Goal: Task Accomplishment & Management: Use online tool/utility

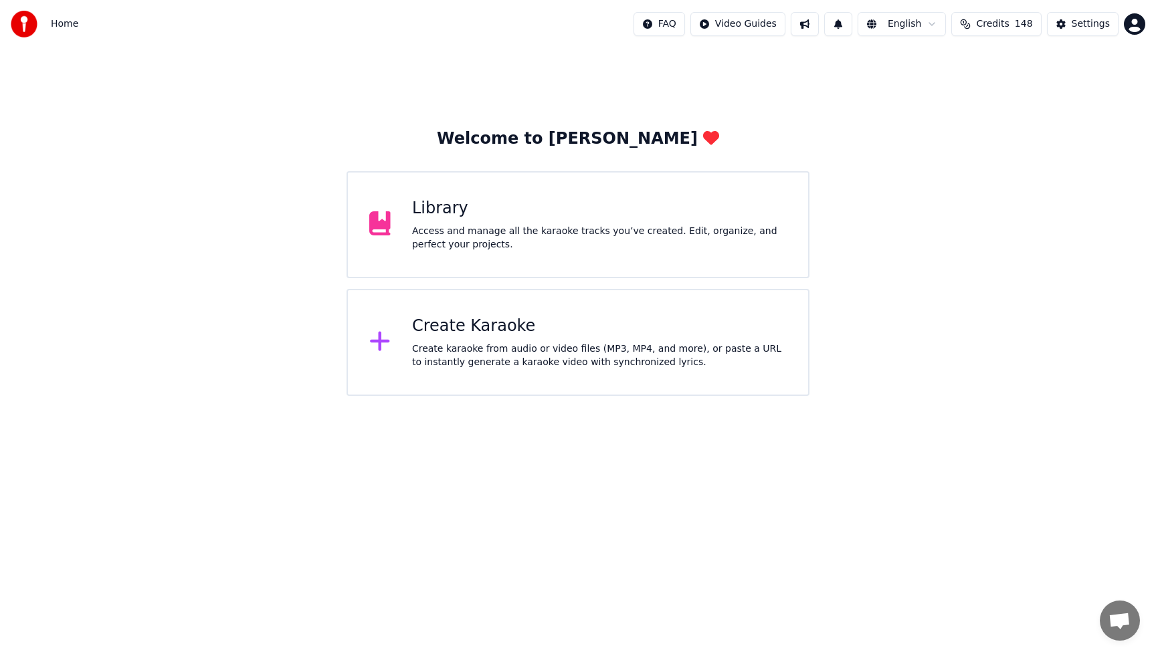
click at [503, 328] on div "Create Karaoke" at bounding box center [599, 326] width 375 height 21
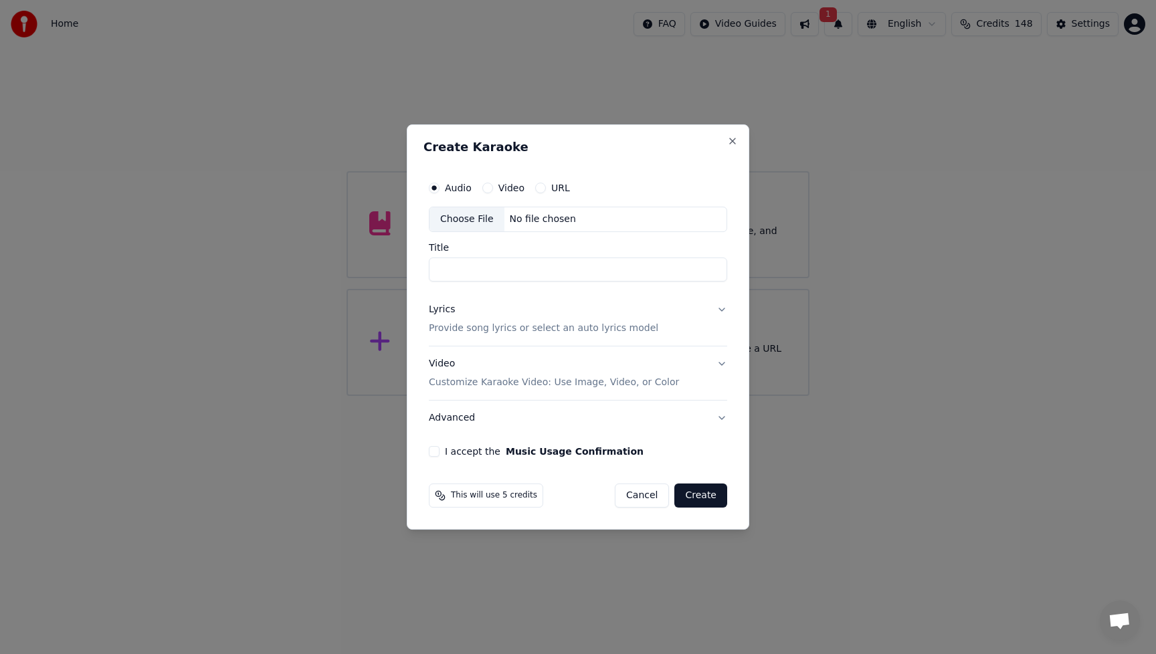
click at [478, 214] on div "Choose File" at bounding box center [467, 219] width 75 height 24
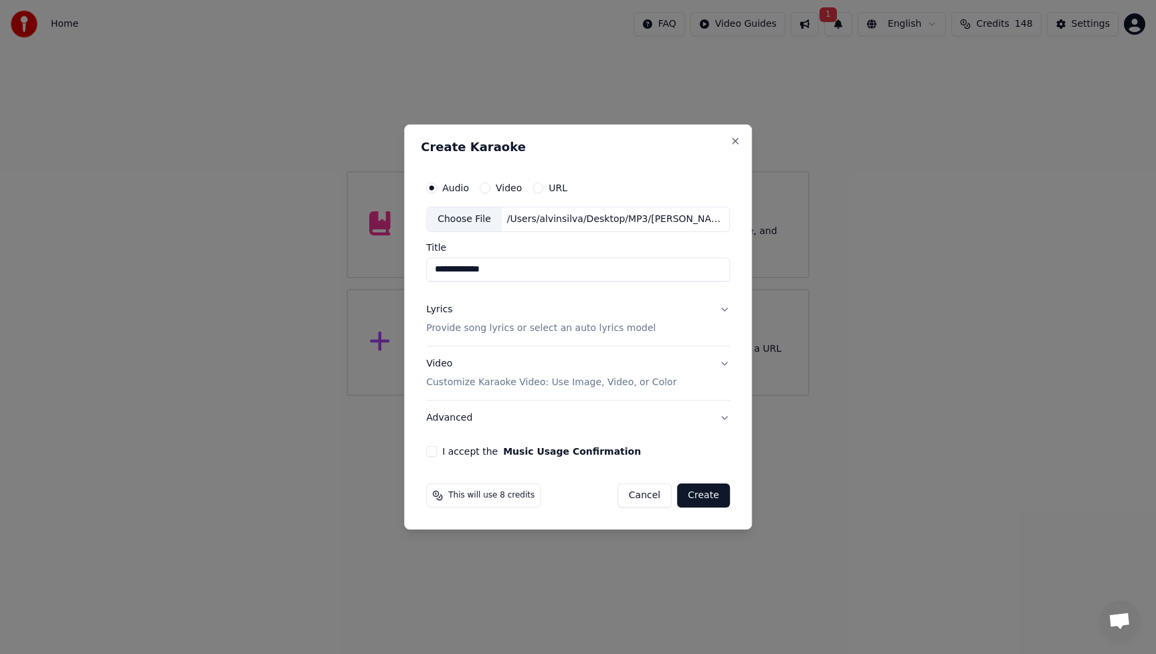
drag, startPoint x: 496, startPoint y: 269, endPoint x: 549, endPoint y: 270, distance: 53.5
click at [549, 270] on input "**********" at bounding box center [578, 270] width 304 height 24
type input "**********"
click at [440, 312] on div "Lyrics" at bounding box center [439, 309] width 26 height 13
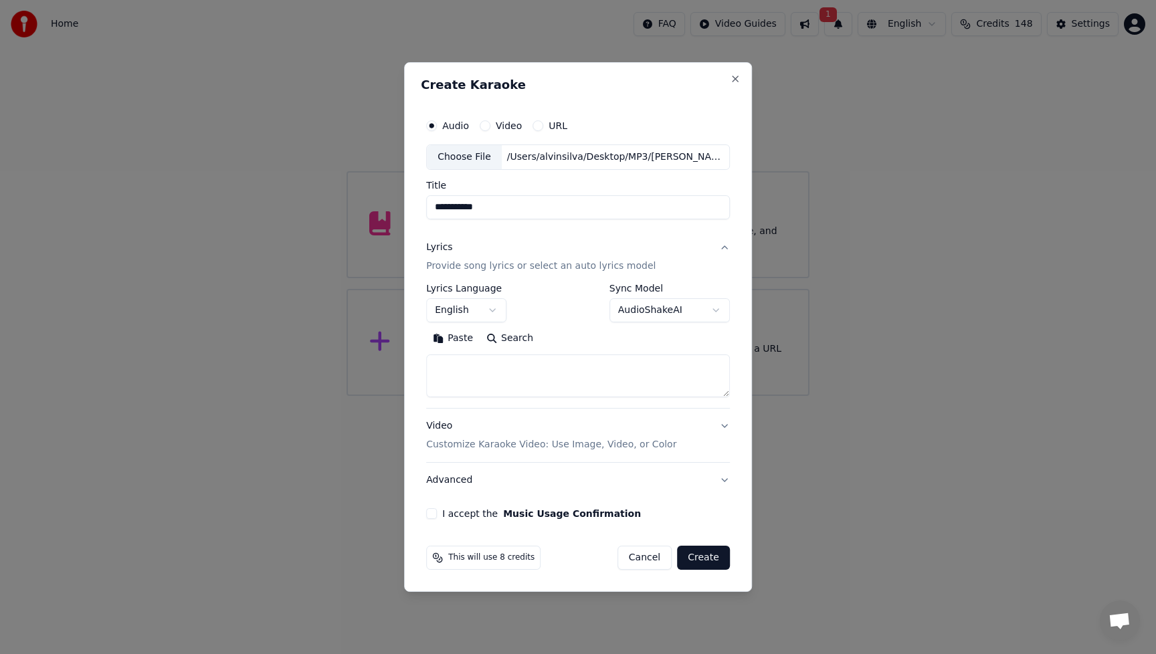
click at [490, 373] on textarea at bounding box center [578, 376] width 304 height 43
paste textarea "**********"
type textarea "**********"
click at [578, 308] on div "**********" at bounding box center [578, 303] width 304 height 39
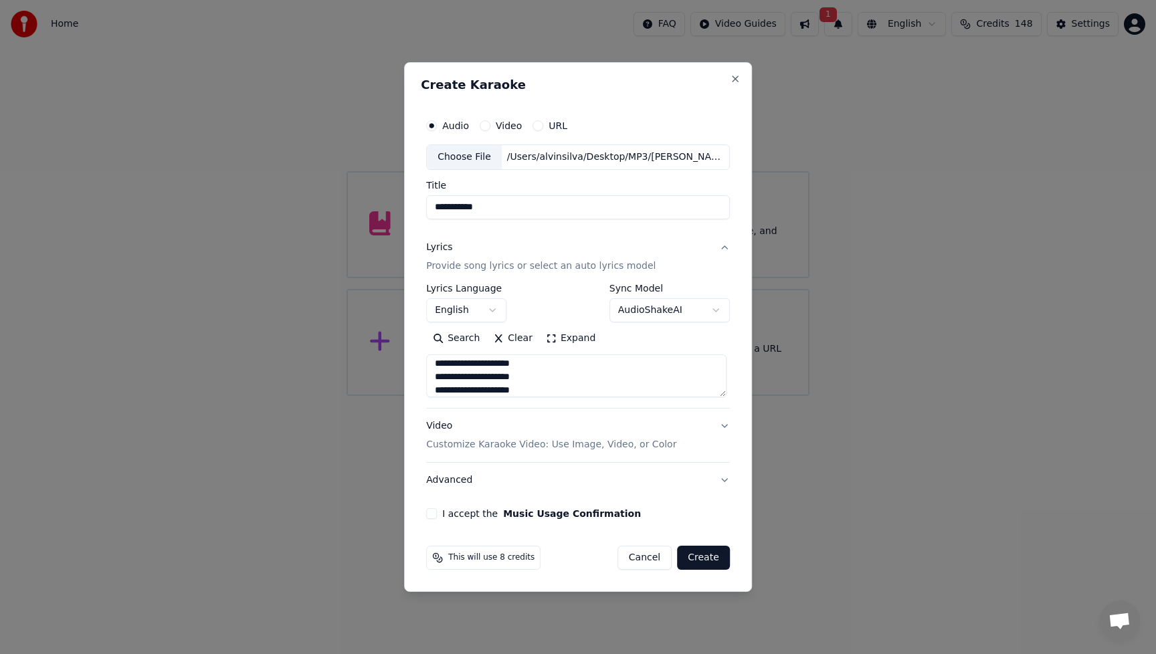
click at [443, 423] on div "Video Customize Karaoke Video: Use Image, Video, or Color" at bounding box center [551, 435] width 250 height 32
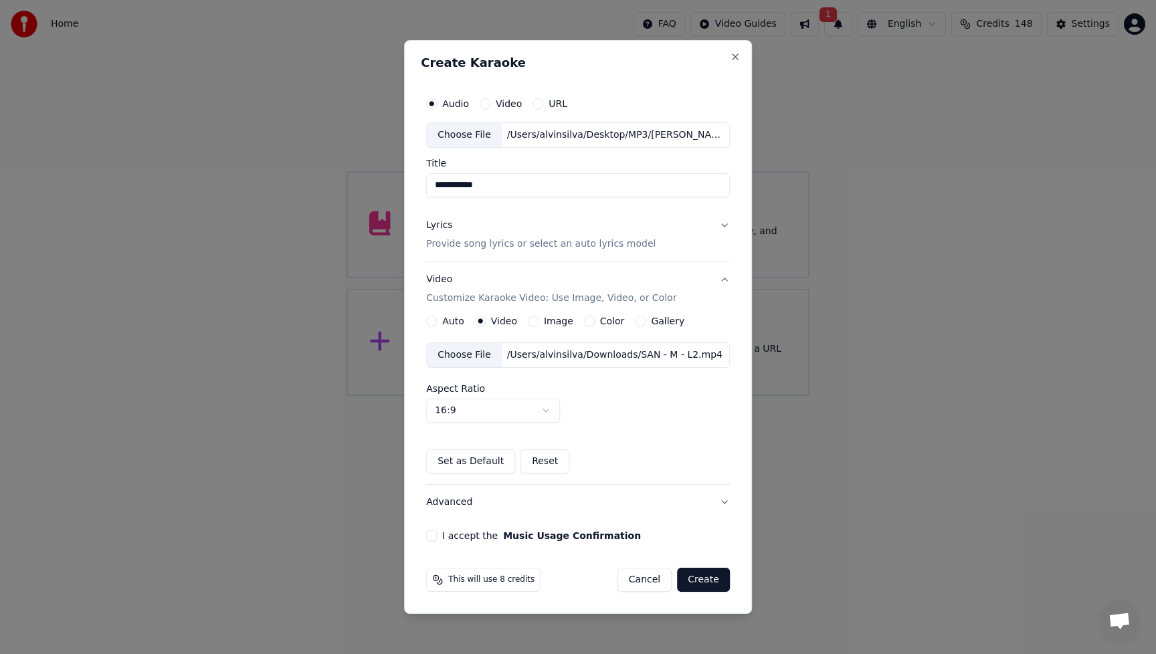
click at [473, 359] on div "Choose File" at bounding box center [464, 355] width 75 height 24
click at [436, 536] on button "I accept the Music Usage Confirmation" at bounding box center [431, 536] width 11 height 11
click at [702, 580] on button "Create" at bounding box center [703, 580] width 53 height 24
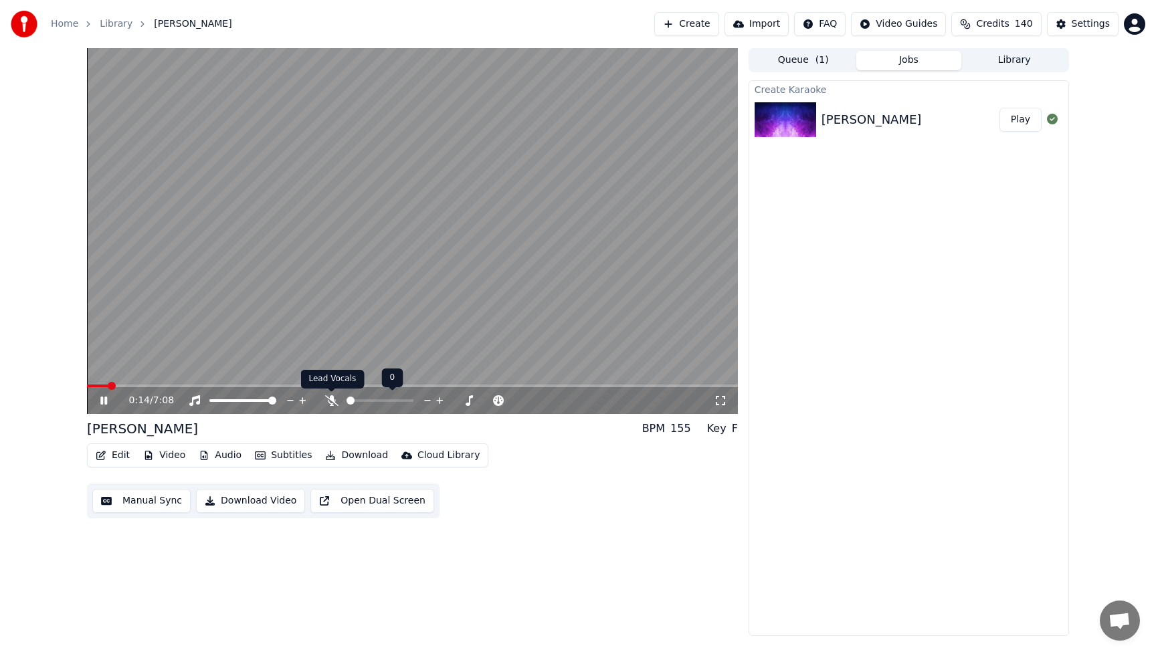
click at [334, 401] on icon at bounding box center [331, 400] width 13 height 11
click at [103, 400] on icon at bounding box center [113, 400] width 31 height 11
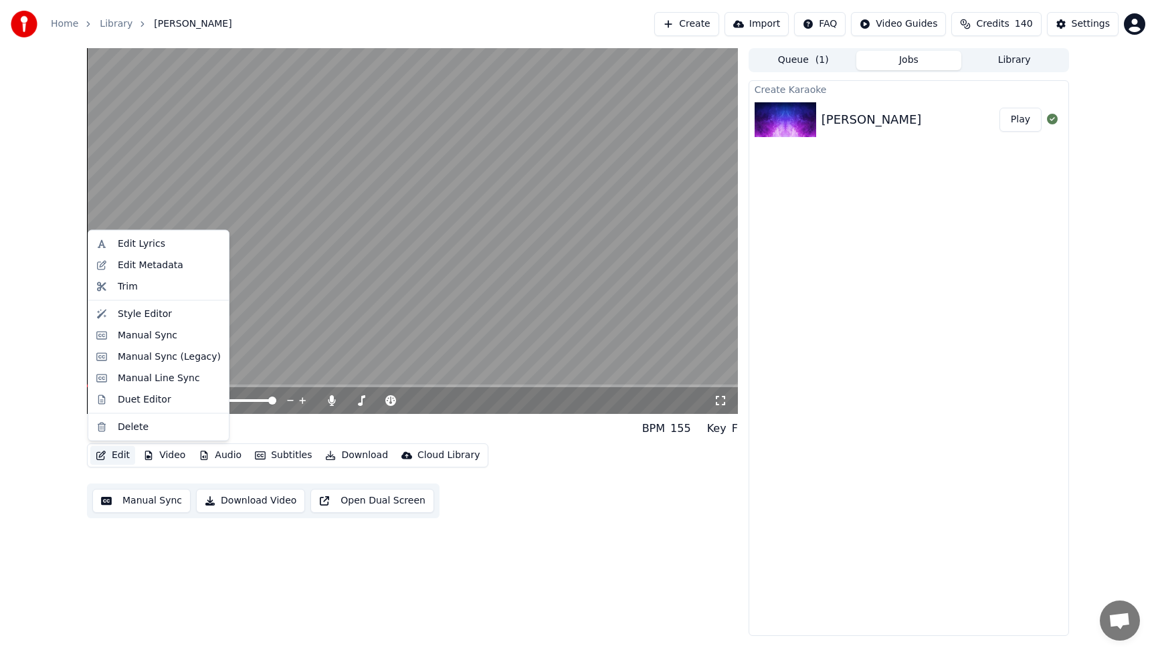
click at [111, 452] on button "Edit" at bounding box center [112, 455] width 45 height 19
click at [138, 339] on div "Manual Sync" at bounding box center [148, 334] width 60 height 13
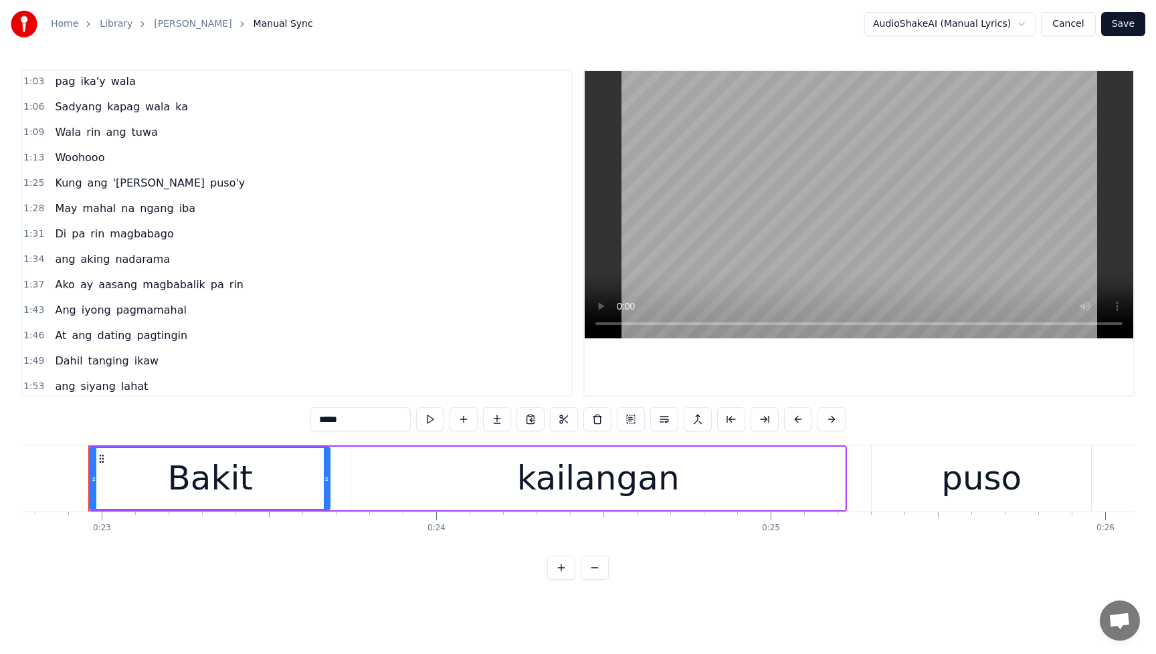
scroll to position [212, 0]
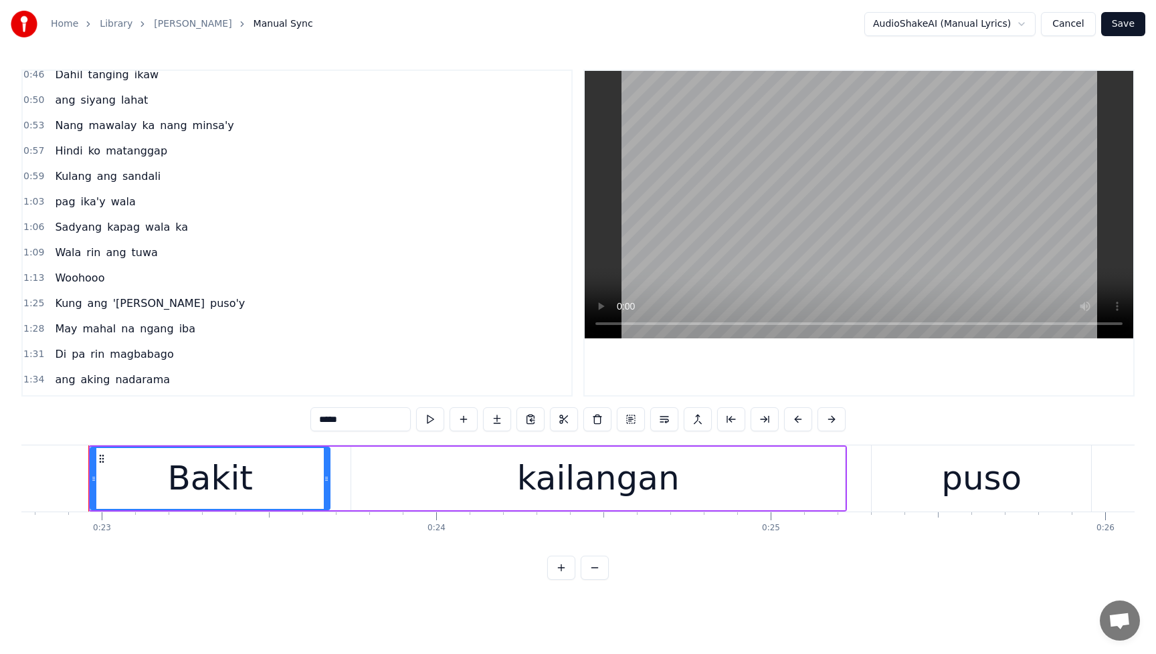
click at [134, 254] on span "tuwa" at bounding box center [144, 252] width 29 height 15
type input "****"
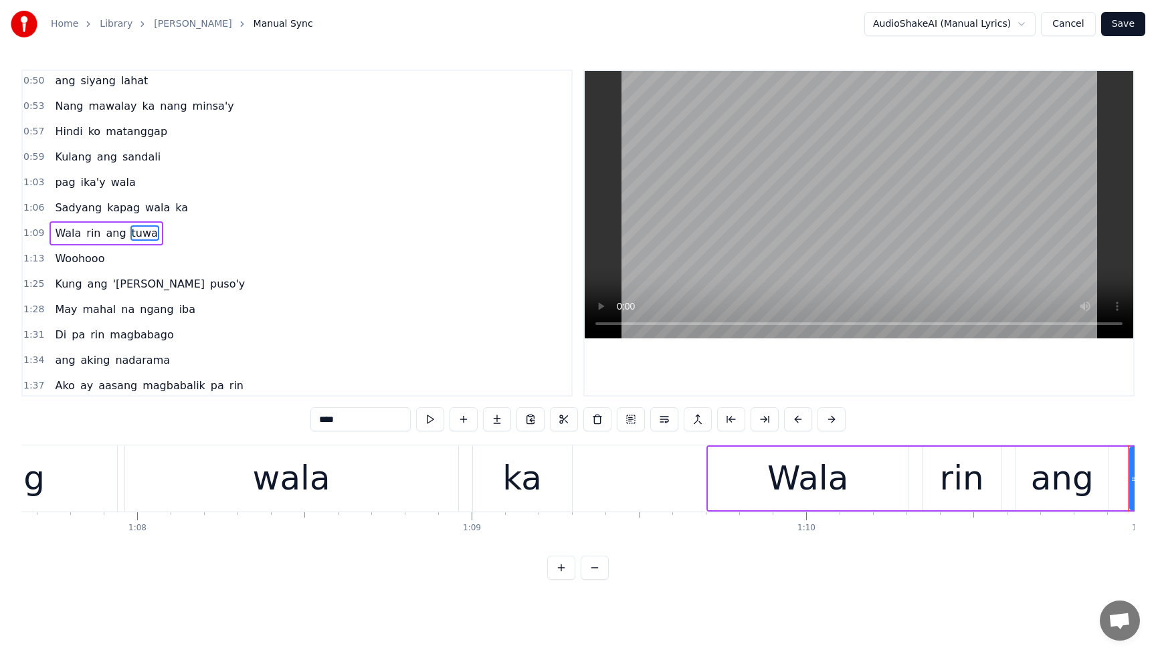
scroll to position [0, 23670]
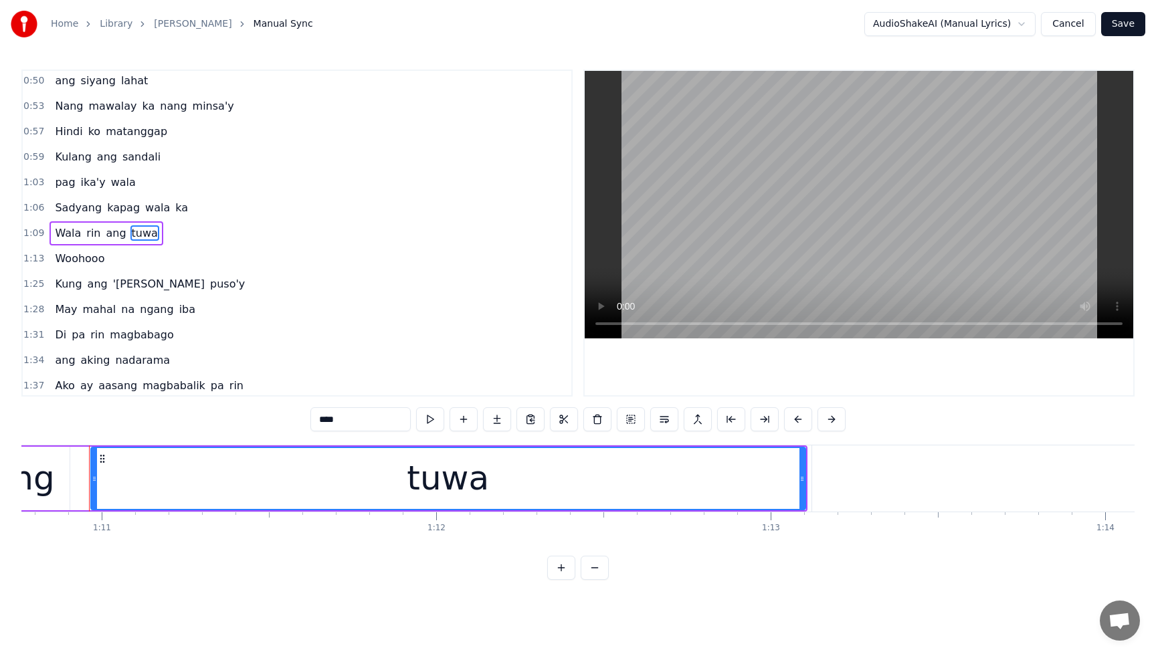
click at [633, 478] on div "tuwa" at bounding box center [448, 478] width 713 height 61
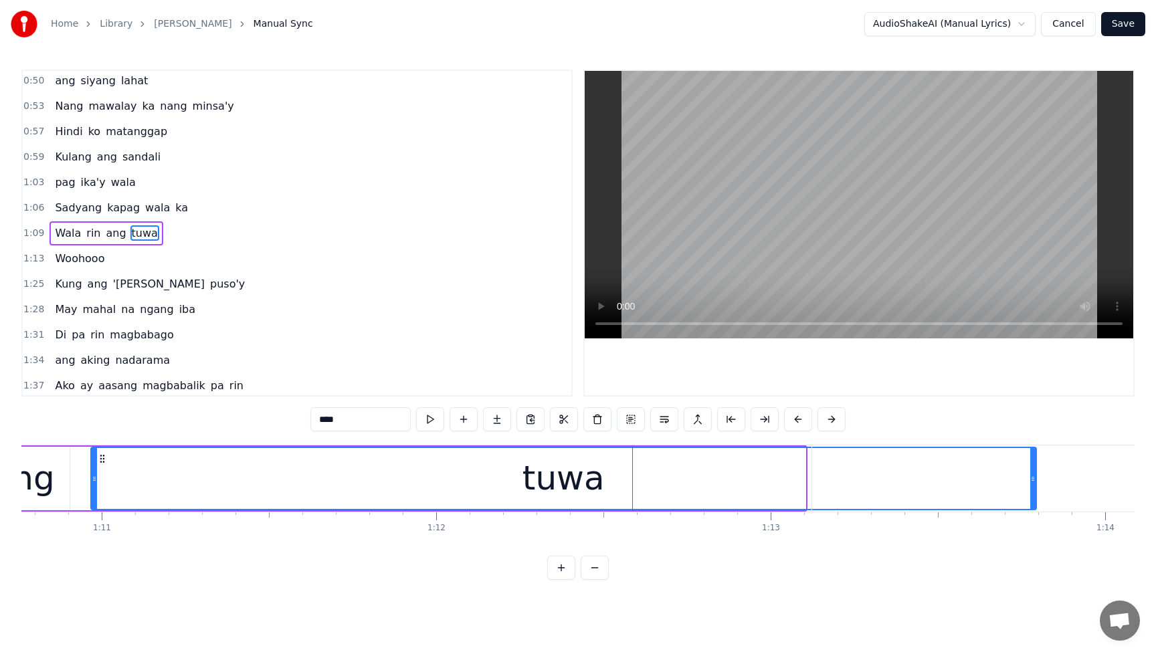
drag, startPoint x: 803, startPoint y: 482, endPoint x: 1034, endPoint y: 482, distance: 230.8
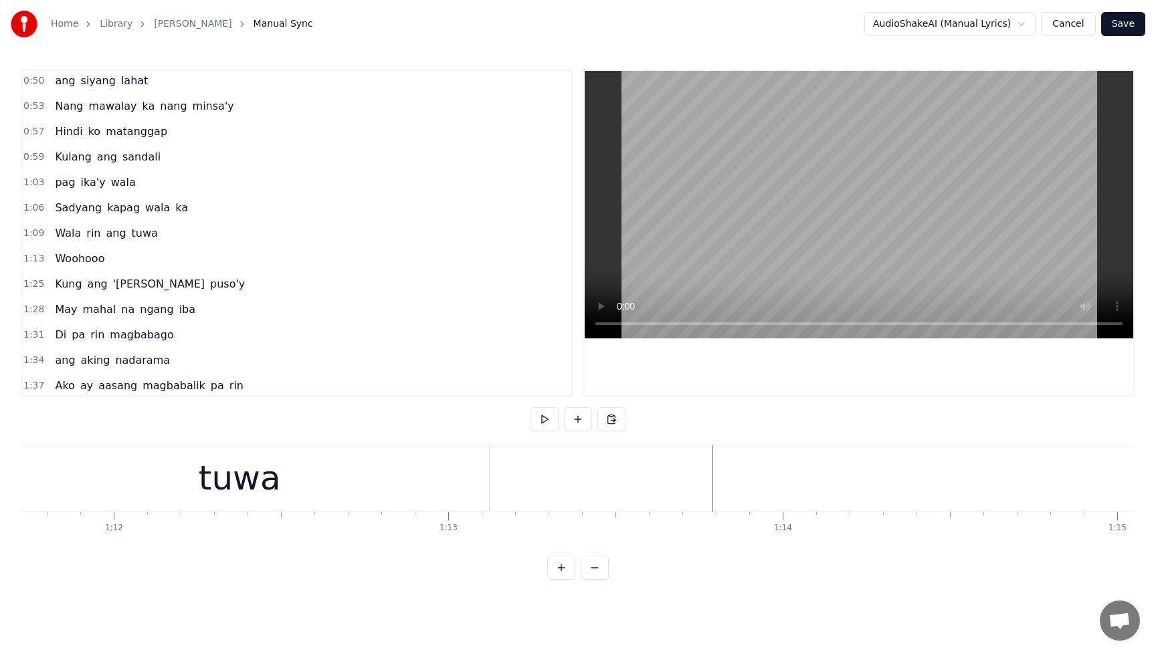
scroll to position [0, 24251]
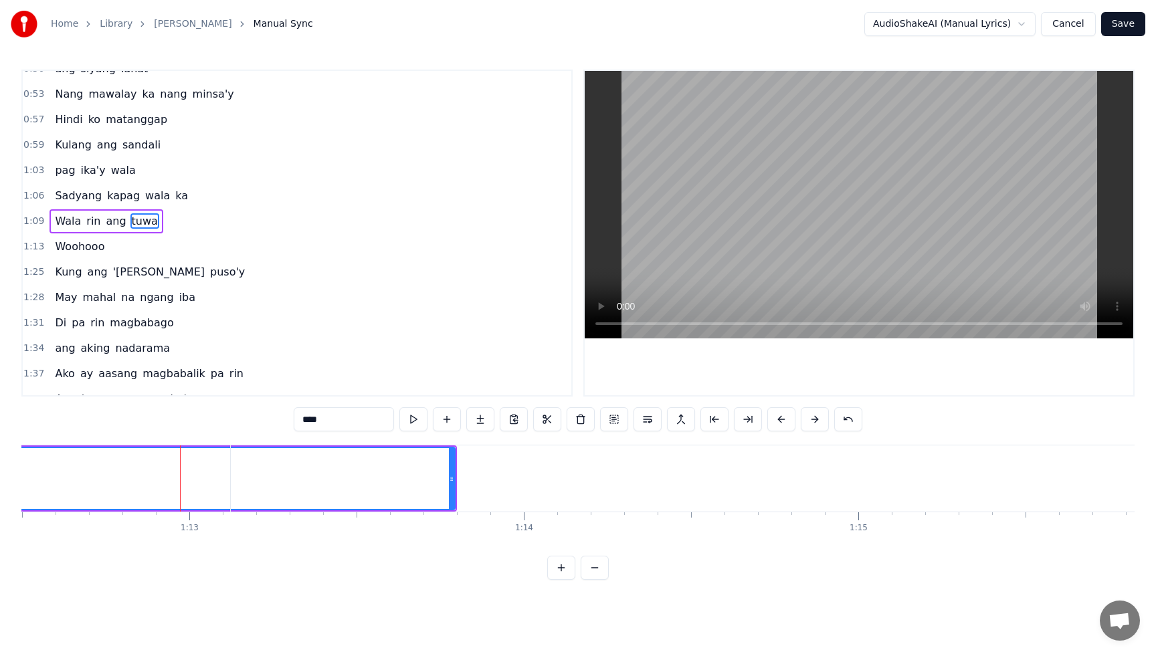
scroll to position [231, 0]
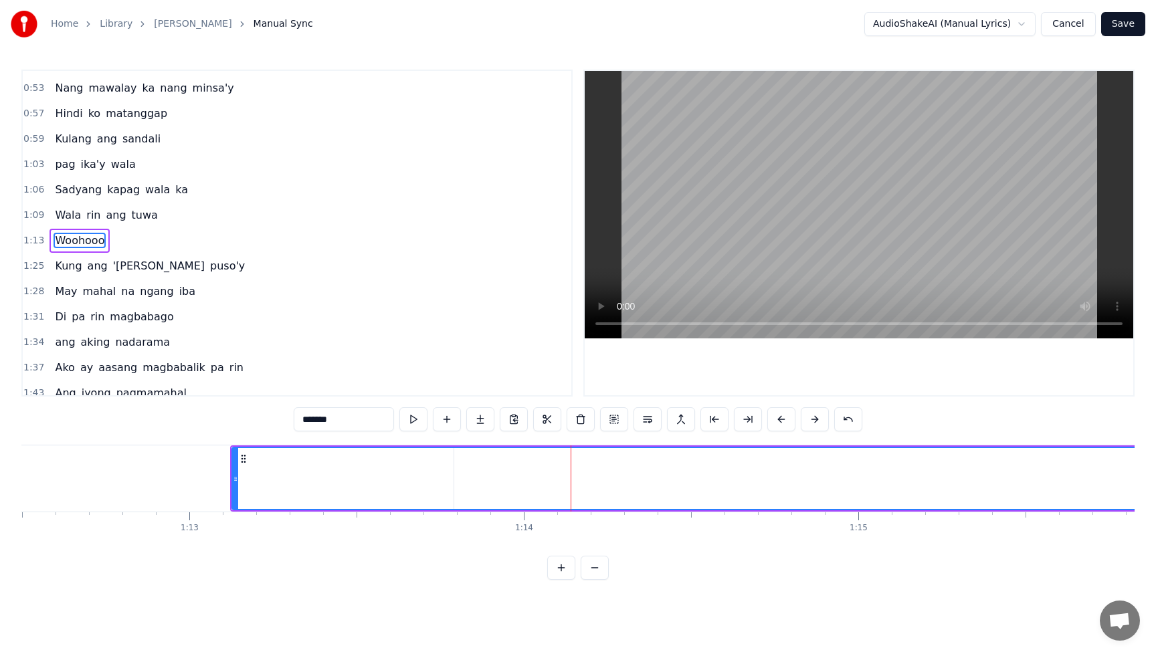
scroll to position [257, 0]
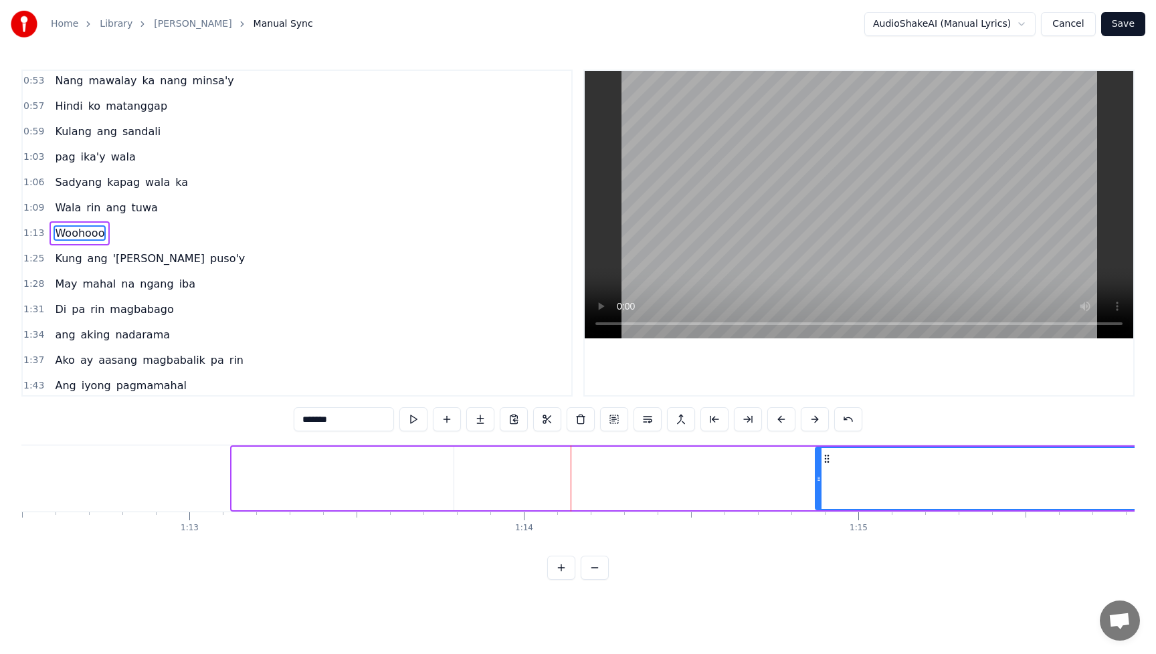
drag, startPoint x: 237, startPoint y: 480, endPoint x: 860, endPoint y: 467, distance: 623.7
click at [822, 466] on div at bounding box center [818, 478] width 5 height 61
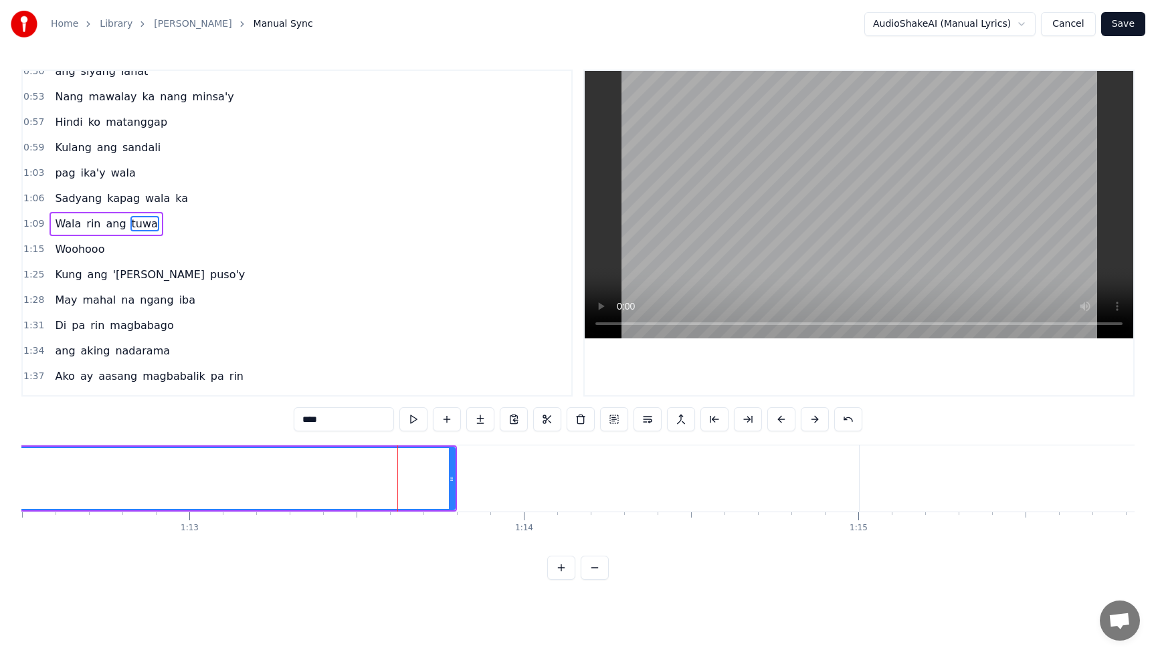
scroll to position [231, 0]
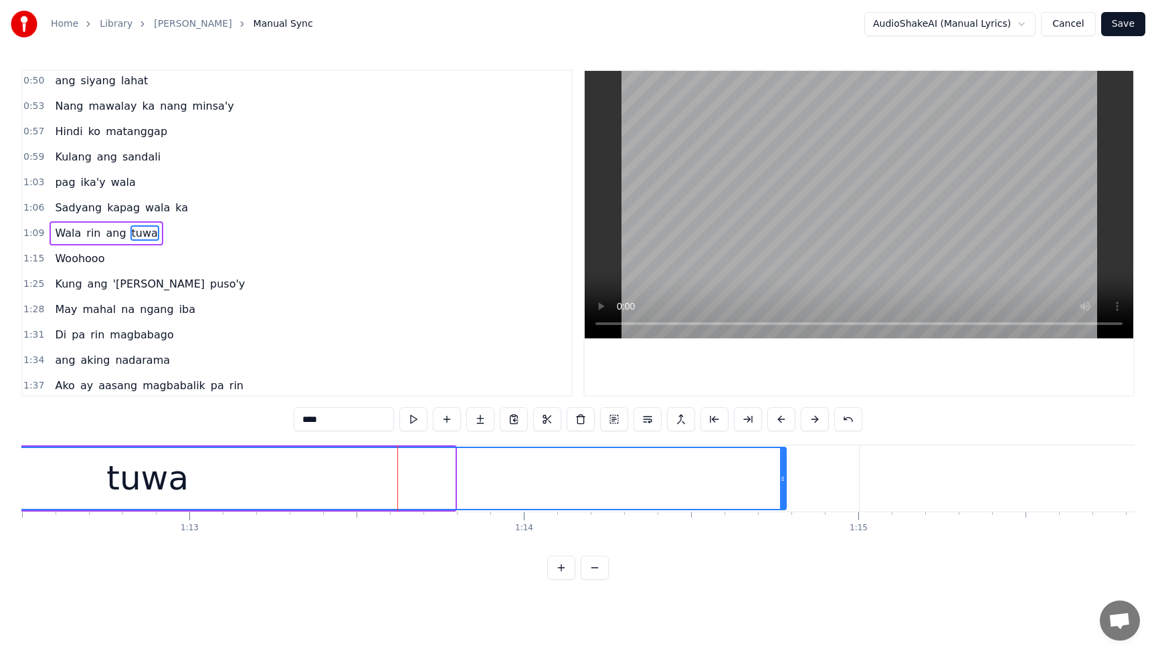
drag, startPoint x: 451, startPoint y: 480, endPoint x: 787, endPoint y: 478, distance: 336.5
click at [785, 478] on icon at bounding box center [782, 479] width 5 height 11
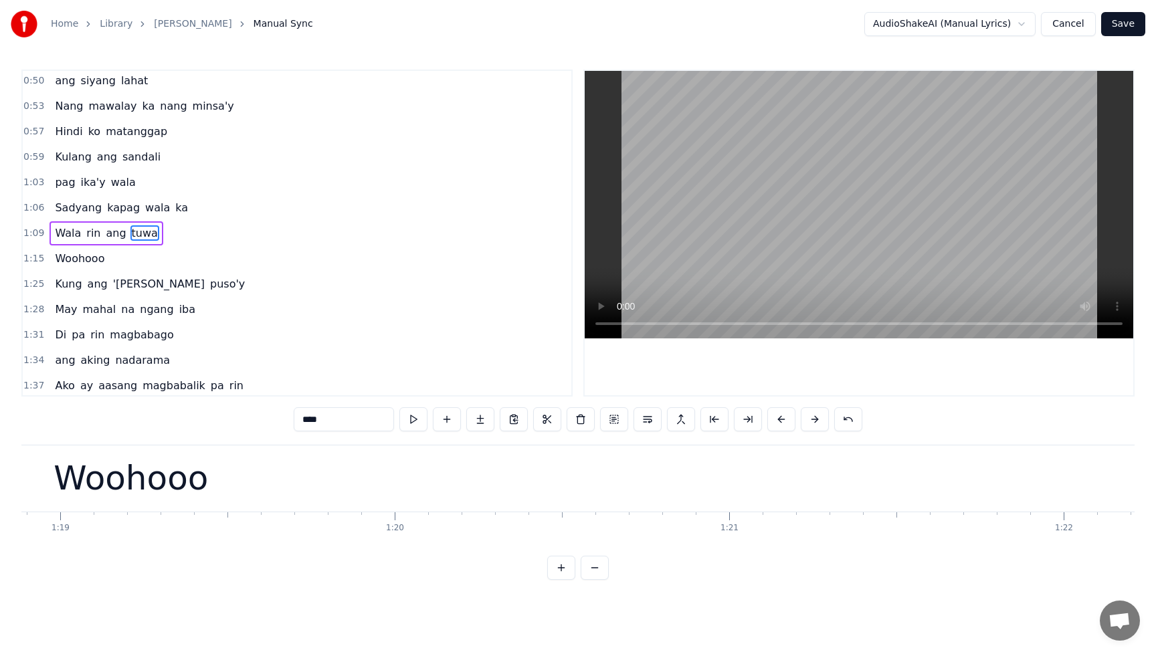
scroll to position [0, 26086]
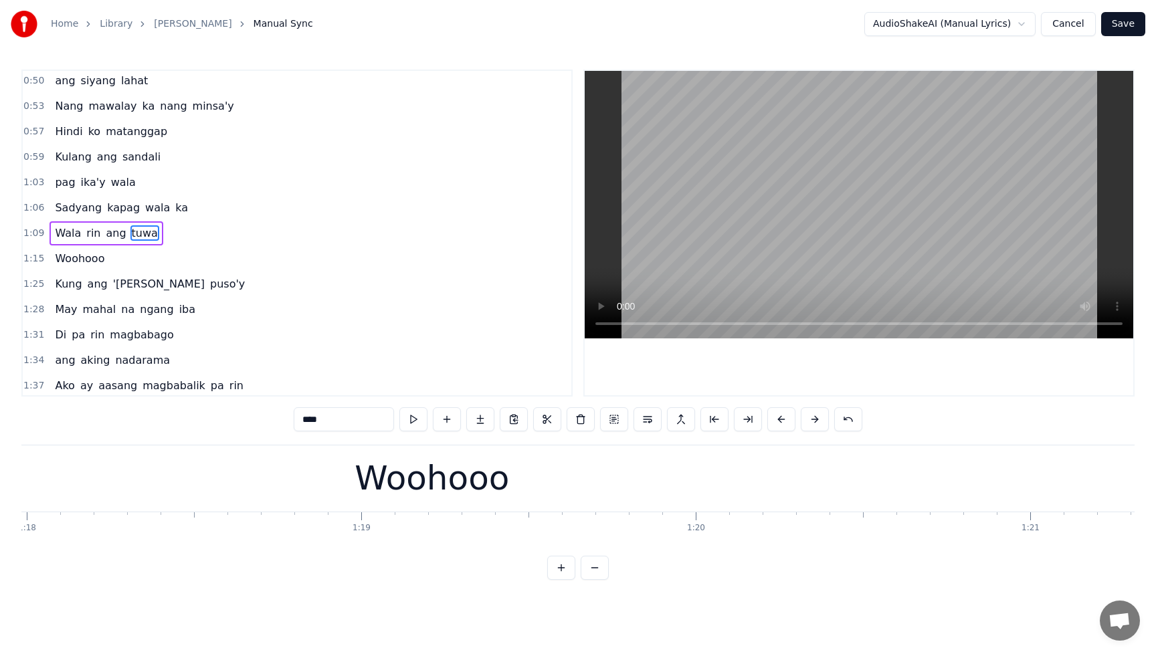
click at [339, 483] on div "Woohooo" at bounding box center [432, 479] width 2815 height 66
type input "*******"
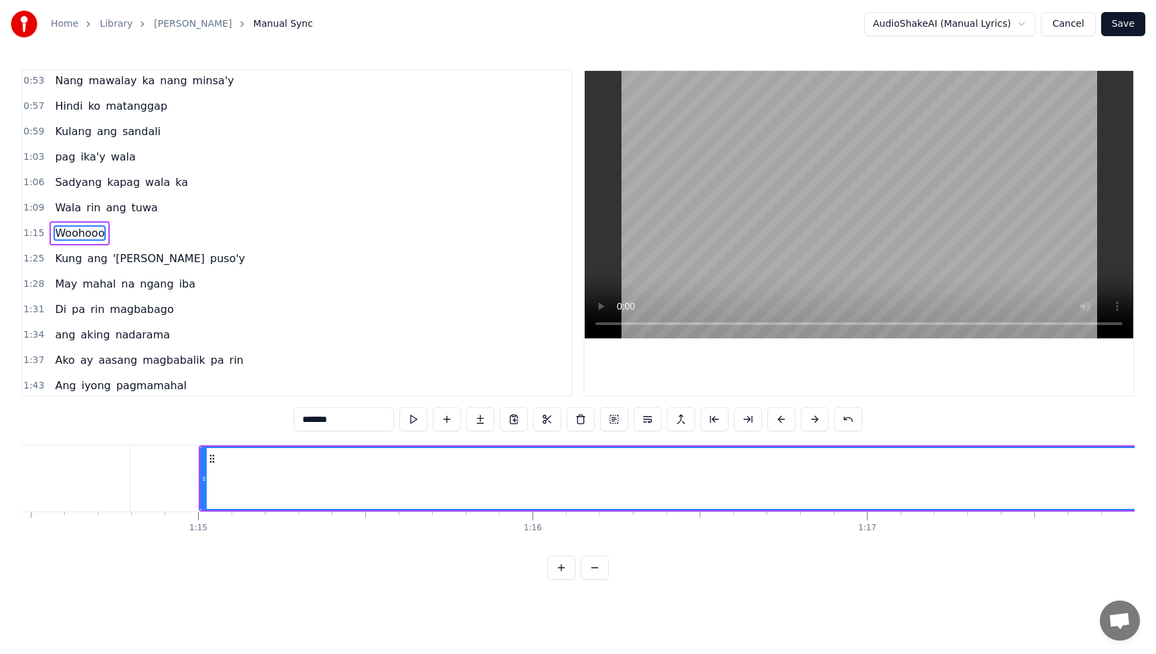
scroll to position [0, 24868]
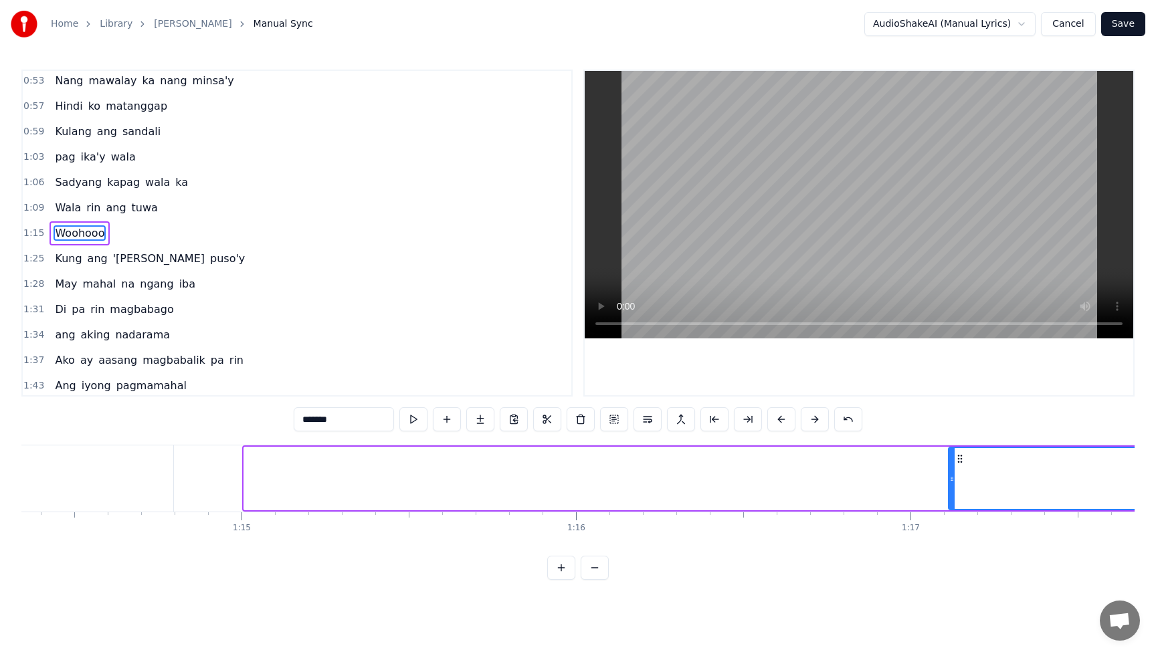
drag, startPoint x: 246, startPoint y: 486, endPoint x: 950, endPoint y: 482, distance: 704.5
click at [949, 480] on div at bounding box center [951, 478] width 5 height 61
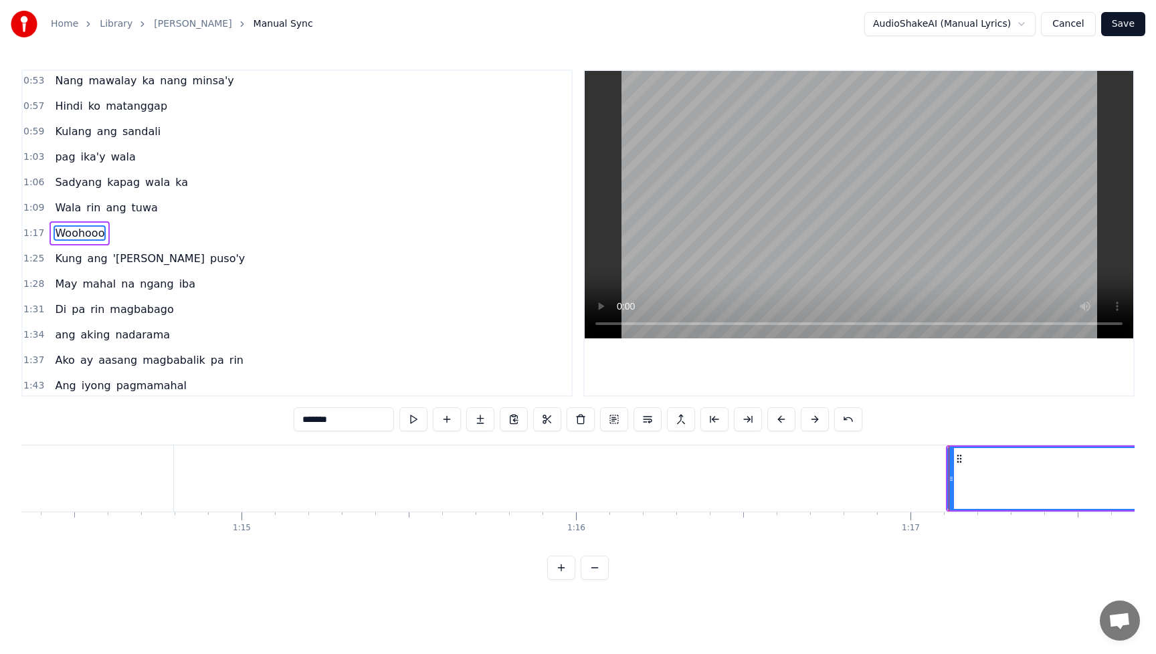
click at [58, 173] on div "Sadyang kapag wala ka" at bounding box center [122, 183] width 144 height 24
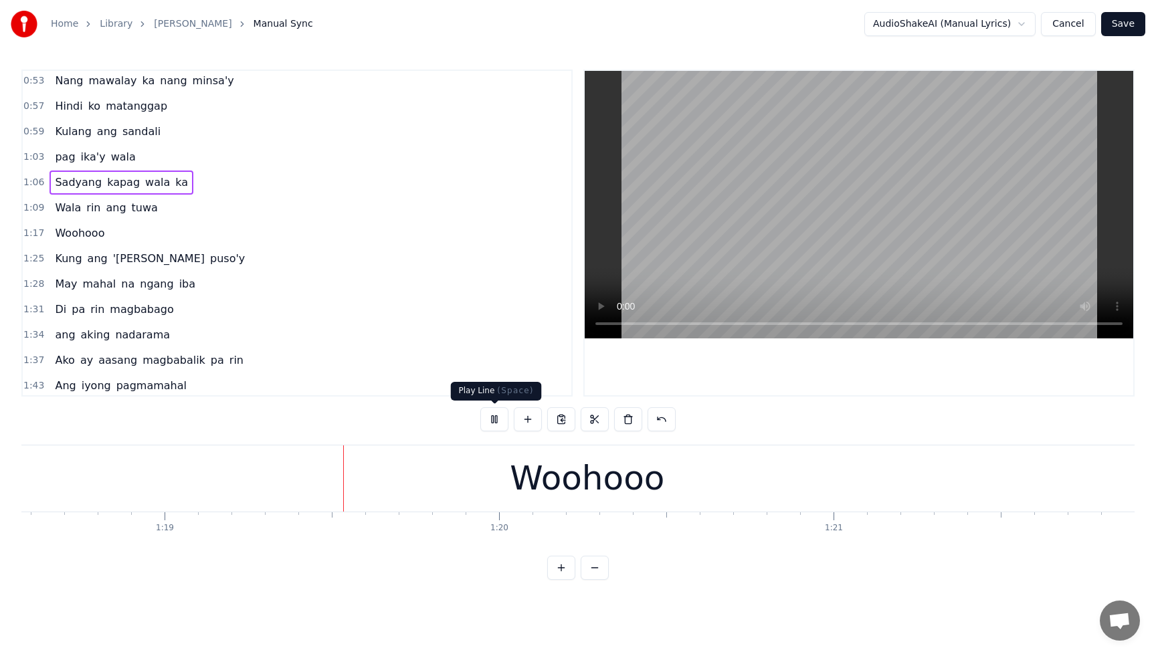
scroll to position [0, 26343]
click at [496, 419] on button at bounding box center [494, 419] width 28 height 24
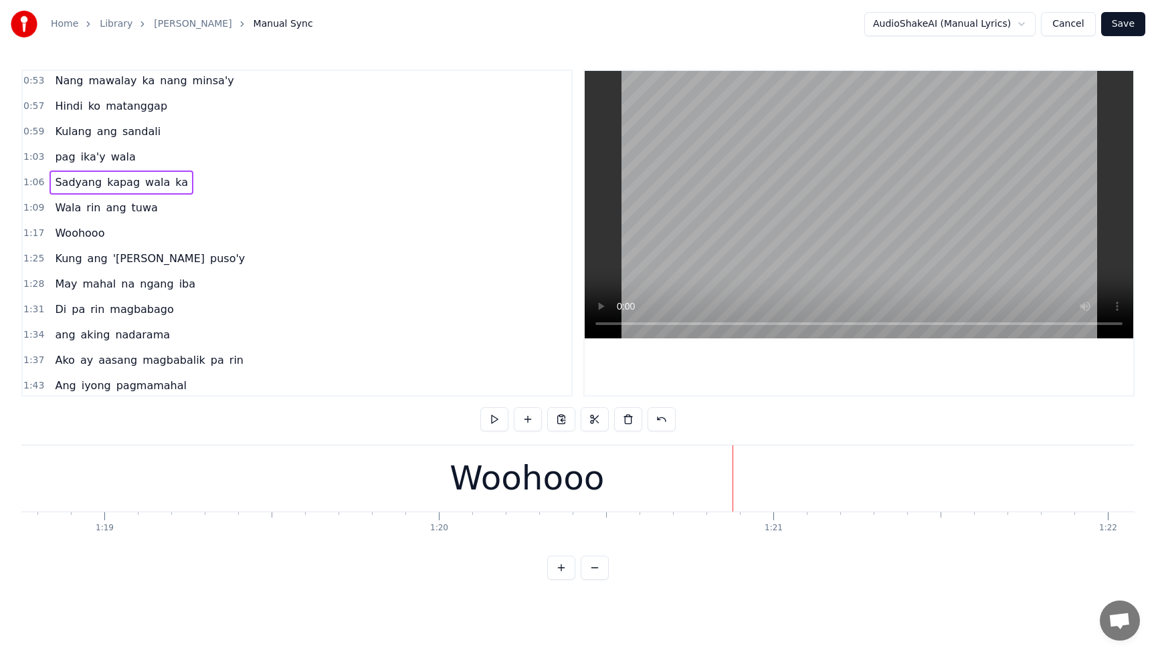
click at [499, 492] on div "Woohooo" at bounding box center [527, 479] width 155 height 50
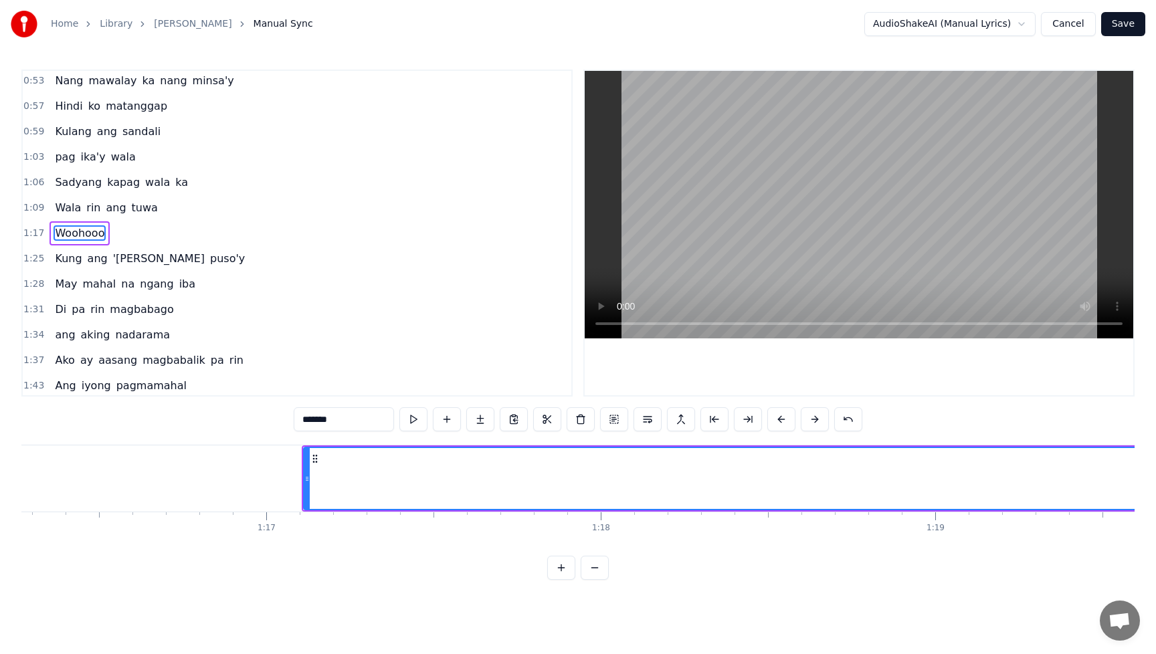
scroll to position [0, 25426]
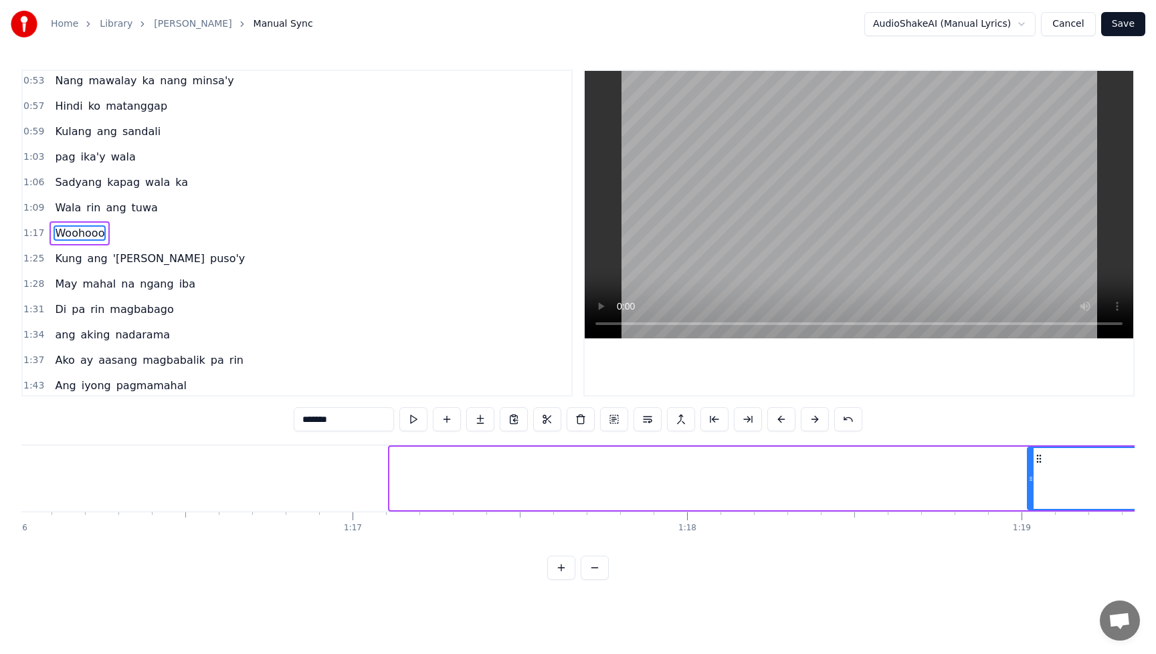
drag, startPoint x: 393, startPoint y: 480, endPoint x: 1027, endPoint y: 468, distance: 633.7
click at [1032, 468] on div at bounding box center [1030, 478] width 5 height 61
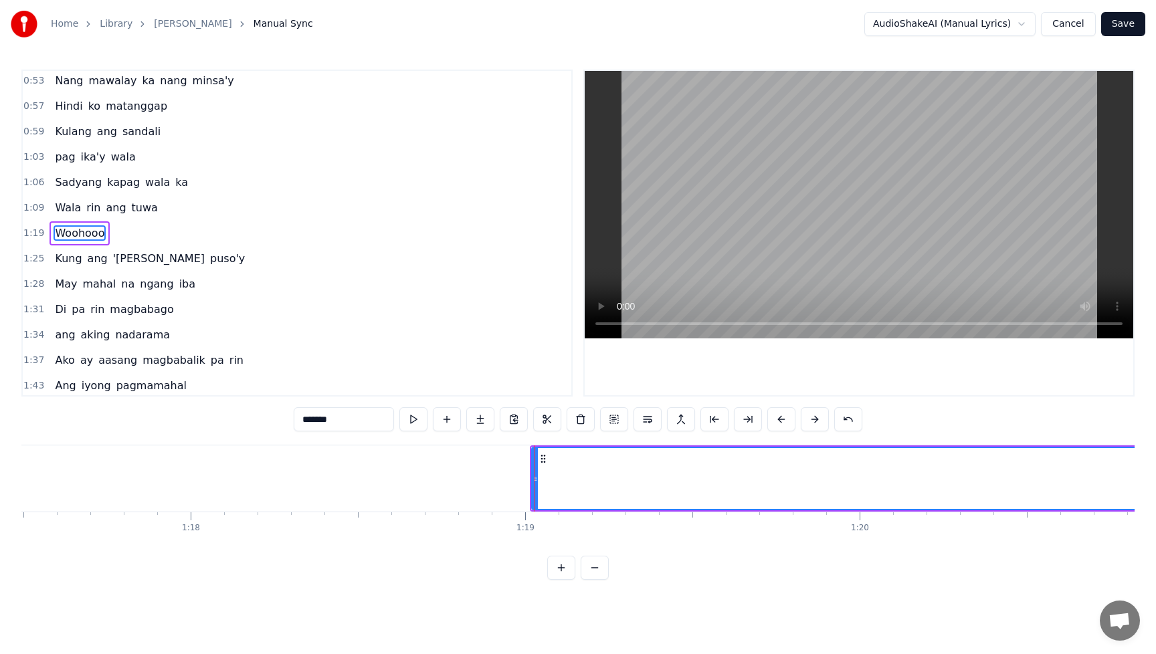
scroll to position [0, 26310]
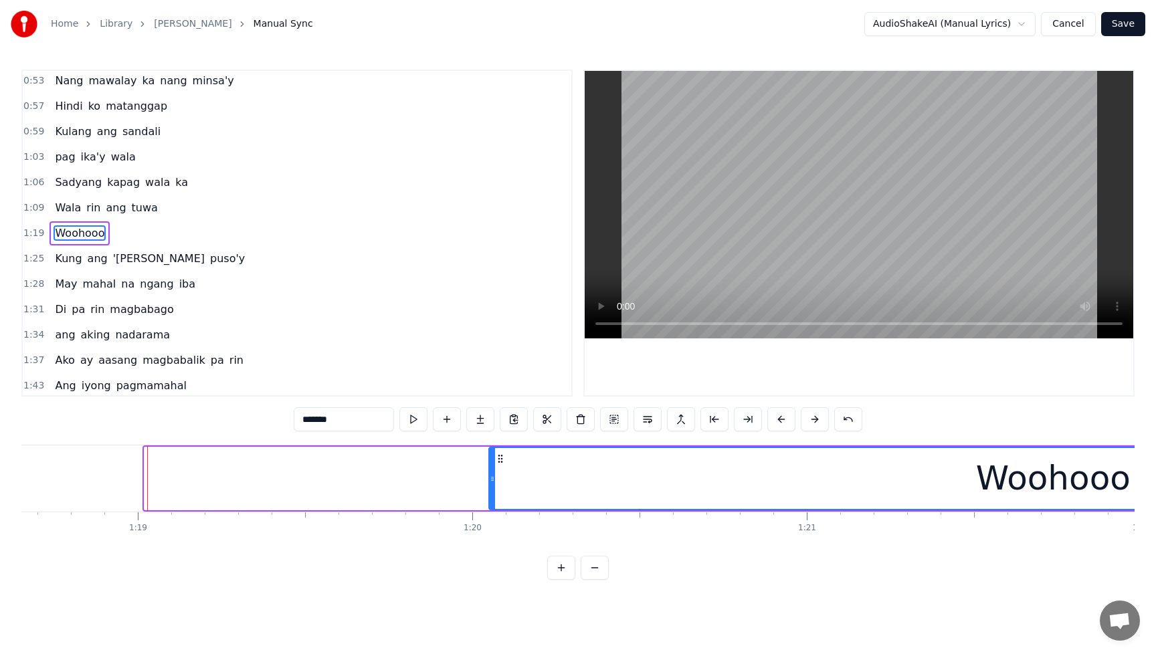
drag, startPoint x: 149, startPoint y: 480, endPoint x: 495, endPoint y: 494, distance: 346.8
click at [493, 493] on div at bounding box center [492, 478] width 5 height 61
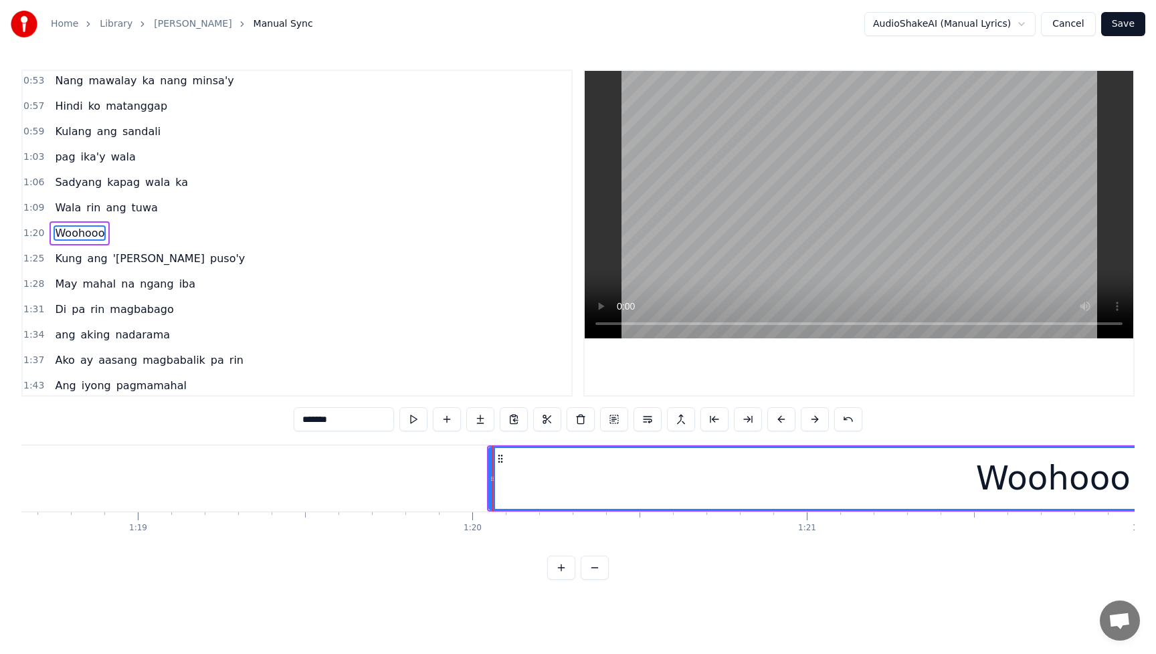
click at [54, 175] on span "Sadyang" at bounding box center [79, 182] width 50 height 15
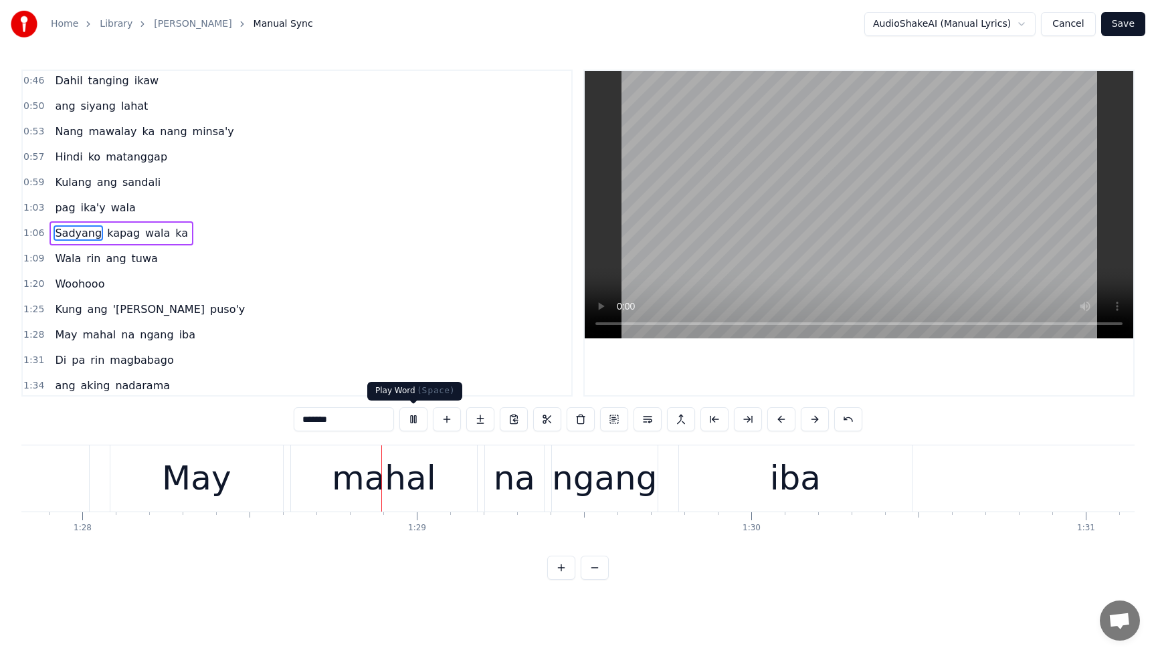
scroll to position [0, 29455]
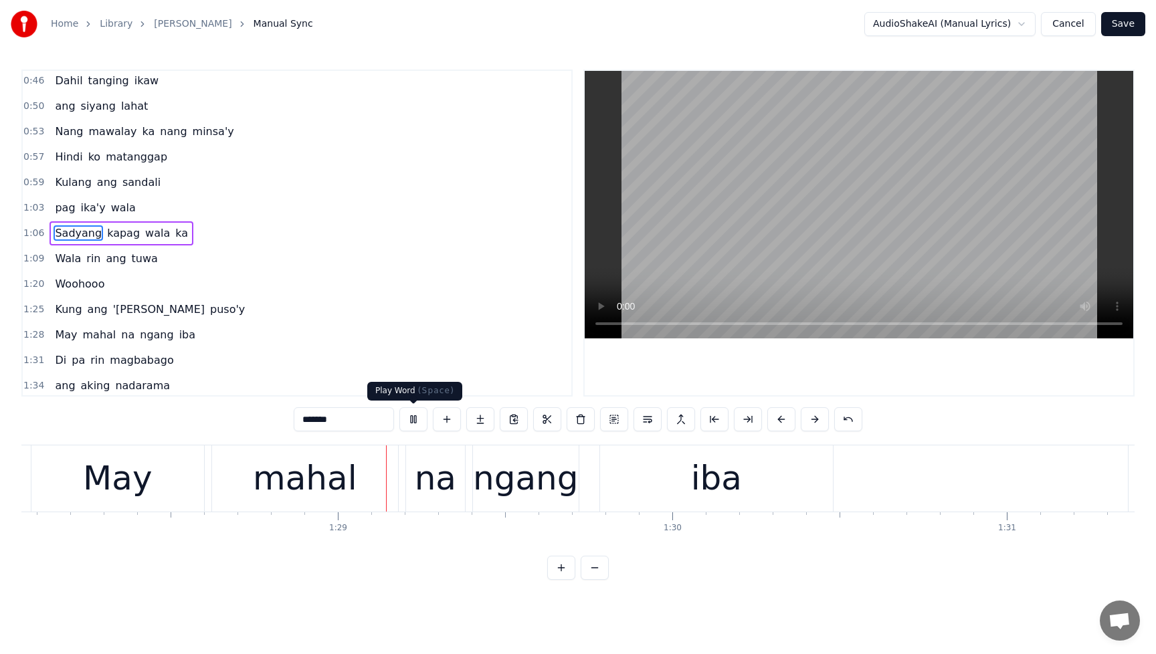
click at [411, 423] on button at bounding box center [413, 419] width 28 height 24
click at [82, 290] on span "Woohooo" at bounding box center [80, 283] width 52 height 15
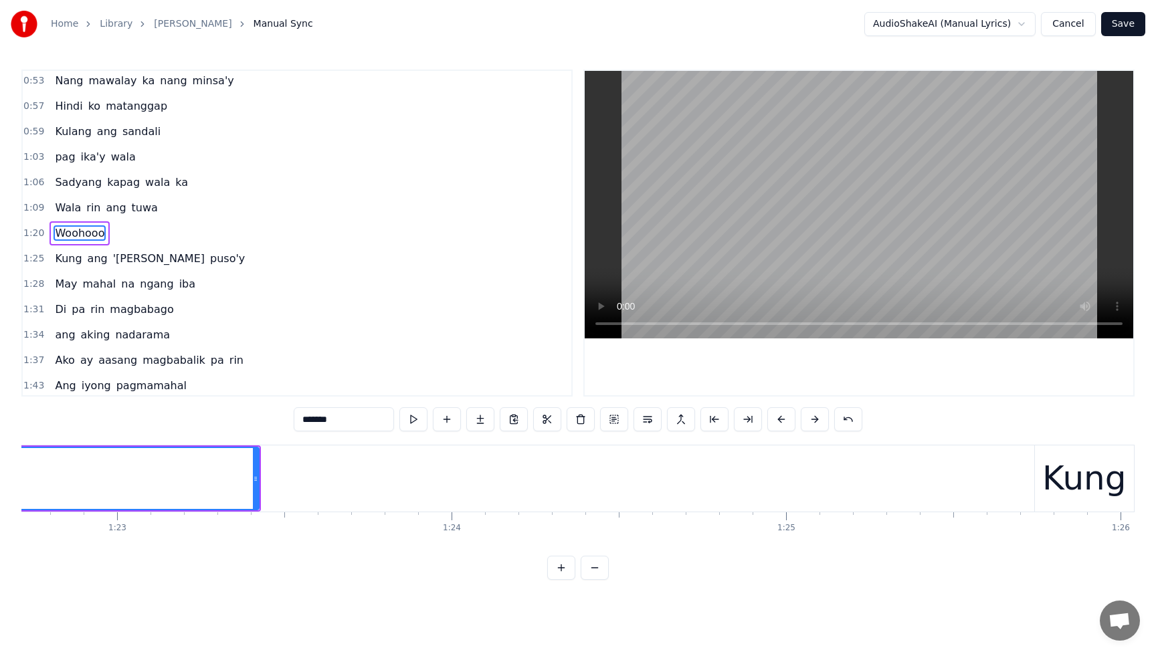
scroll to position [0, 27324]
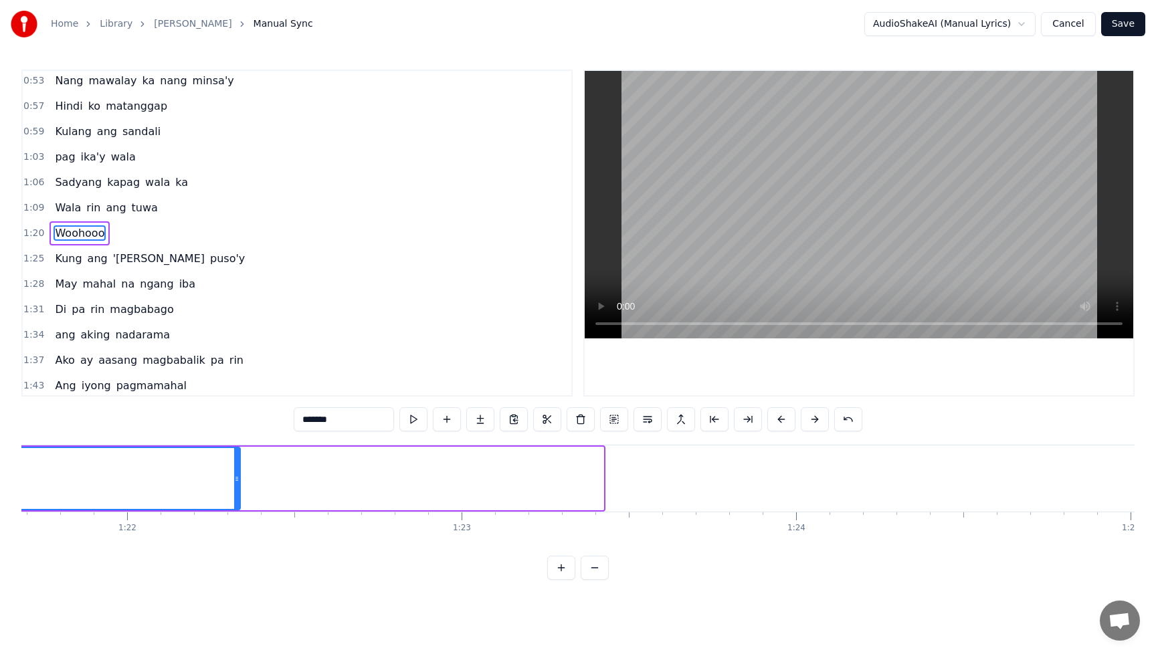
drag, startPoint x: 601, startPoint y: 478, endPoint x: 238, endPoint y: 508, distance: 364.5
click at [238, 508] on div at bounding box center [236, 478] width 5 height 61
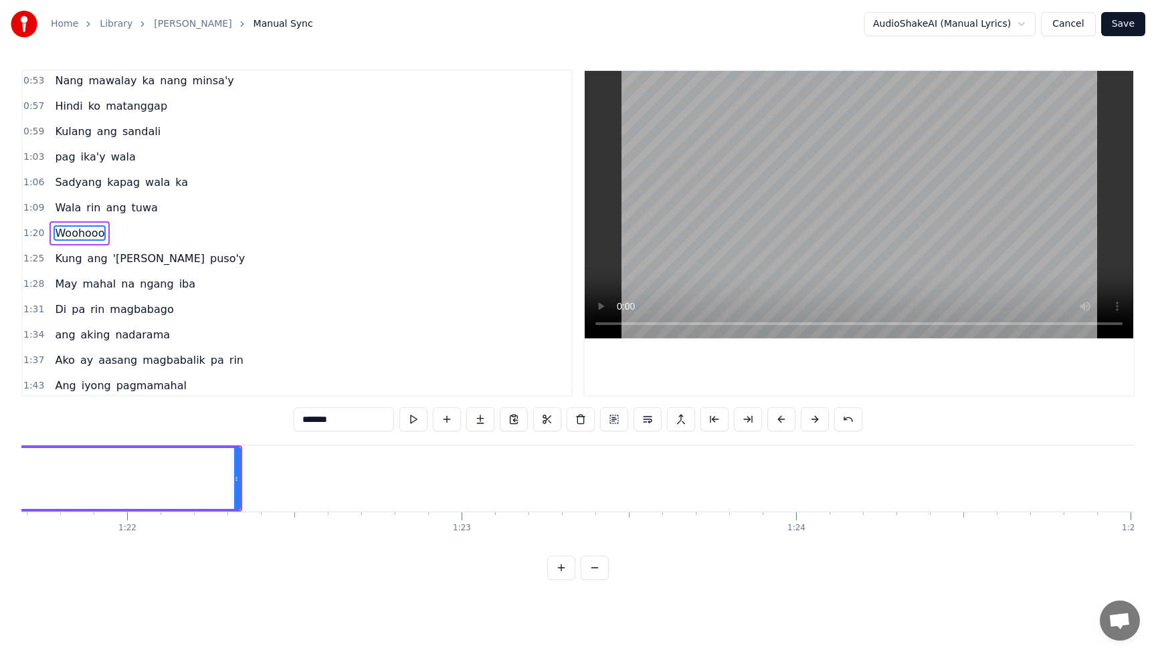
click at [135, 209] on span "tuwa" at bounding box center [144, 207] width 29 height 15
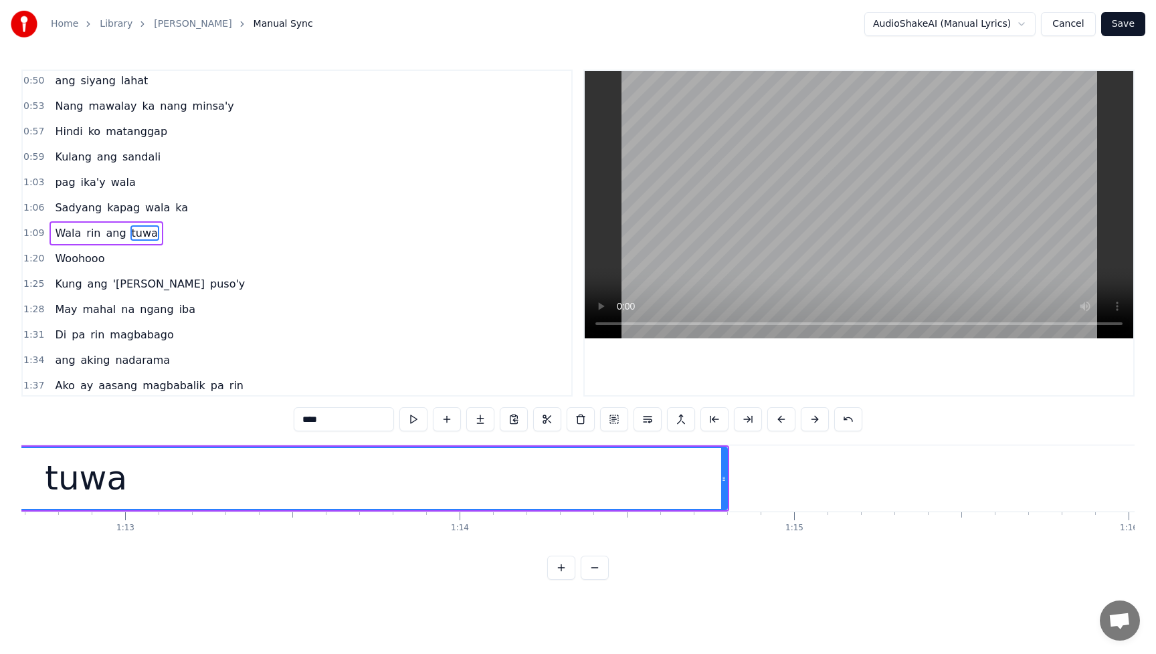
scroll to position [0, 24272]
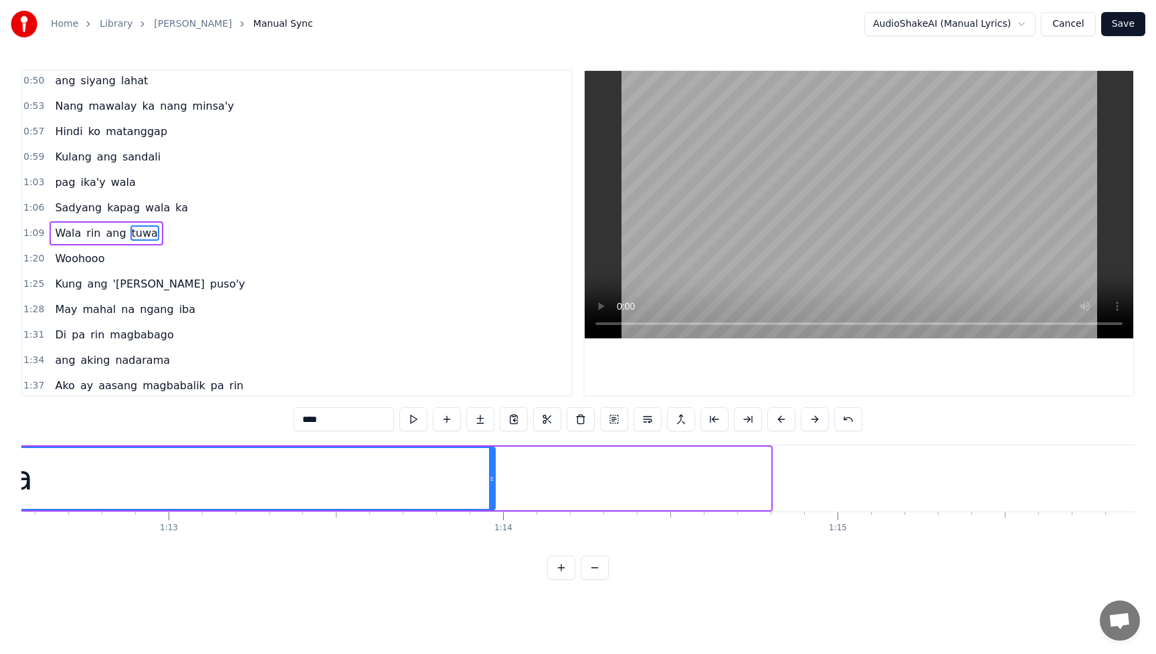
drag, startPoint x: 767, startPoint y: 479, endPoint x: 492, endPoint y: 490, distance: 275.8
click at [492, 490] on div at bounding box center [491, 478] width 5 height 61
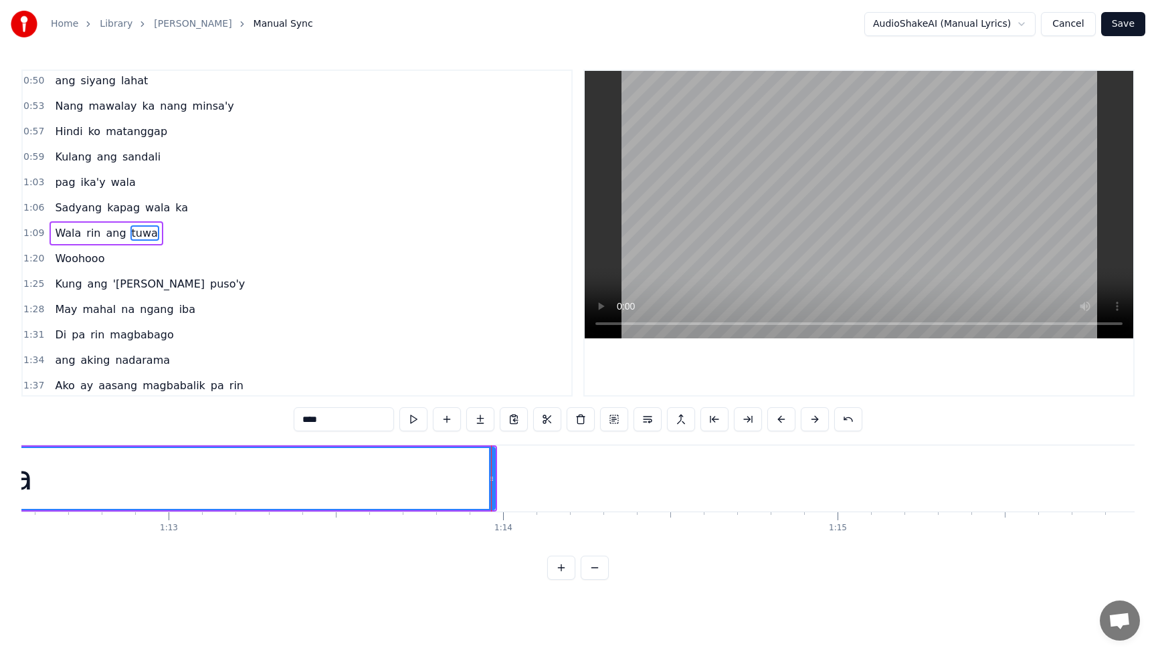
click at [70, 200] on span "Sadyang" at bounding box center [79, 208] width 50 height 16
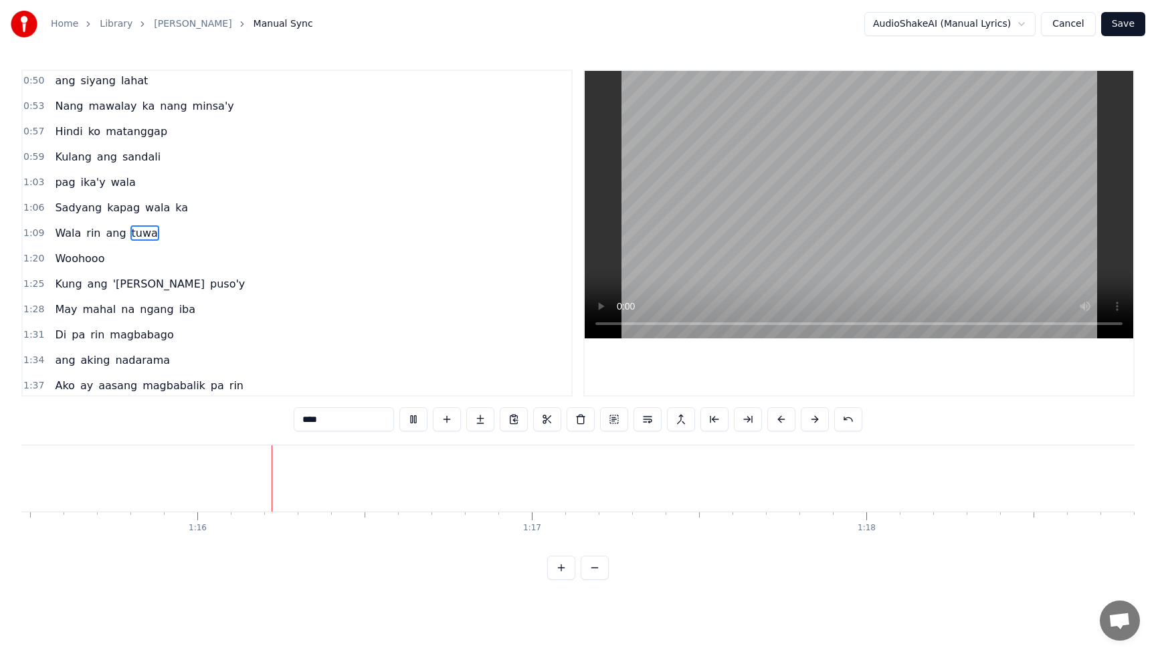
scroll to position [0, 25257]
click at [59, 177] on span "pag" at bounding box center [65, 182] width 23 height 15
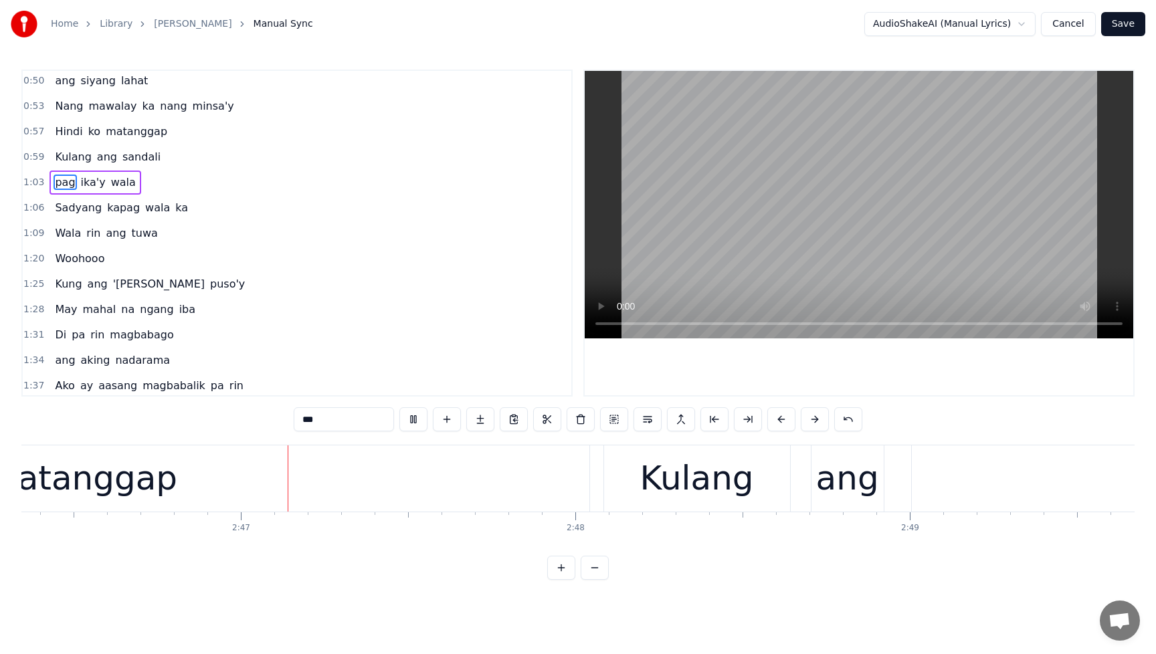
scroll to position [0, 55654]
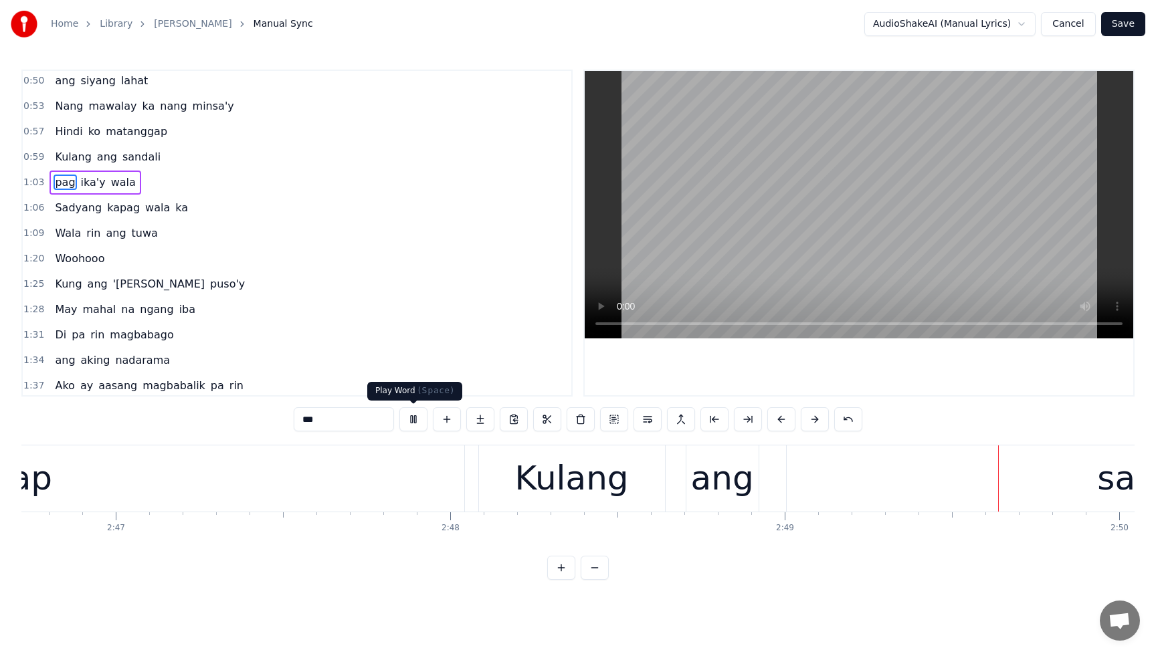
click at [407, 424] on button at bounding box center [413, 419] width 28 height 24
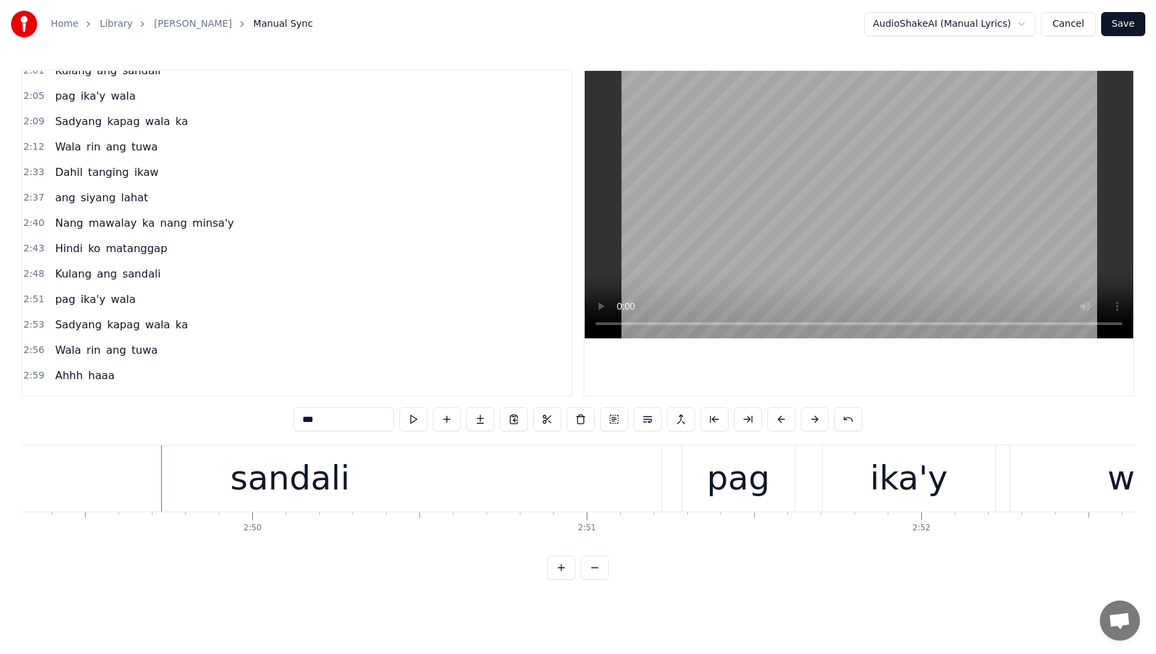
scroll to position [706, 0]
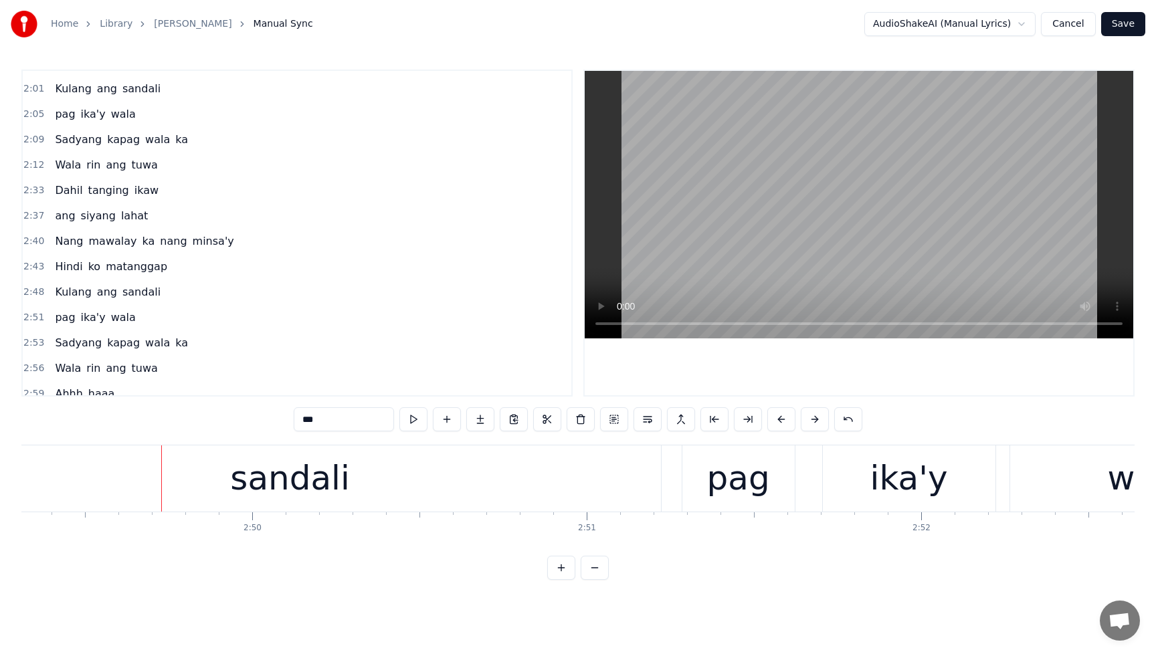
click at [116, 270] on span "matanggap" at bounding box center [136, 266] width 64 height 15
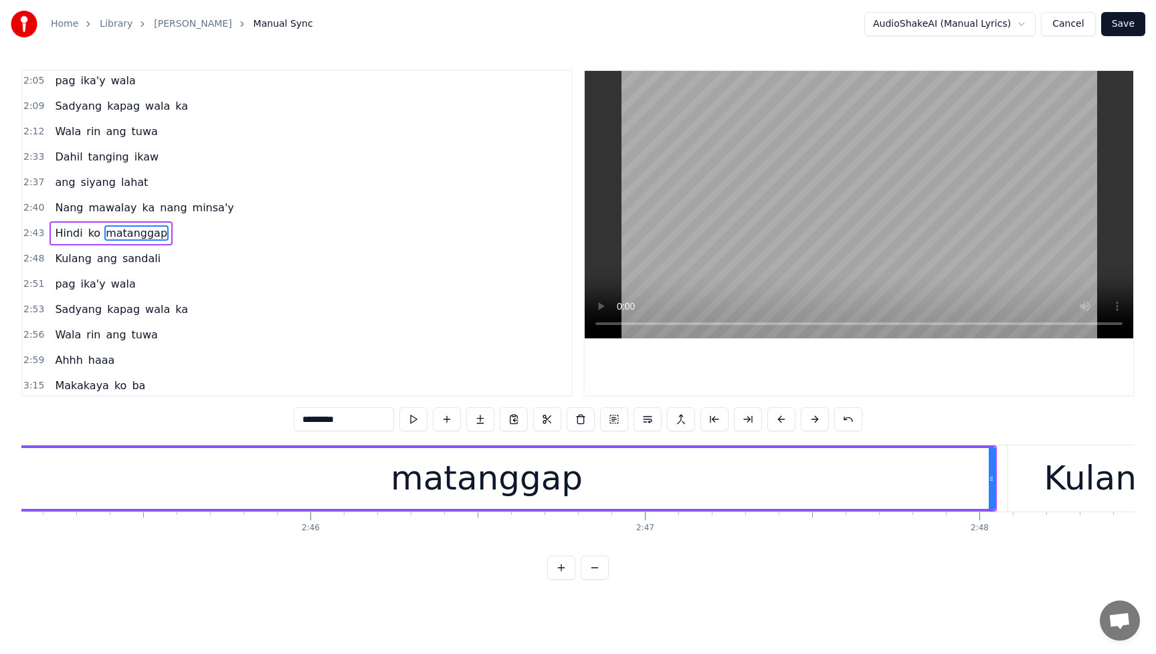
scroll to position [0, 55127]
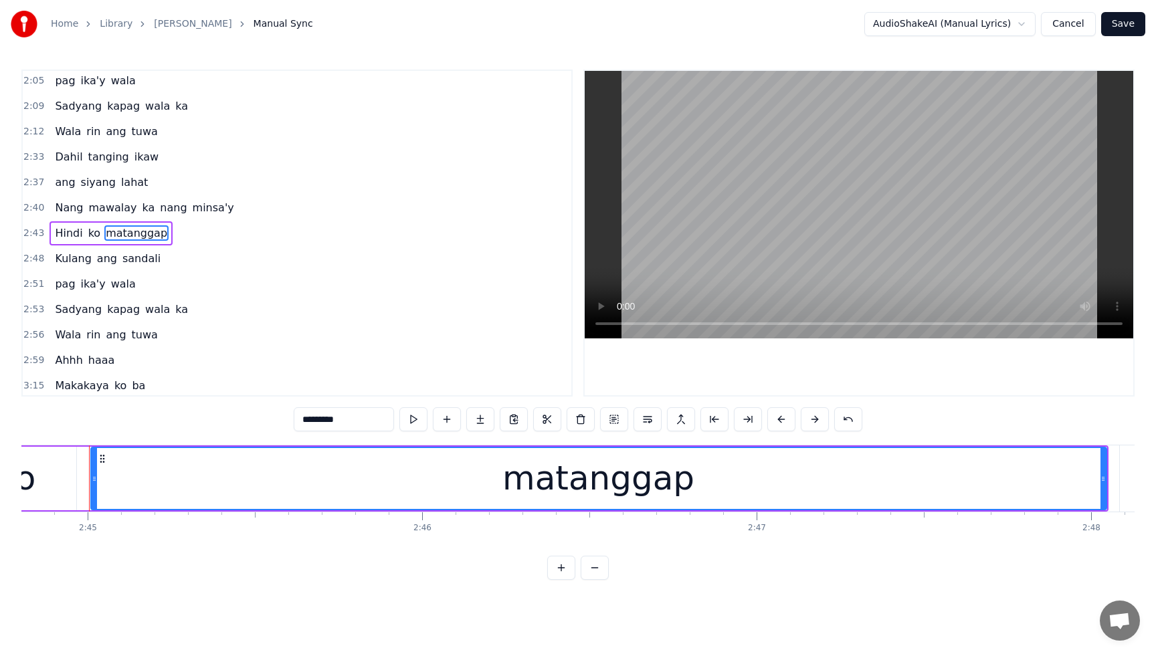
click at [62, 200] on span "Nang" at bounding box center [69, 207] width 31 height 15
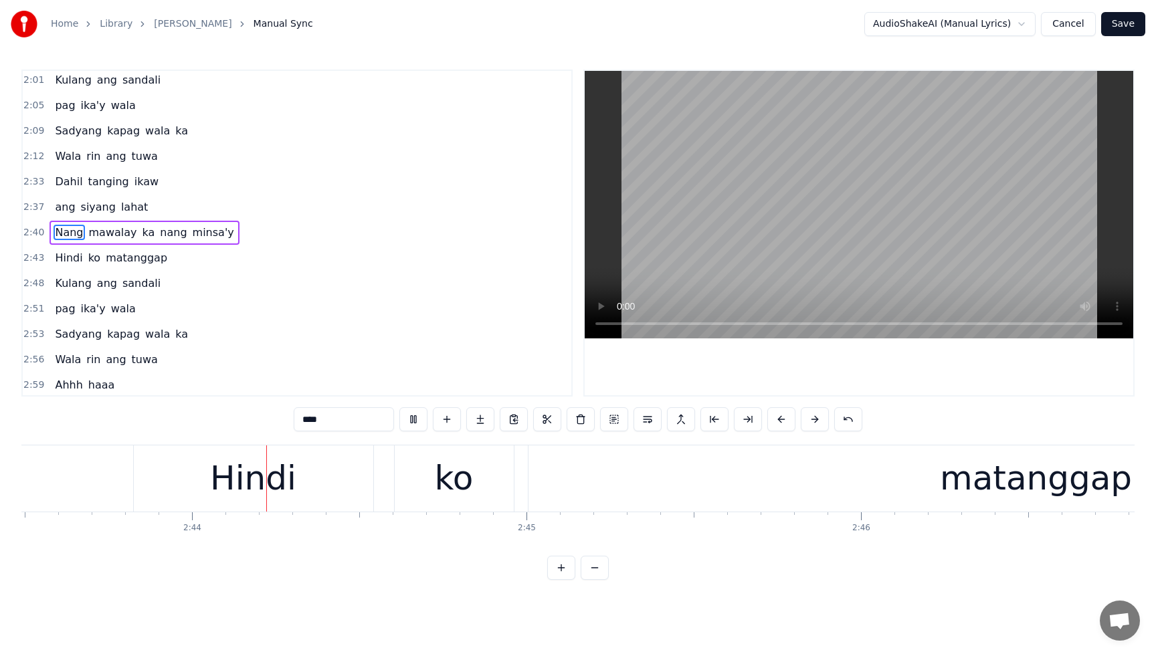
scroll to position [0, 54703]
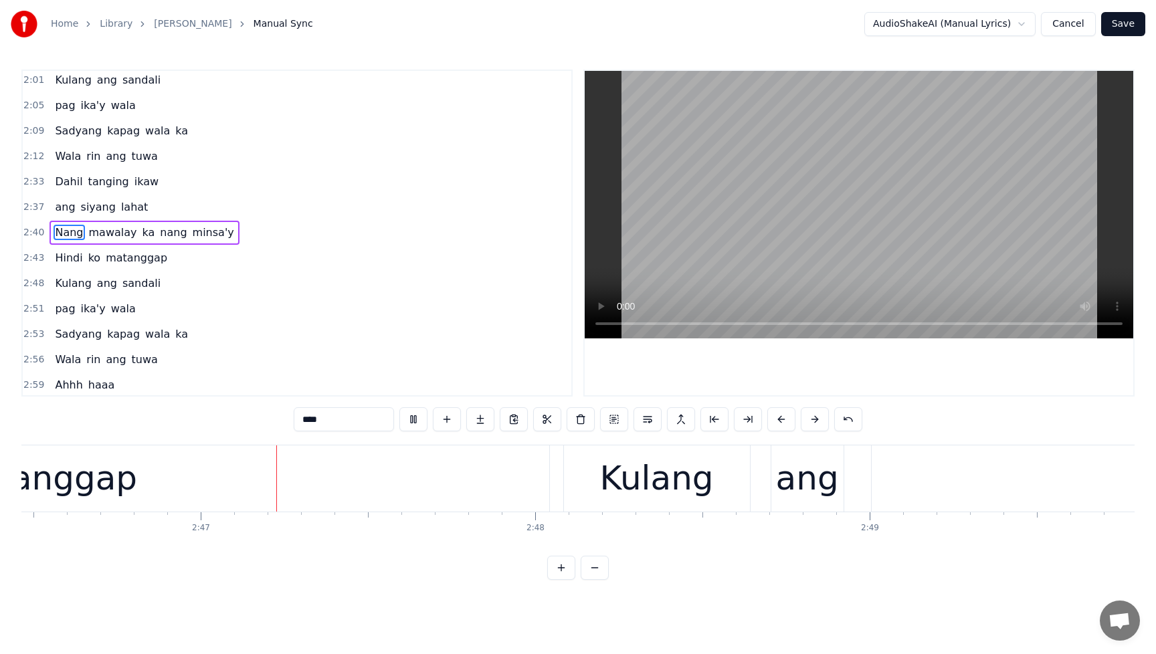
click at [138, 258] on span "matanggap" at bounding box center [136, 257] width 64 height 15
type input "*********"
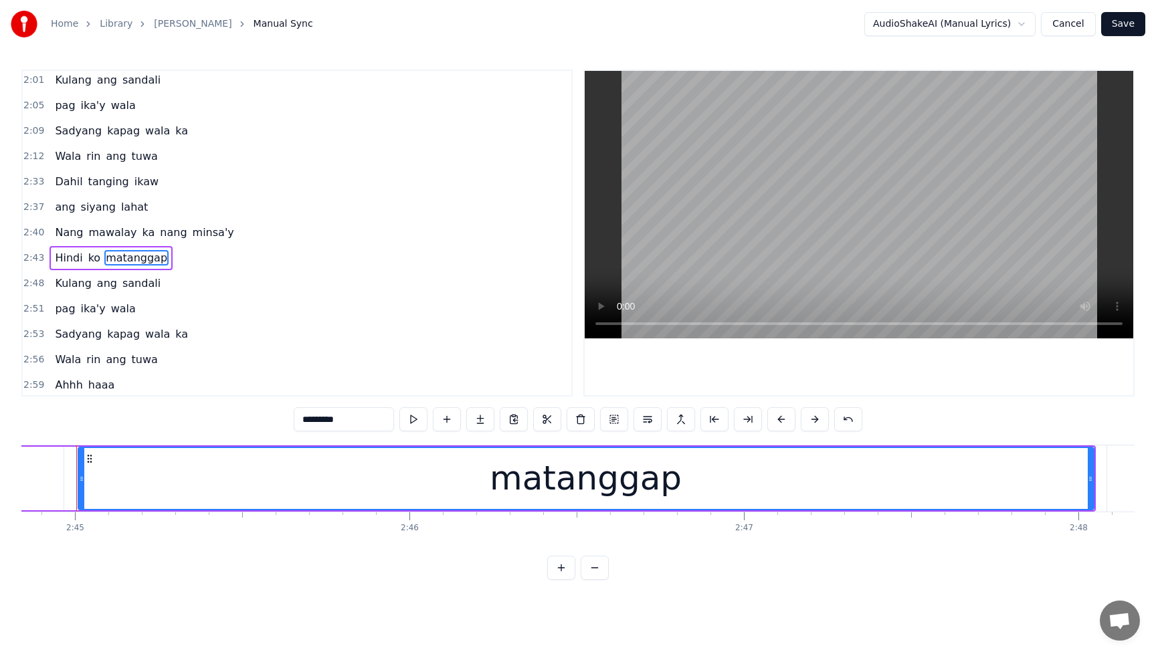
scroll to position [0, 55127]
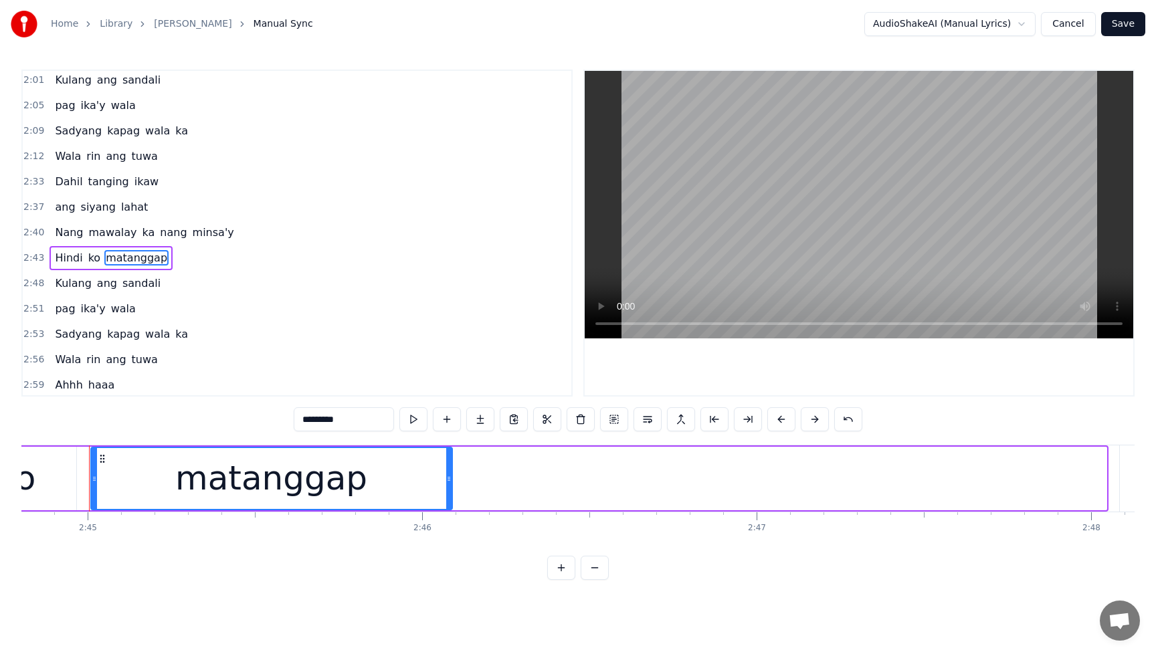
drag, startPoint x: 1103, startPoint y: 480, endPoint x: 448, endPoint y: 518, distance: 655.4
click at [448, 518] on div "Bakit kailangan puso ay masaktan Bago maintindihan ang siyang nararamdaman At k…" at bounding box center [577, 495] width 1113 height 100
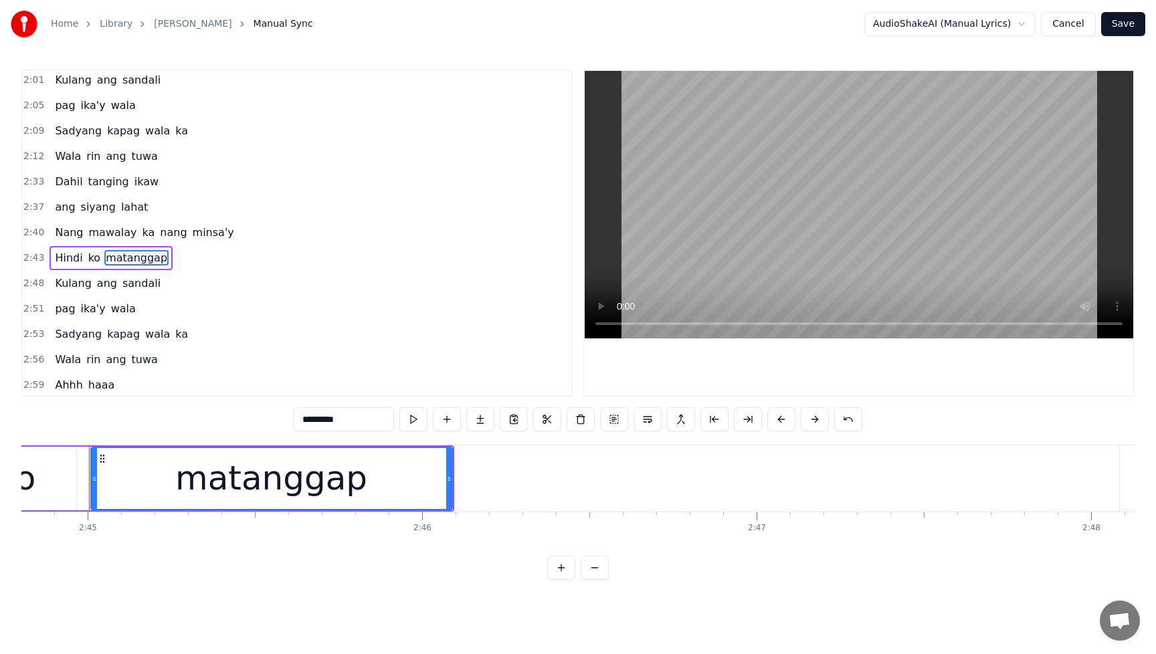
click at [62, 221] on div "Nang mawalay ka nang minsa'y" at bounding box center [144, 233] width 189 height 24
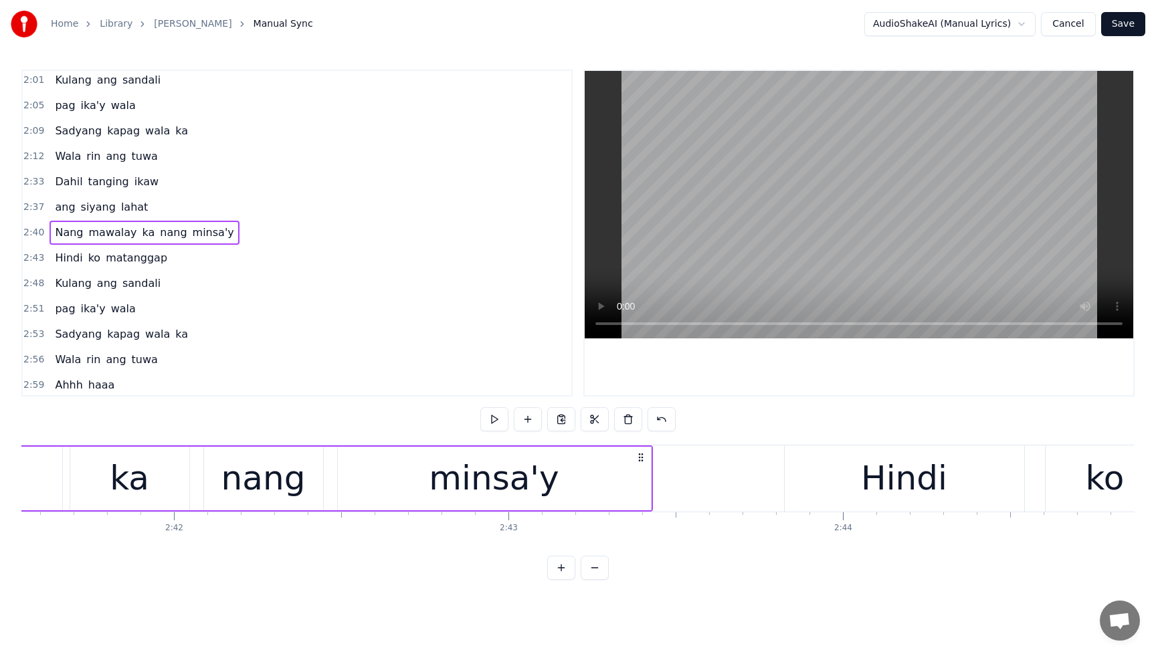
click at [60, 225] on span "Nang" at bounding box center [69, 232] width 31 height 15
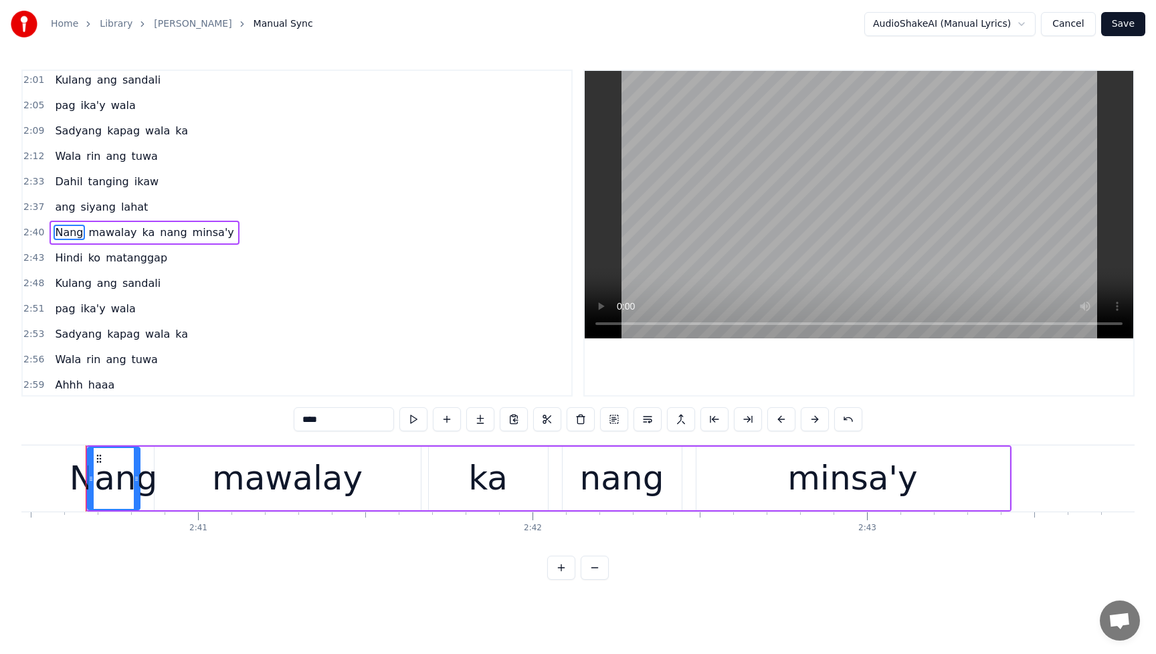
scroll to position [0, 53676]
click at [60, 221] on div "Nang mawalay ka nang minsa'y" at bounding box center [144, 233] width 189 height 24
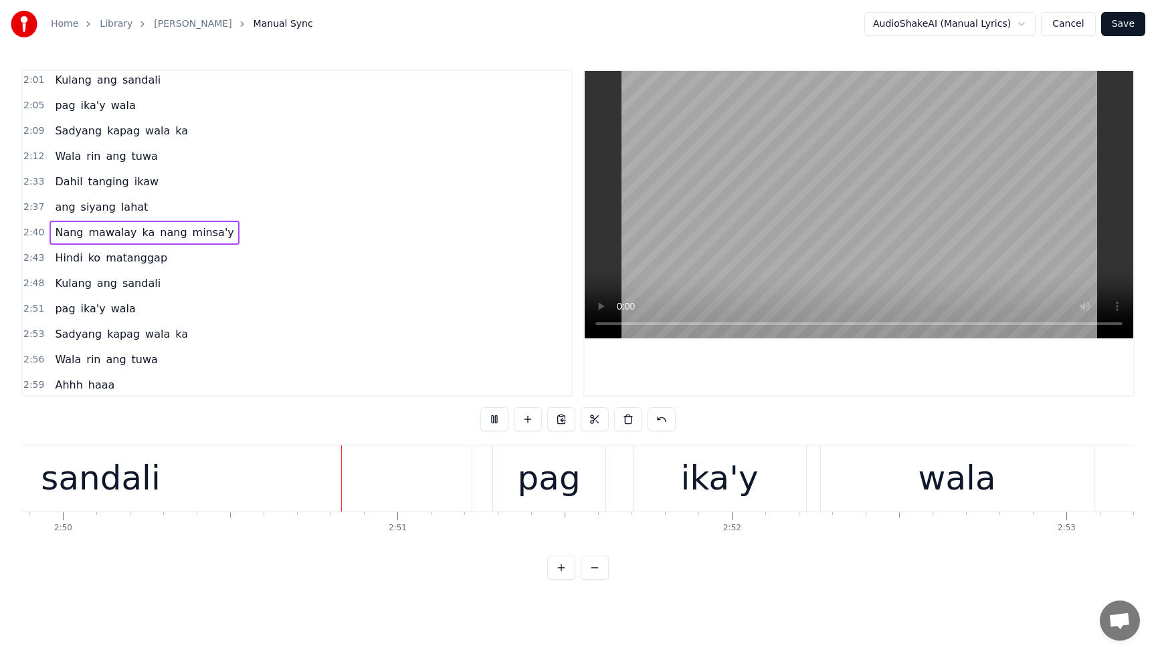
scroll to position [0, 56827]
click at [149, 286] on span "sandali" at bounding box center [141, 283] width 41 height 15
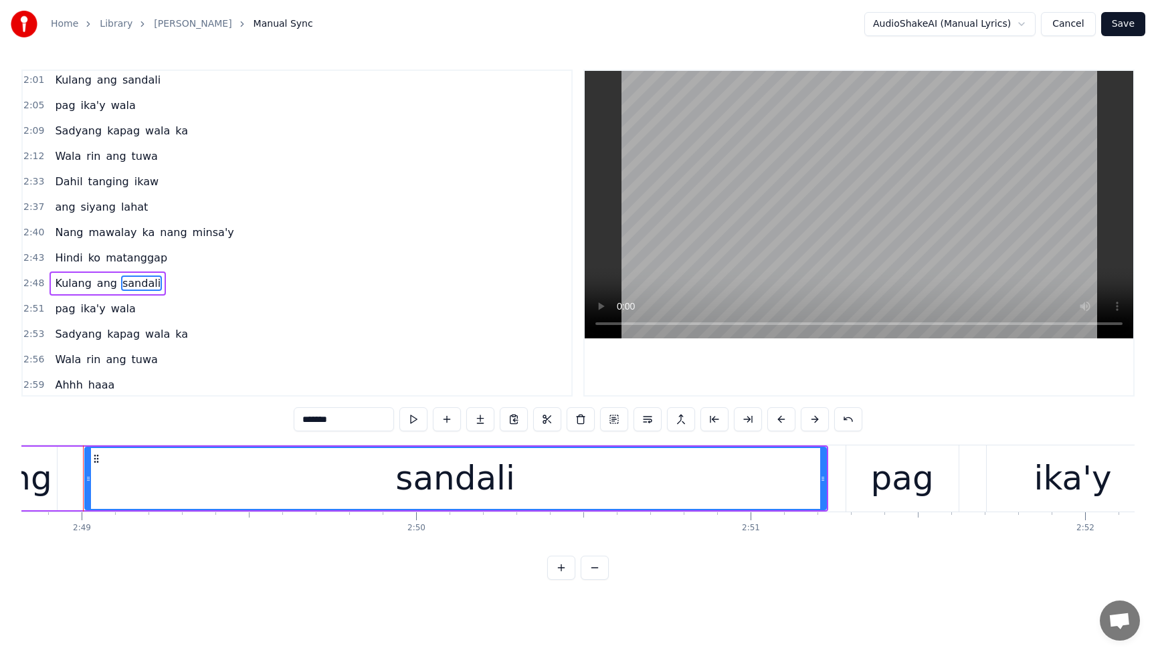
scroll to position [0, 56466]
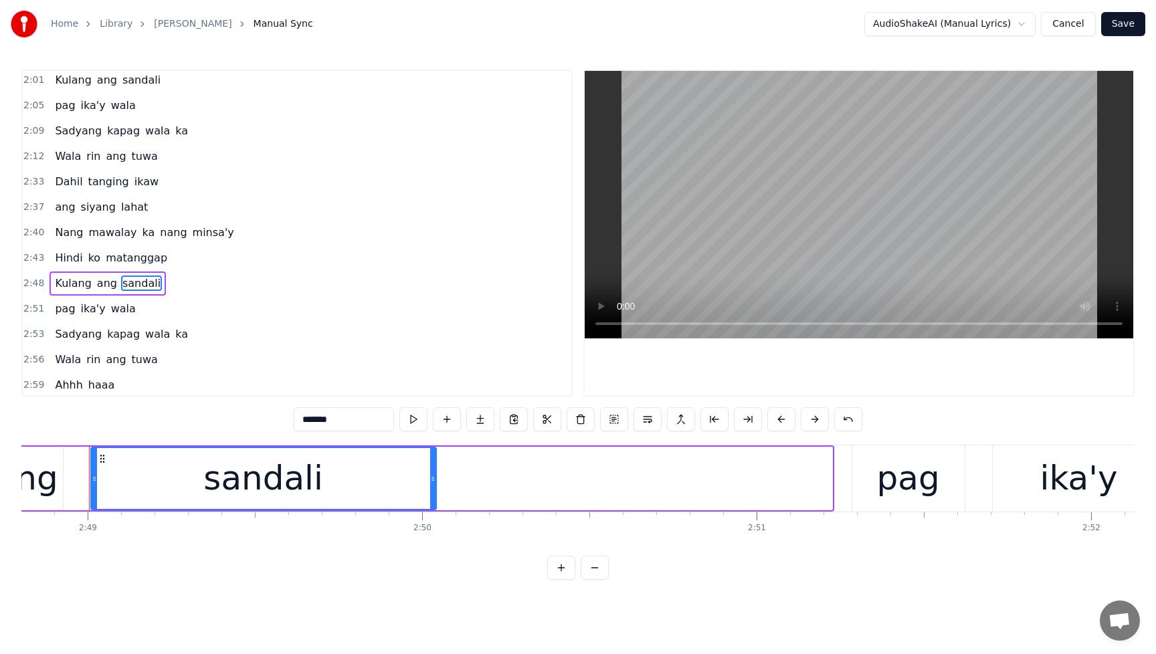
drag, startPoint x: 828, startPoint y: 480, endPoint x: 432, endPoint y: 494, distance: 396.3
click at [432, 494] on div at bounding box center [432, 478] width 5 height 61
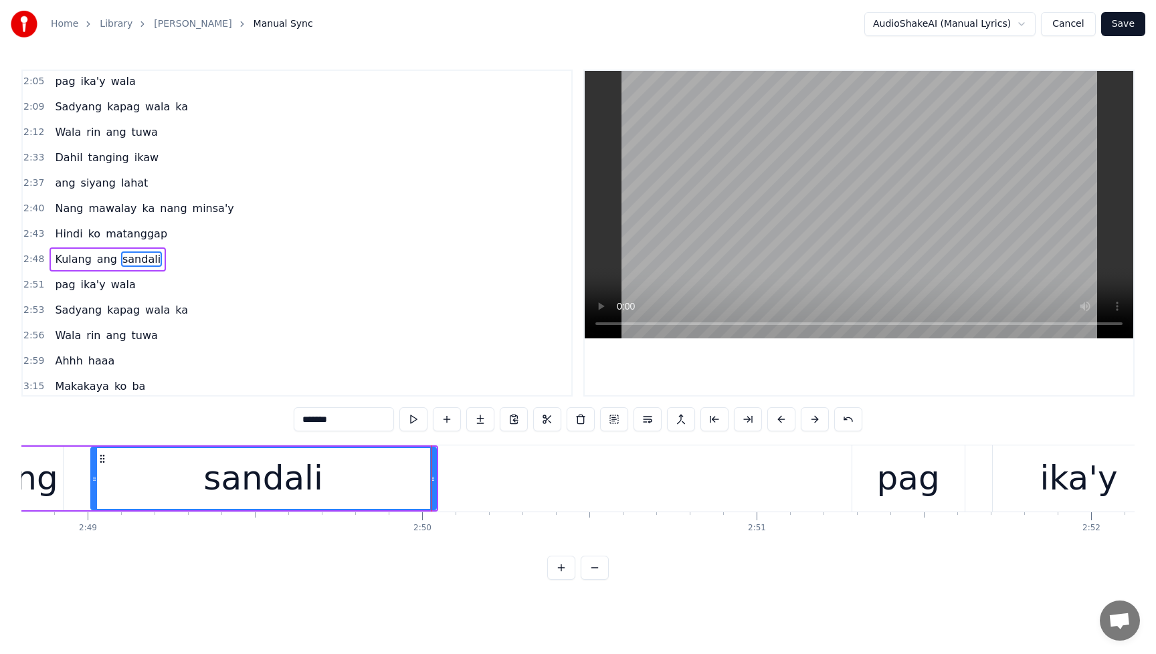
scroll to position [765, 0]
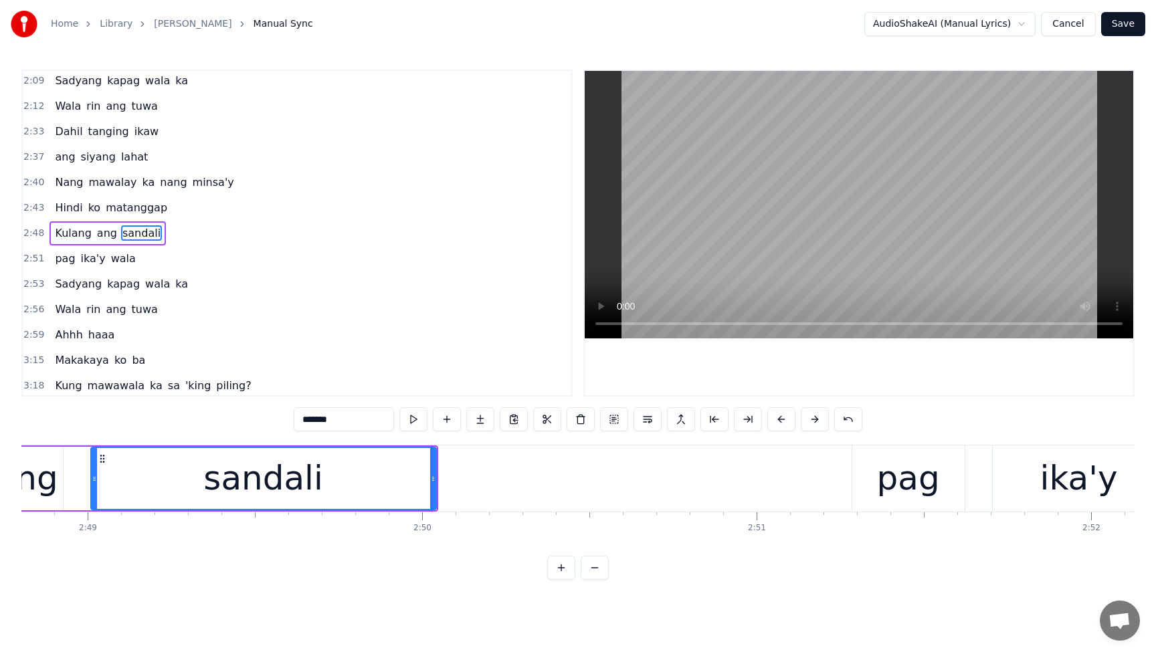
click at [59, 201] on span "Hindi" at bounding box center [69, 207] width 30 height 15
type input "*****"
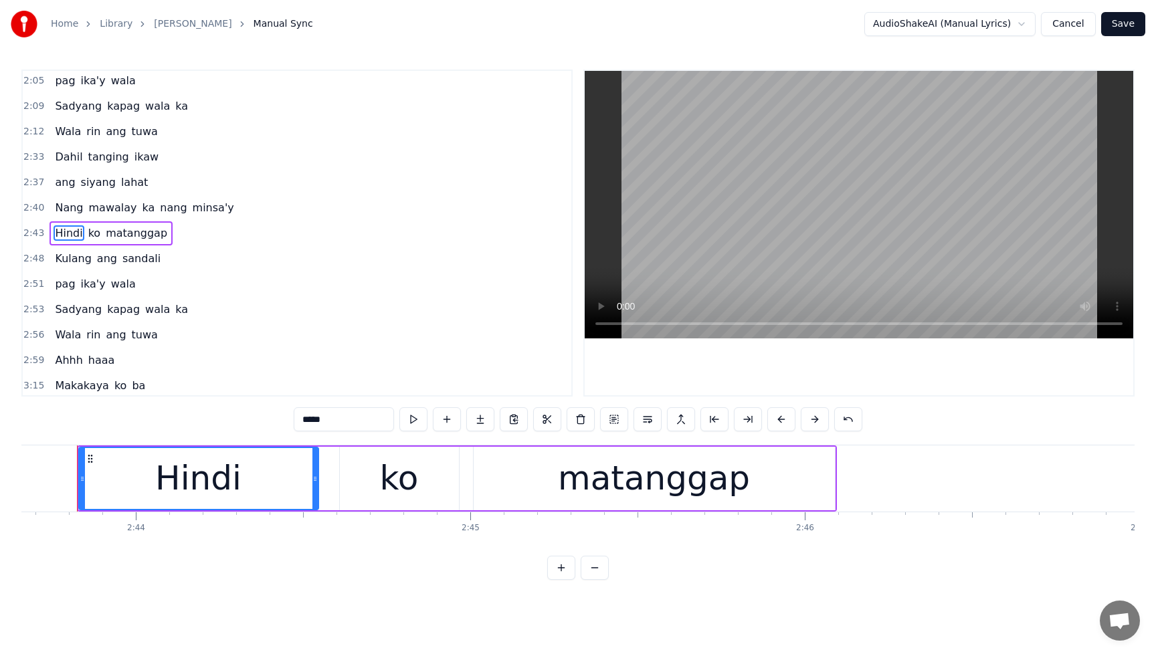
scroll to position [0, 54733]
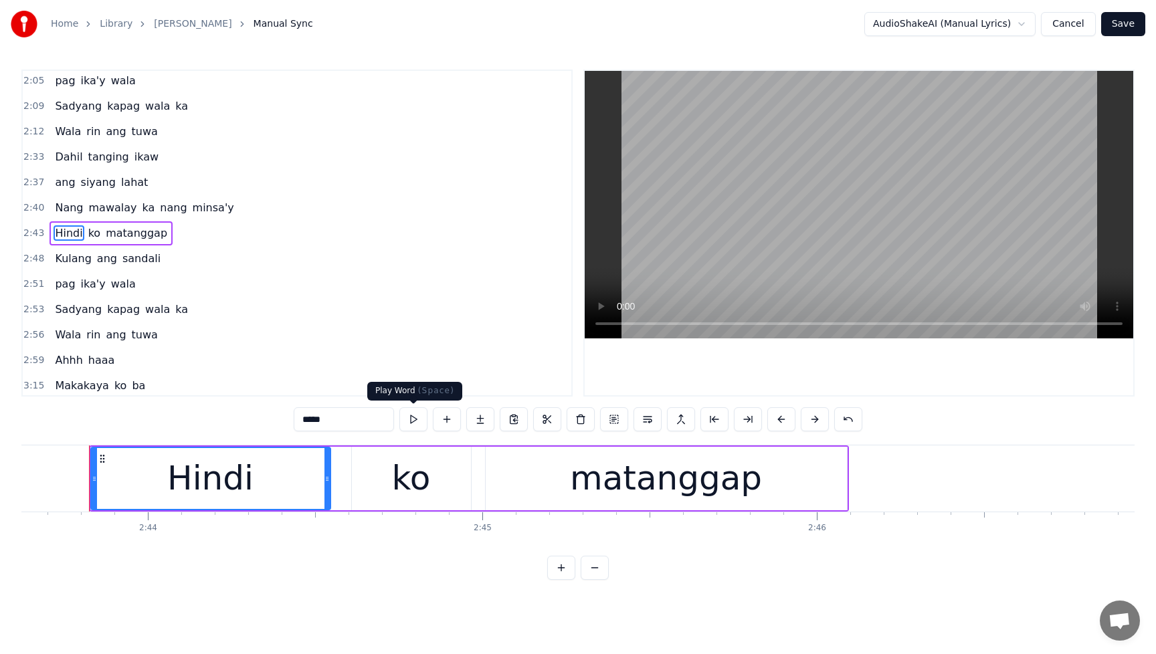
click at [414, 422] on button at bounding box center [413, 419] width 28 height 24
click at [85, 223] on div "Hindi ko matanggap" at bounding box center [111, 233] width 123 height 24
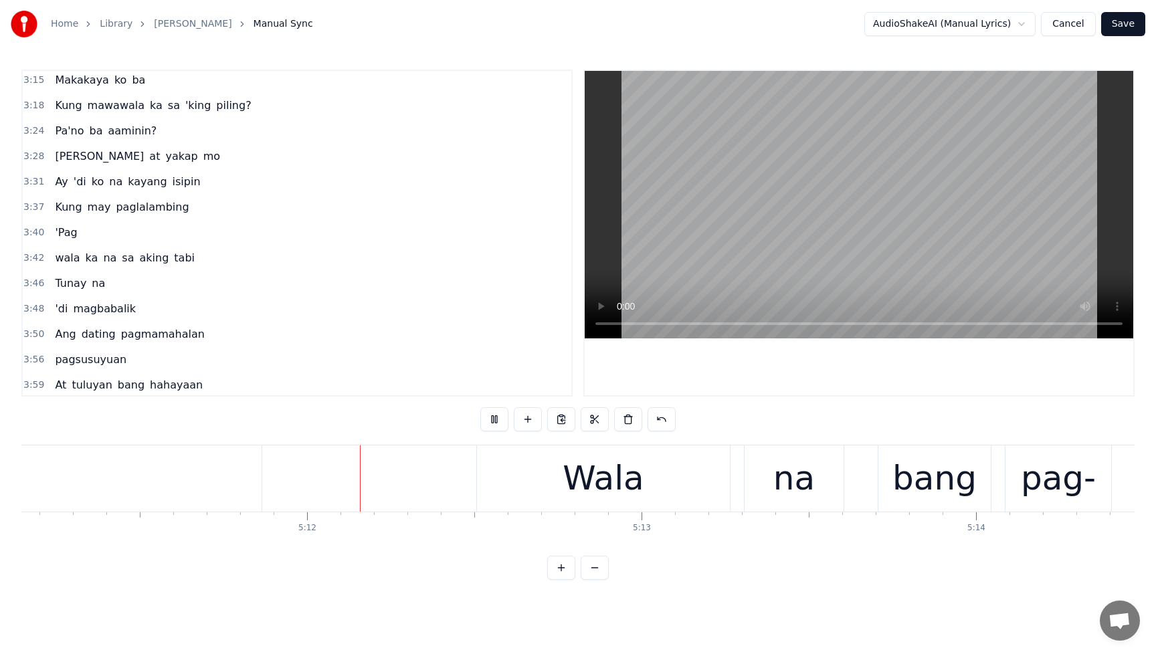
scroll to position [0, 104145]
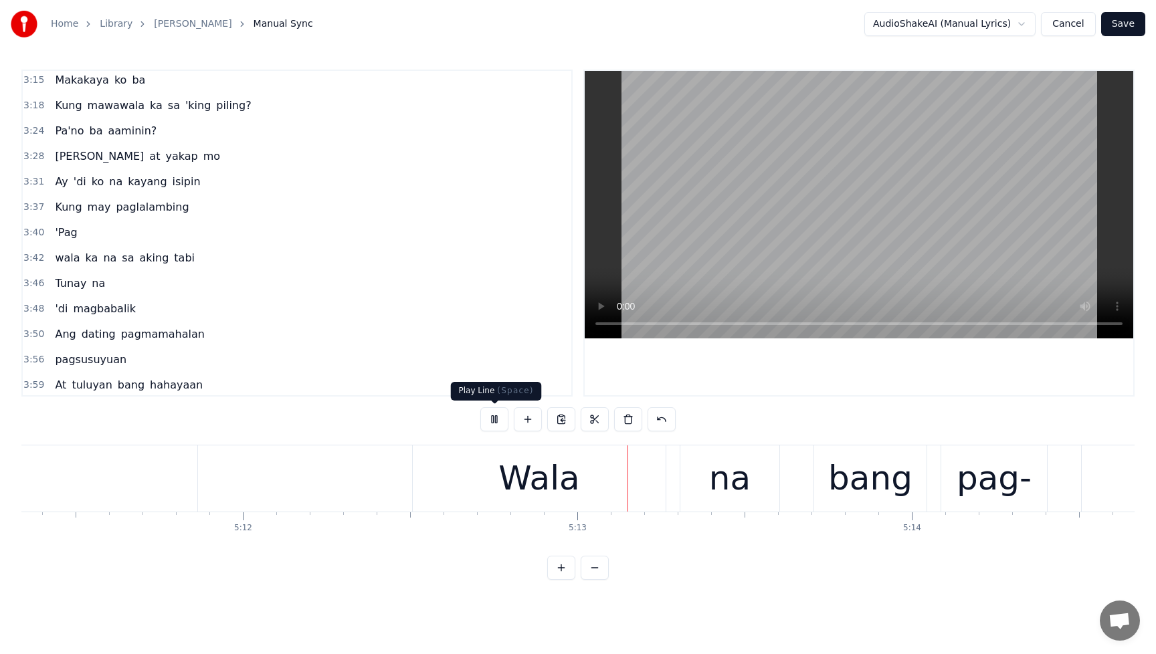
click at [496, 420] on button at bounding box center [494, 419] width 28 height 24
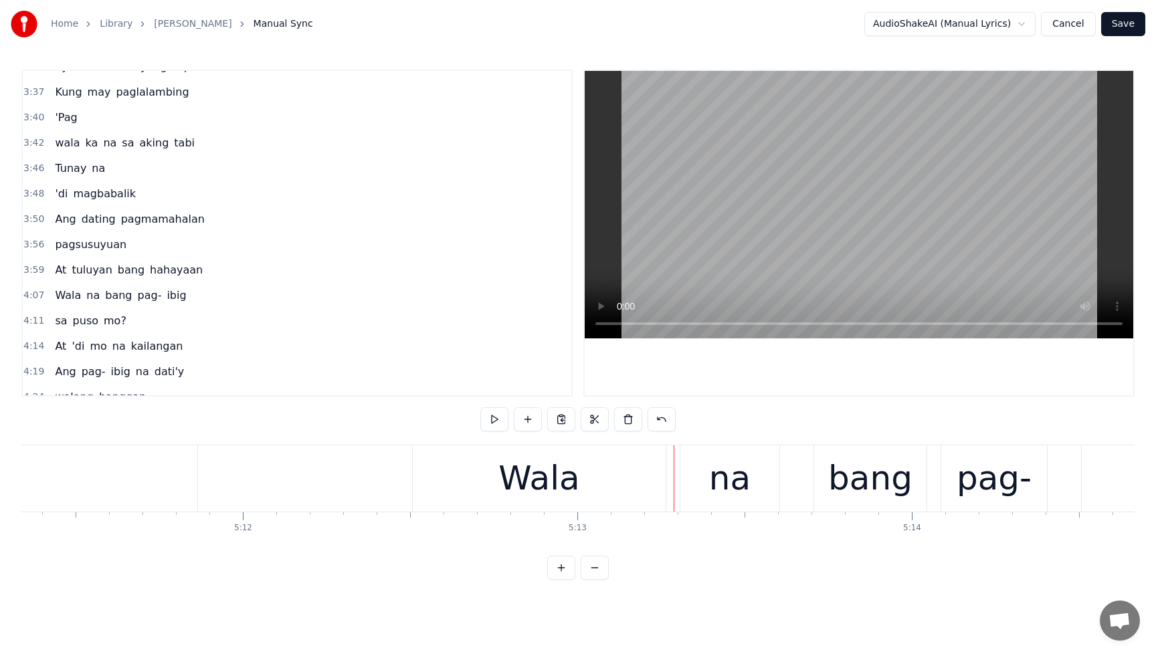
scroll to position [1183, 0]
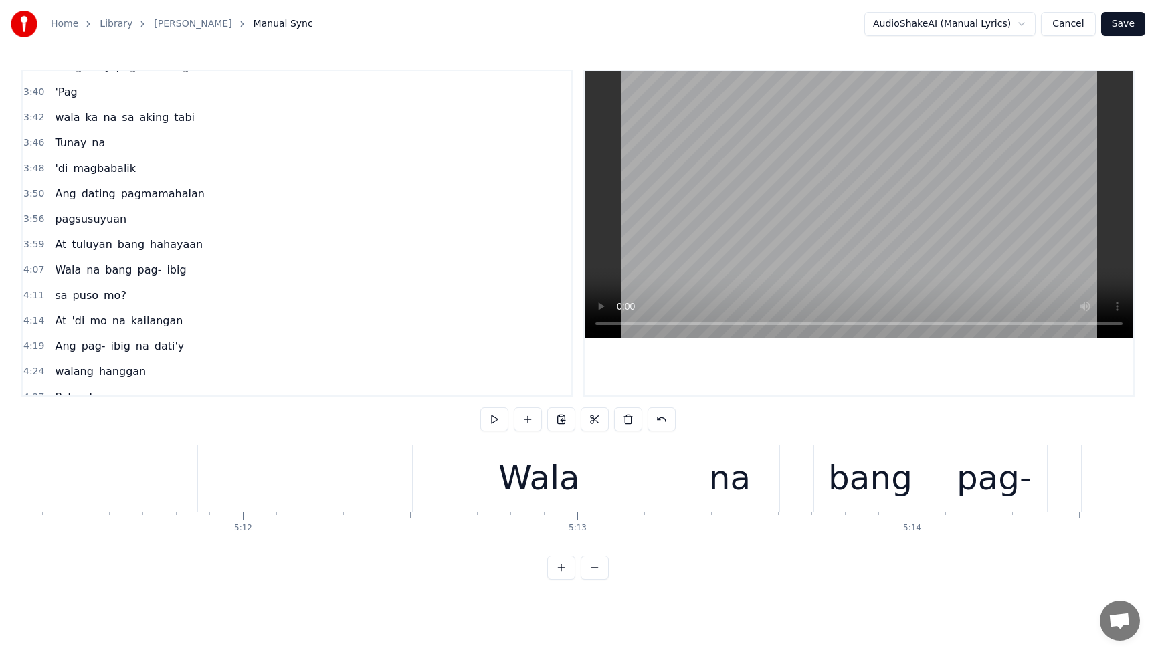
click at [172, 251] on span "hahayaan" at bounding box center [177, 244] width 56 height 15
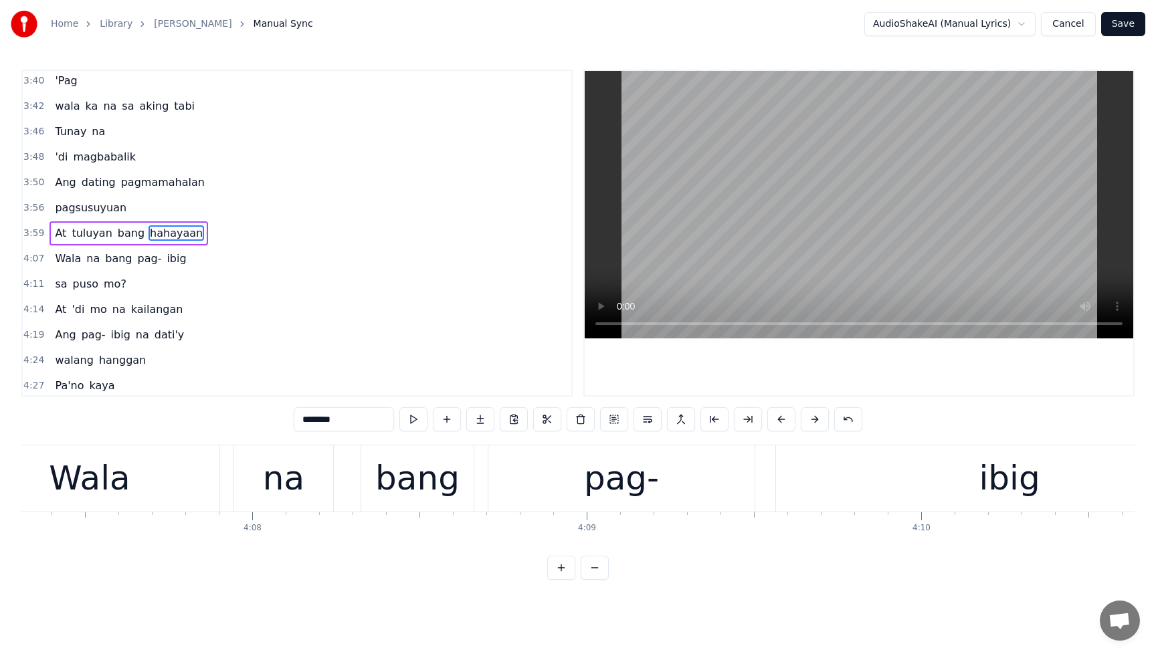
scroll to position [0, 81822]
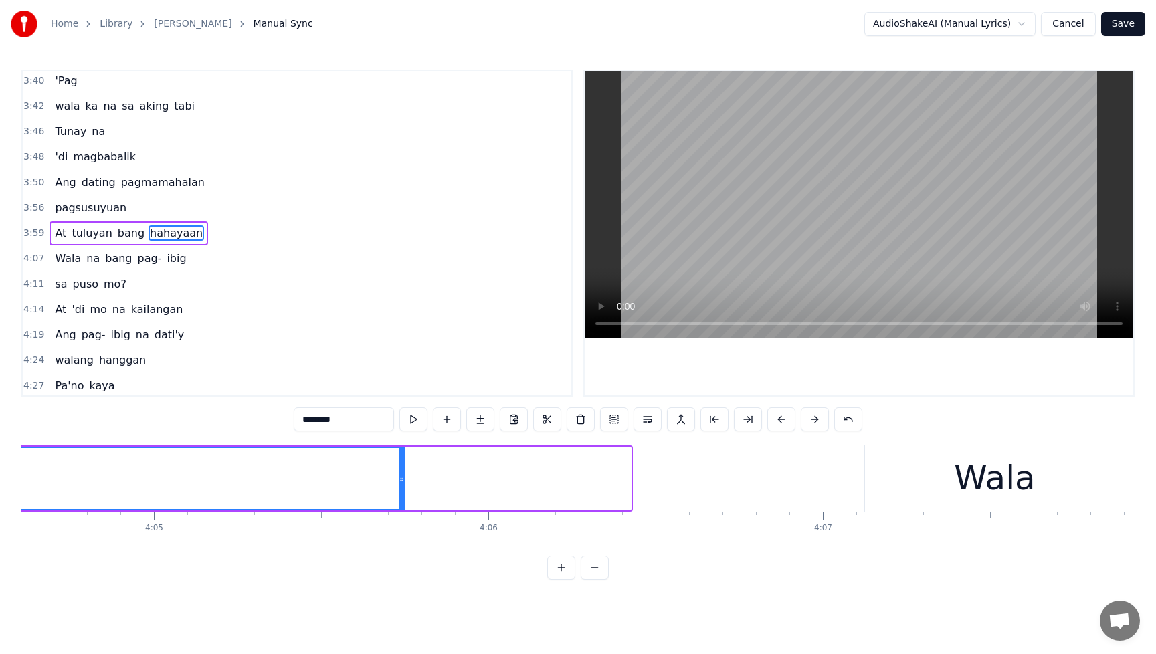
drag, startPoint x: 626, startPoint y: 481, endPoint x: 344, endPoint y: 503, distance: 282.5
click at [399, 503] on div at bounding box center [401, 478] width 5 height 61
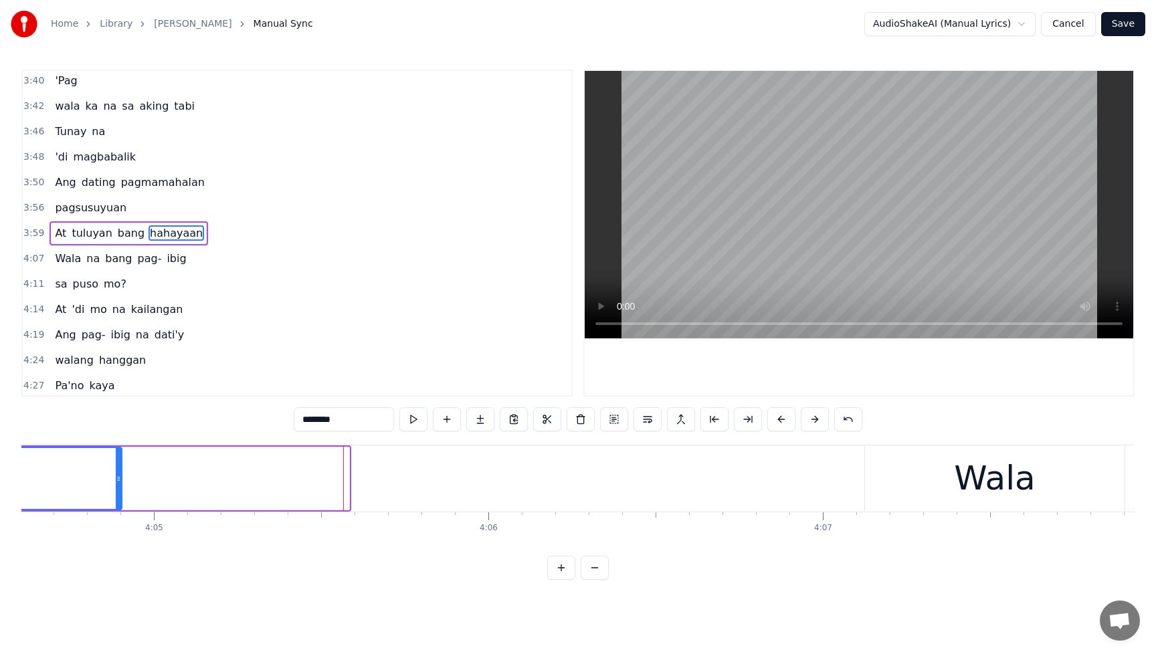
drag, startPoint x: 347, startPoint y: 483, endPoint x: 118, endPoint y: 495, distance: 229.1
click at [118, 495] on div at bounding box center [118, 478] width 5 height 61
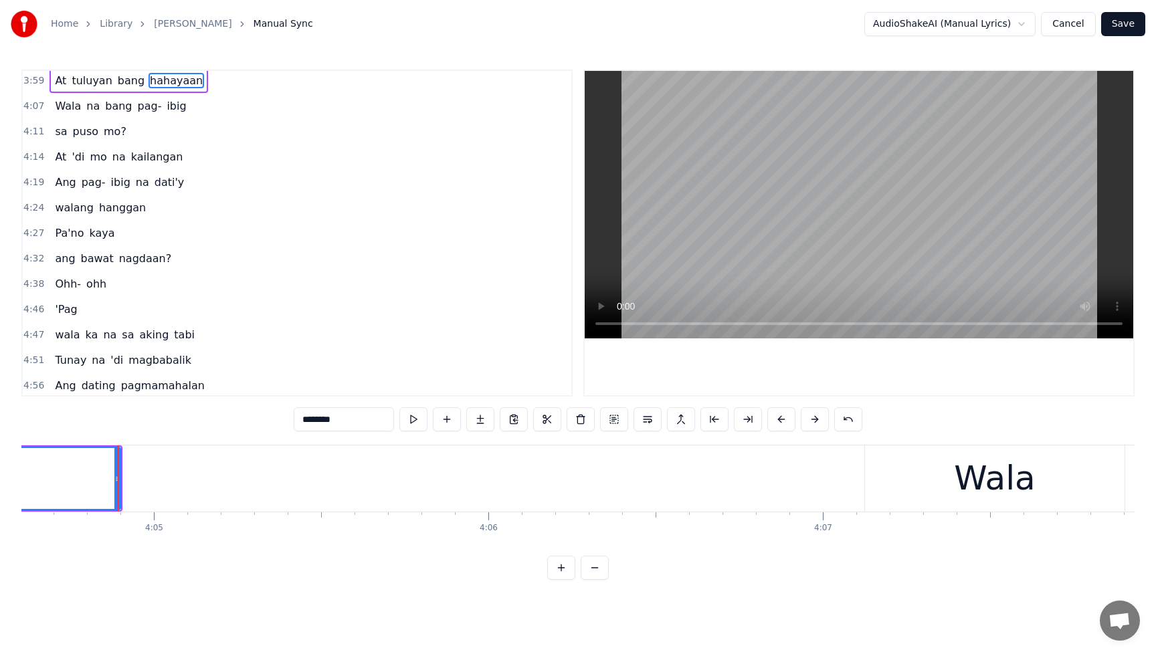
scroll to position [1434, 0]
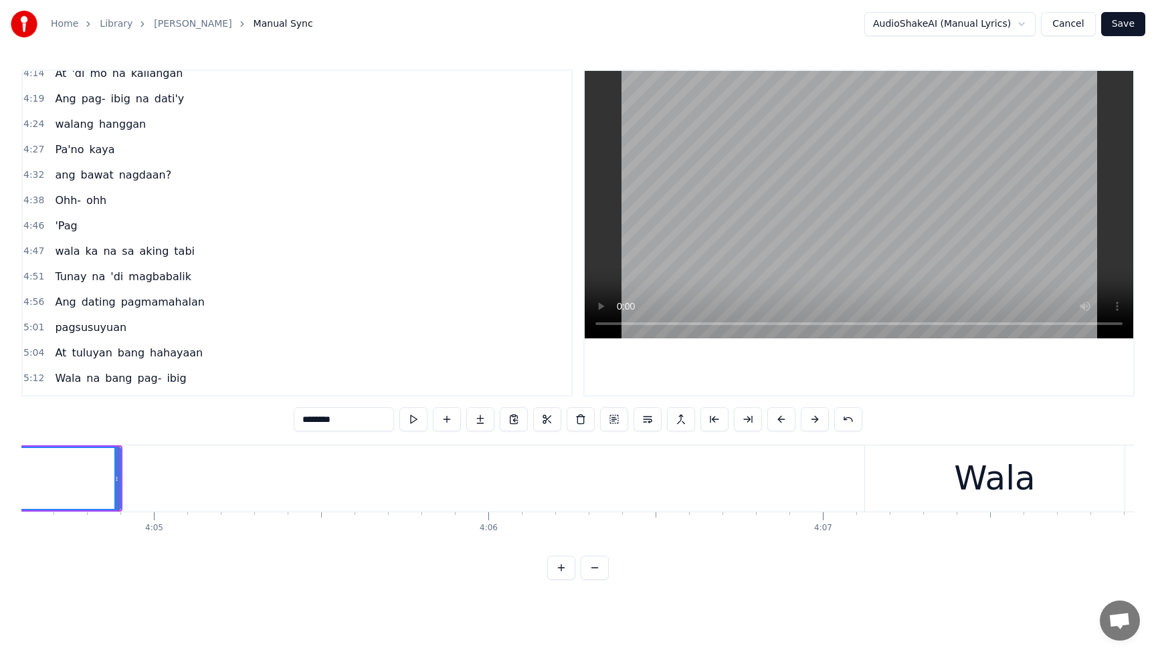
click at [159, 347] on span "hahayaan" at bounding box center [177, 352] width 56 height 15
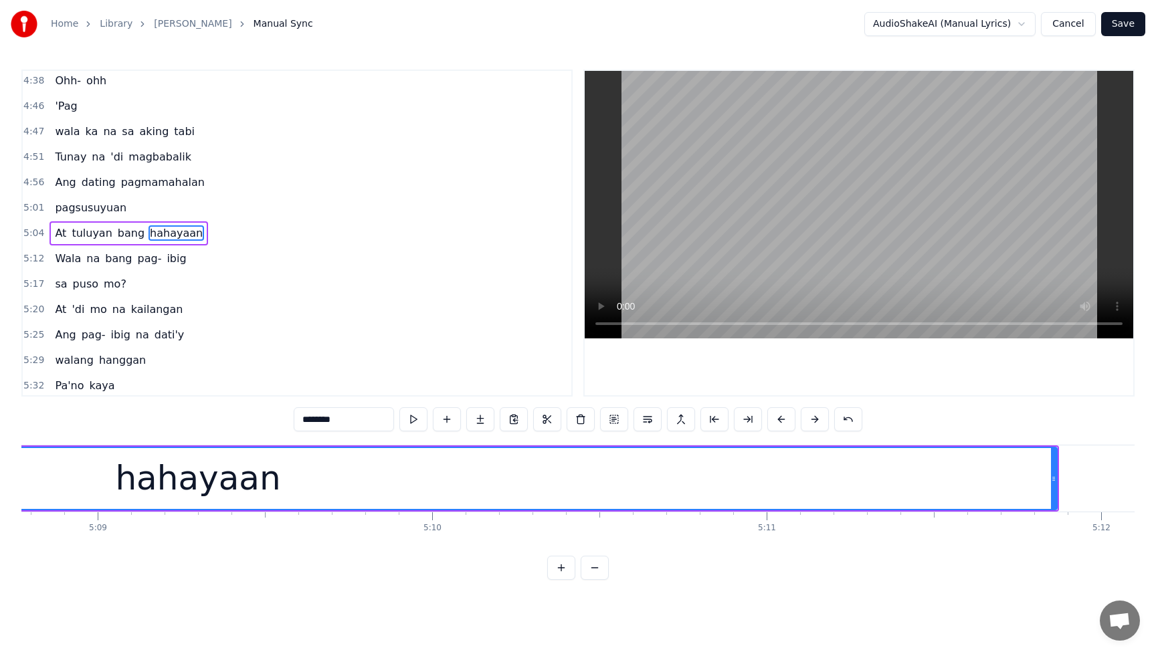
scroll to position [0, 103631]
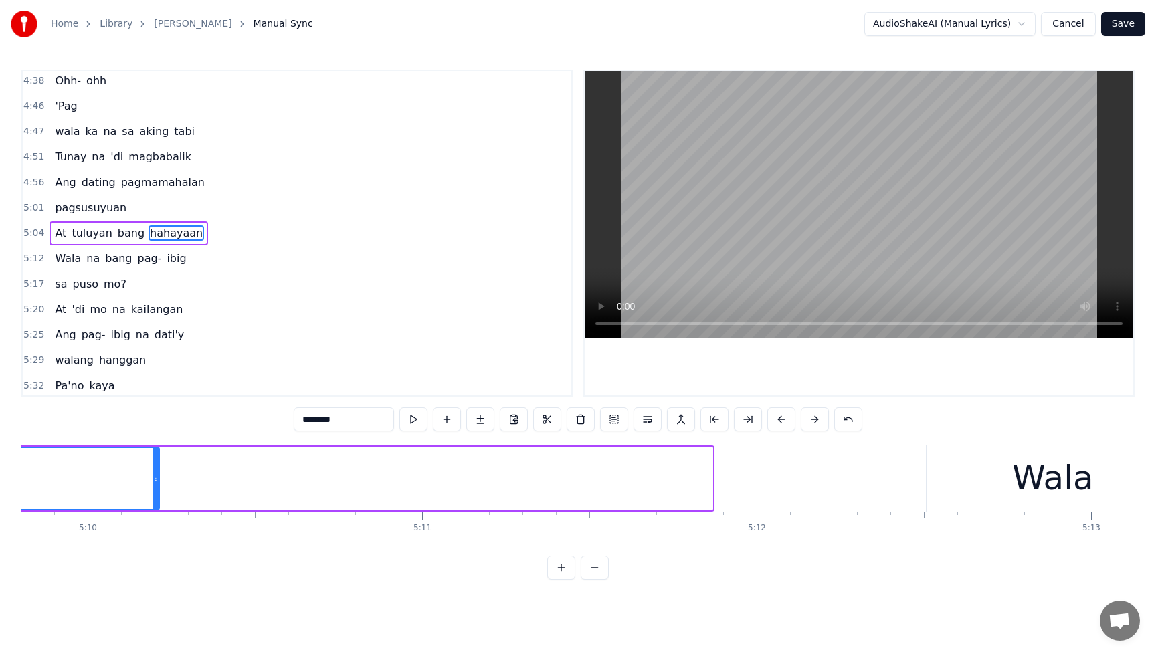
drag, startPoint x: 709, startPoint y: 480, endPoint x: 156, endPoint y: 493, distance: 553.4
click at [156, 493] on div at bounding box center [155, 478] width 5 height 61
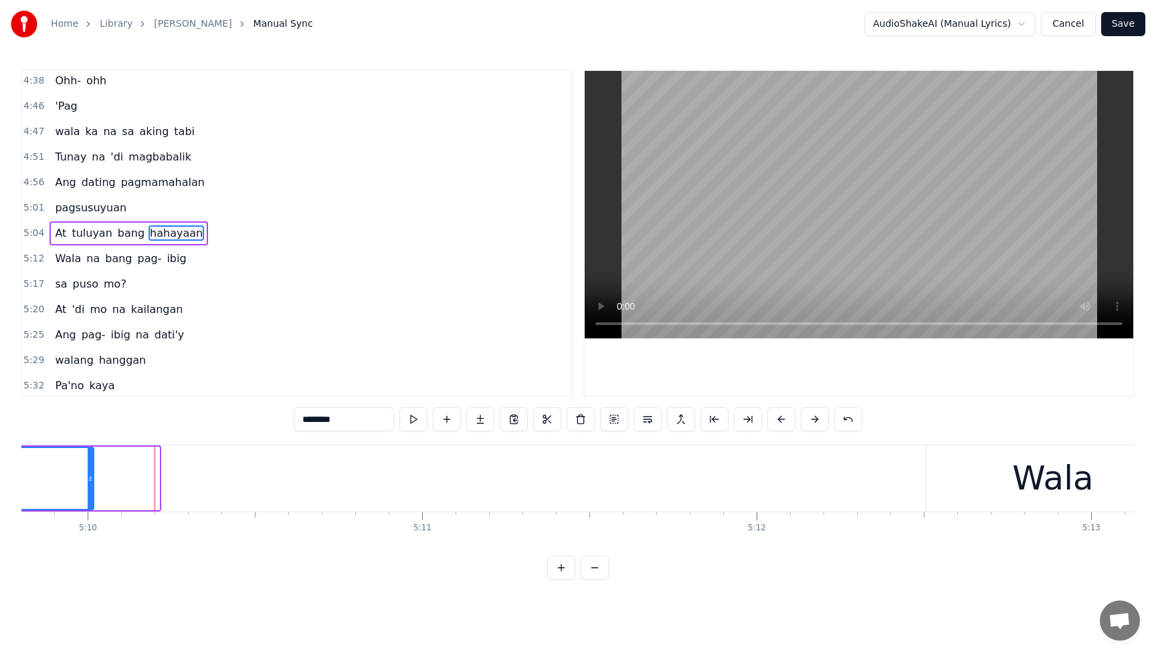
drag, startPoint x: 157, startPoint y: 481, endPoint x: 68, endPoint y: 488, distance: 89.9
click at [88, 488] on div at bounding box center [90, 478] width 5 height 61
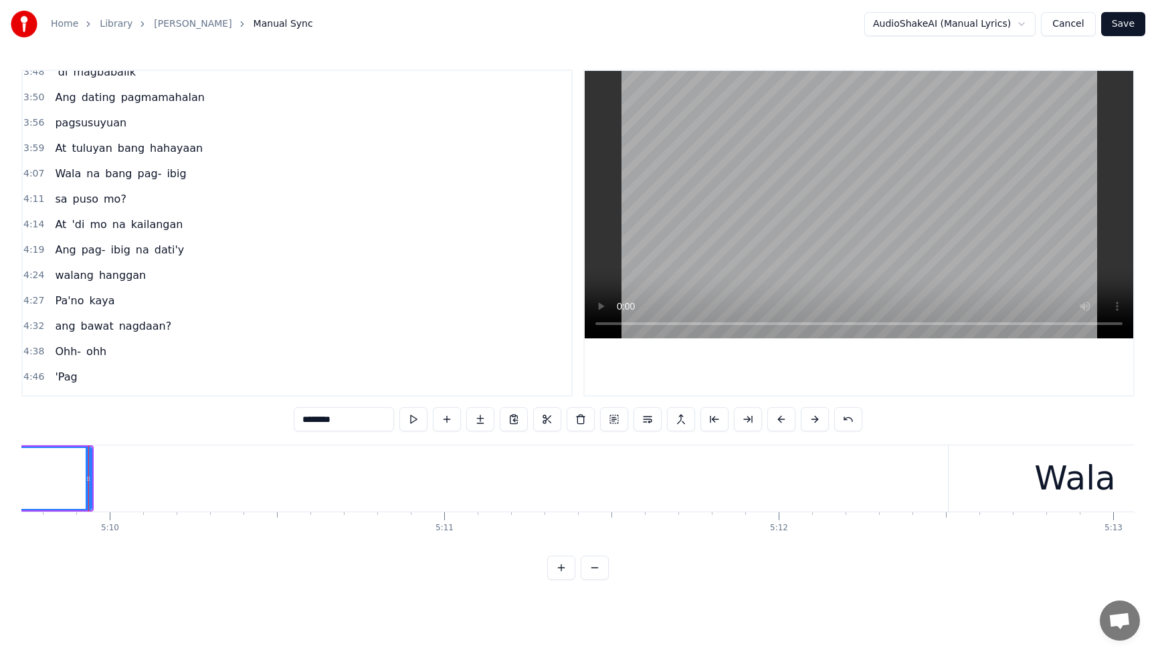
scroll to position [1280, 0]
click at [63, 120] on span "pagsusuyuan" at bounding box center [91, 125] width 74 height 15
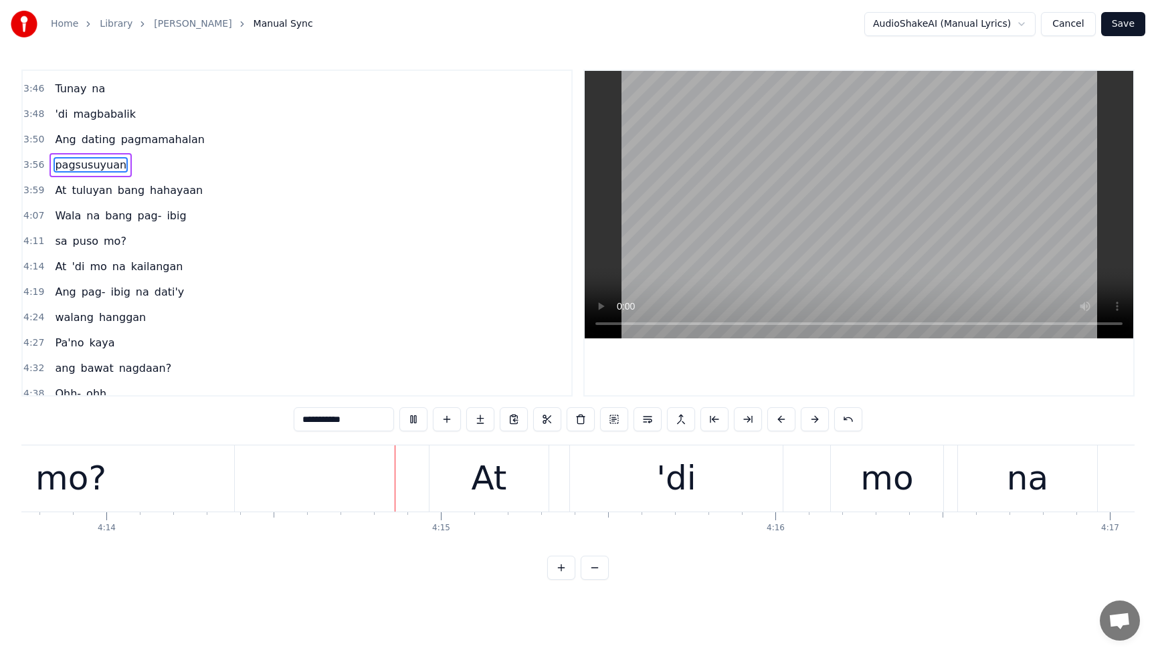
scroll to position [0, 84984]
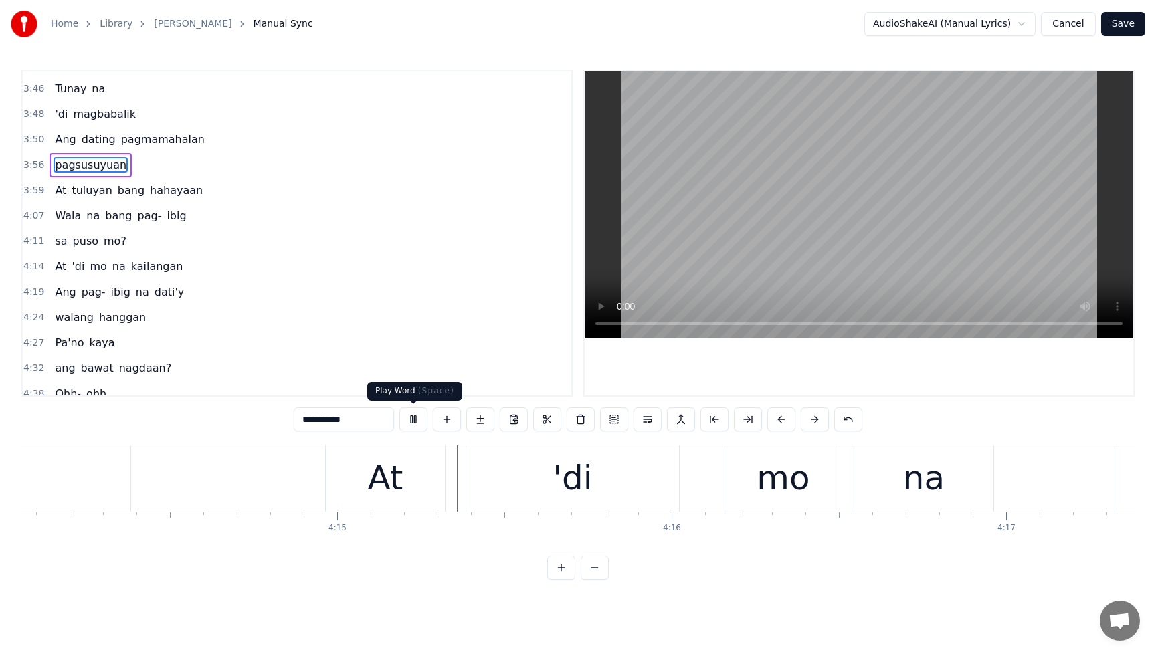
click at [417, 417] on button at bounding box center [413, 419] width 28 height 24
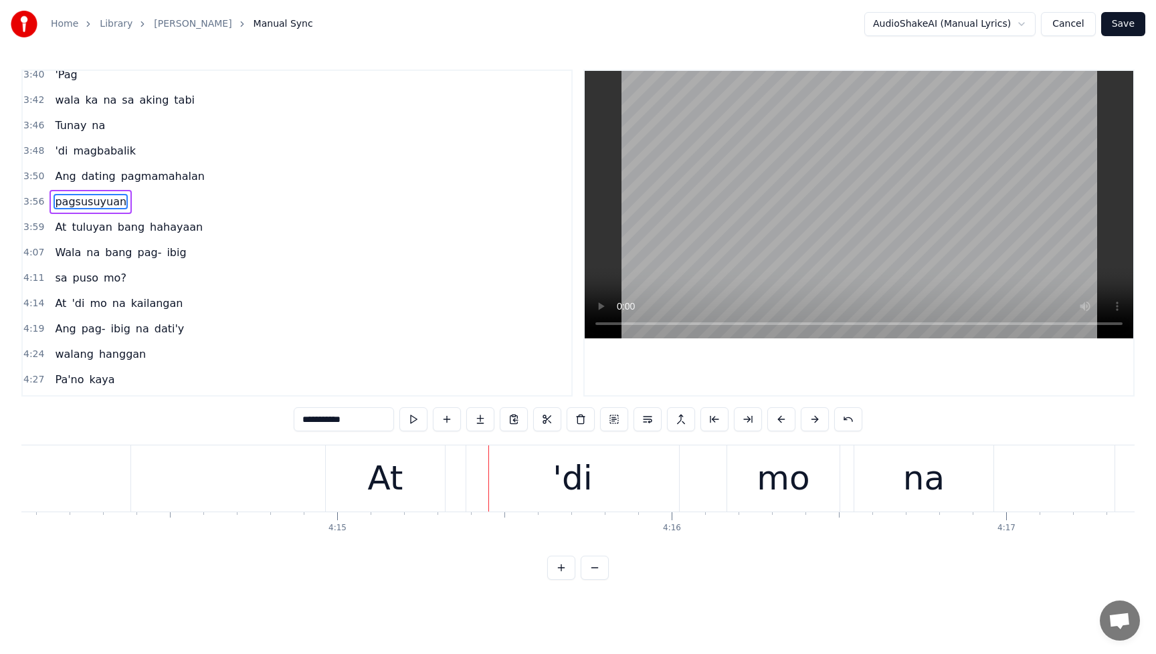
scroll to position [1198, 0]
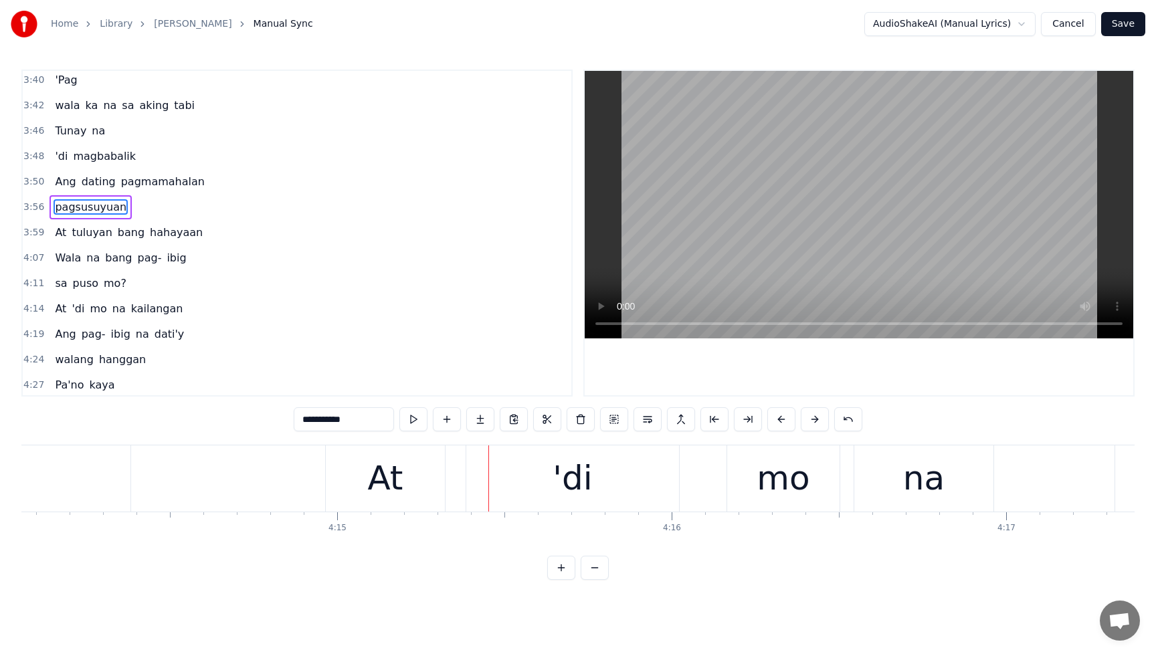
click at [161, 229] on span "hahayaan" at bounding box center [177, 232] width 56 height 15
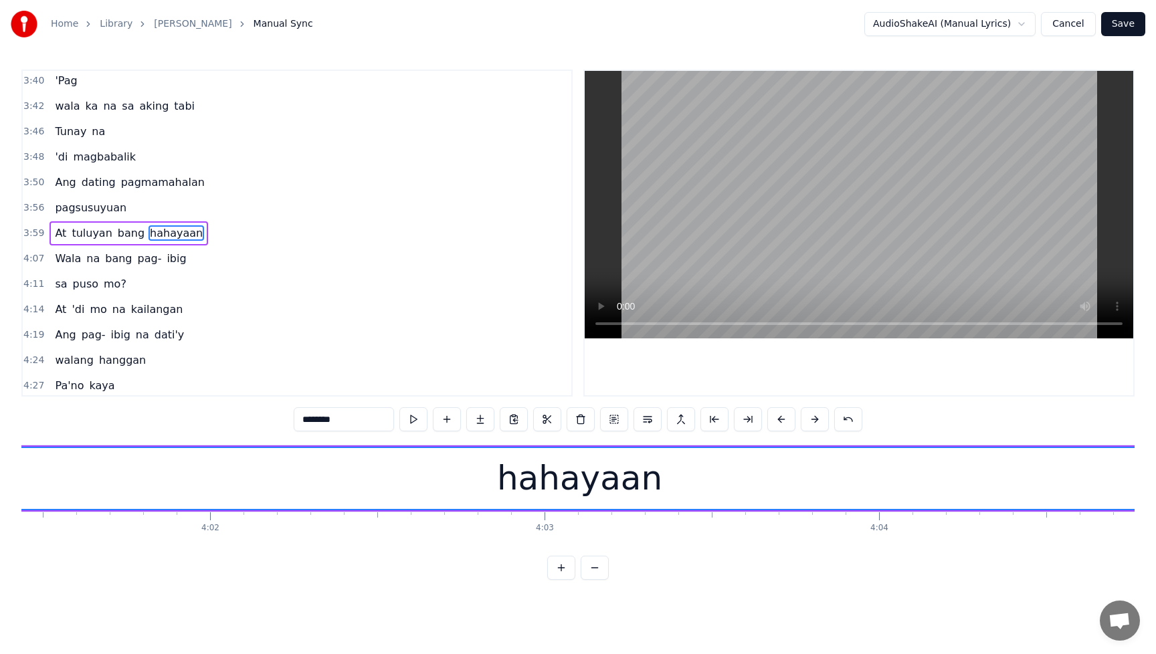
scroll to position [0, 80848]
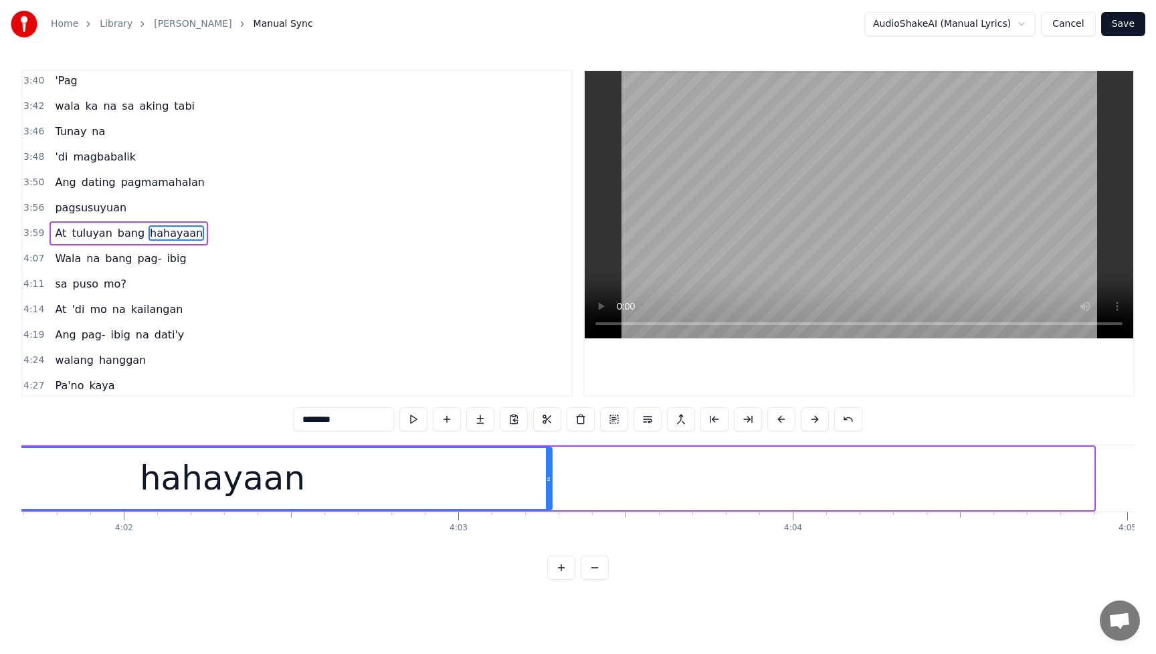
drag, startPoint x: 1092, startPoint y: 480, endPoint x: 550, endPoint y: 490, distance: 542.0
click at [550, 490] on div at bounding box center [548, 478] width 5 height 61
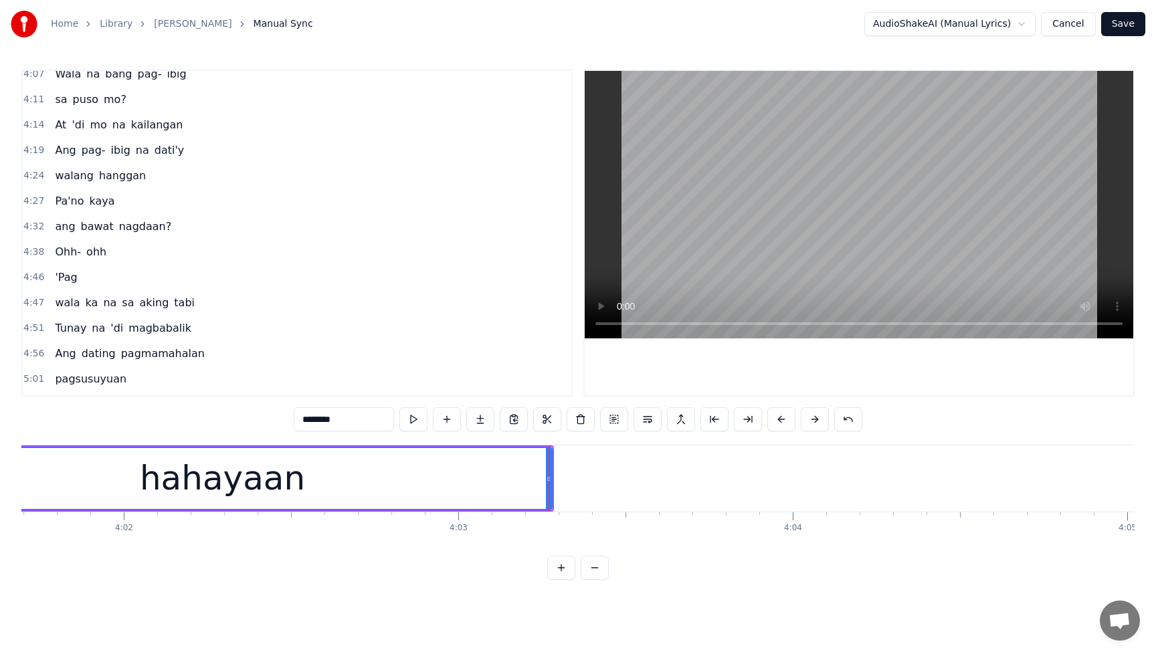
scroll to position [1474, 0]
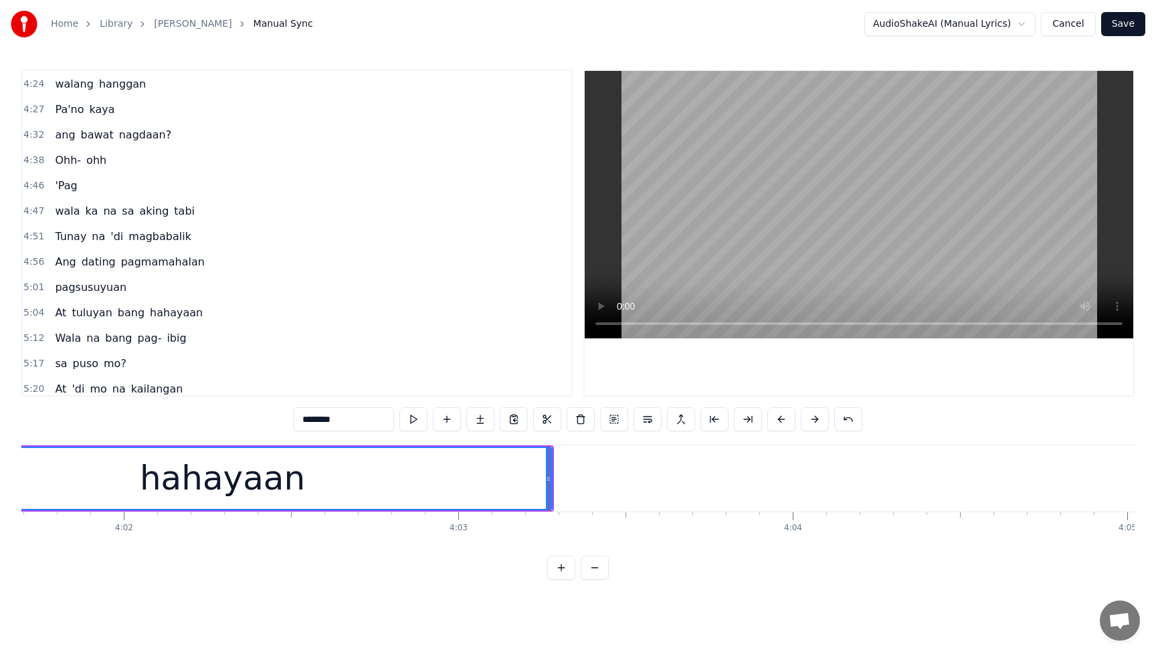
click at [175, 306] on span "hahayaan" at bounding box center [177, 312] width 56 height 15
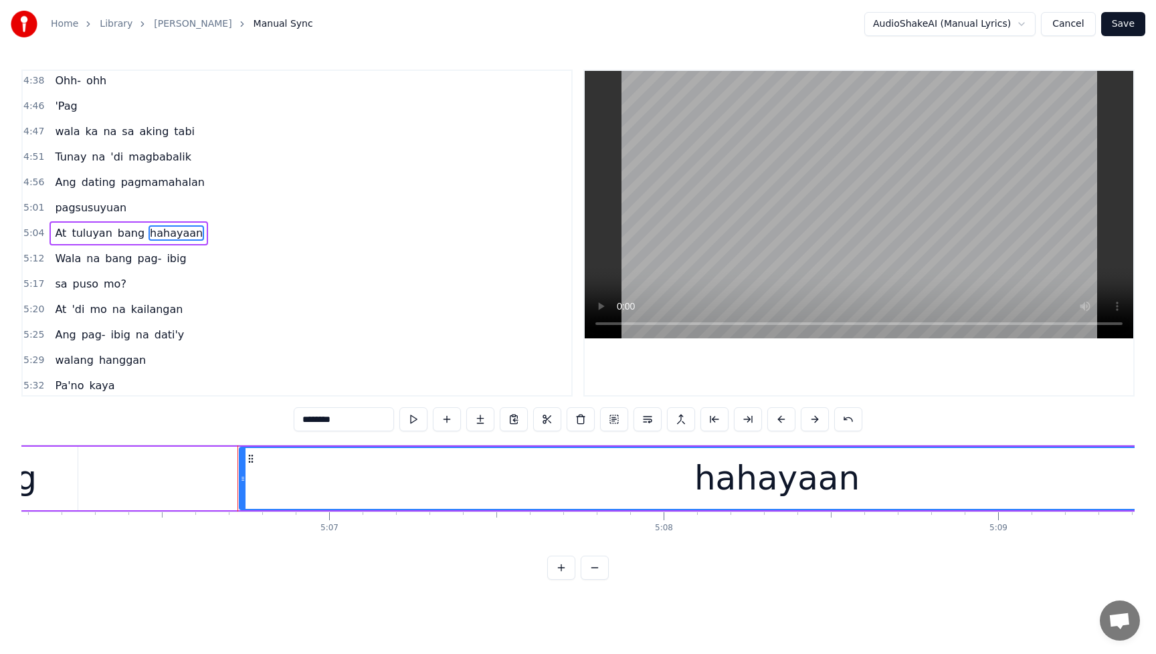
scroll to position [0, 102535]
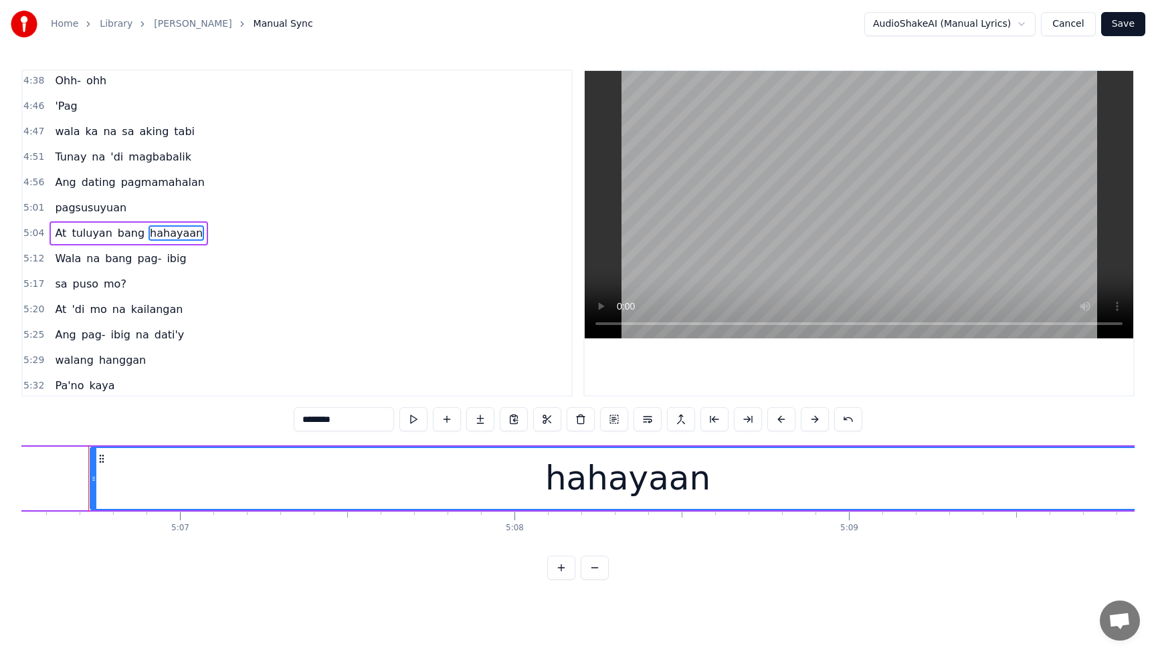
click at [814, 468] on div "hahayaan" at bounding box center [628, 478] width 1074 height 61
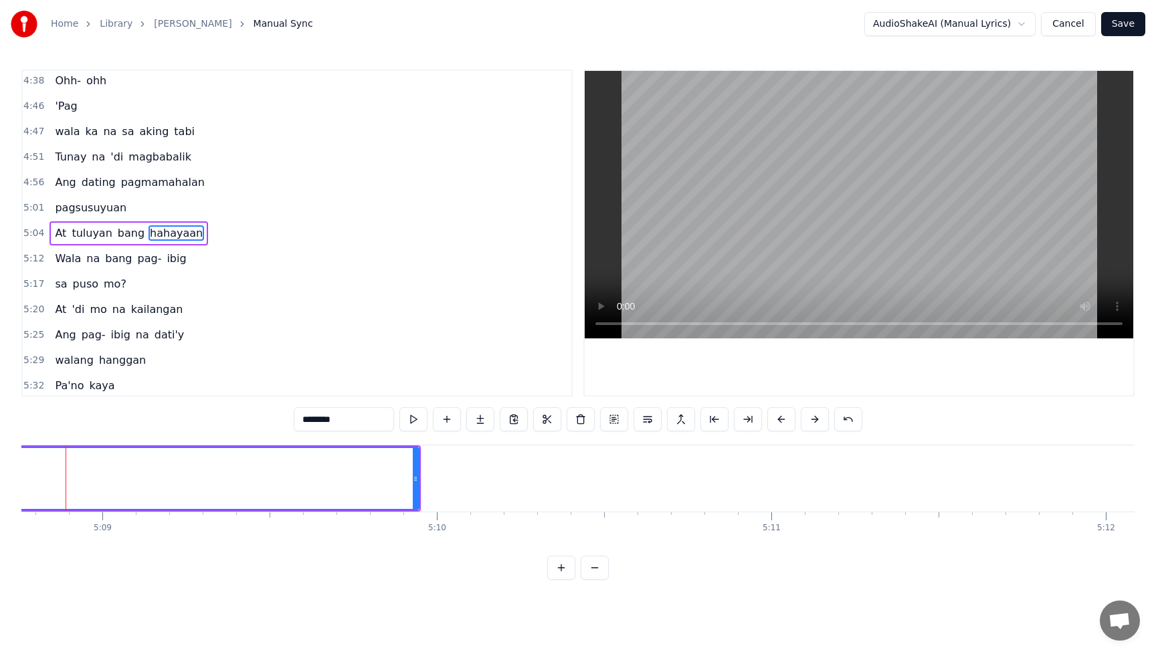
scroll to position [0, 101473]
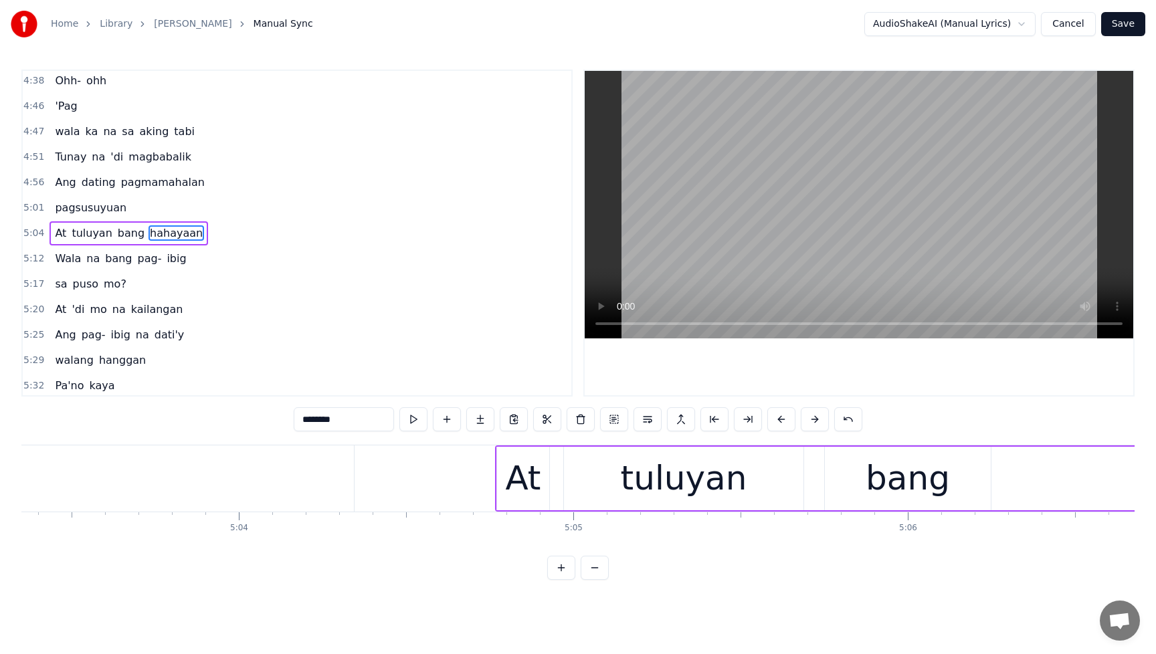
click at [180, 233] on span "hahayaan" at bounding box center [177, 232] width 56 height 15
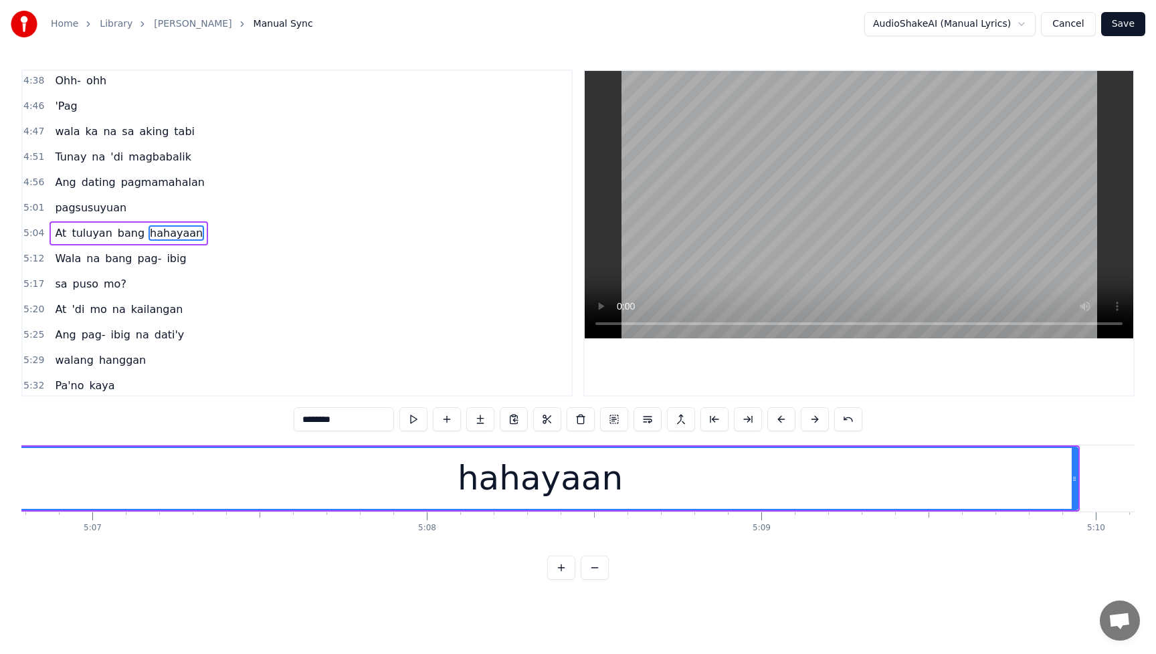
scroll to position [0, 102709]
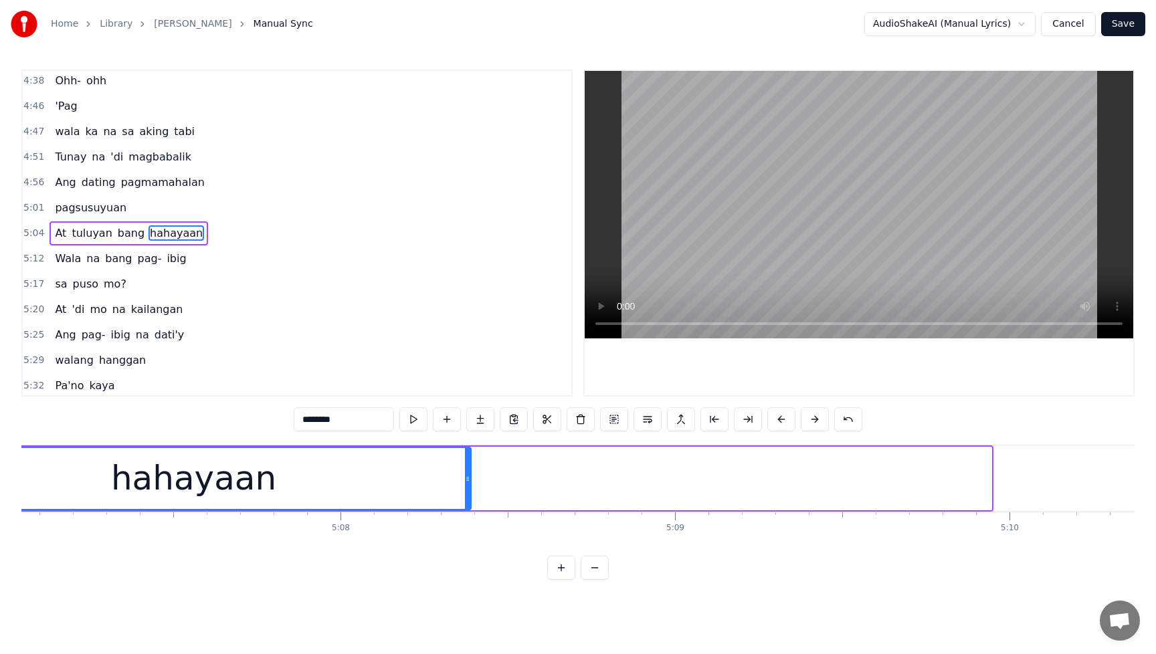
drag, startPoint x: 987, startPoint y: 481, endPoint x: 471, endPoint y: 493, distance: 516.6
click at [466, 491] on div at bounding box center [467, 478] width 5 height 61
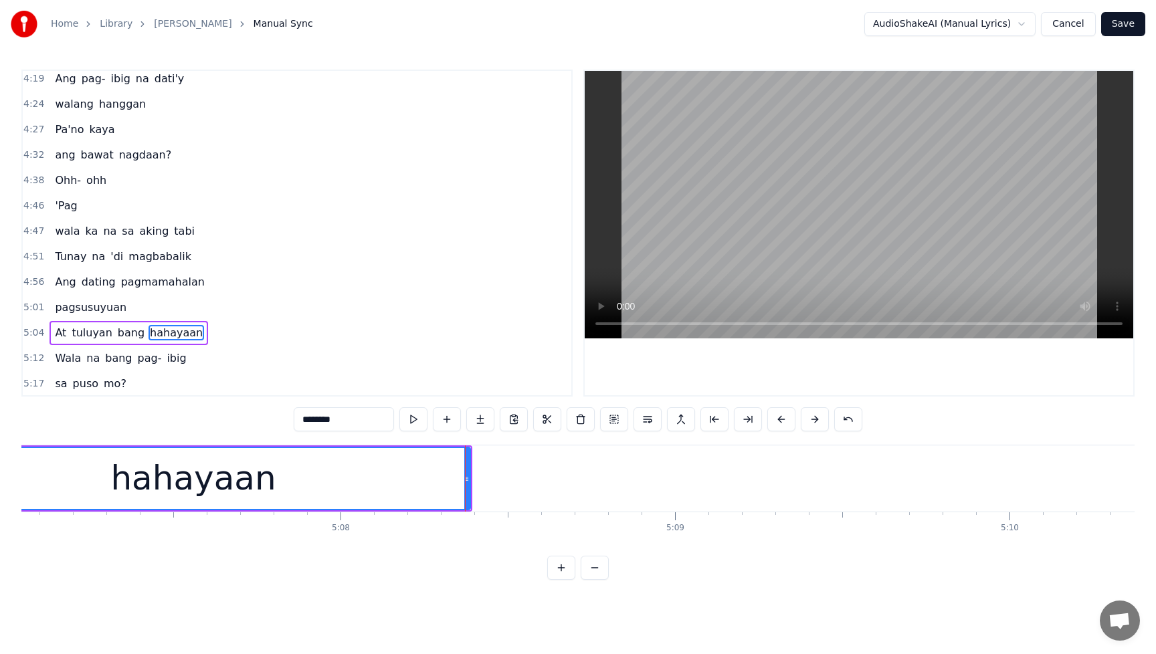
scroll to position [1321, 0]
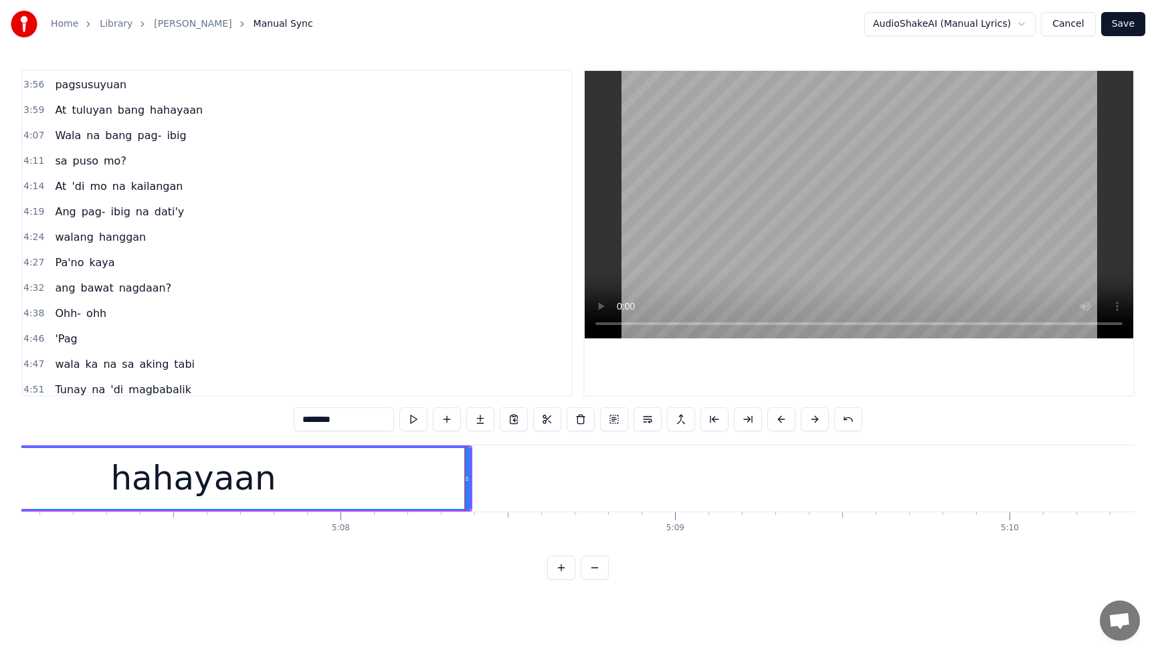
click at [56, 81] on span "pagsusuyuan" at bounding box center [91, 84] width 74 height 15
type input "**********"
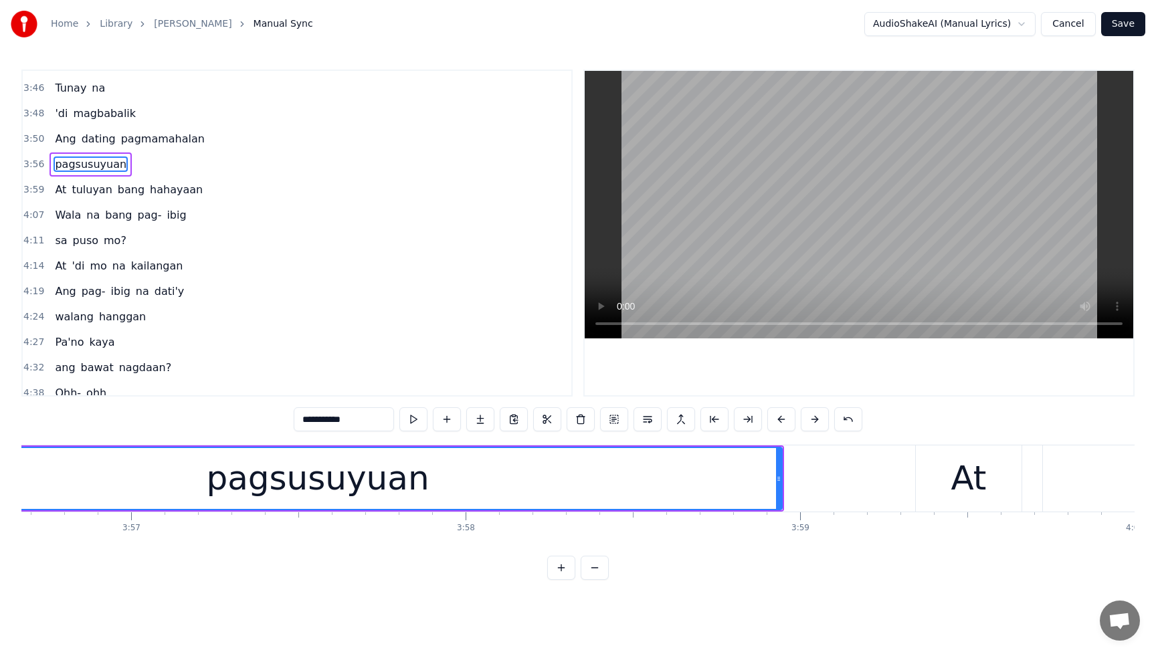
scroll to position [0, 78932]
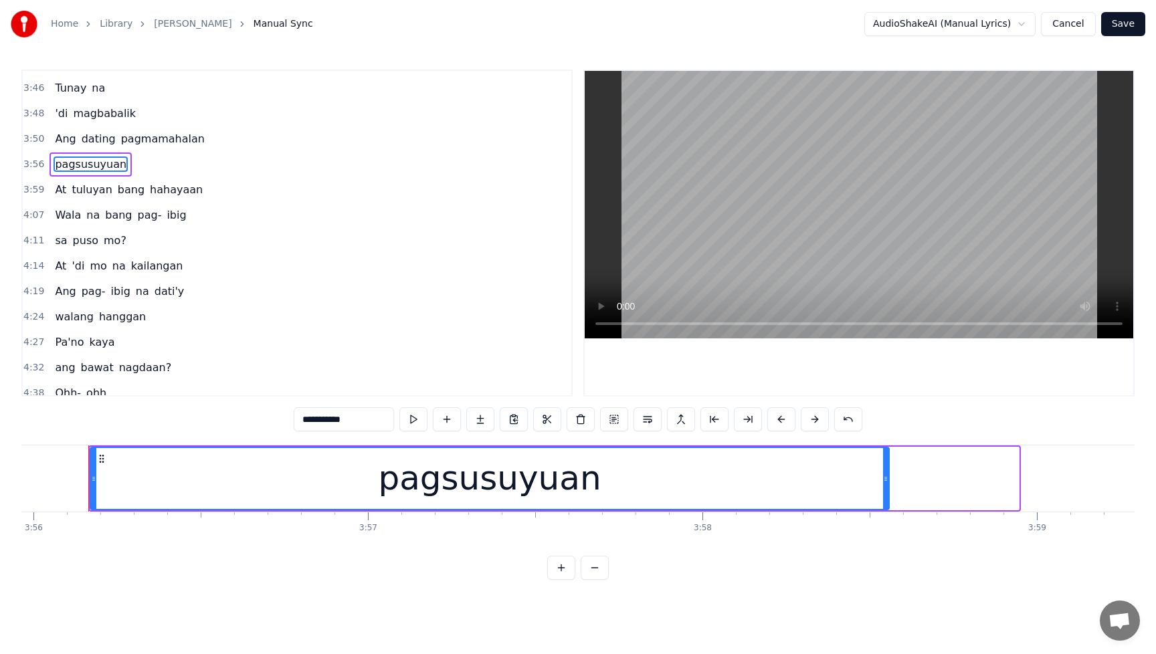
drag, startPoint x: 1017, startPoint y: 480, endPoint x: 887, endPoint y: 490, distance: 130.2
click at [887, 490] on div at bounding box center [885, 478] width 5 height 61
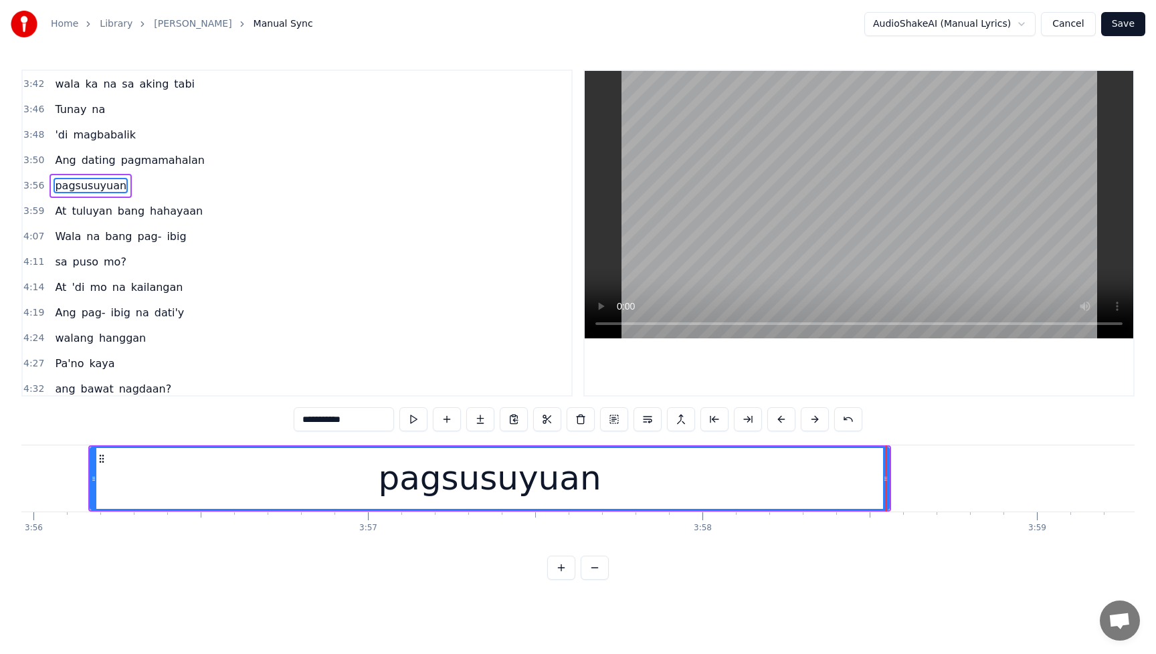
scroll to position [1172, 0]
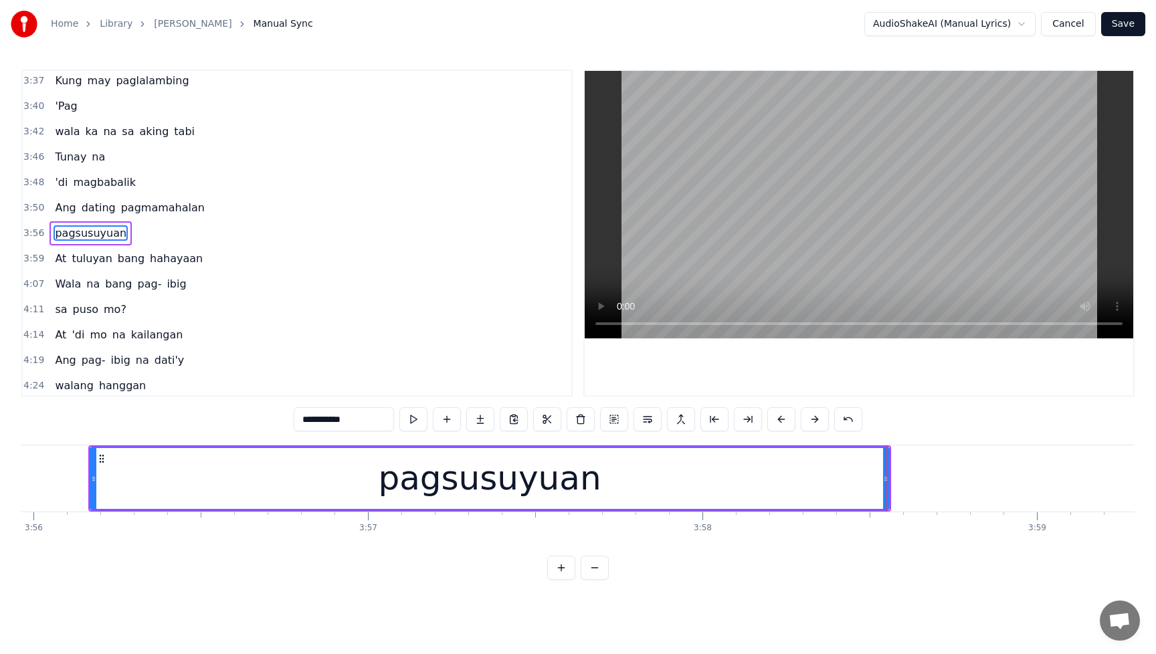
click at [58, 199] on div "Ang dating pagmamahalan" at bounding box center [130, 208] width 160 height 24
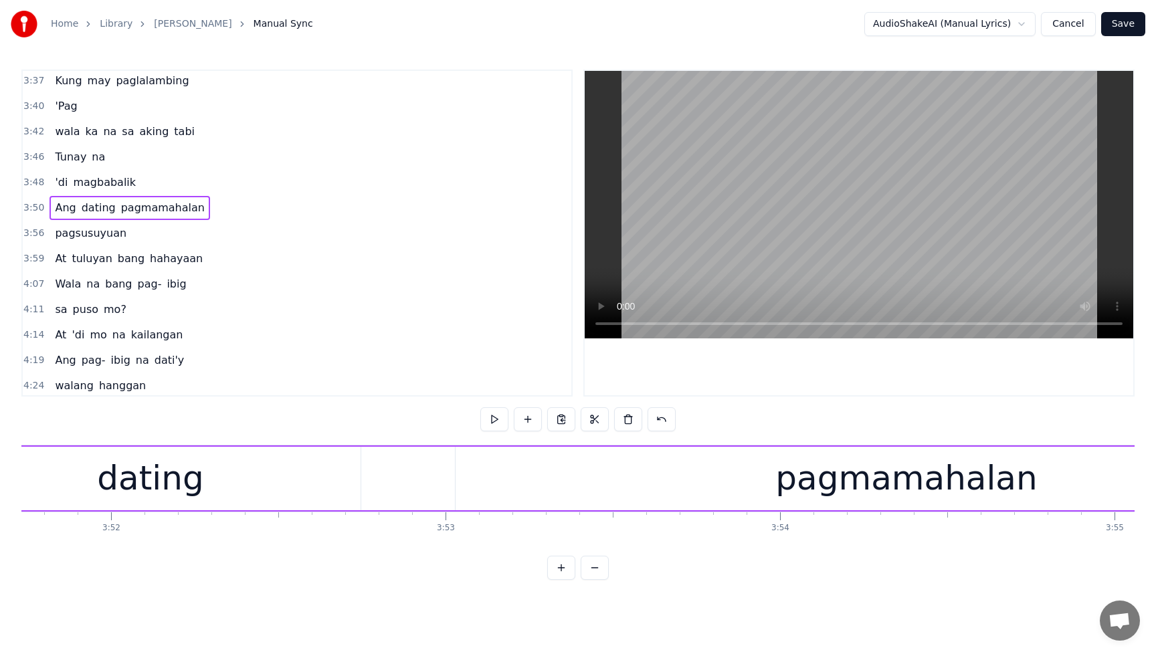
scroll to position [0, 77818]
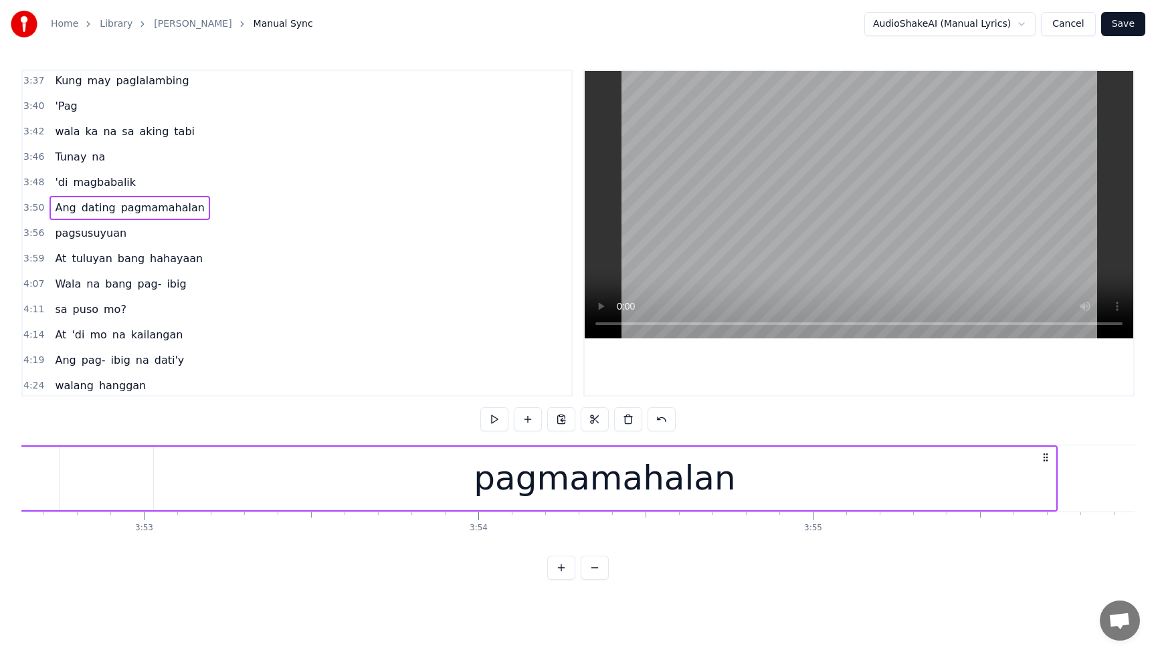
click at [642, 490] on div "pagmamahalan" at bounding box center [605, 479] width 262 height 50
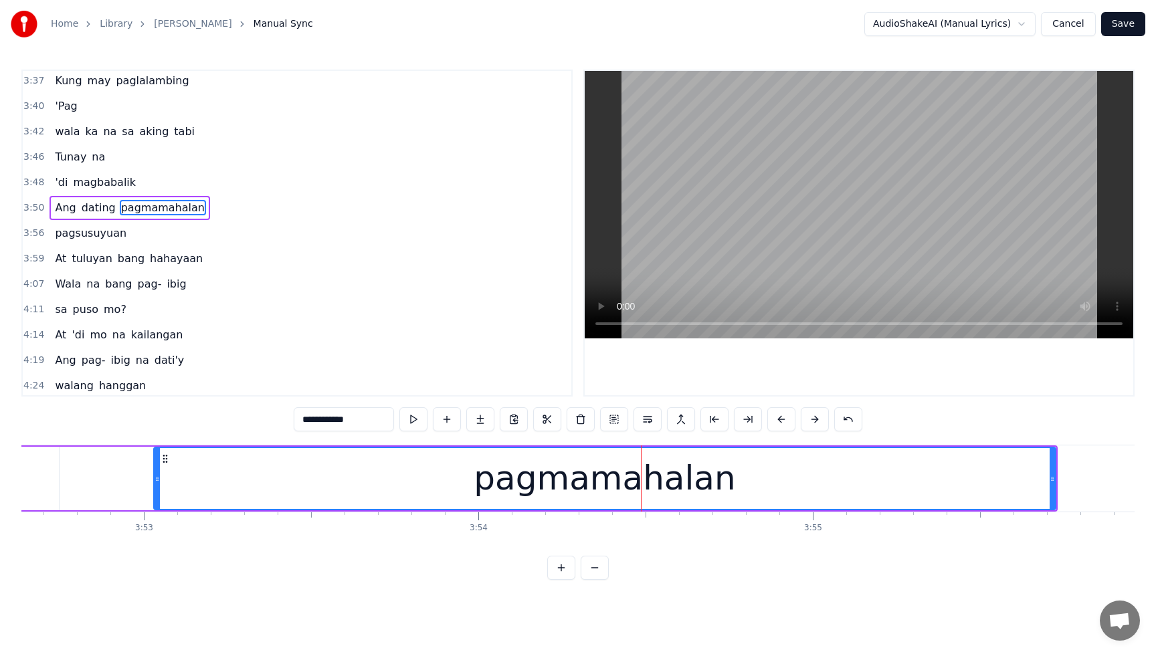
scroll to position [1147, 0]
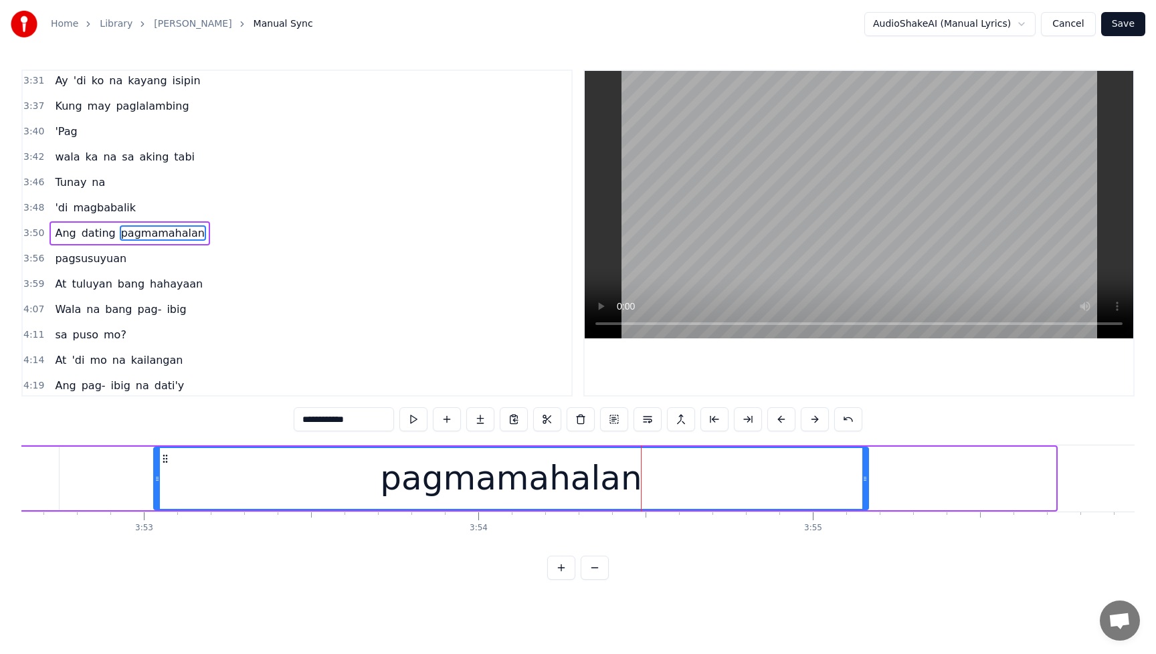
drag, startPoint x: 1050, startPoint y: 483, endPoint x: 844, endPoint y: 499, distance: 206.7
click at [862, 499] on div at bounding box center [864, 478] width 5 height 61
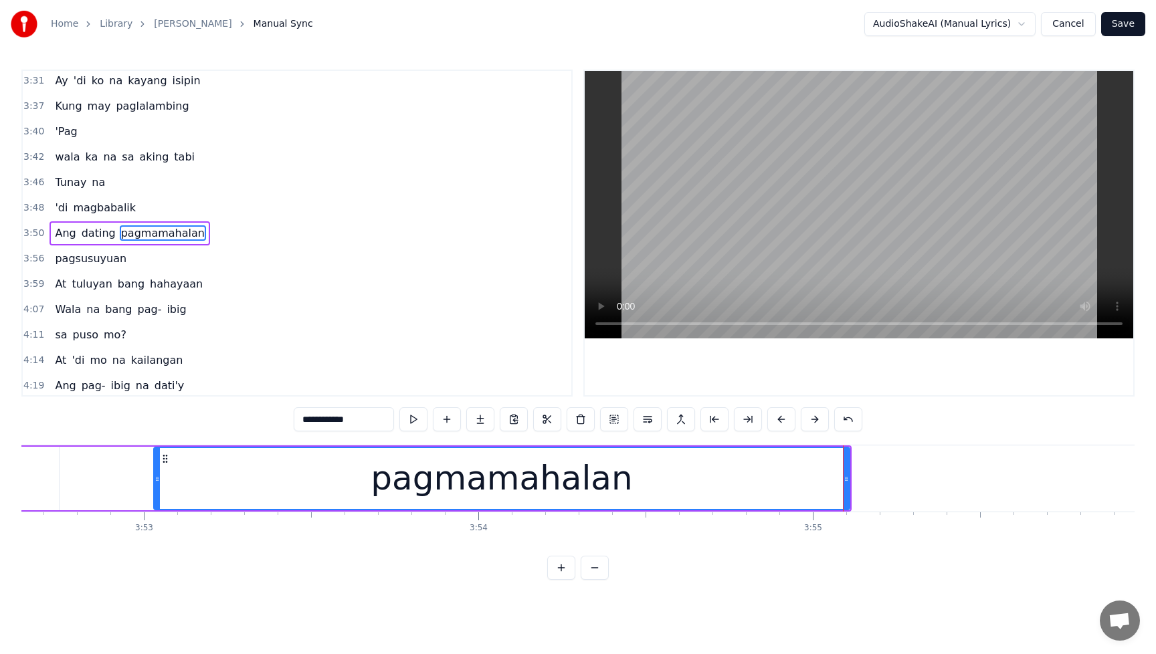
click at [58, 201] on span "'di" at bounding box center [61, 207] width 15 height 15
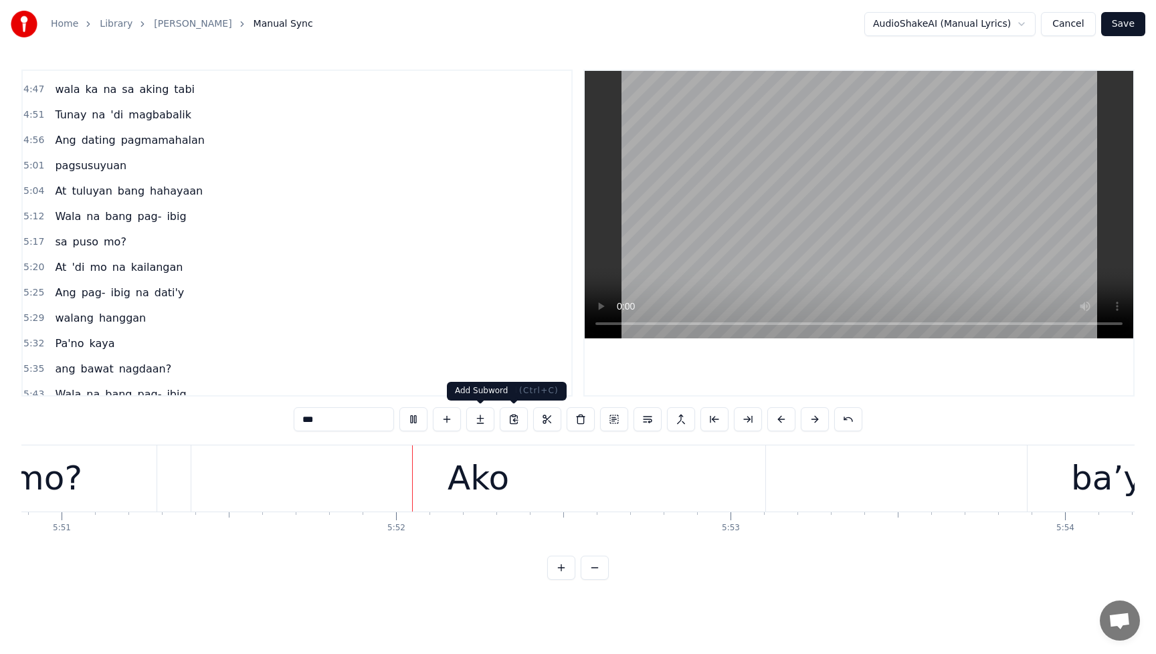
scroll to position [0, 117478]
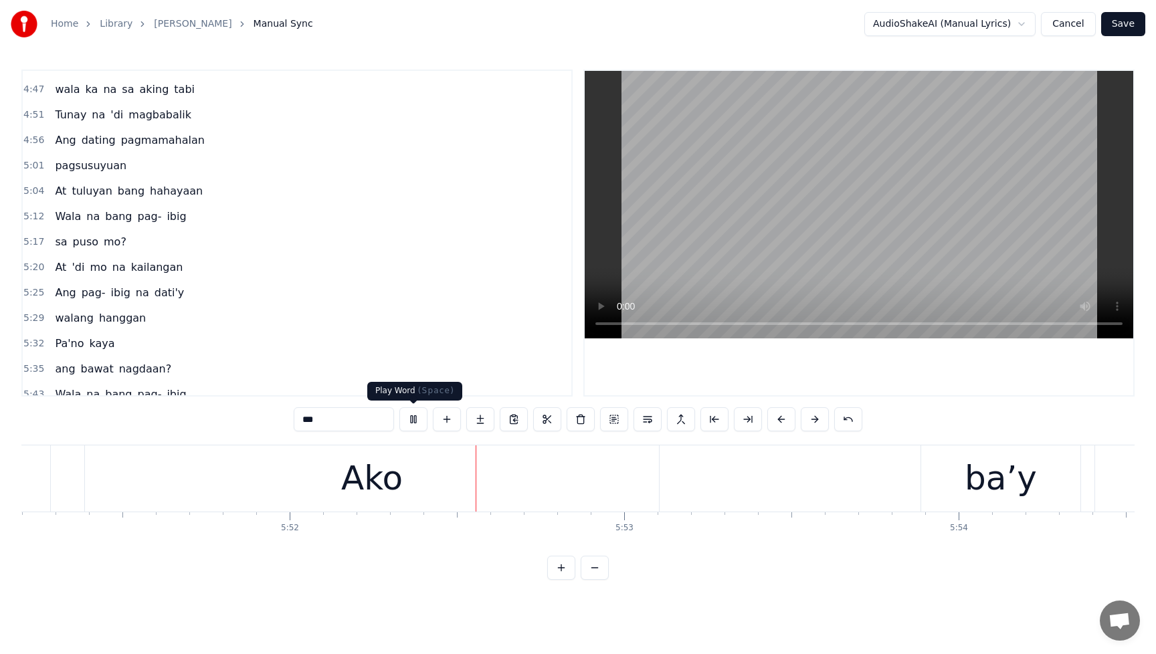
click at [410, 419] on button at bounding box center [413, 419] width 28 height 24
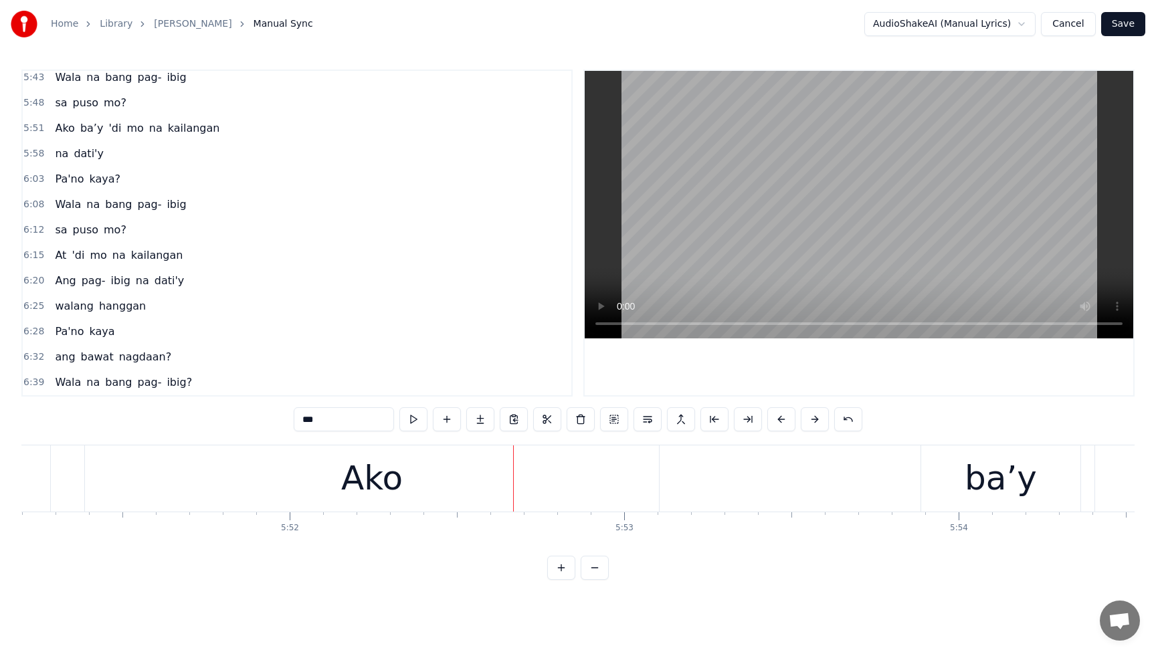
click at [78, 231] on span "puso" at bounding box center [86, 229] width 28 height 15
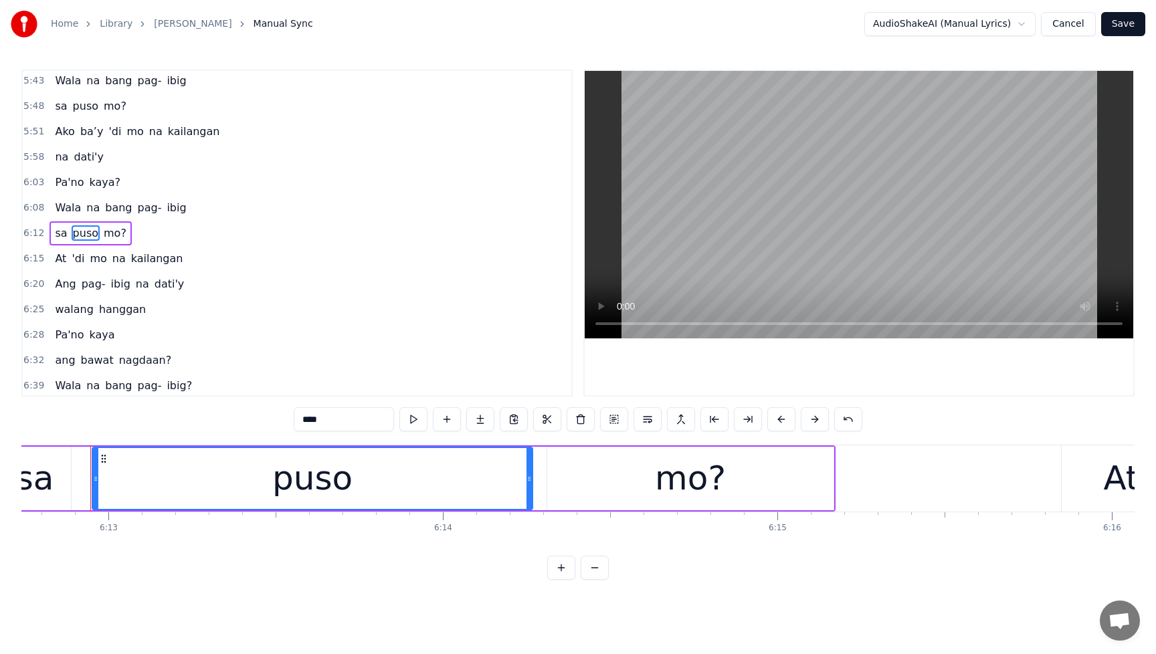
scroll to position [0, 124686]
click at [666, 493] on div "mo?" at bounding box center [688, 479] width 71 height 50
type input "***"
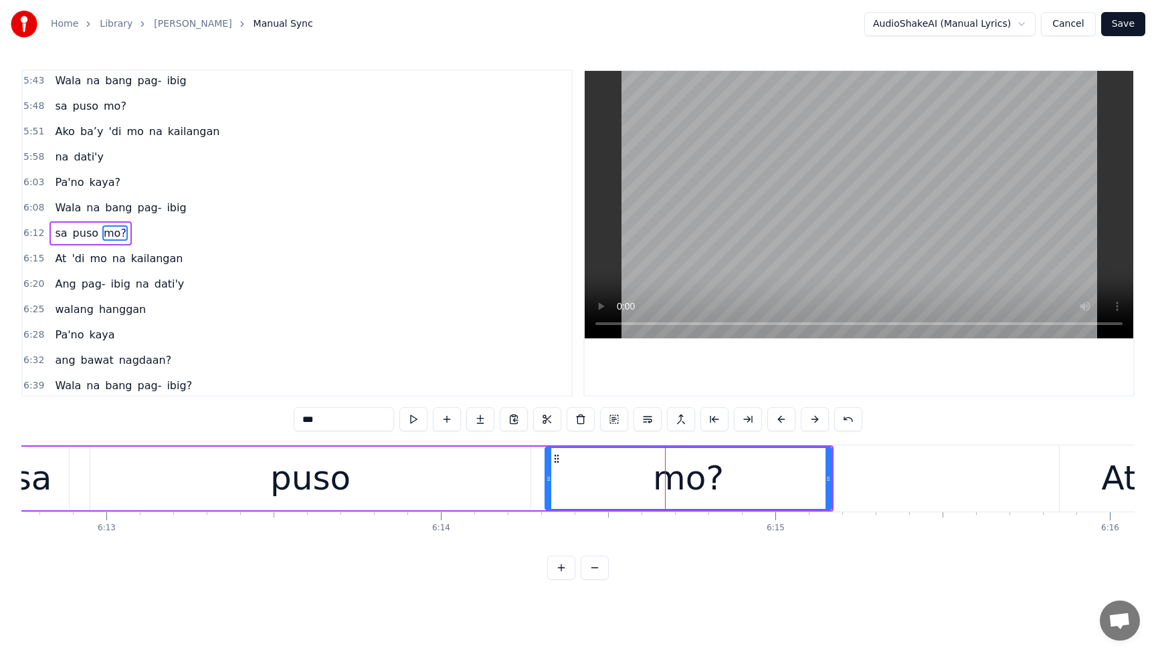
drag, startPoint x: 615, startPoint y: 472, endPoint x: 741, endPoint y: 474, distance: 126.5
click at [742, 474] on div "mo?" at bounding box center [688, 478] width 285 height 61
click at [56, 197] on div "Wala na bang pag- ibig" at bounding box center [121, 208] width 142 height 24
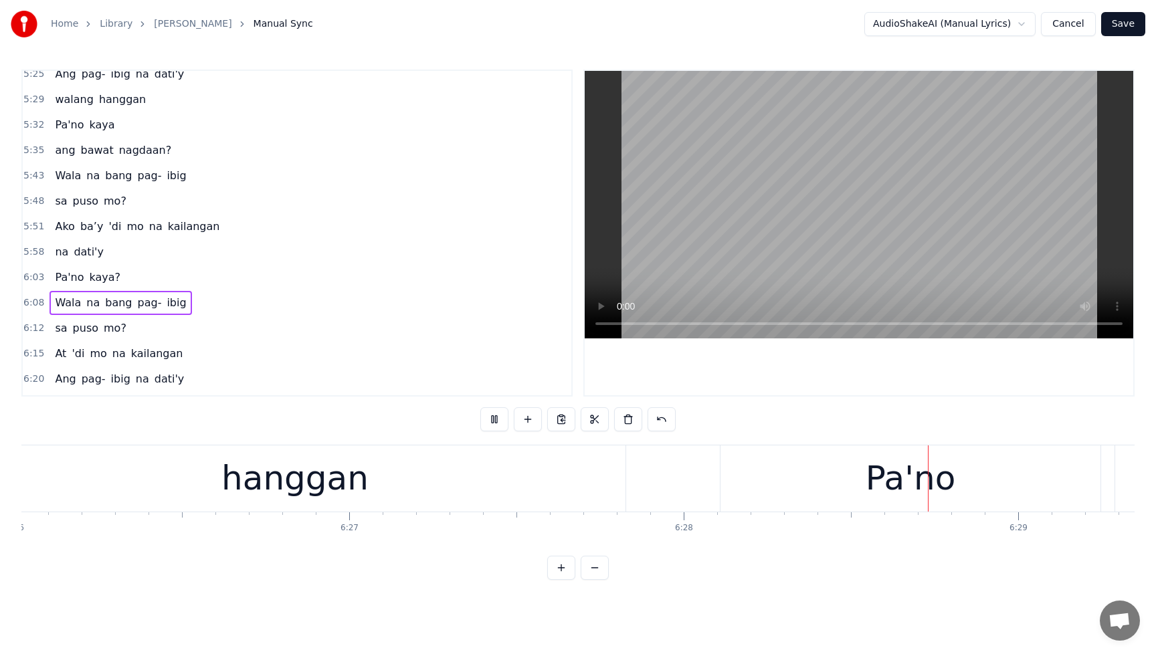
scroll to position [1654, 0]
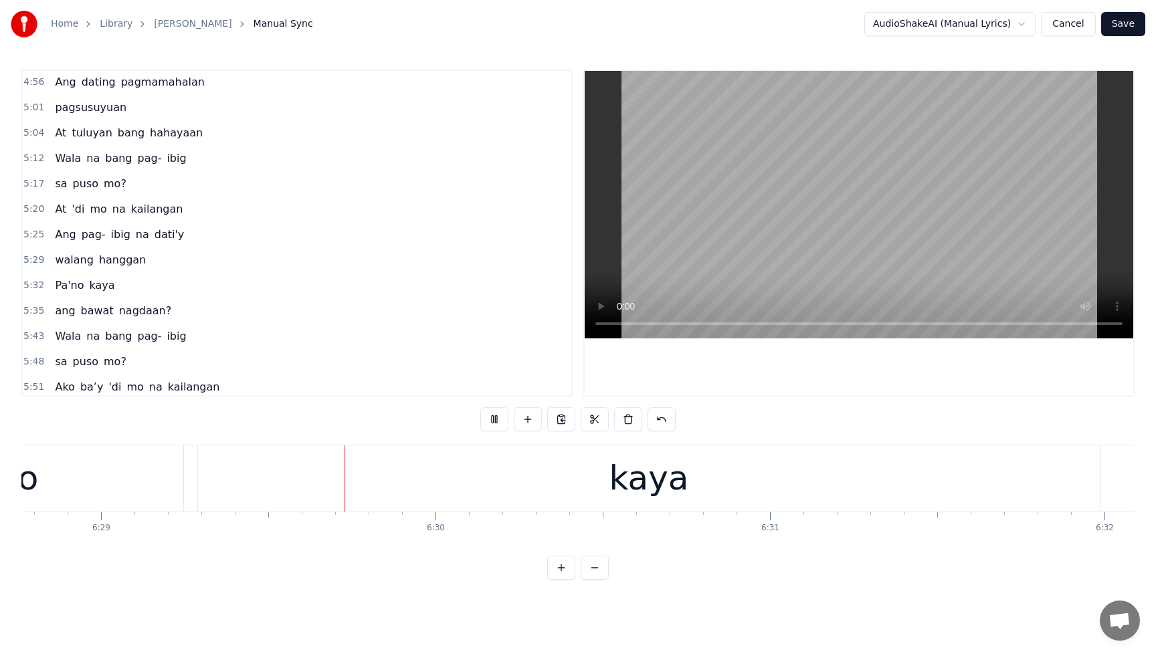
click at [51, 147] on div "Wala na bang pag- ibig" at bounding box center [121, 159] width 142 height 24
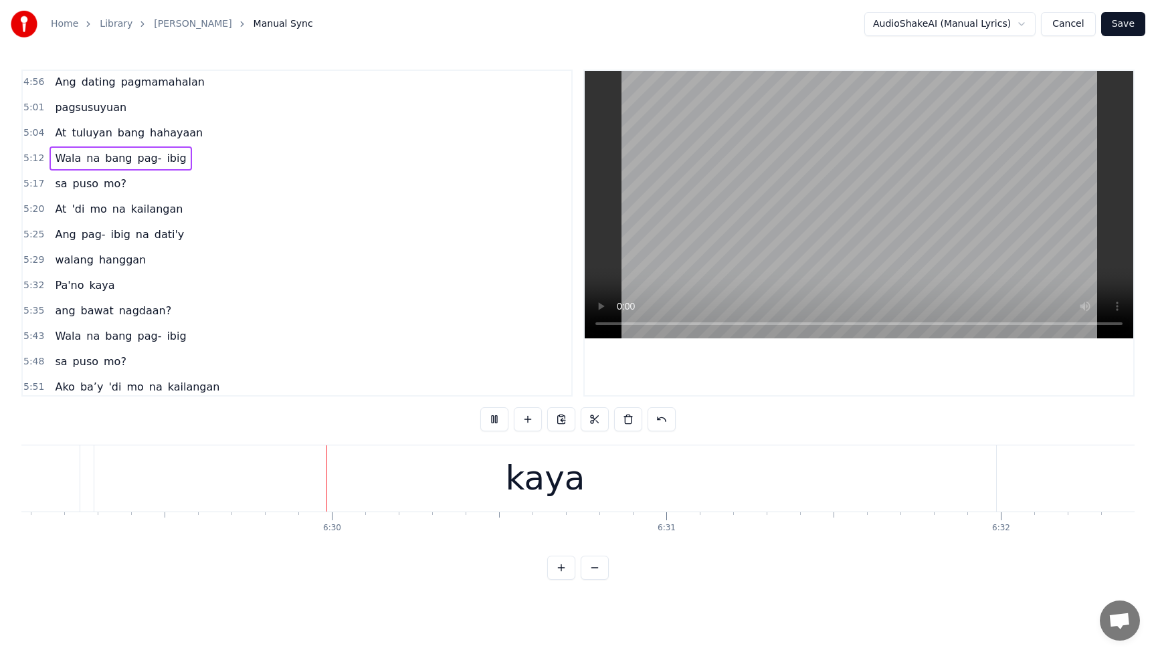
scroll to position [0, 130151]
drag, startPoint x: 494, startPoint y: 423, endPoint x: 490, endPoint y: 408, distance: 15.9
click at [494, 423] on button at bounding box center [494, 419] width 28 height 24
click at [62, 76] on span "Ang" at bounding box center [65, 81] width 23 height 15
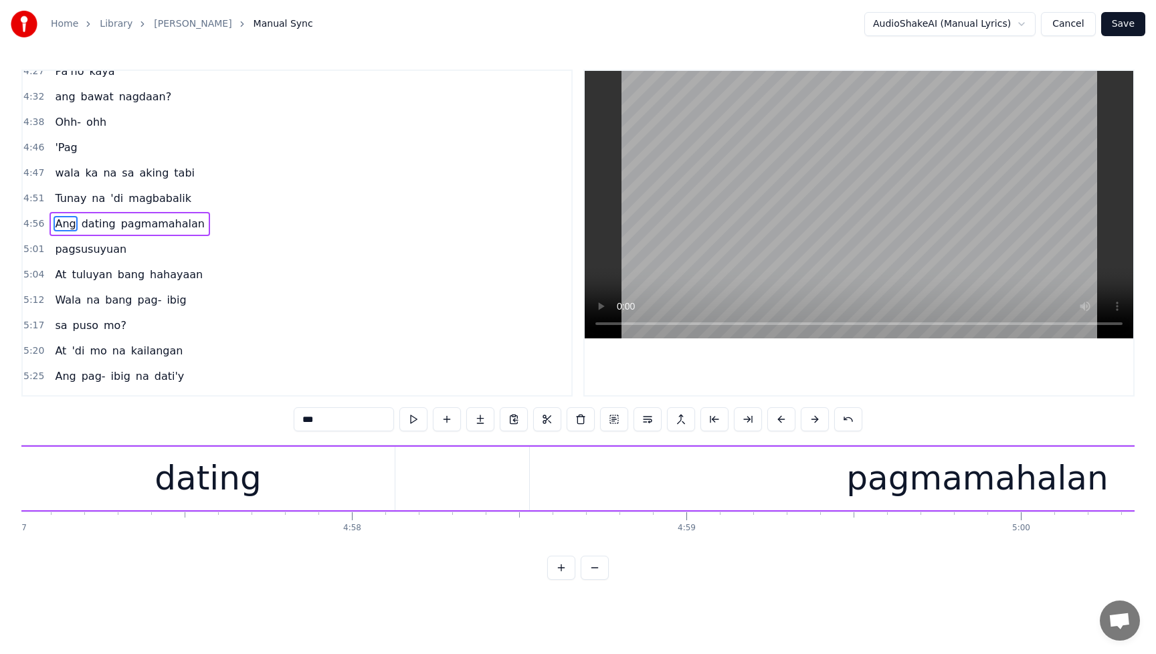
scroll to position [0, 99043]
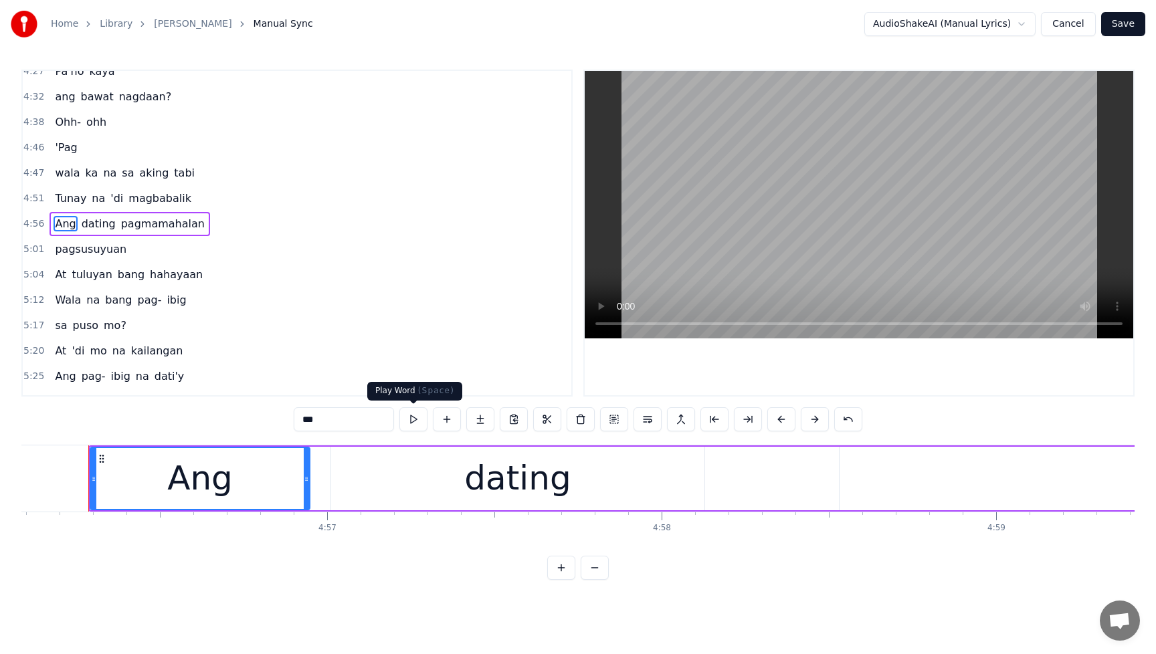
click at [415, 419] on button at bounding box center [413, 419] width 28 height 24
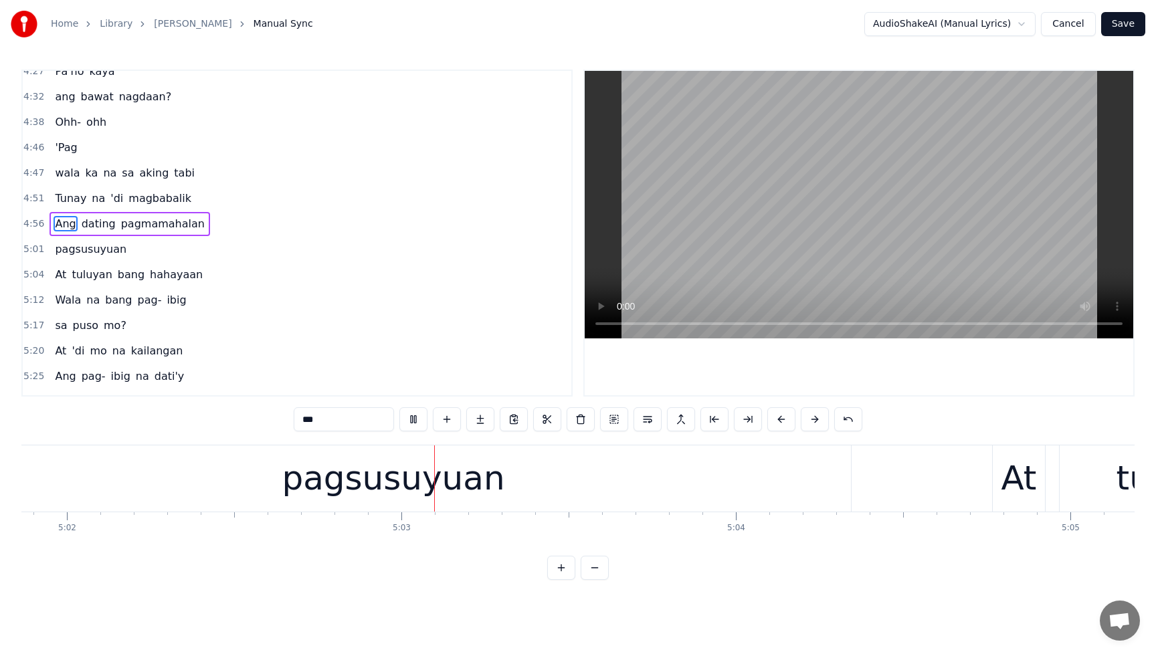
scroll to position [0, 101095]
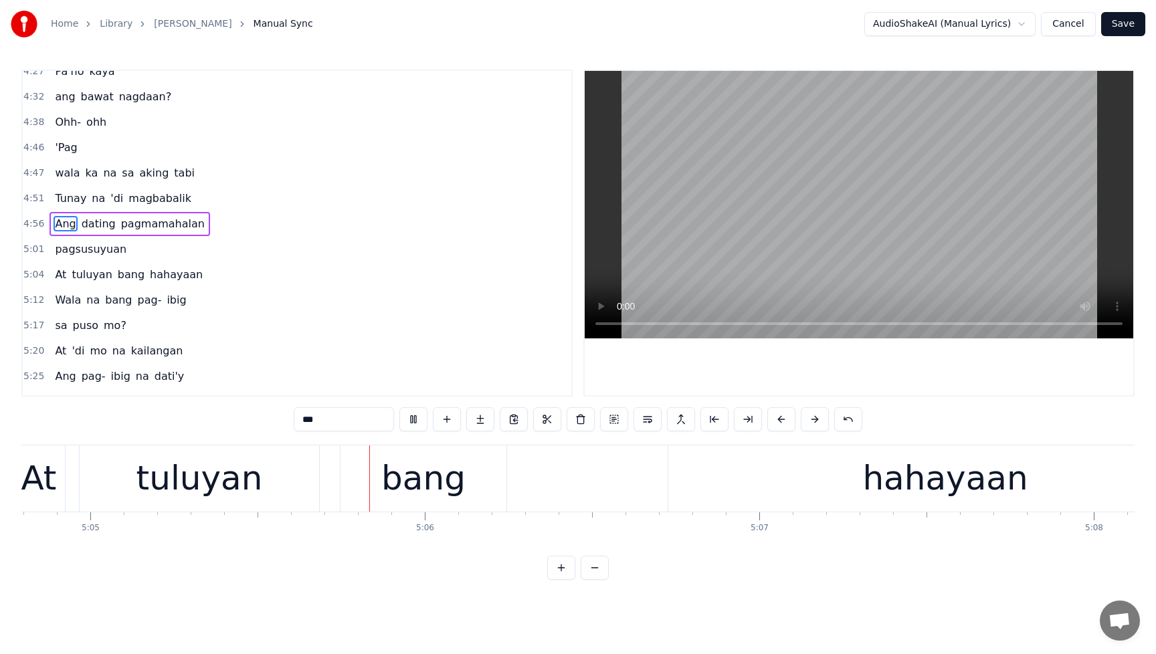
click at [153, 233] on div "Ang dating pagmamahalan" at bounding box center [130, 224] width 160 height 24
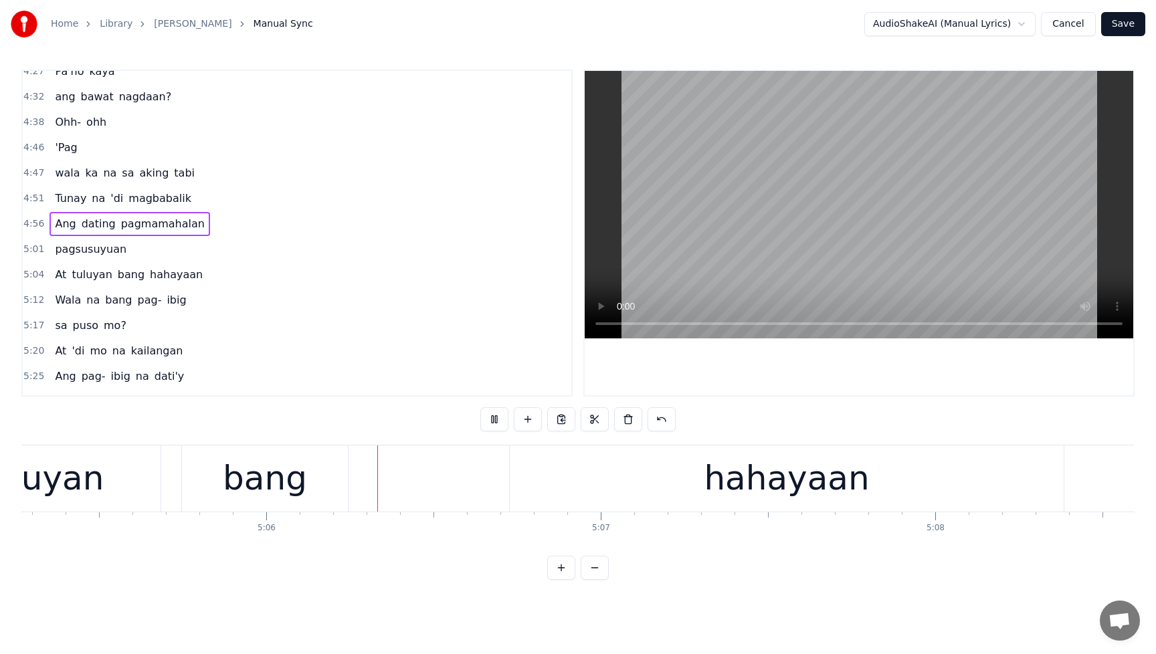
click at [152, 229] on span "pagmamahalan" at bounding box center [163, 223] width 86 height 15
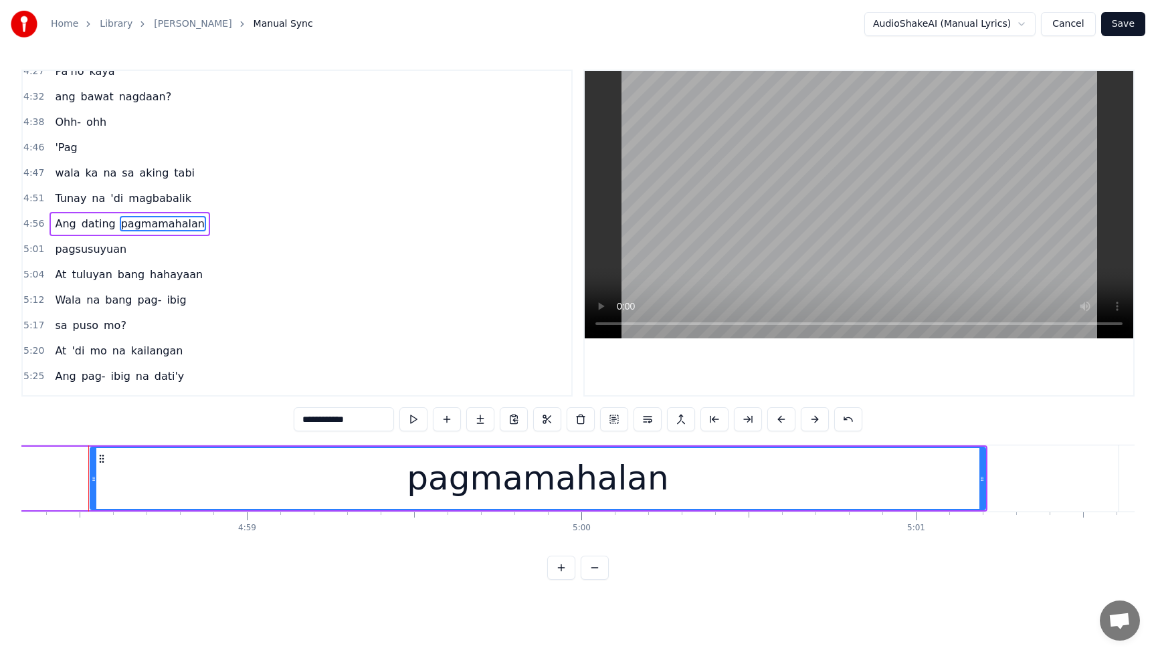
scroll to position [0, 99792]
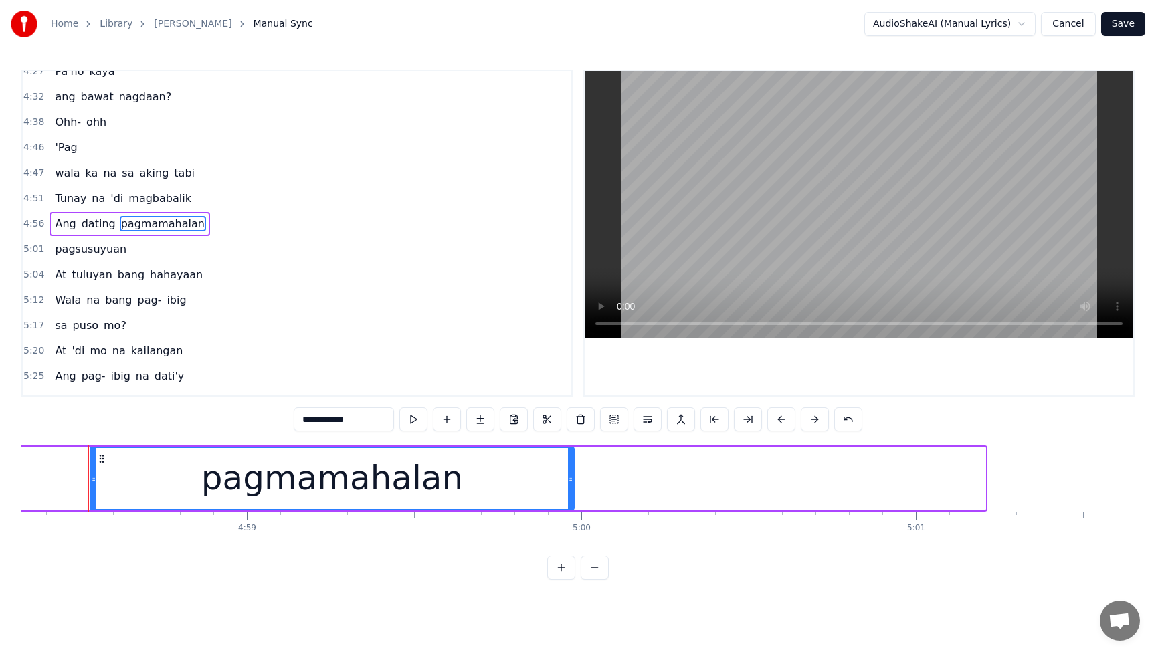
drag, startPoint x: 976, startPoint y: 476, endPoint x: 575, endPoint y: 477, distance: 400.7
click at [573, 477] on div "pagmamahalan" at bounding box center [332, 479] width 485 height 64
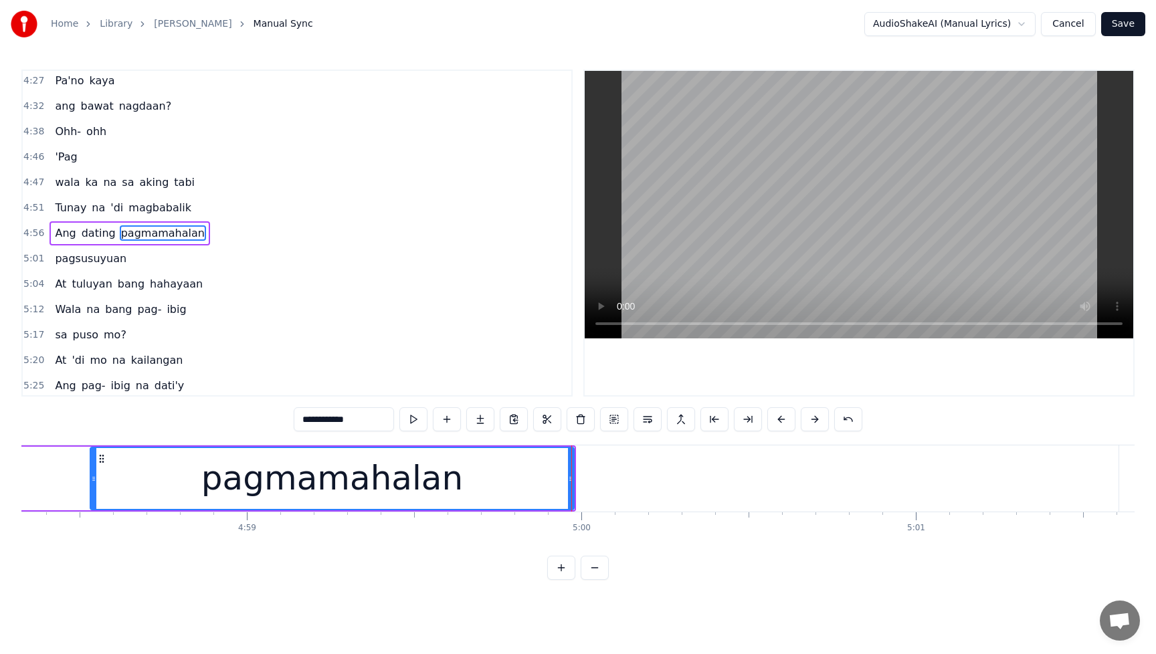
click at [100, 255] on span "pagsusuyuan" at bounding box center [91, 258] width 74 height 15
type input "**********"
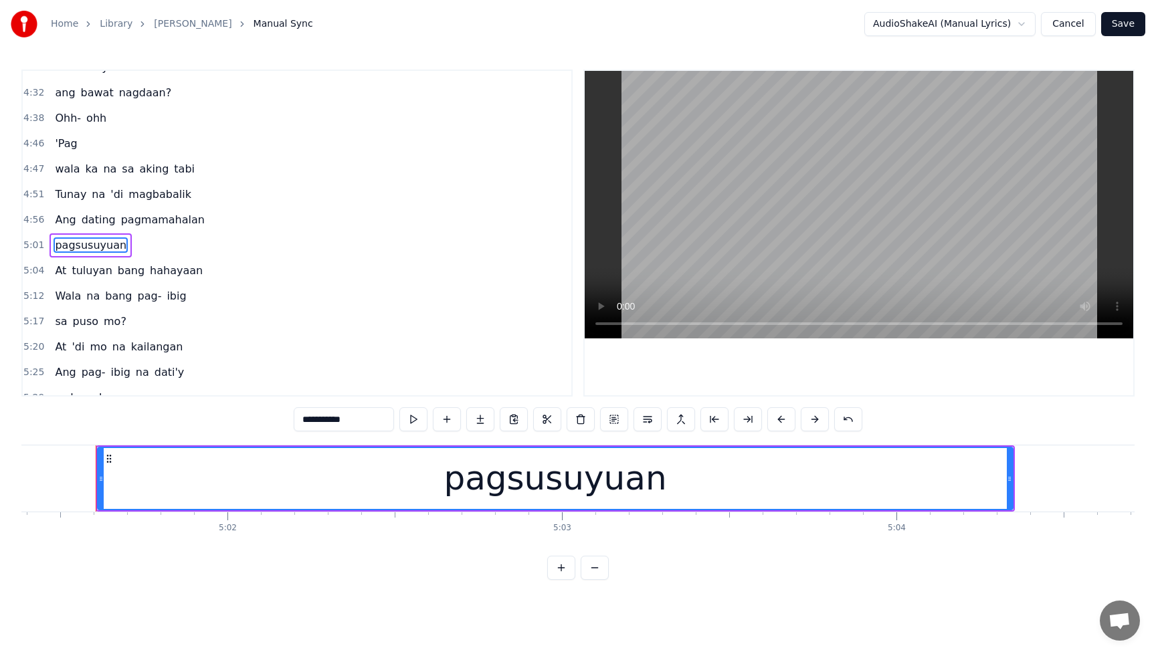
scroll to position [0, 100823]
click at [1003, 482] on div "pagsusuyuan" at bounding box center [547, 479] width 919 height 66
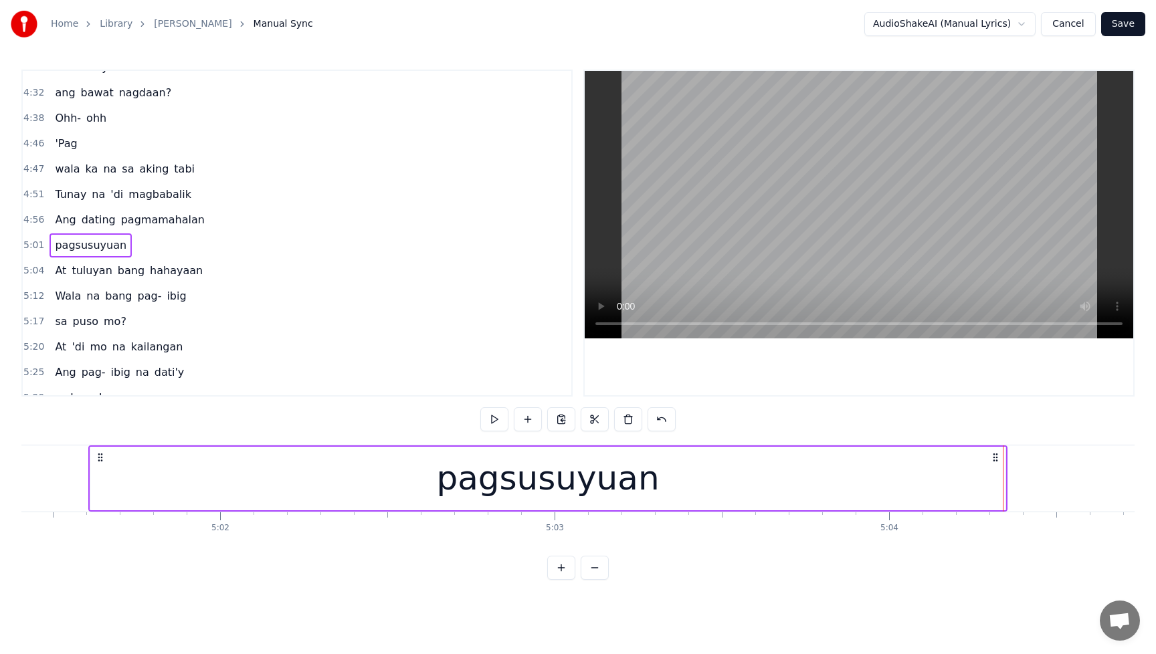
click at [961, 478] on div "pagsusuyuan" at bounding box center [547, 479] width 915 height 64
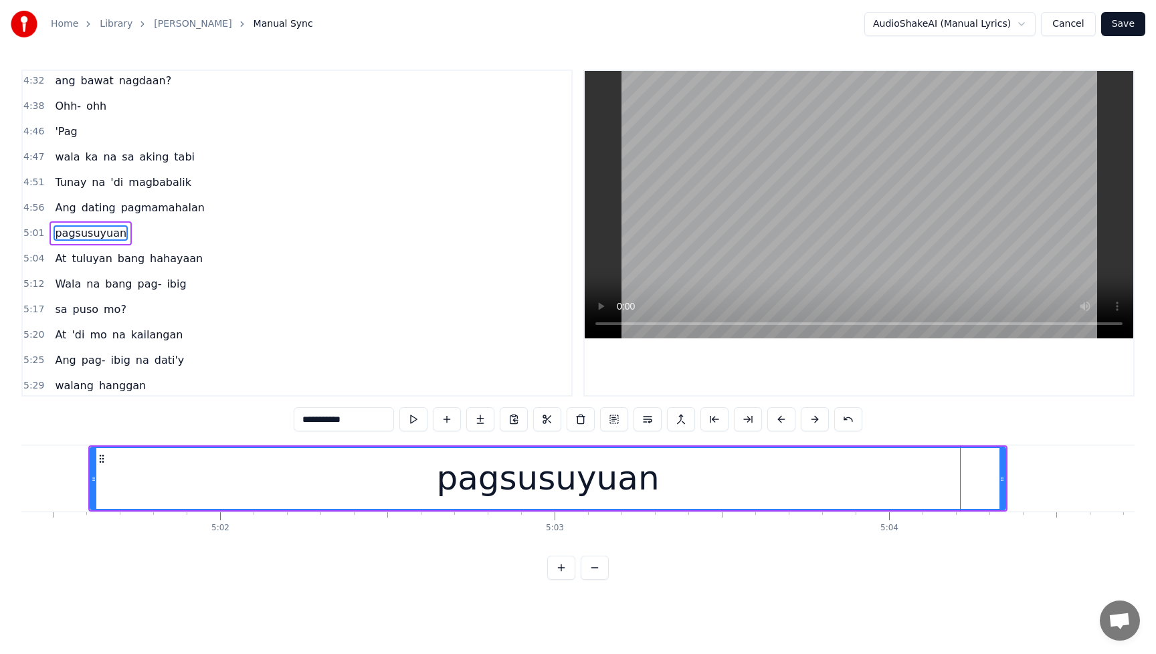
scroll to position [1528, 0]
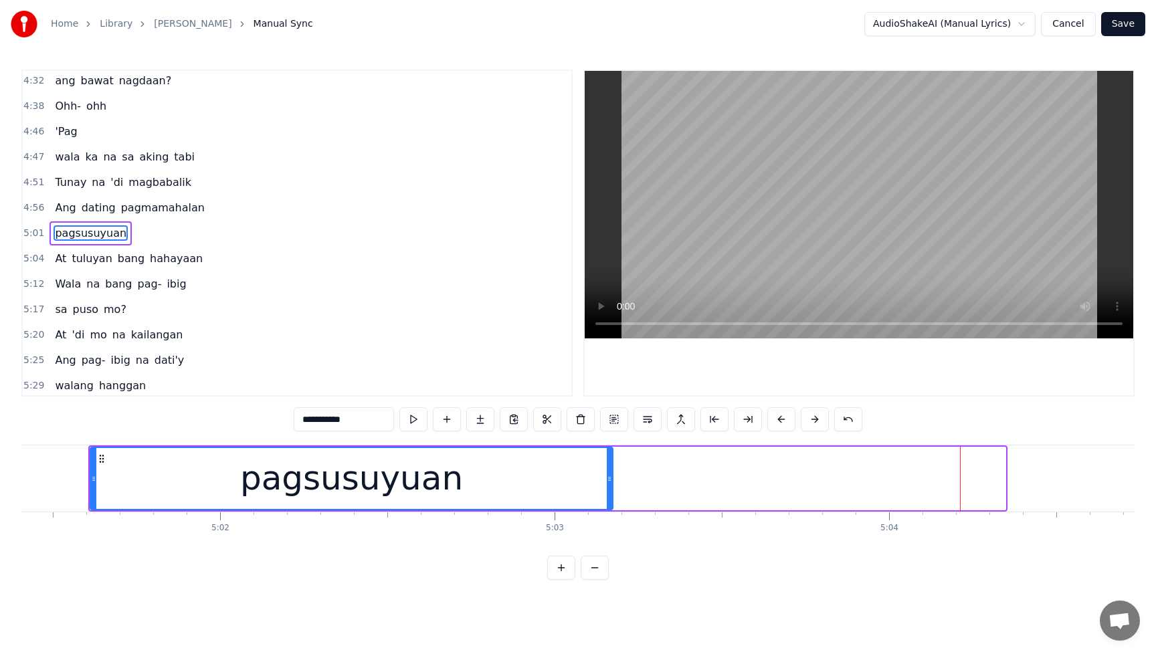
drag, startPoint x: 1004, startPoint y: 480, endPoint x: 611, endPoint y: 486, distance: 392.1
click at [611, 486] on div at bounding box center [609, 478] width 5 height 61
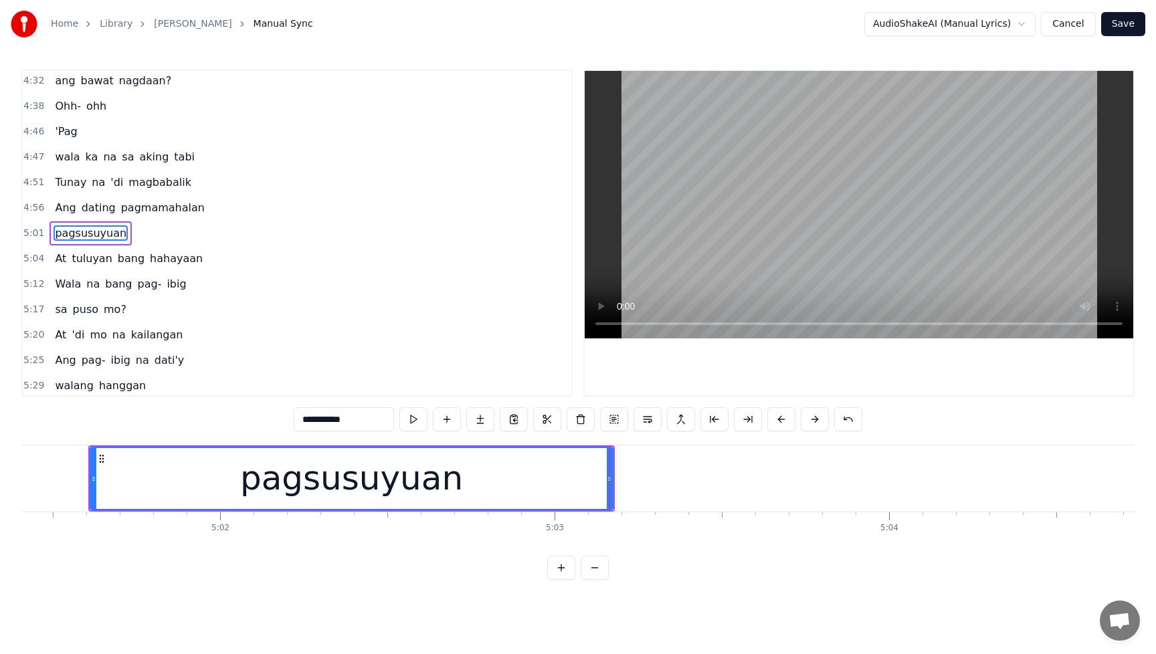
click at [58, 176] on span "Tunay" at bounding box center [71, 182] width 34 height 15
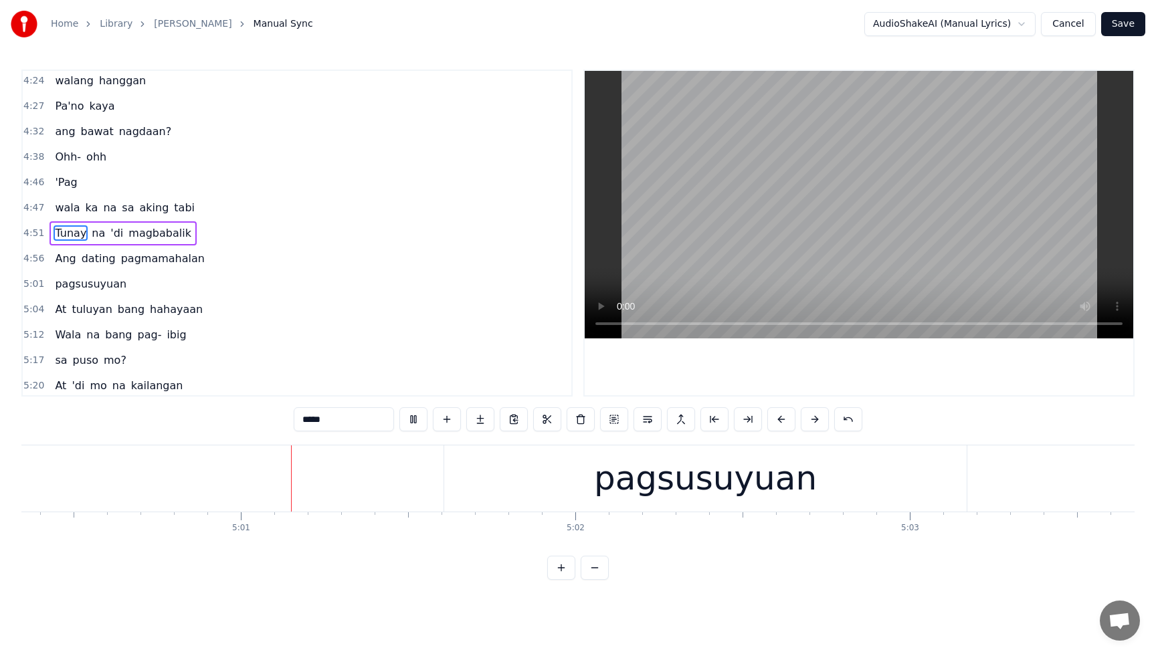
scroll to position [0, 100485]
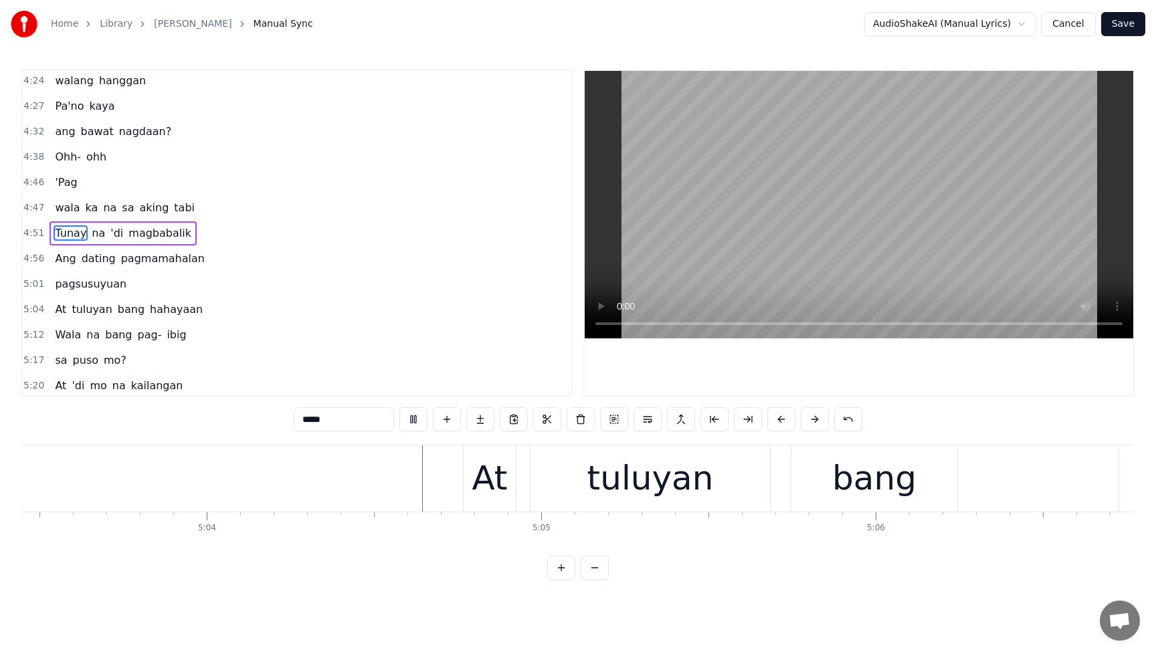
click at [155, 227] on span "magbabalik" at bounding box center [160, 232] width 66 height 15
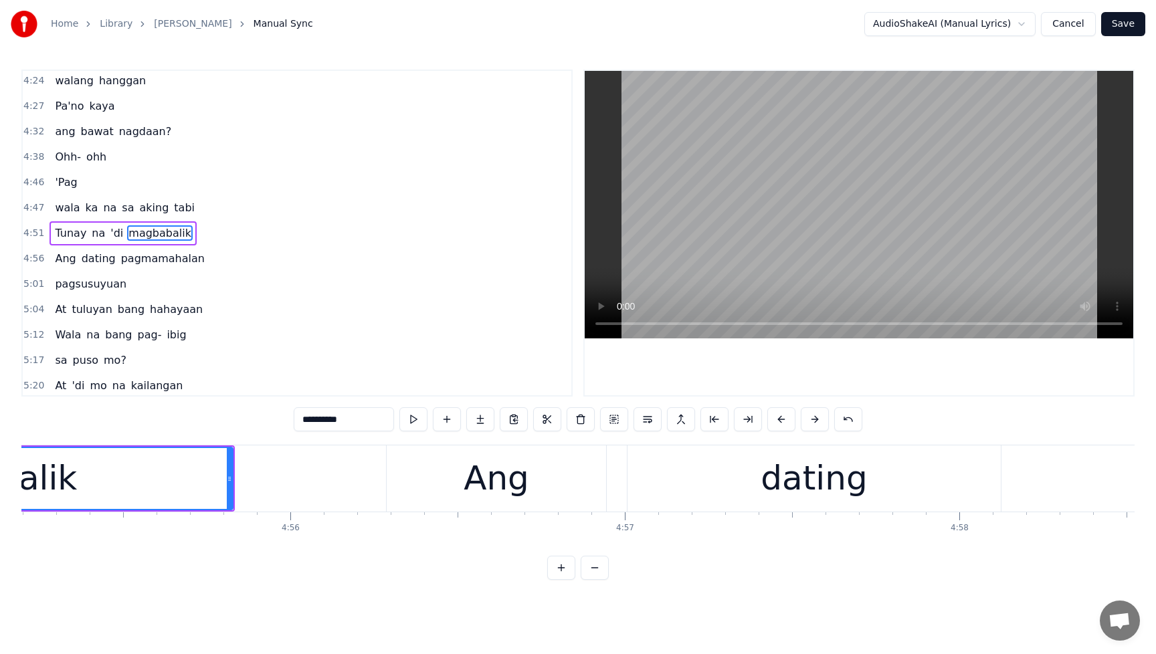
scroll to position [0, 98381]
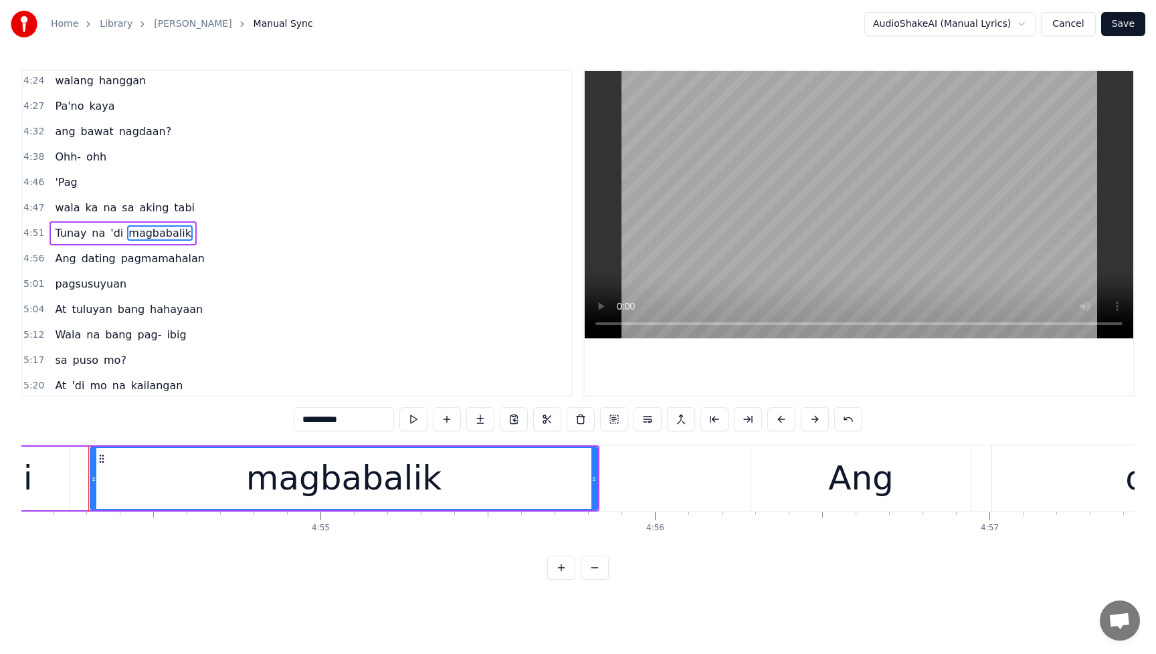
click at [156, 254] on span "pagmamahalan" at bounding box center [163, 258] width 86 height 15
type input "**********"
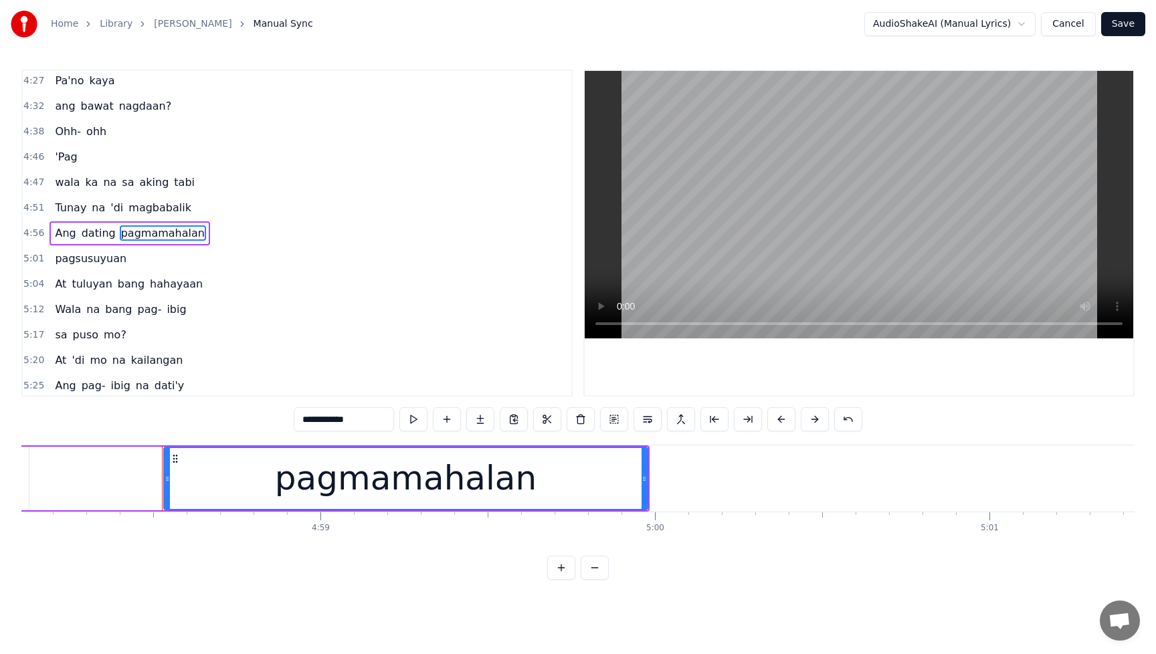
scroll to position [0, 99792]
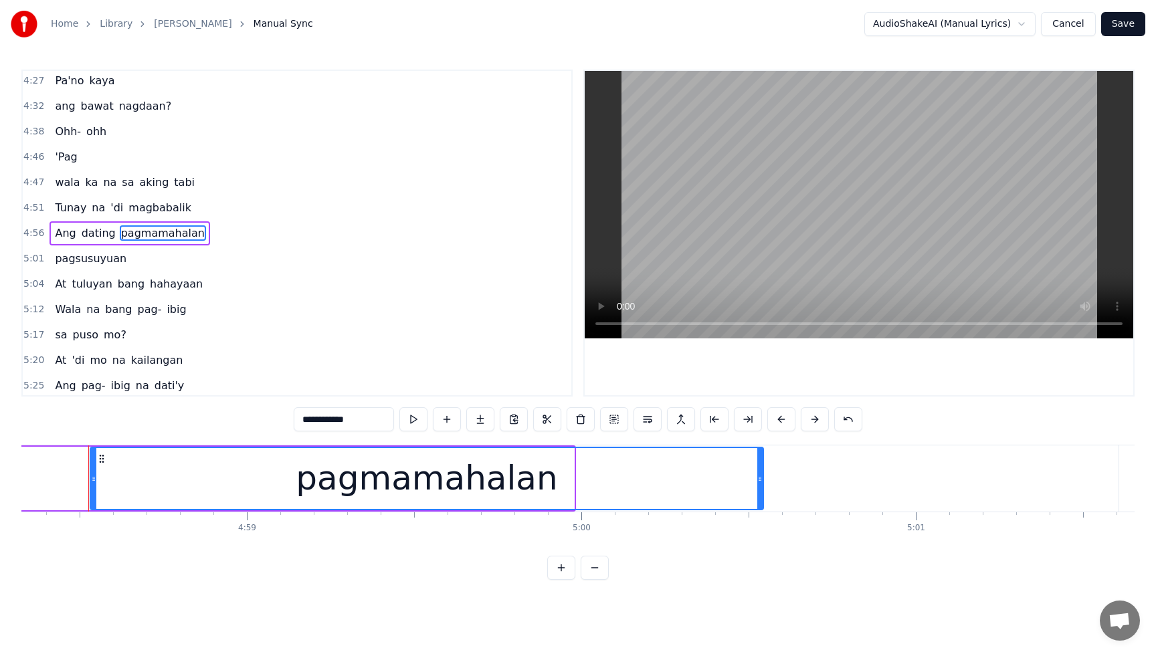
drag, startPoint x: 572, startPoint y: 480, endPoint x: 761, endPoint y: 489, distance: 189.5
click at [761, 489] on div at bounding box center [759, 478] width 5 height 61
click at [83, 267] on div "pagsusuyuan" at bounding box center [91, 259] width 82 height 24
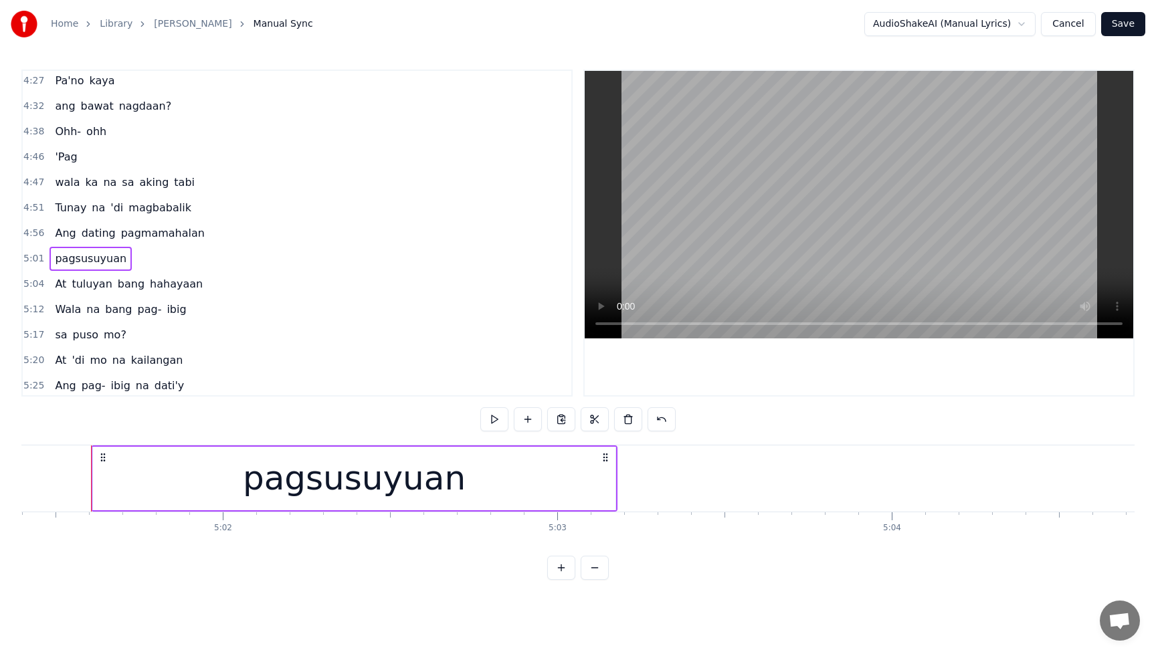
scroll to position [0, 100823]
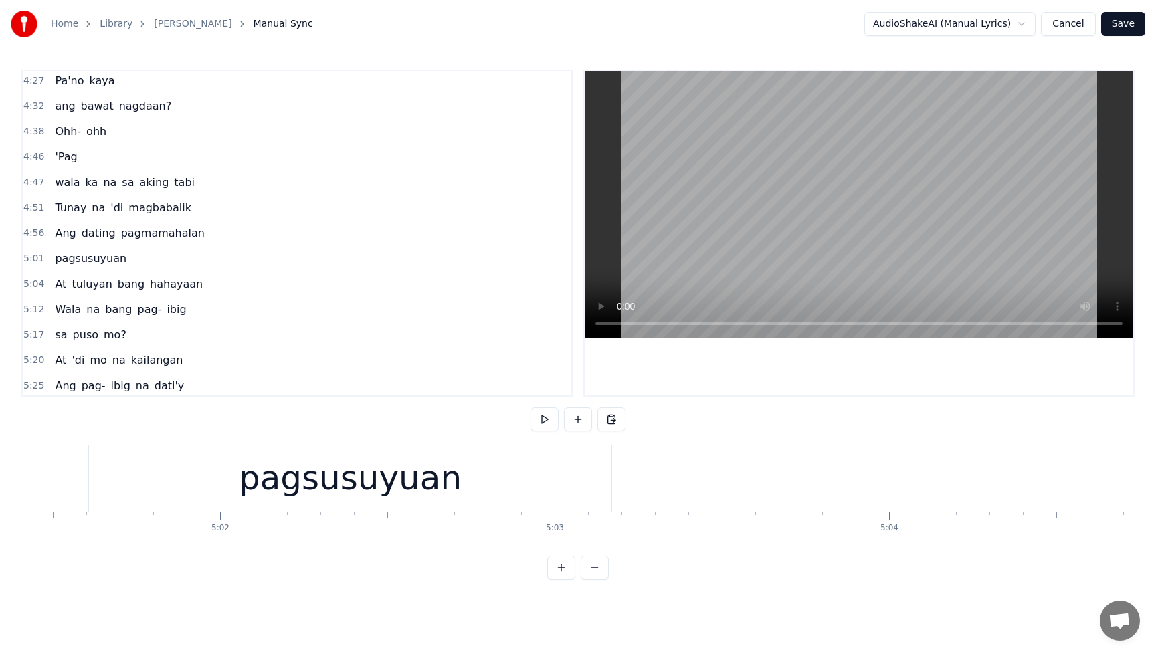
click at [597, 483] on div "pagsusuyuan" at bounding box center [350, 479] width 523 height 66
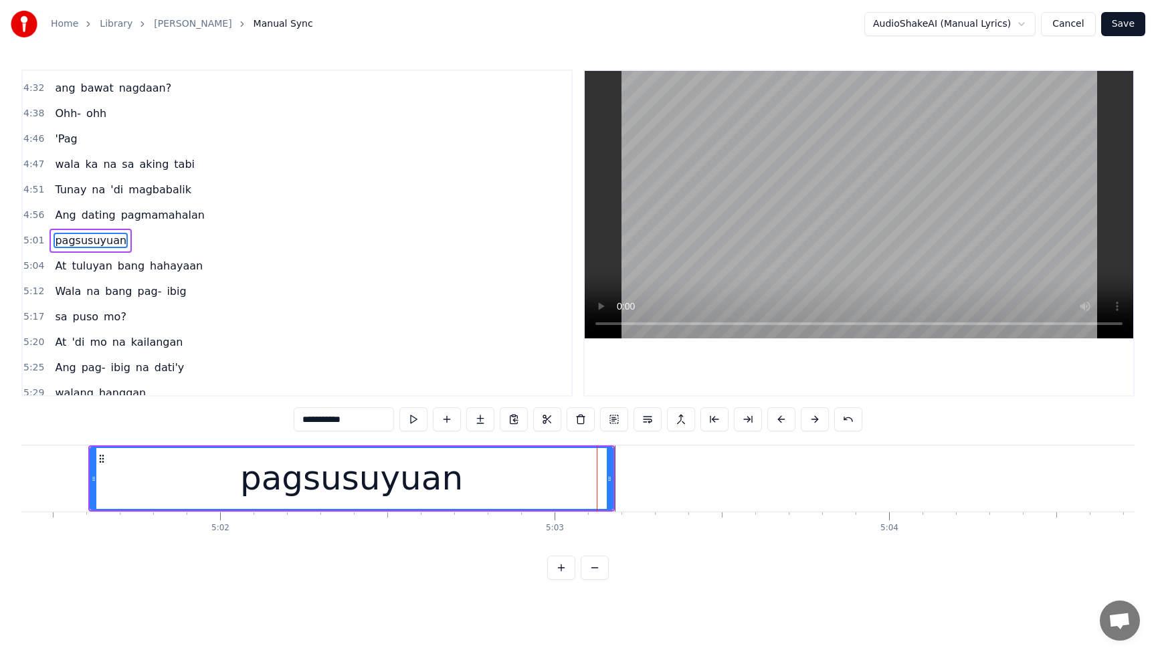
scroll to position [1528, 0]
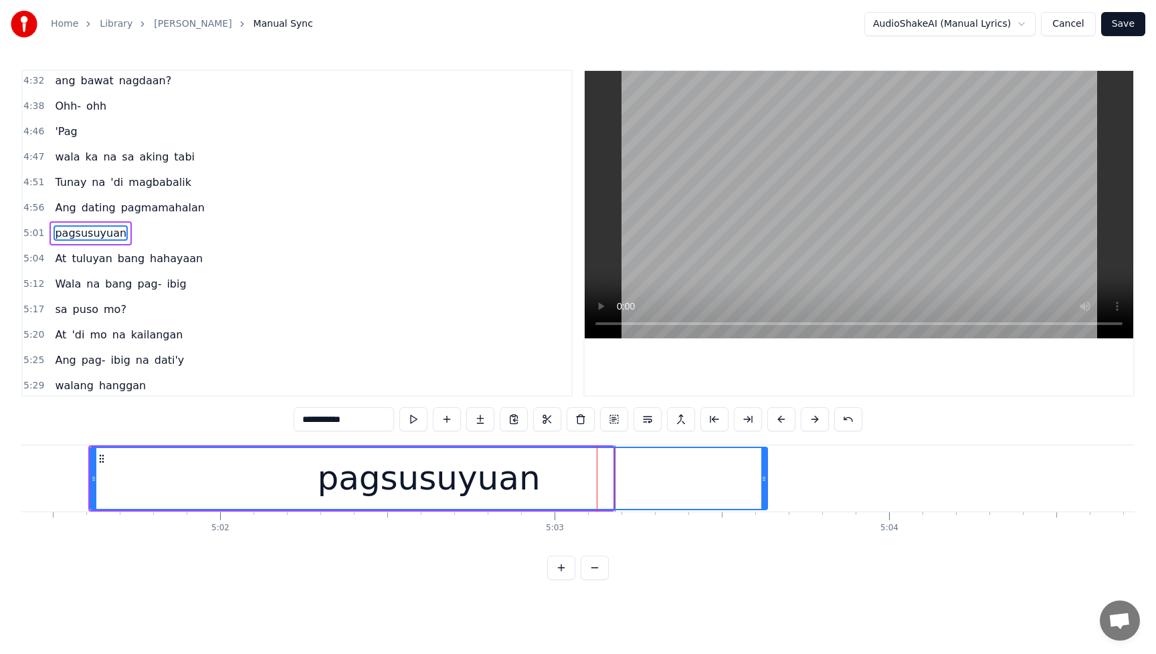
drag, startPoint x: 611, startPoint y: 482, endPoint x: 753, endPoint y: 488, distance: 142.0
click at [765, 488] on div at bounding box center [763, 478] width 5 height 61
click at [59, 172] on div "Tunay na 'di magbabalik" at bounding box center [123, 183] width 147 height 24
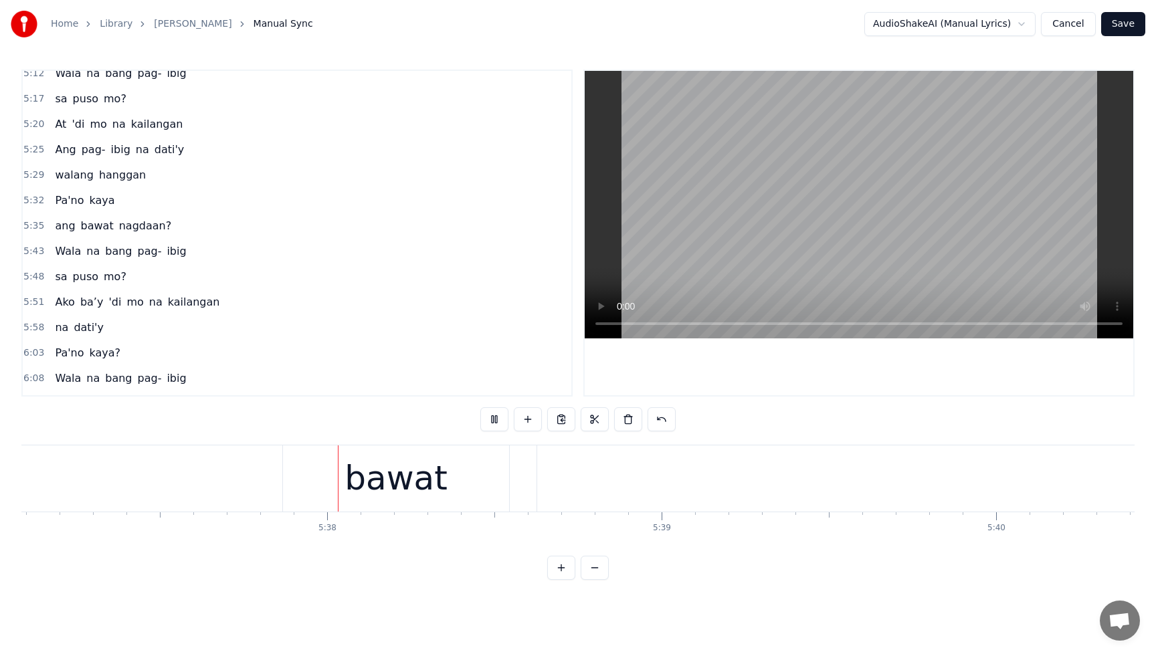
scroll to position [0, 112776]
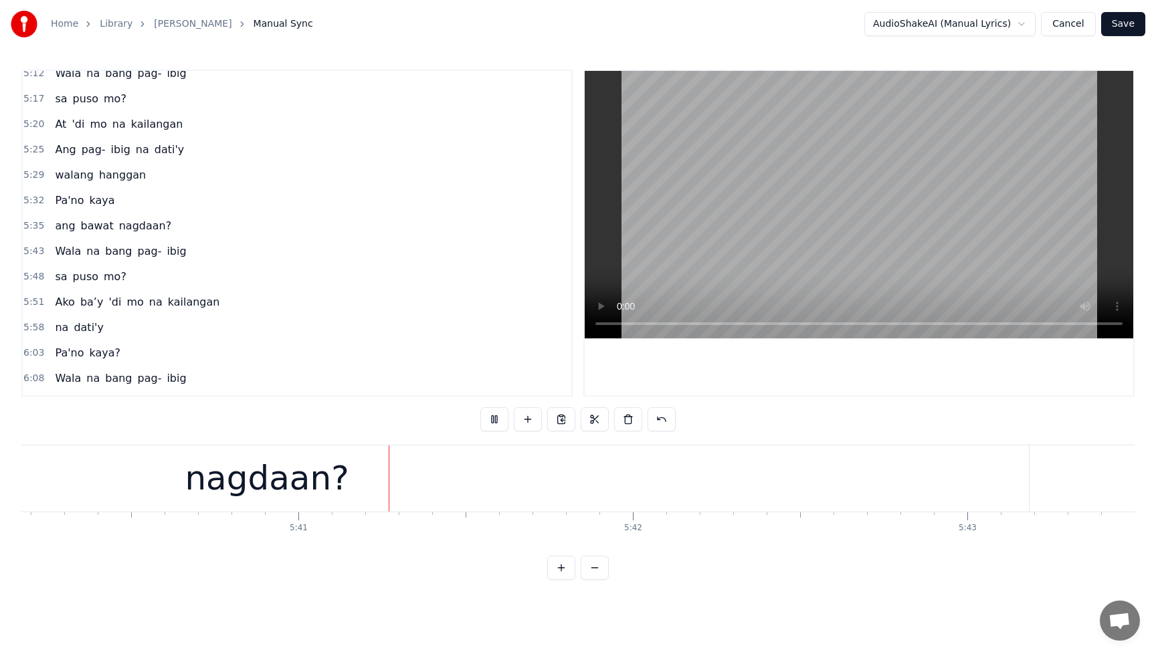
click at [130, 229] on span "nagdaan?" at bounding box center [146, 225] width 56 height 15
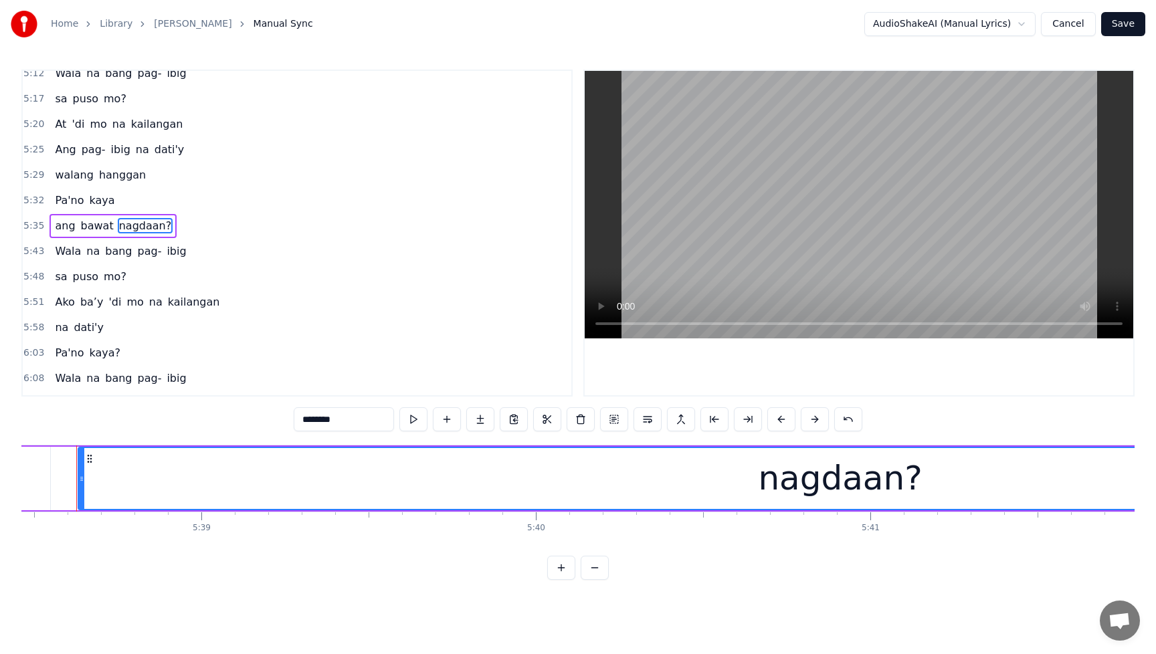
scroll to position [0, 113206]
click at [856, 483] on div "nagdaan?" at bounding box center [852, 479] width 164 height 50
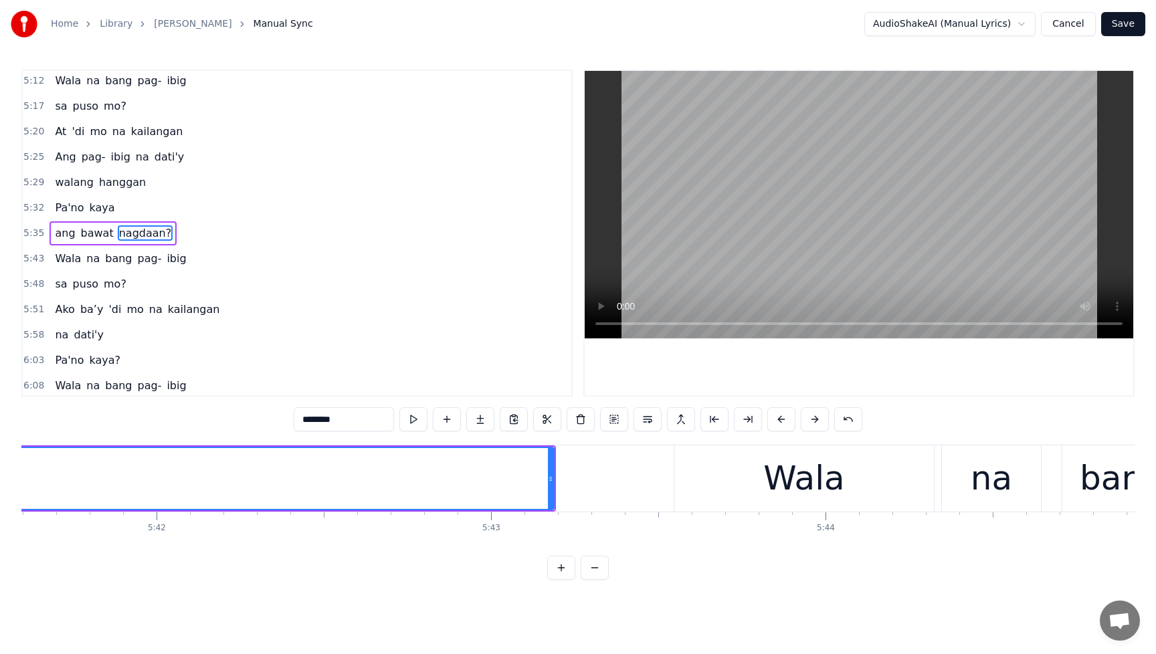
scroll to position [0, 113749]
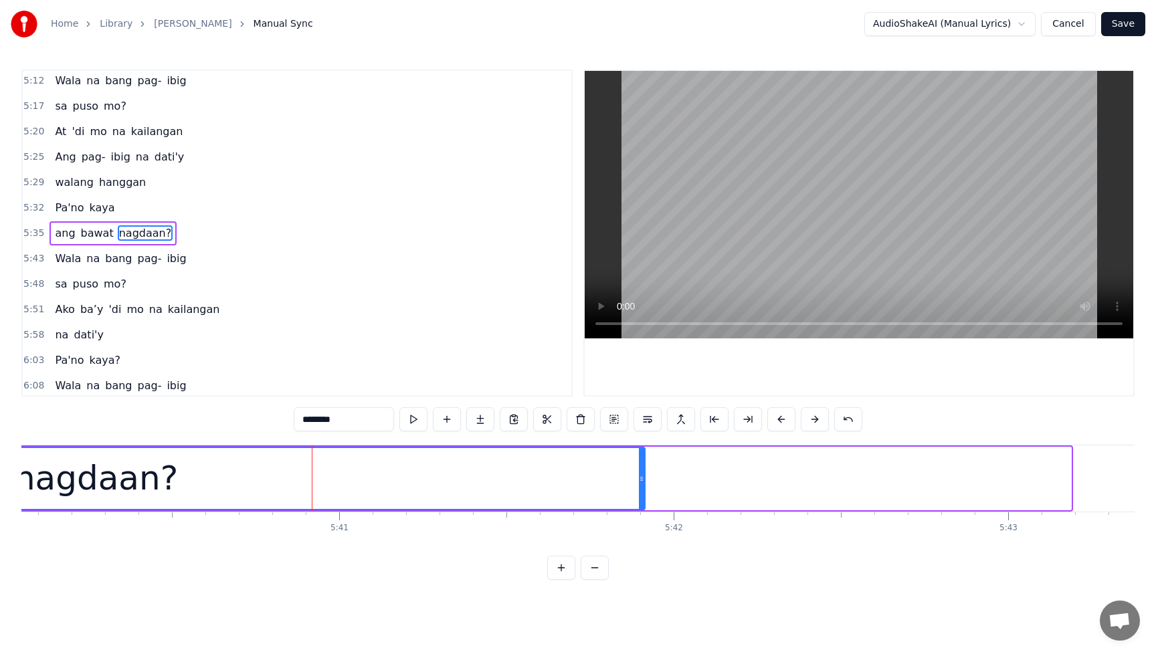
drag, startPoint x: 1068, startPoint y: 480, endPoint x: 638, endPoint y: 498, distance: 430.6
click at [639, 498] on div at bounding box center [641, 478] width 5 height 61
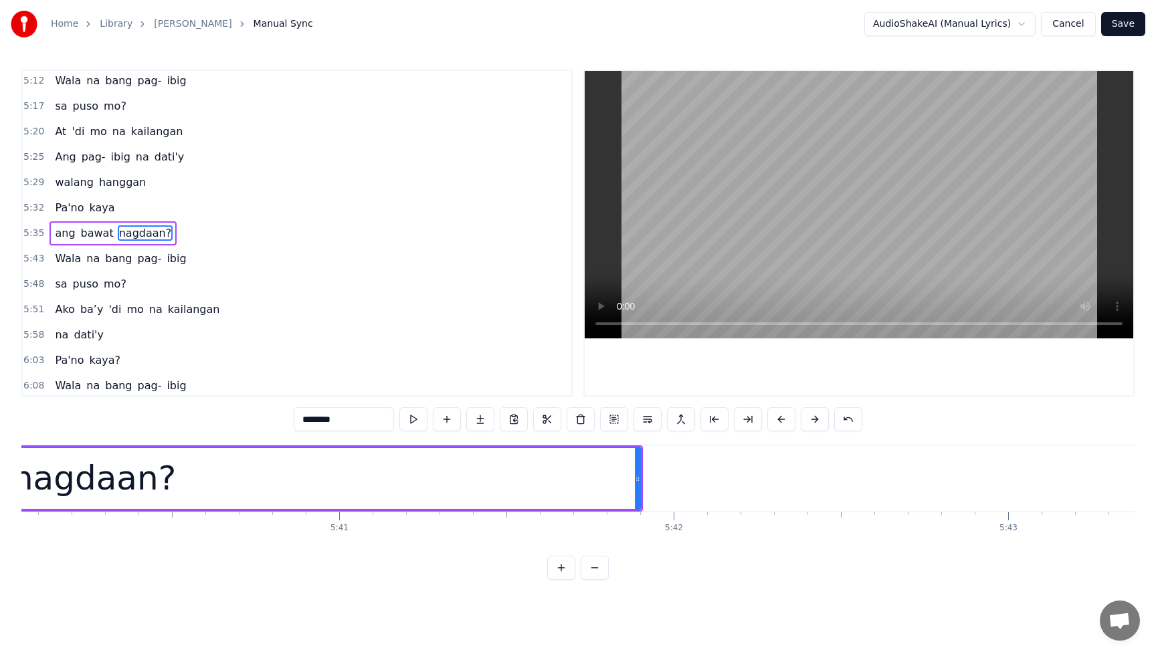
click at [71, 197] on div "Pa'no kaya" at bounding box center [85, 208] width 70 height 24
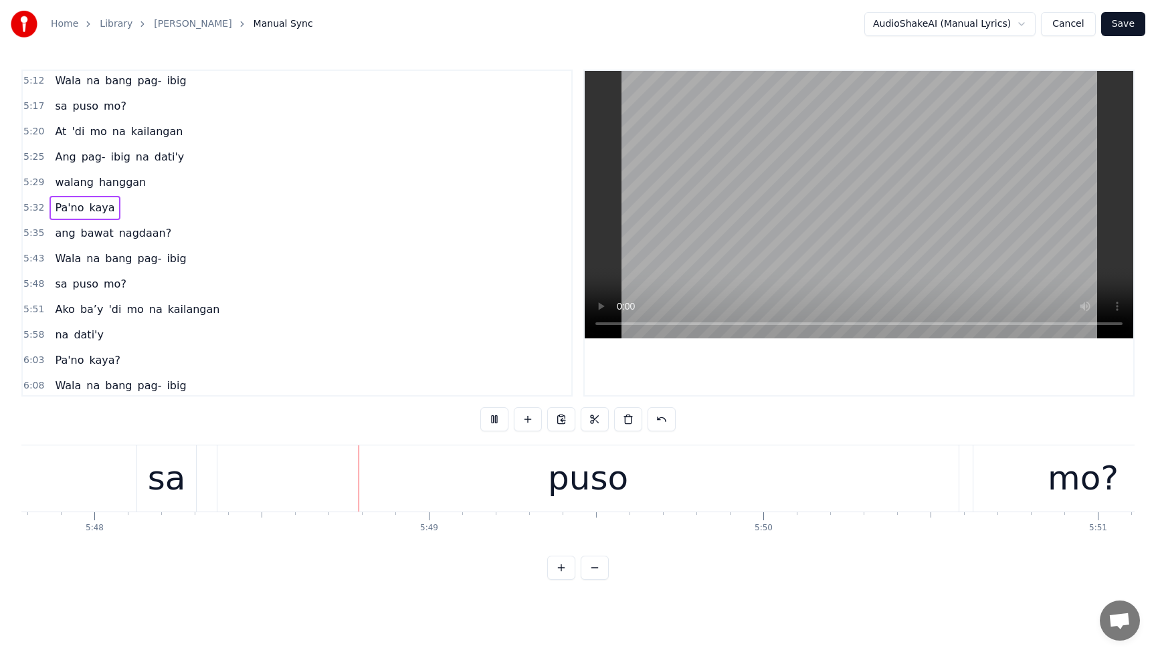
scroll to position [0, 116337]
click at [497, 423] on button at bounding box center [494, 419] width 28 height 24
click at [56, 288] on span "sa" at bounding box center [61, 283] width 15 height 15
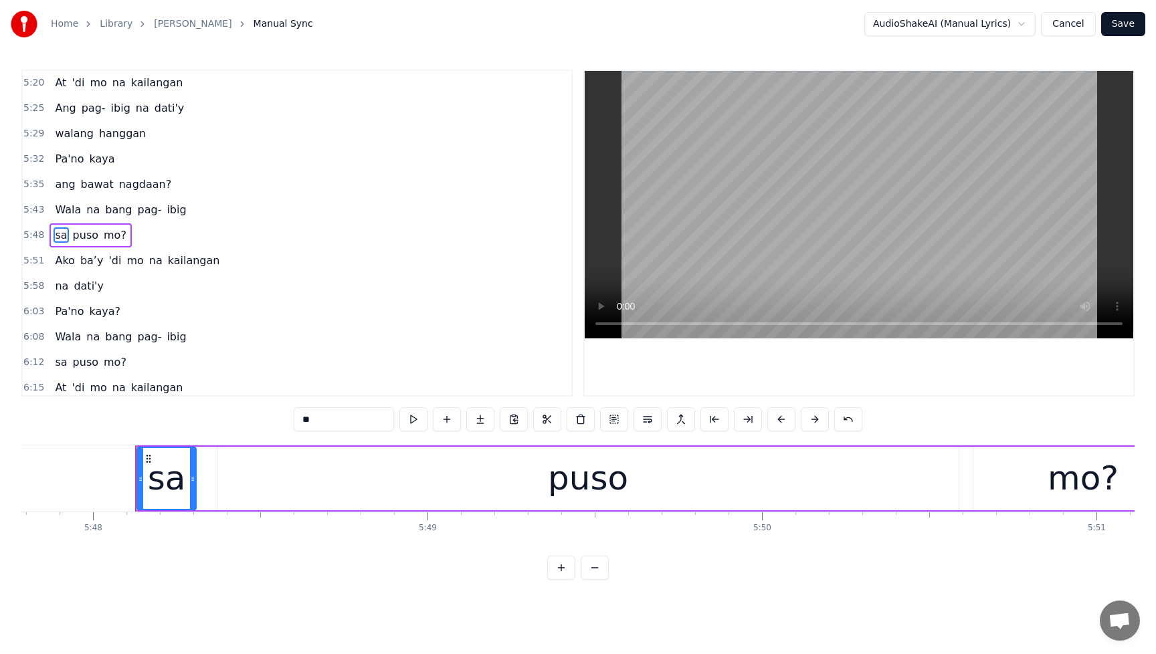
scroll to position [1782, 0]
drag, startPoint x: 142, startPoint y: 476, endPoint x: 140, endPoint y: 483, distance: 7.5
click at [140, 483] on icon at bounding box center [138, 479] width 5 height 11
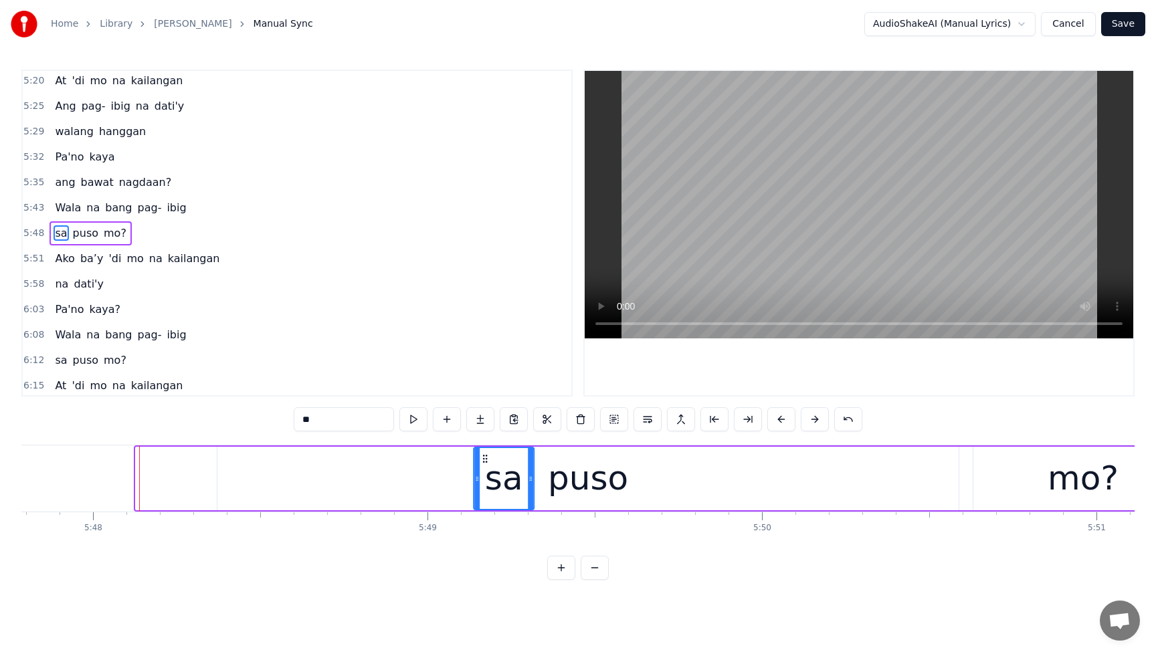
drag, startPoint x: 151, startPoint y: 462, endPoint x: 533, endPoint y: 481, distance: 383.1
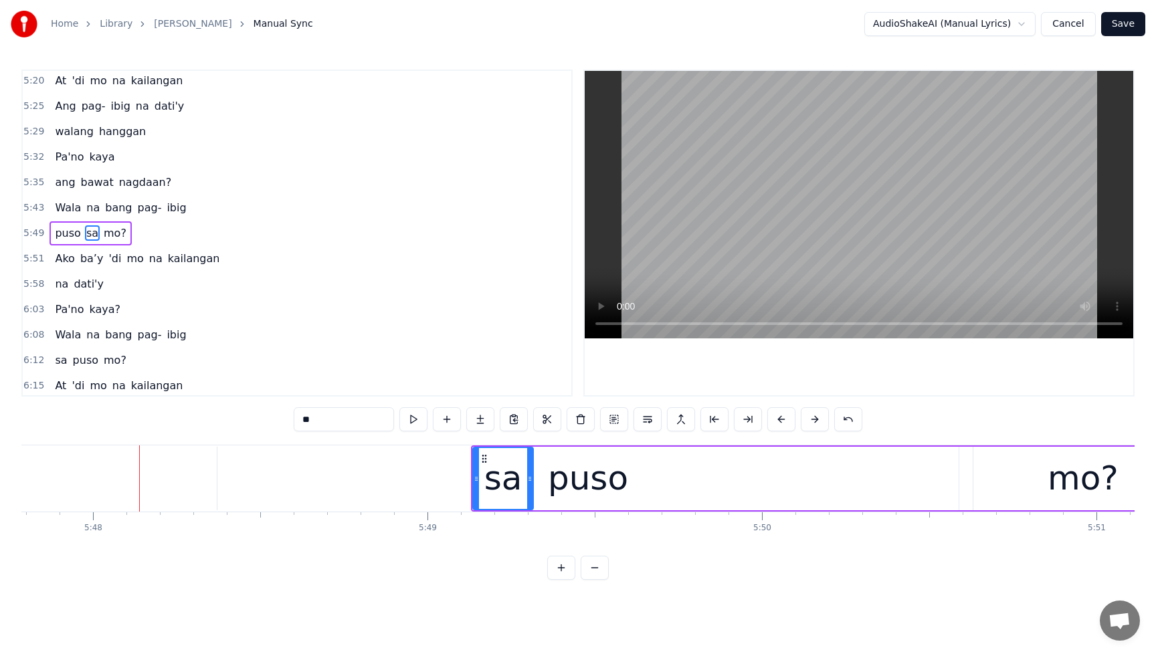
click at [600, 488] on div "puso" at bounding box center [588, 479] width 80 height 50
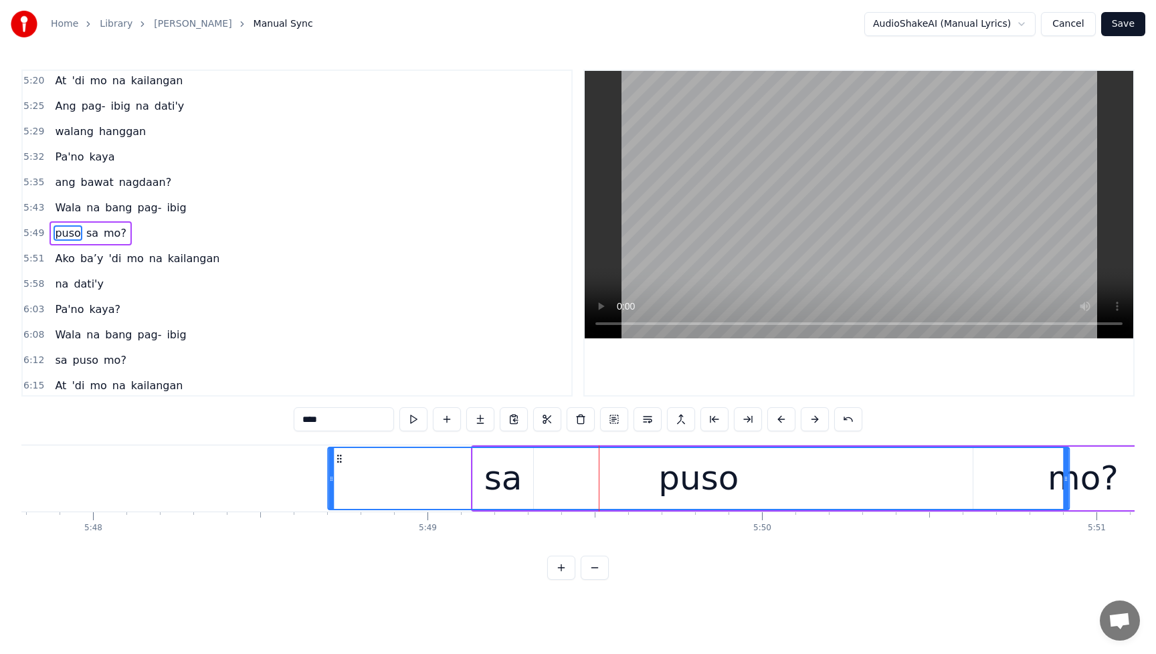
drag, startPoint x: 231, startPoint y: 459, endPoint x: 341, endPoint y: 487, distance: 113.9
click at [341, 487] on div "puso" at bounding box center [698, 478] width 740 height 61
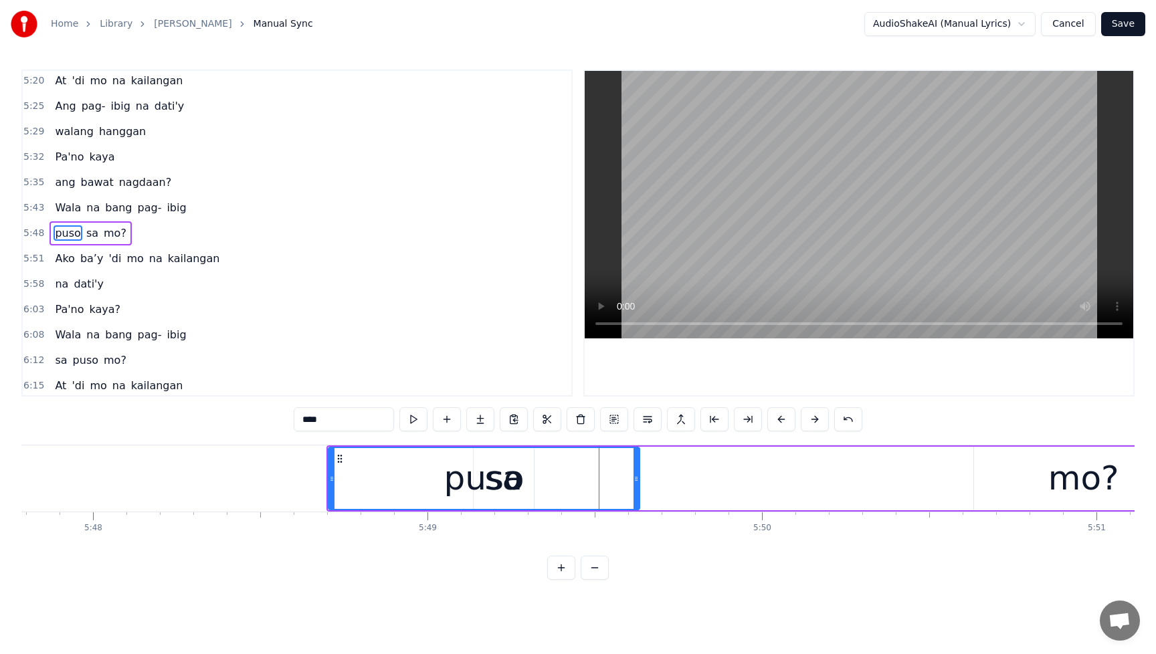
drag, startPoint x: 1064, startPoint y: 481, endPoint x: 634, endPoint y: 490, distance: 430.3
click at [634, 490] on div at bounding box center [636, 478] width 5 height 61
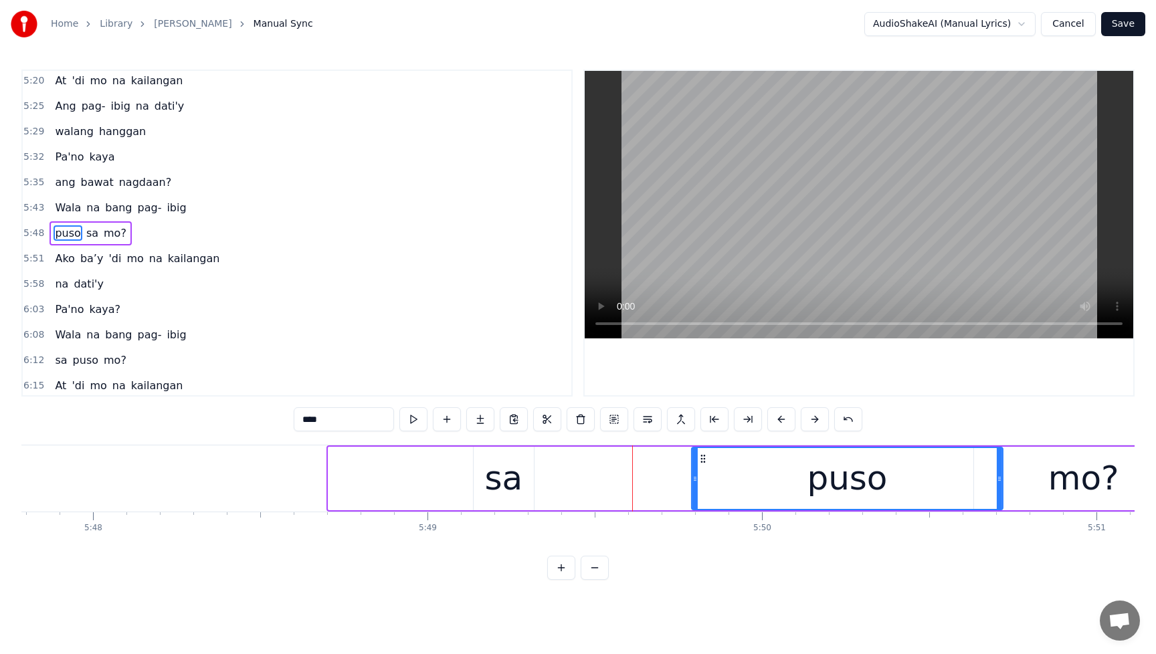
drag, startPoint x: 339, startPoint y: 460, endPoint x: 713, endPoint y: 469, distance: 374.7
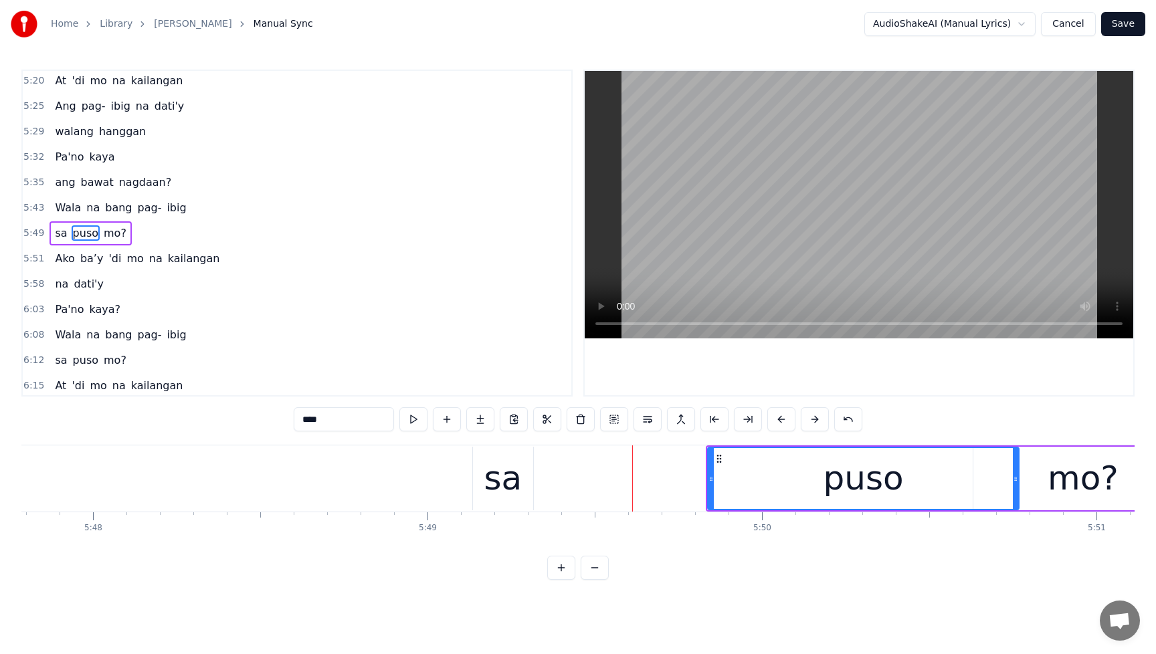
click at [496, 480] on div "sa" at bounding box center [503, 479] width 38 height 50
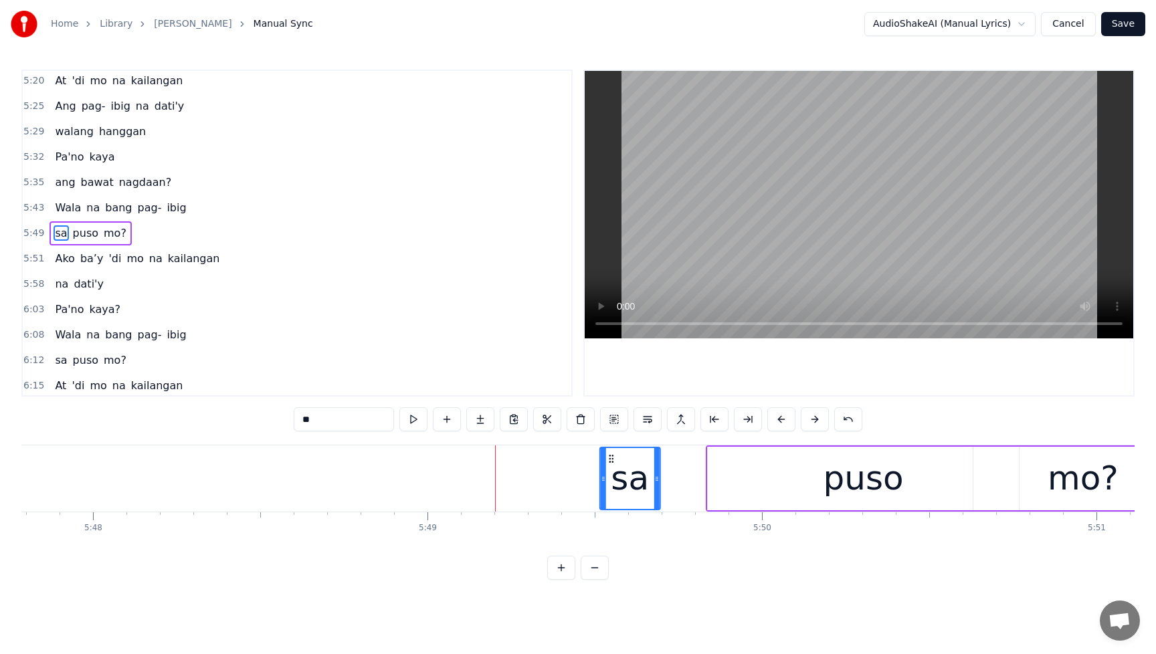
drag, startPoint x: 493, startPoint y: 459, endPoint x: 643, endPoint y: 464, distance: 150.0
click at [611, 461] on icon at bounding box center [611, 459] width 11 height 11
click at [790, 472] on div "puso" at bounding box center [863, 479] width 311 height 64
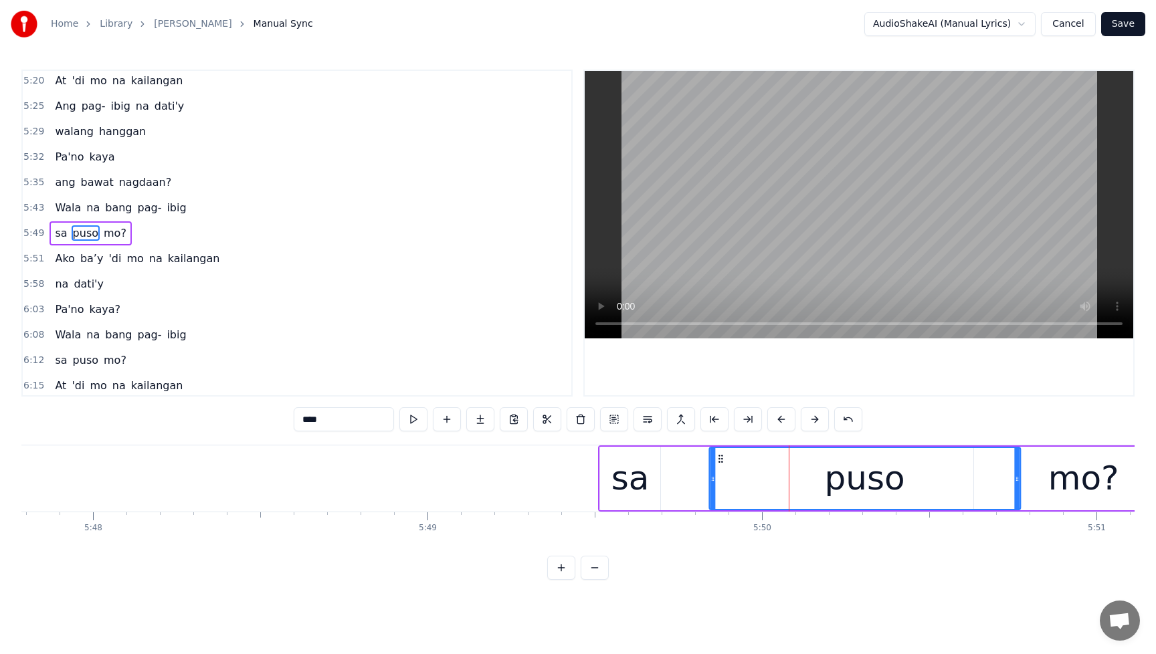
click at [722, 462] on icon at bounding box center [720, 459] width 11 height 11
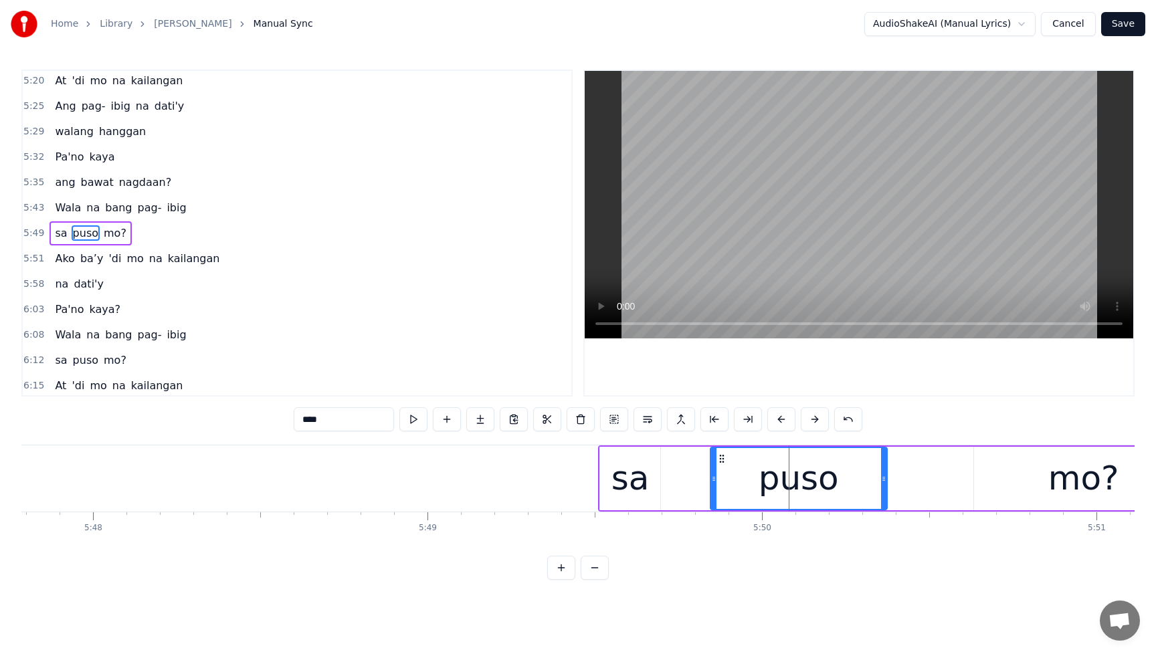
drag, startPoint x: 1018, startPoint y: 478, endPoint x: 1010, endPoint y: 491, distance: 15.6
click at [884, 482] on icon at bounding box center [883, 479] width 5 height 11
click at [1041, 494] on div "mo?" at bounding box center [1083, 479] width 219 height 64
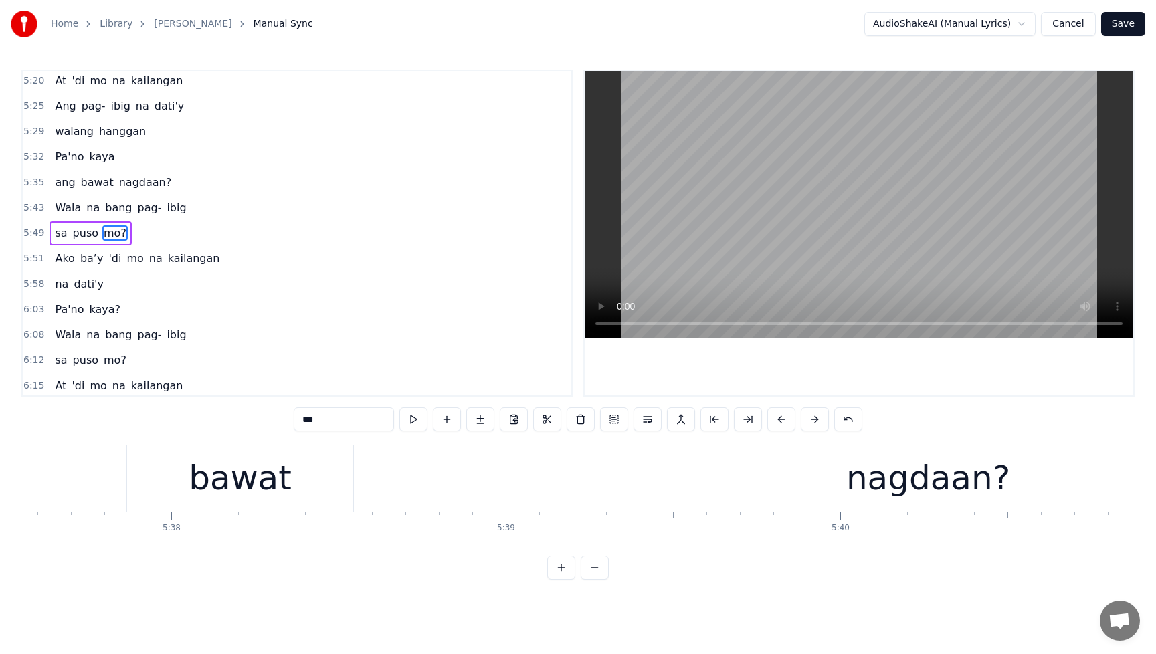
scroll to position [0, 111966]
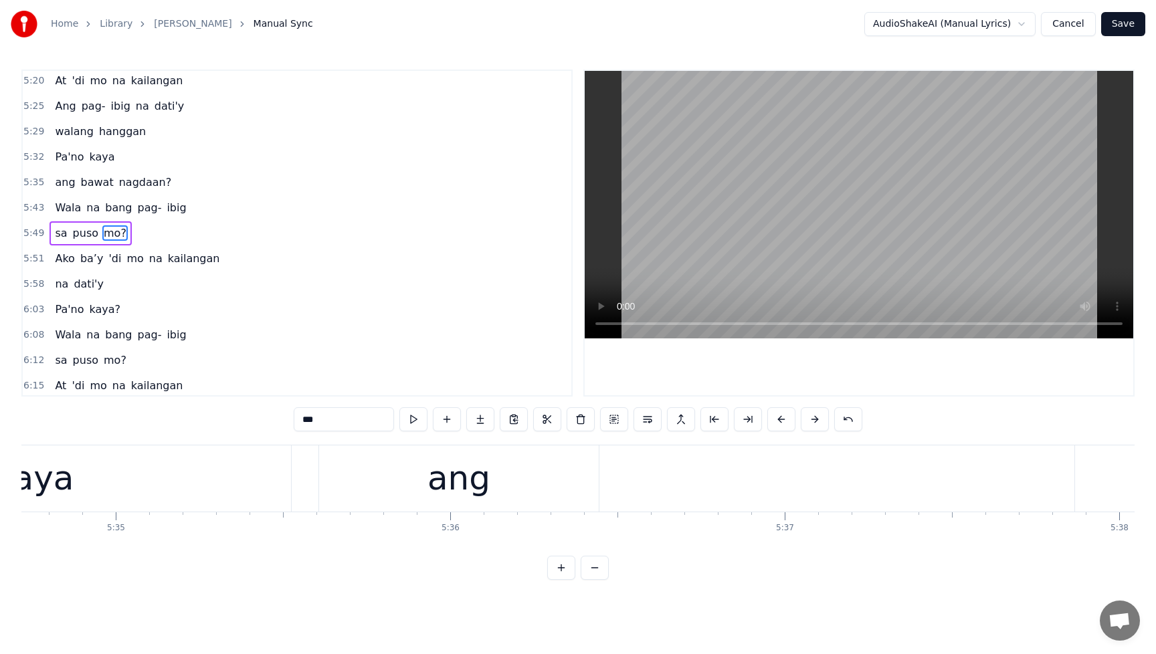
click at [117, 234] on span "mo?" at bounding box center [114, 232] width 25 height 15
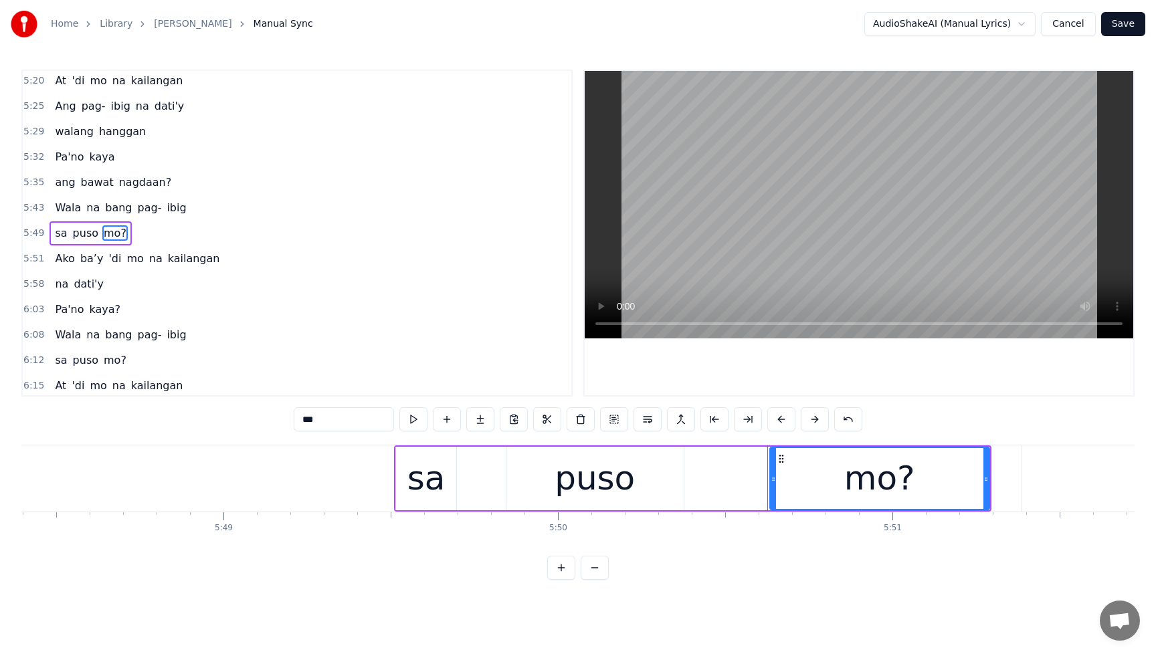
scroll to position [0, 117220]
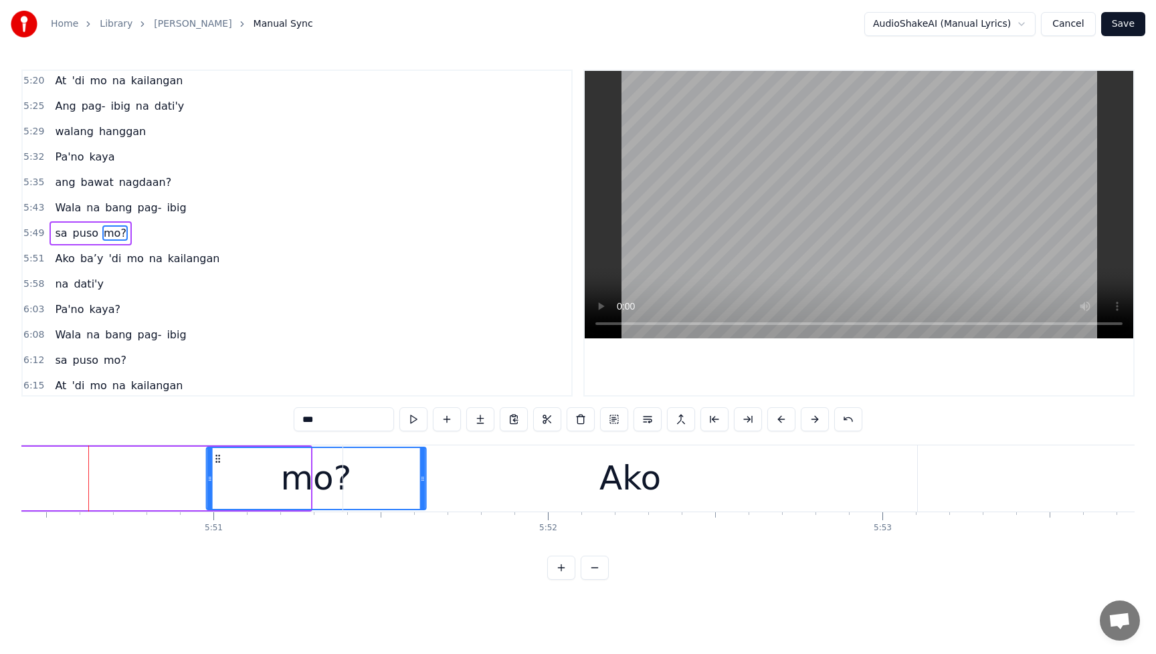
drag, startPoint x: 100, startPoint y: 460, endPoint x: 217, endPoint y: 466, distance: 117.3
click at [217, 465] on div "mo?" at bounding box center [316, 478] width 218 height 61
drag, startPoint x: 426, startPoint y: 480, endPoint x: 419, endPoint y: 484, distance: 8.4
click at [404, 484] on div "Ako" at bounding box center [630, 479] width 574 height 66
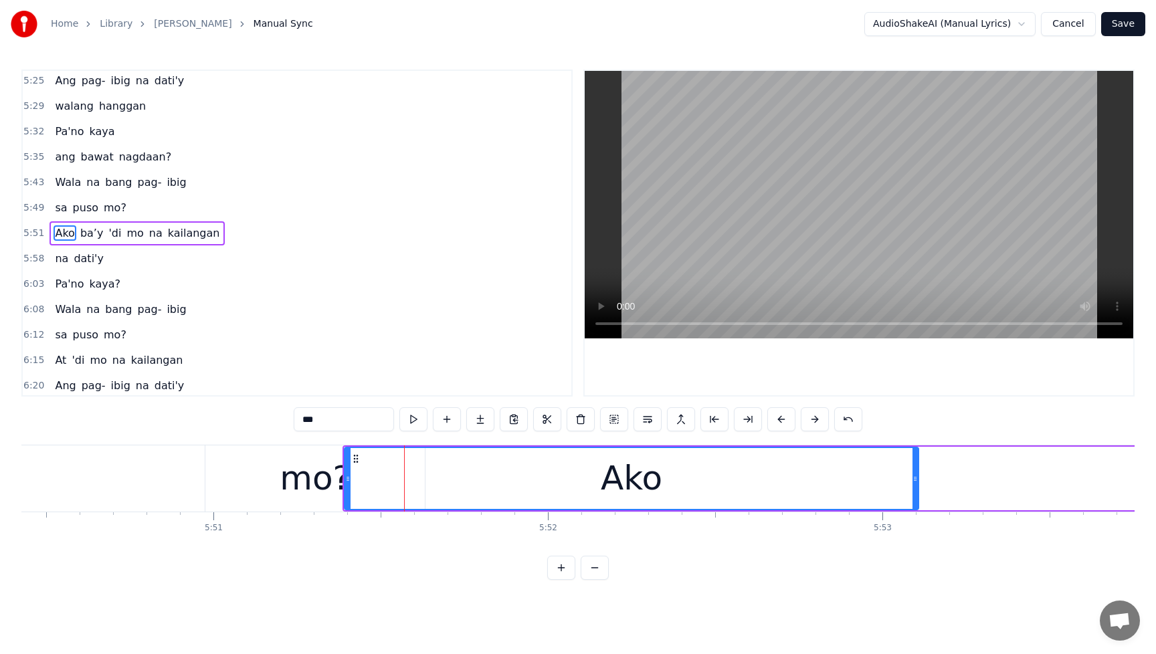
click at [327, 485] on div "mo?" at bounding box center [315, 479] width 71 height 50
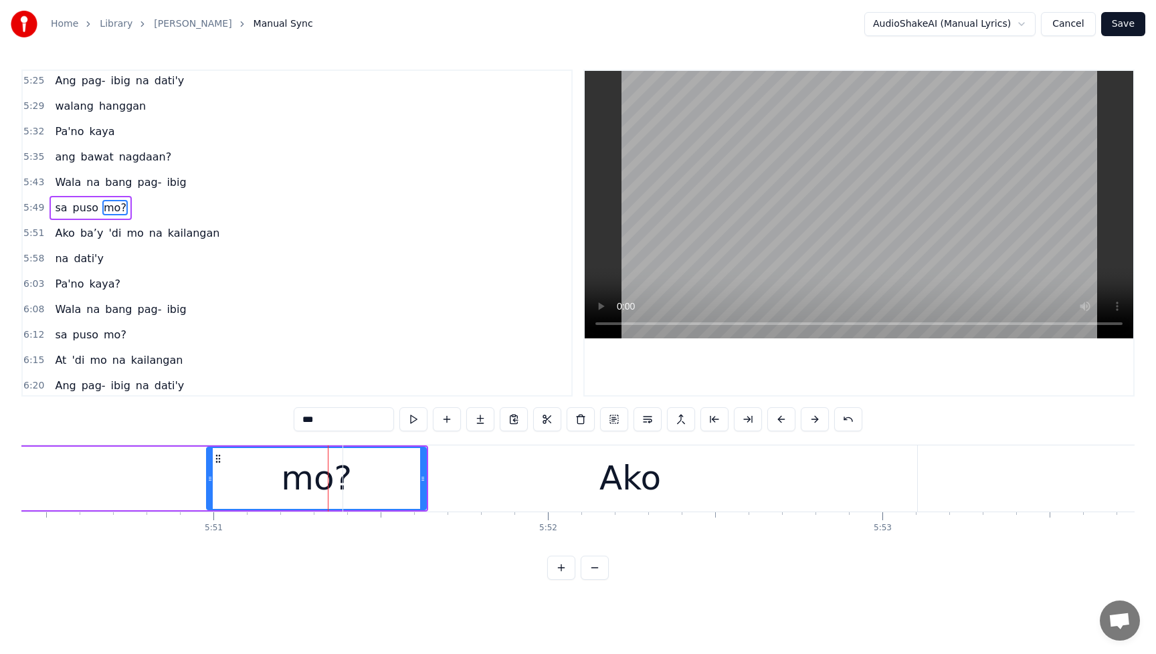
scroll to position [1782, 0]
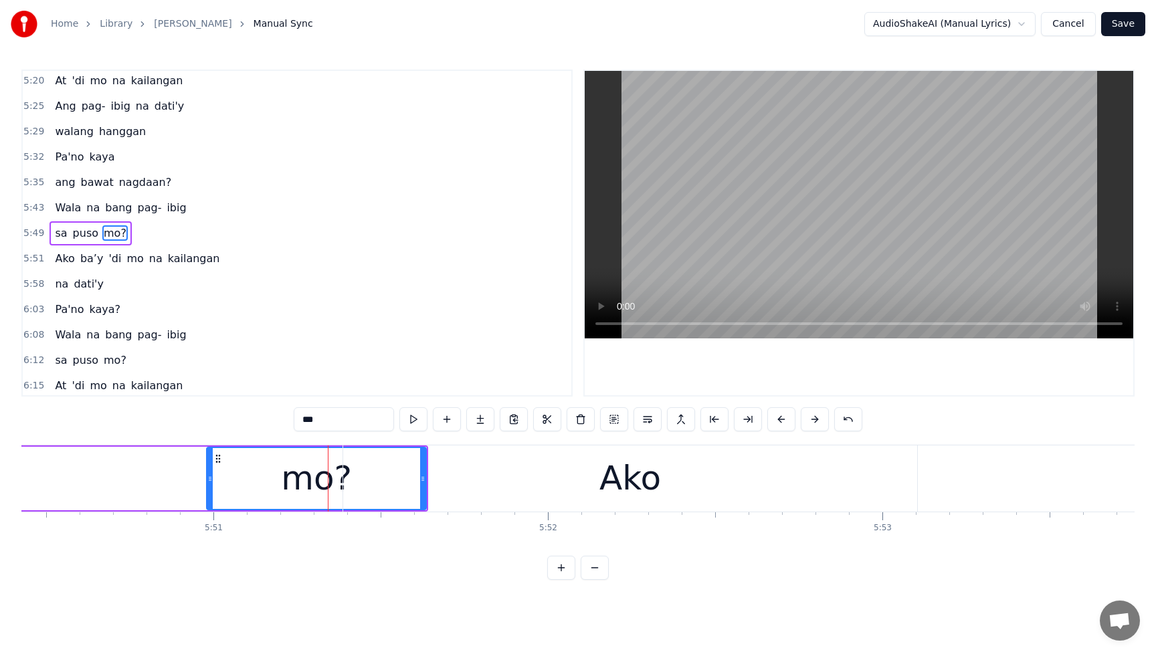
click at [61, 175] on span "ang" at bounding box center [65, 182] width 23 height 15
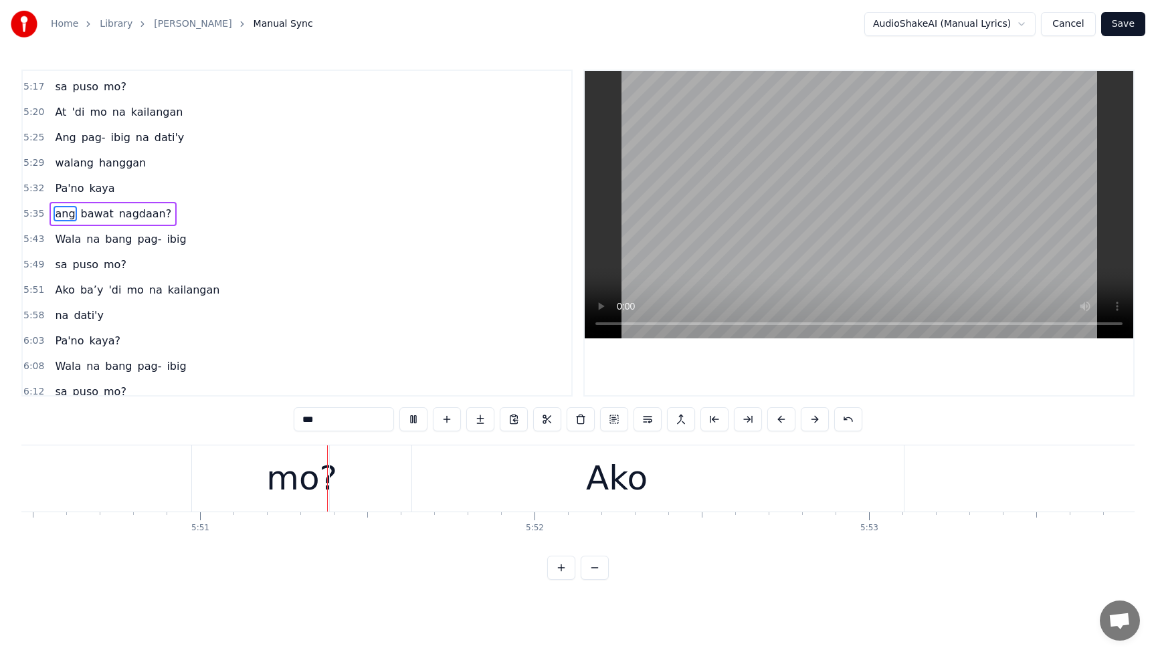
scroll to position [0, 117262]
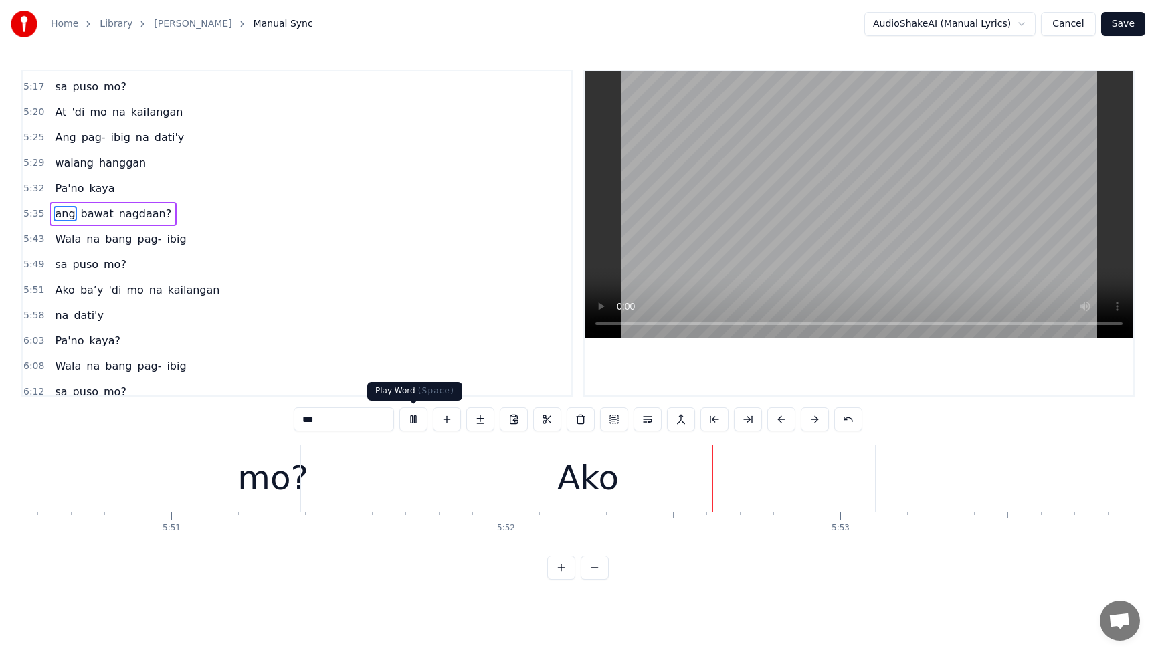
click at [407, 417] on button at bounding box center [413, 419] width 28 height 24
click at [276, 479] on div "mo?" at bounding box center [273, 479] width 71 height 50
type input "***"
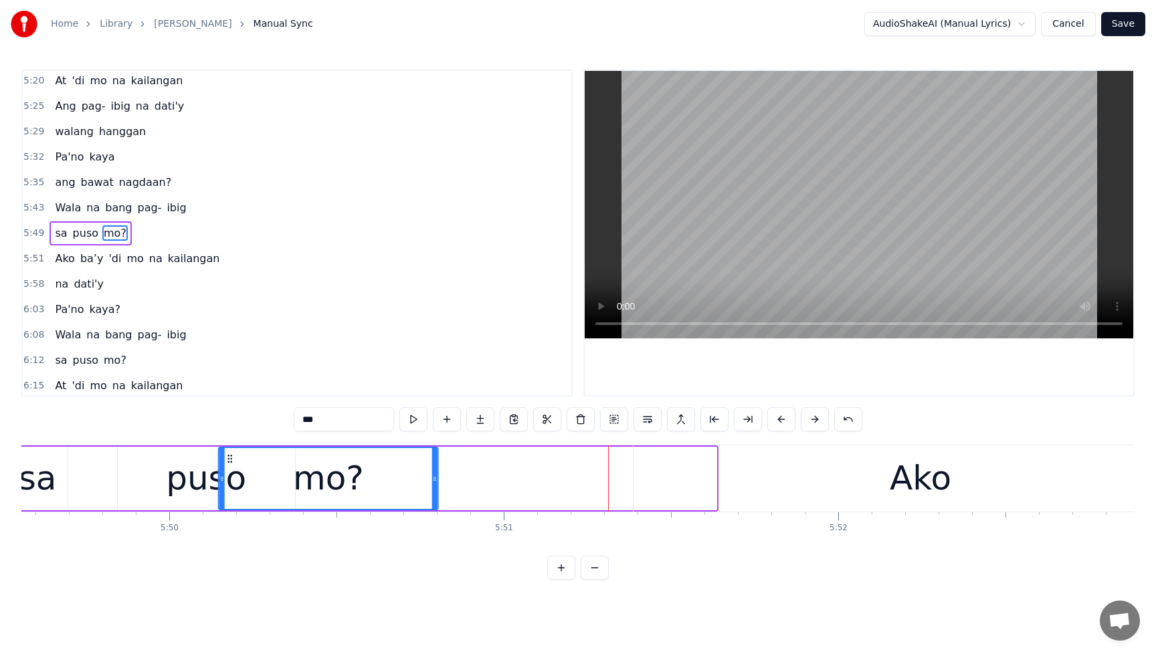
scroll to position [0, 116926]
drag, startPoint x: 457, startPoint y: 459, endPoint x: 246, endPoint y: 478, distance: 211.6
click at [246, 478] on div "mo?" at bounding box center [345, 478] width 218 height 61
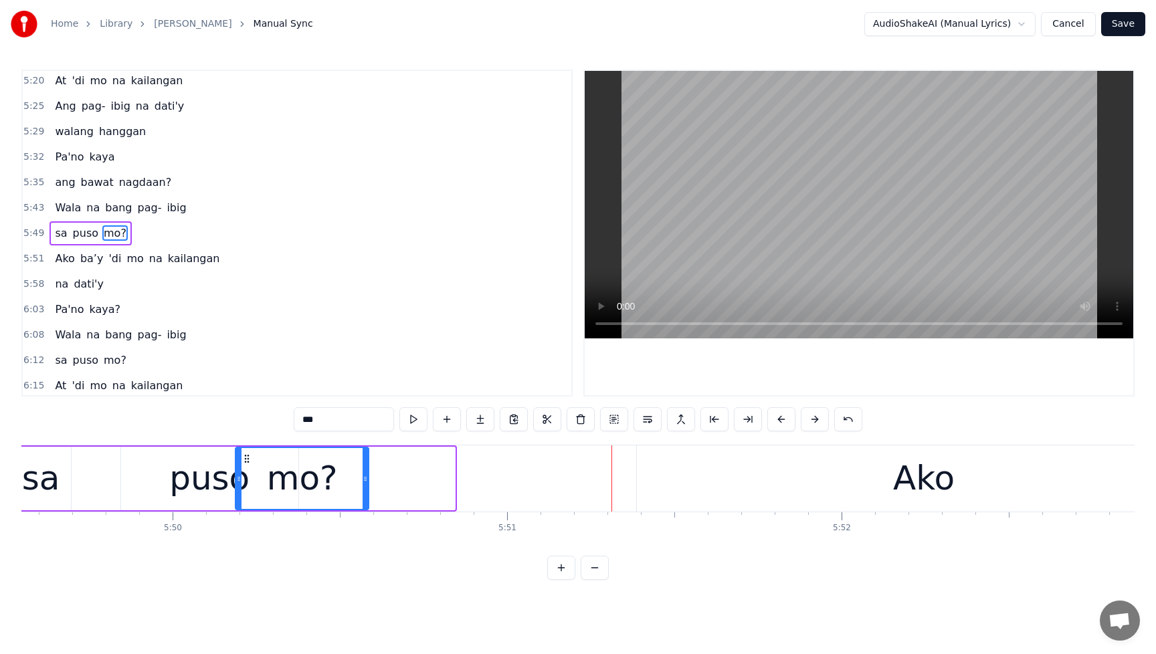
drag, startPoint x: 452, startPoint y: 482, endPoint x: 366, endPoint y: 484, distance: 86.3
click at [366, 484] on div at bounding box center [365, 478] width 5 height 61
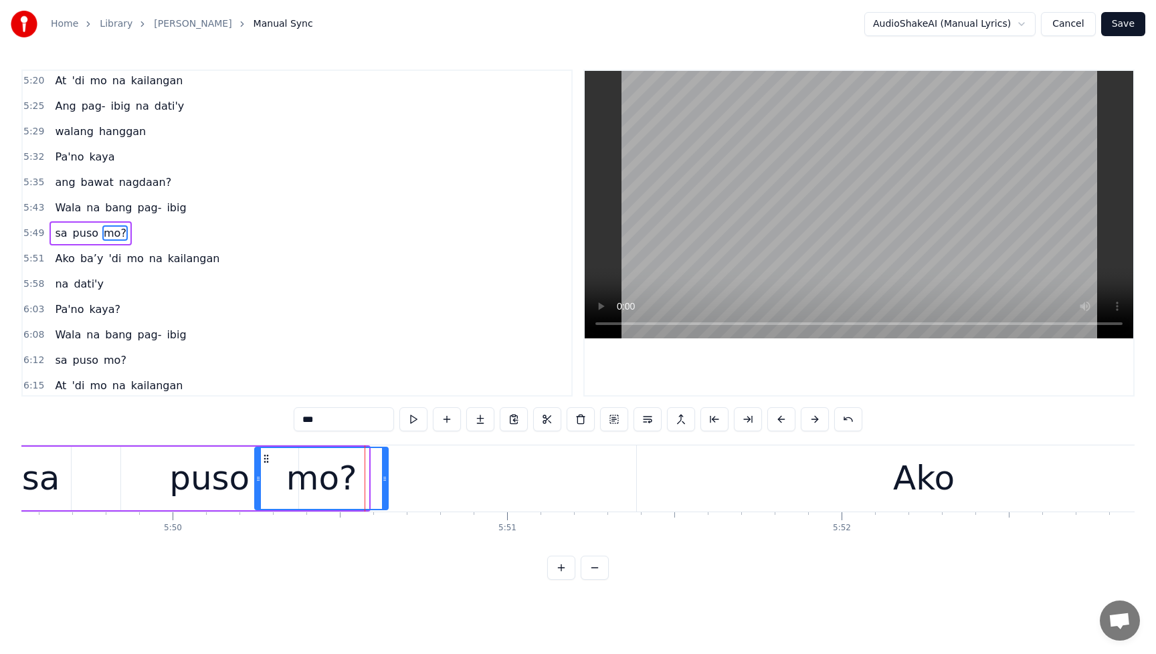
drag, startPoint x: 246, startPoint y: 462, endPoint x: 265, endPoint y: 465, distance: 19.7
click at [265, 464] on div "mo?" at bounding box center [322, 478] width 132 height 61
click at [58, 197] on div "Wala na bang pag- ibig" at bounding box center [121, 208] width 142 height 24
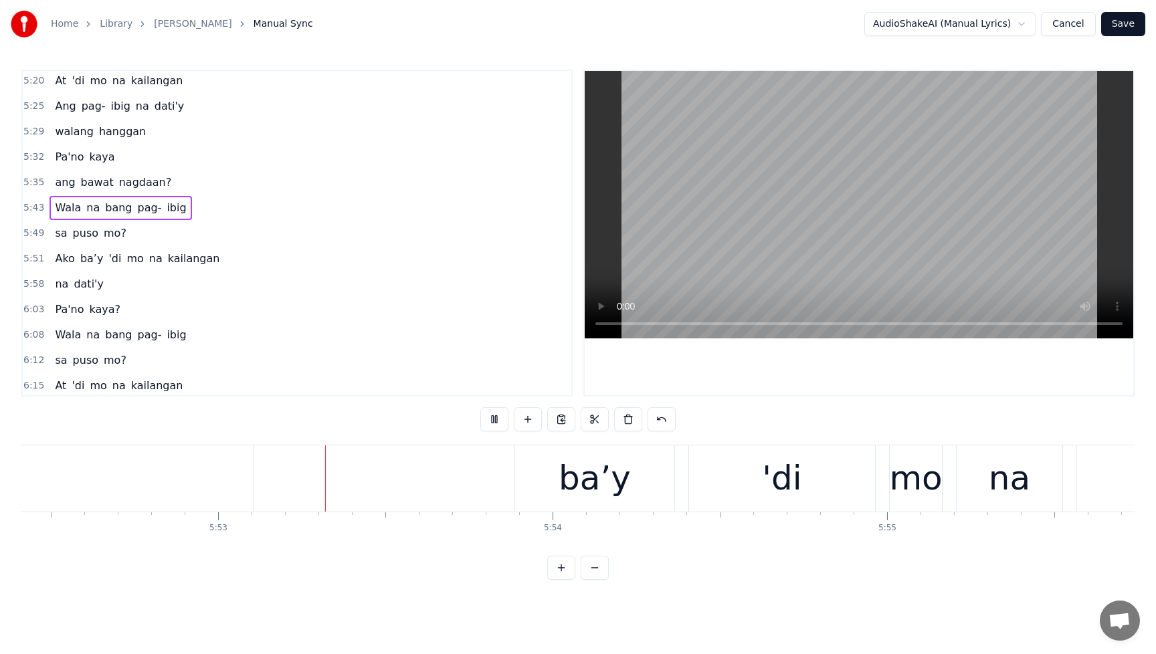
scroll to position [0, 117889]
click at [500, 420] on button at bounding box center [494, 419] width 28 height 24
click at [55, 260] on span "Ako" at bounding box center [65, 258] width 22 height 15
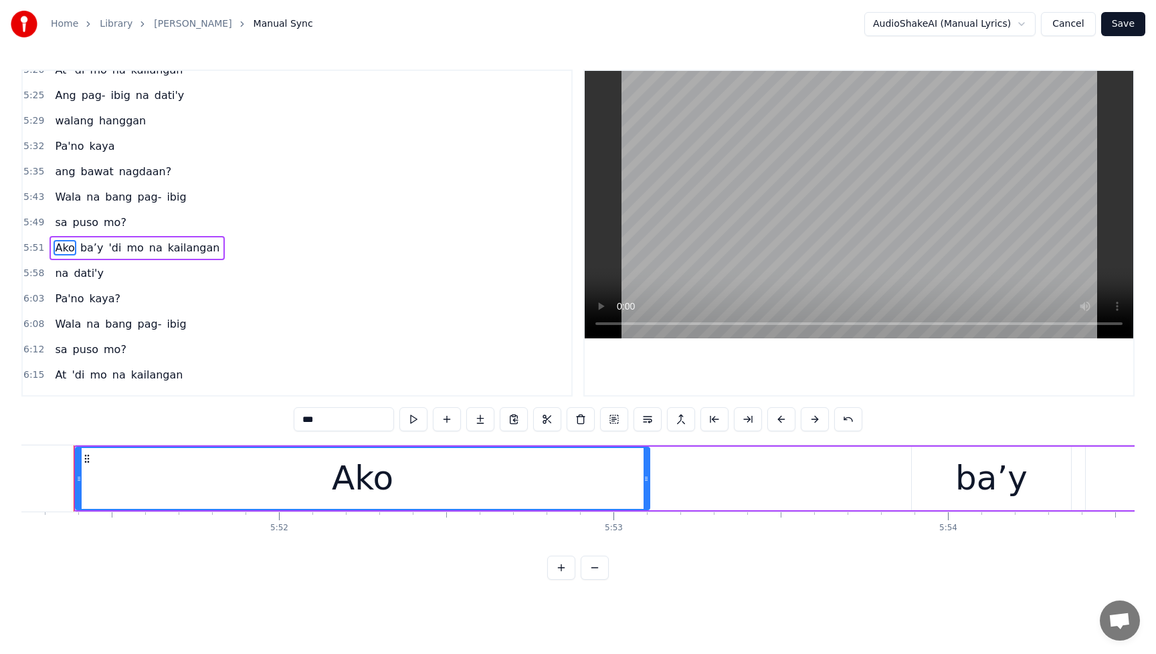
scroll to position [0, 117474]
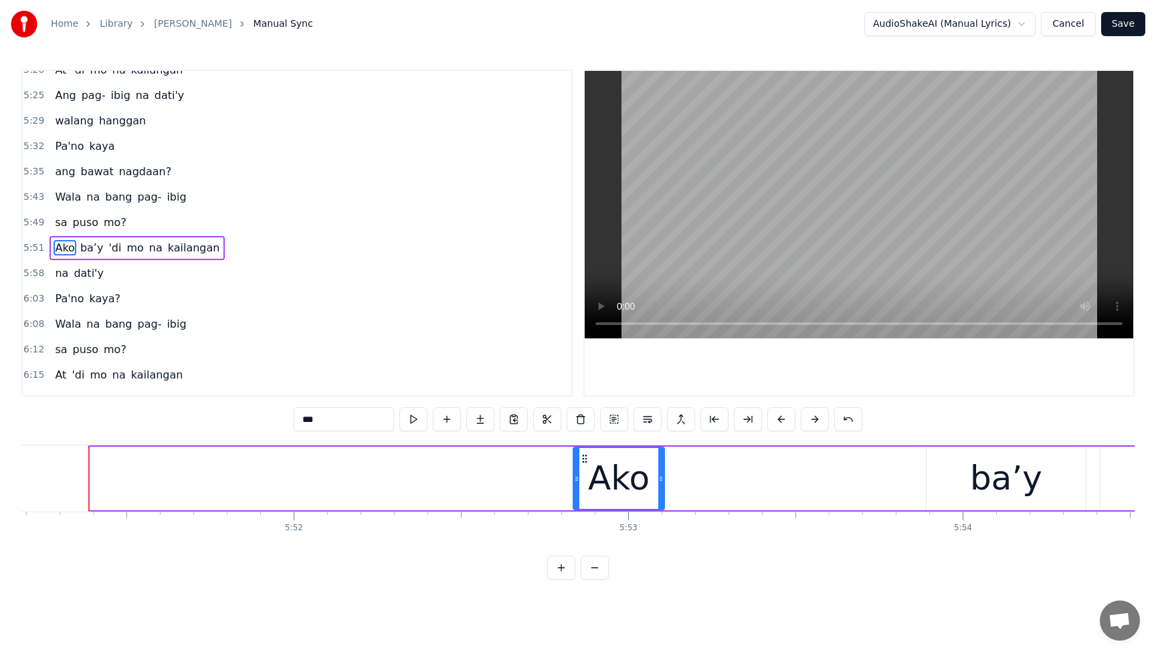
drag, startPoint x: 100, startPoint y: 482, endPoint x: 578, endPoint y: 492, distance: 477.8
click at [578, 492] on div at bounding box center [576, 478] width 5 height 61
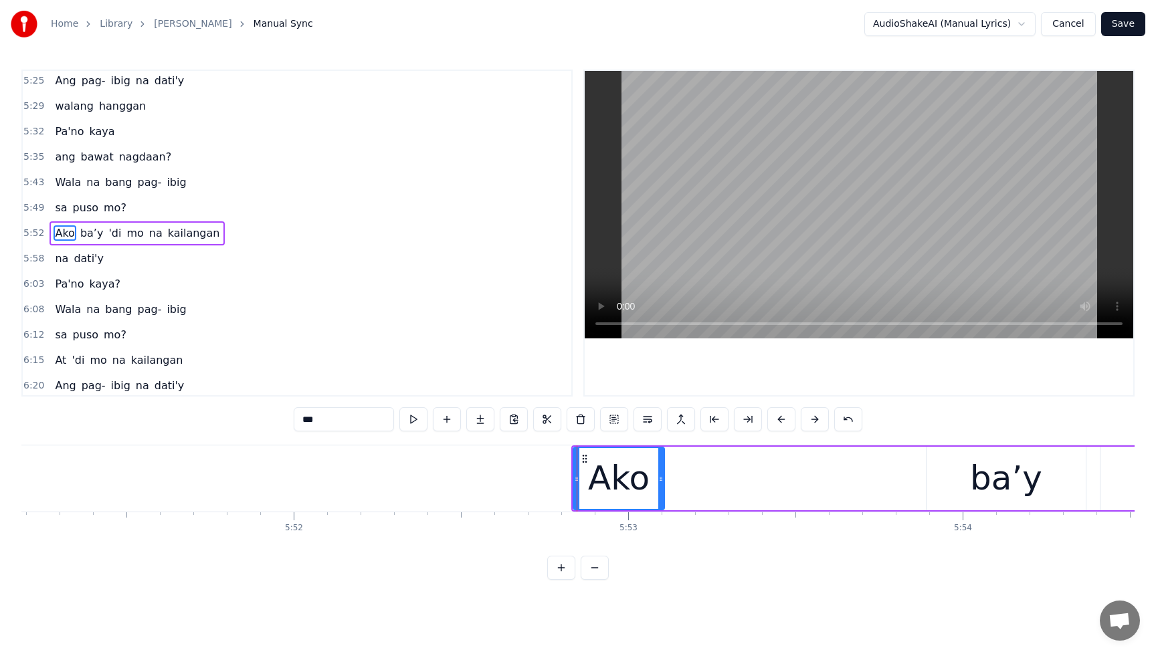
scroll to position [1808, 0]
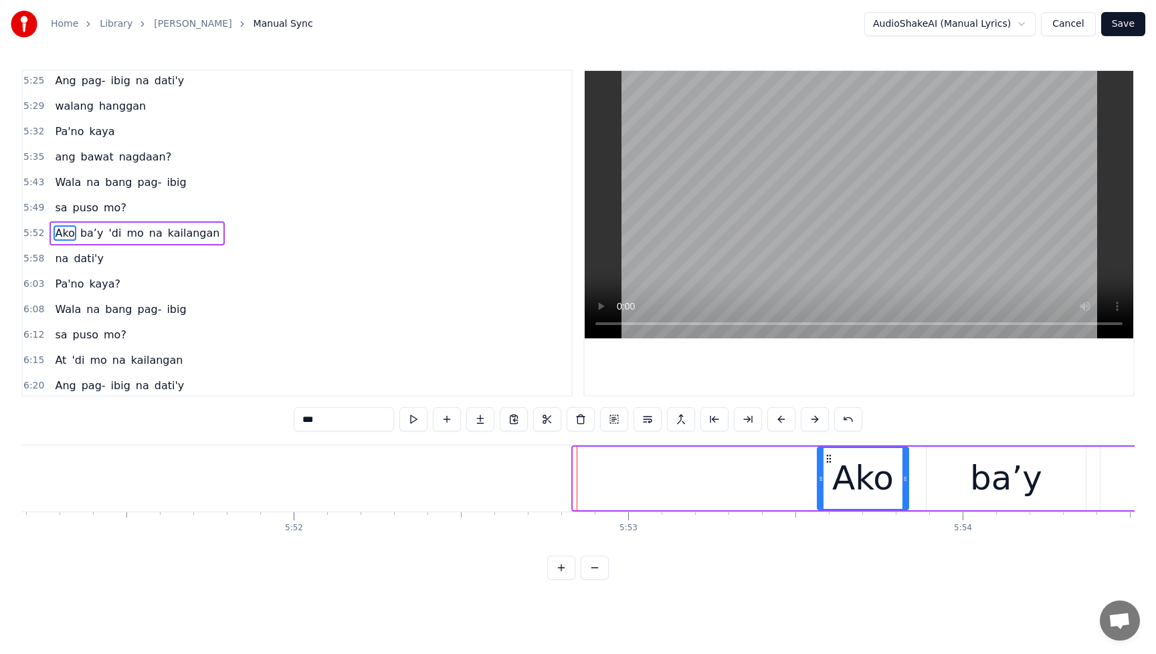
drag, startPoint x: 585, startPoint y: 462, endPoint x: 829, endPoint y: 462, distance: 244.2
click at [829, 462] on icon at bounding box center [829, 459] width 11 height 11
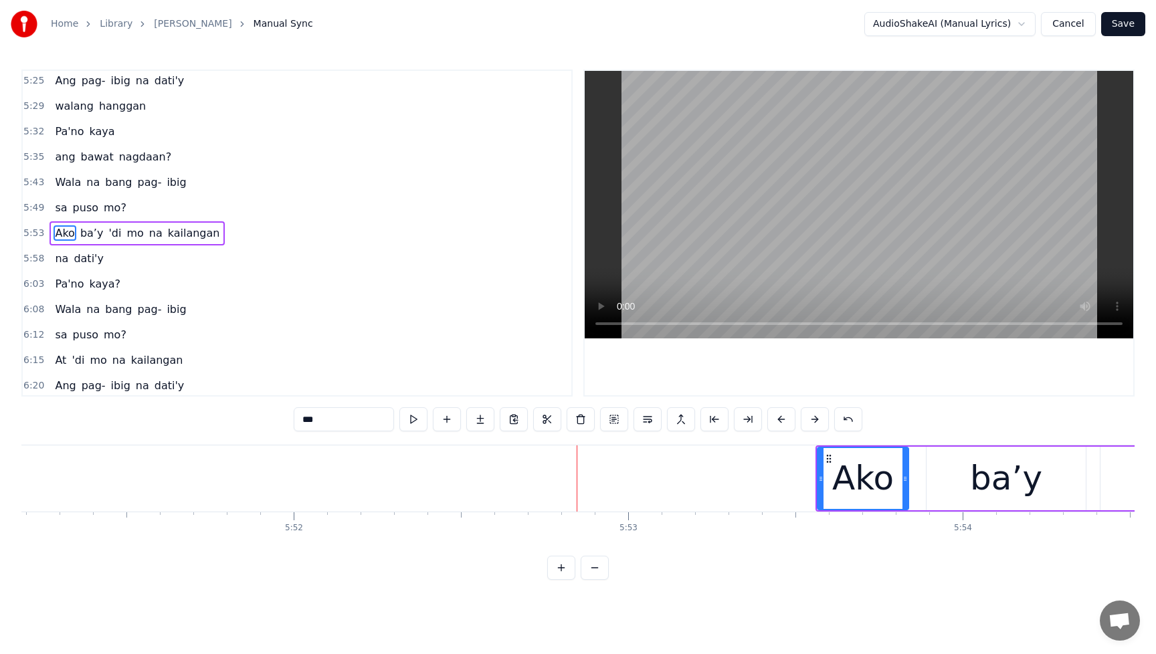
click at [52, 197] on div "sa puso mo?" at bounding box center [91, 208] width 82 height 24
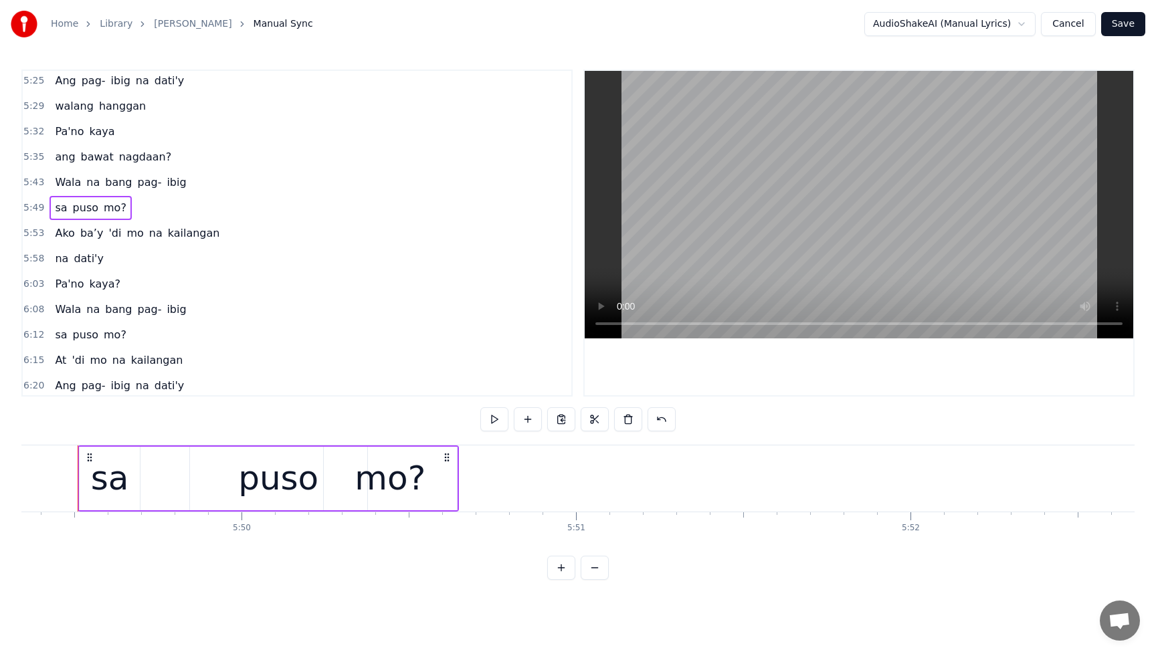
scroll to position [0, 116846]
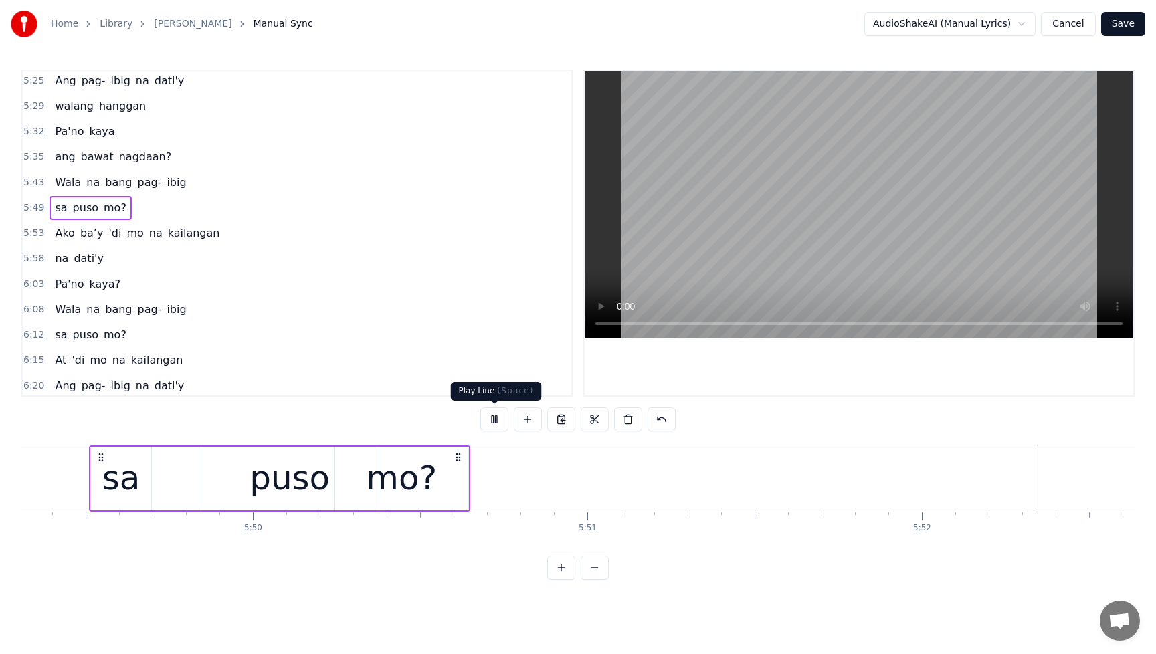
click at [494, 419] on button at bounding box center [494, 419] width 28 height 24
click at [394, 490] on div "mo?" at bounding box center [401, 479] width 71 height 50
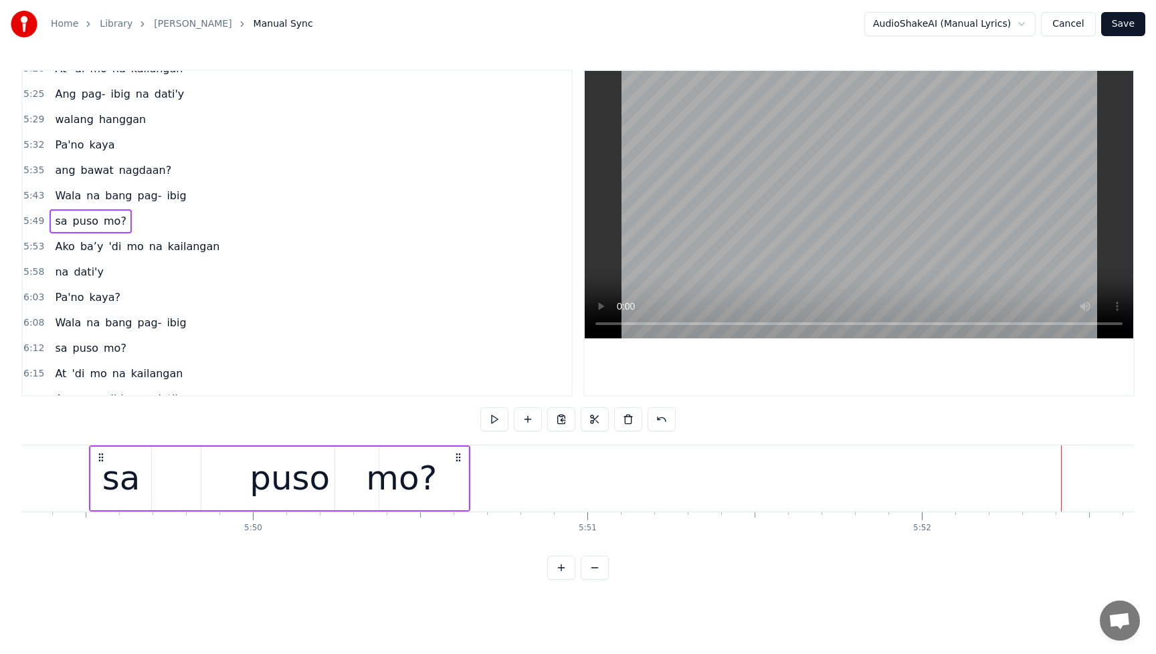
scroll to position [1782, 0]
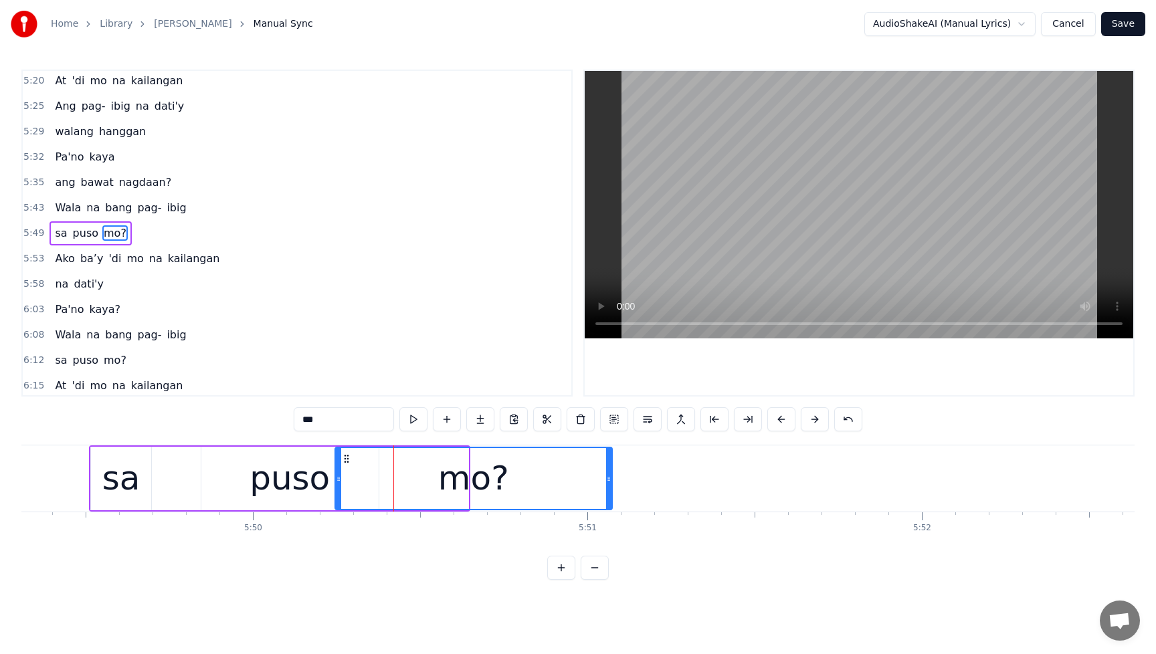
drag, startPoint x: 466, startPoint y: 480, endPoint x: 615, endPoint y: 485, distance: 149.3
click at [611, 485] on div at bounding box center [608, 478] width 5 height 61
click at [58, 200] on span "Wala" at bounding box center [68, 208] width 29 height 16
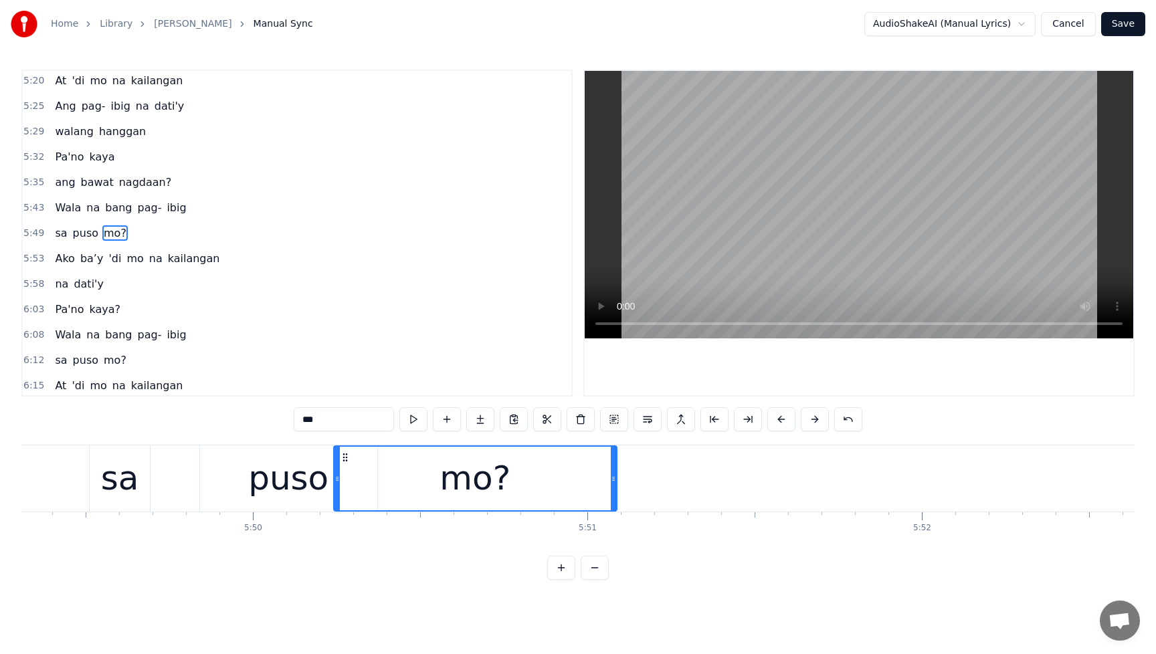
click at [55, 223] on div "sa puso mo?" at bounding box center [91, 233] width 82 height 24
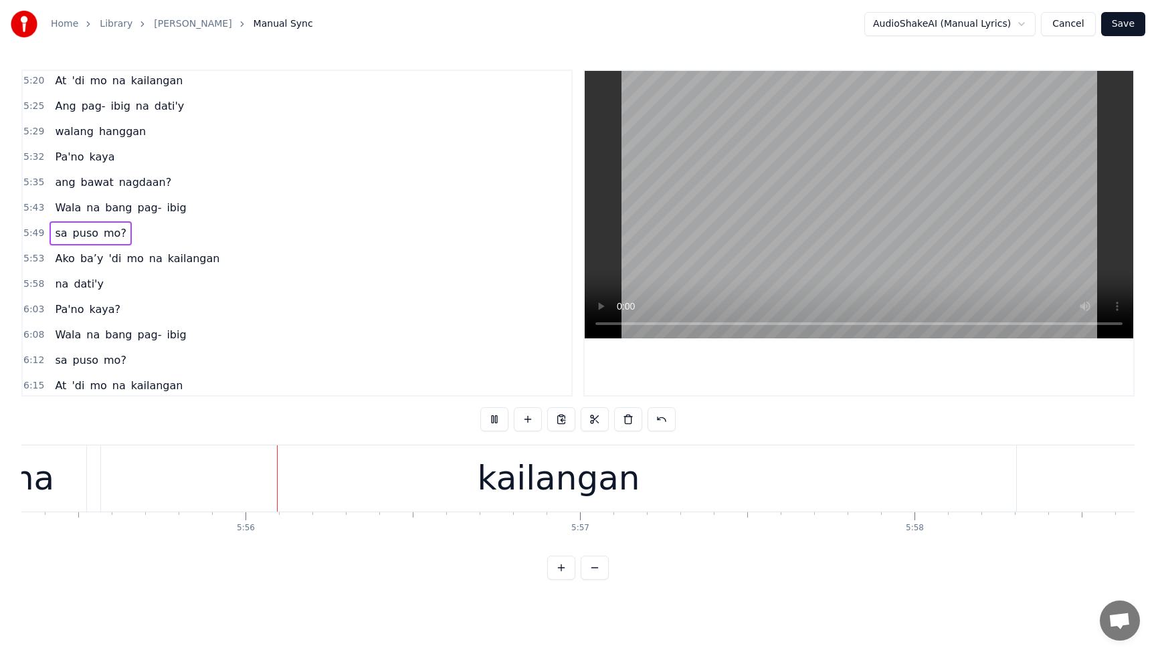
scroll to position [0, 118875]
click at [159, 250] on div "Ako ba’y 'di mo na kailangan" at bounding box center [137, 259] width 175 height 24
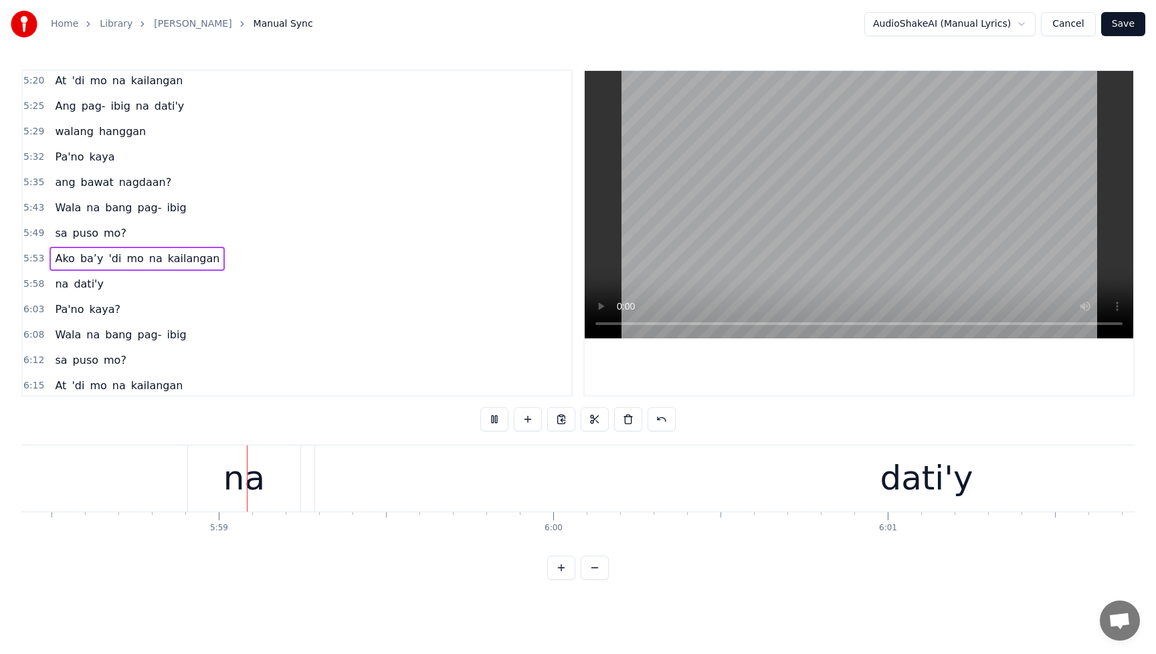
click at [176, 260] on span "kailangan" at bounding box center [194, 258] width 55 height 15
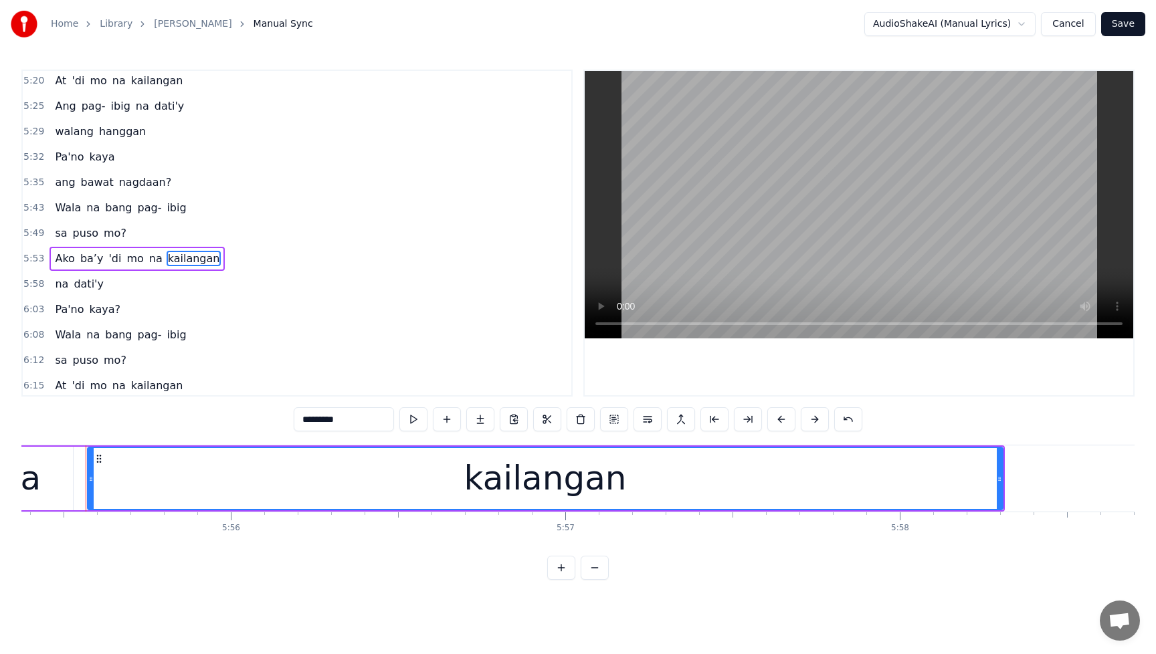
scroll to position [0, 118873]
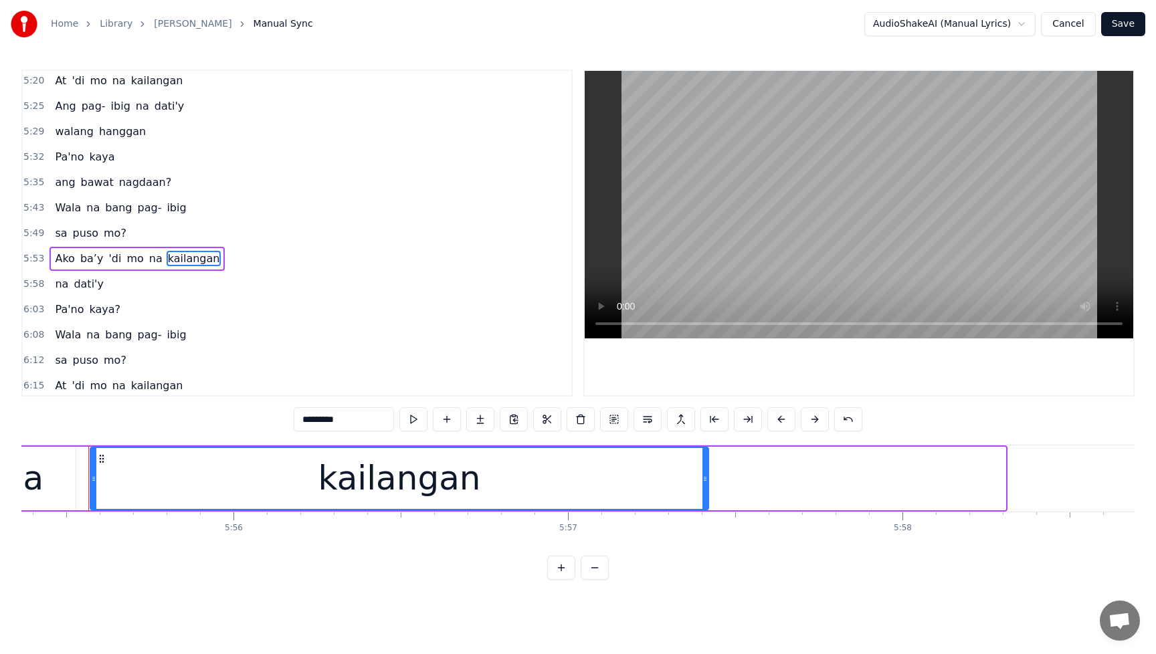
drag, startPoint x: 1002, startPoint y: 484, endPoint x: 705, endPoint y: 504, distance: 297.7
click at [705, 504] on div at bounding box center [704, 478] width 5 height 61
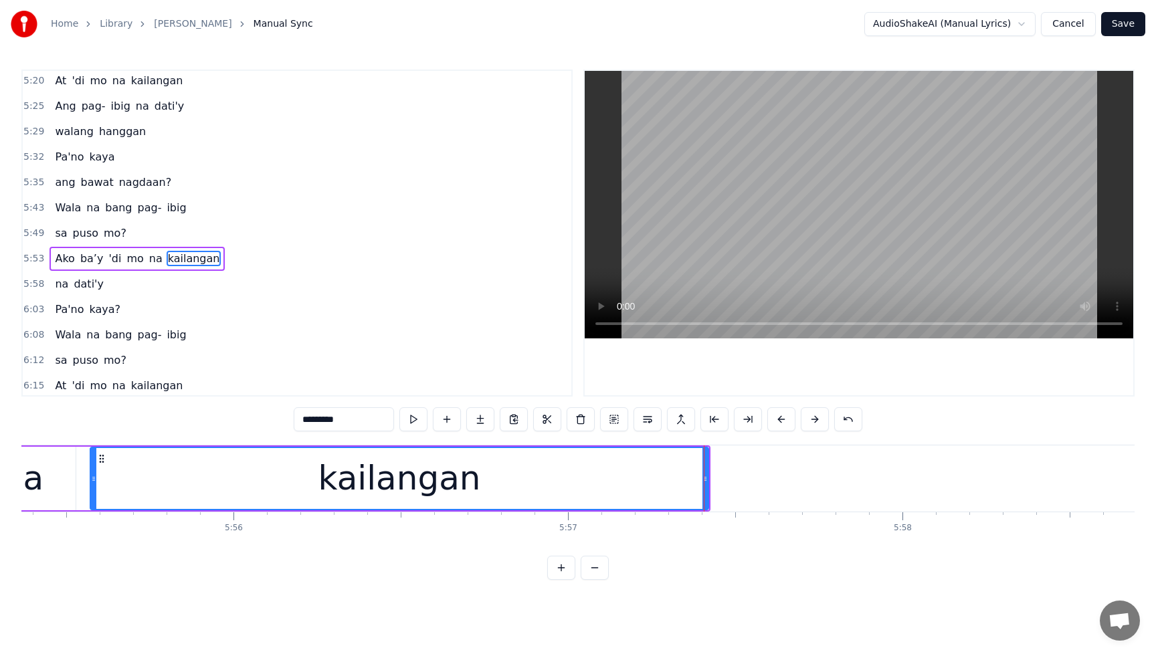
scroll to position [1808, 0]
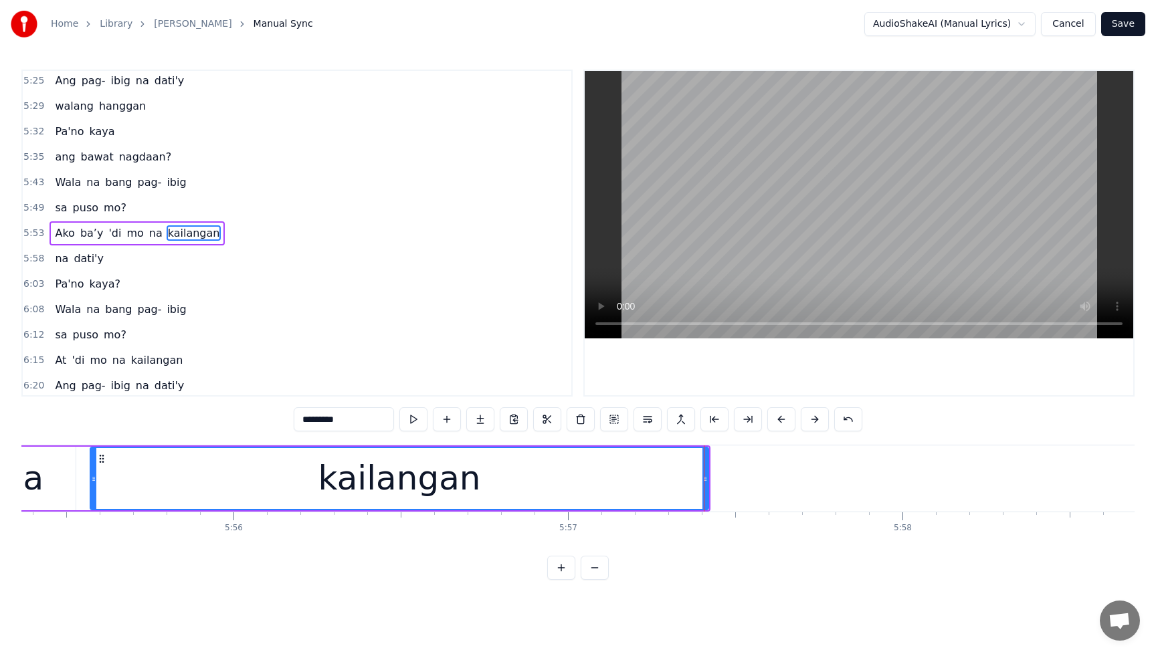
click at [56, 197] on div "sa puso mo?" at bounding box center [91, 208] width 82 height 24
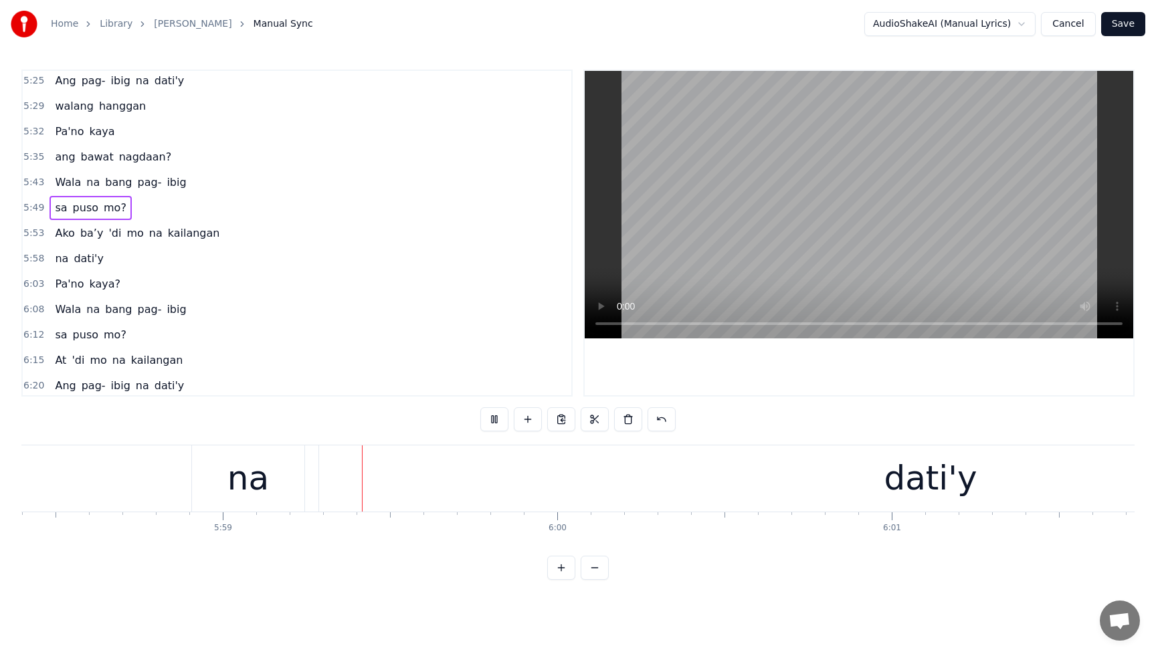
scroll to position [0, 119891]
click at [88, 254] on span "dati'y" at bounding box center [88, 258] width 33 height 15
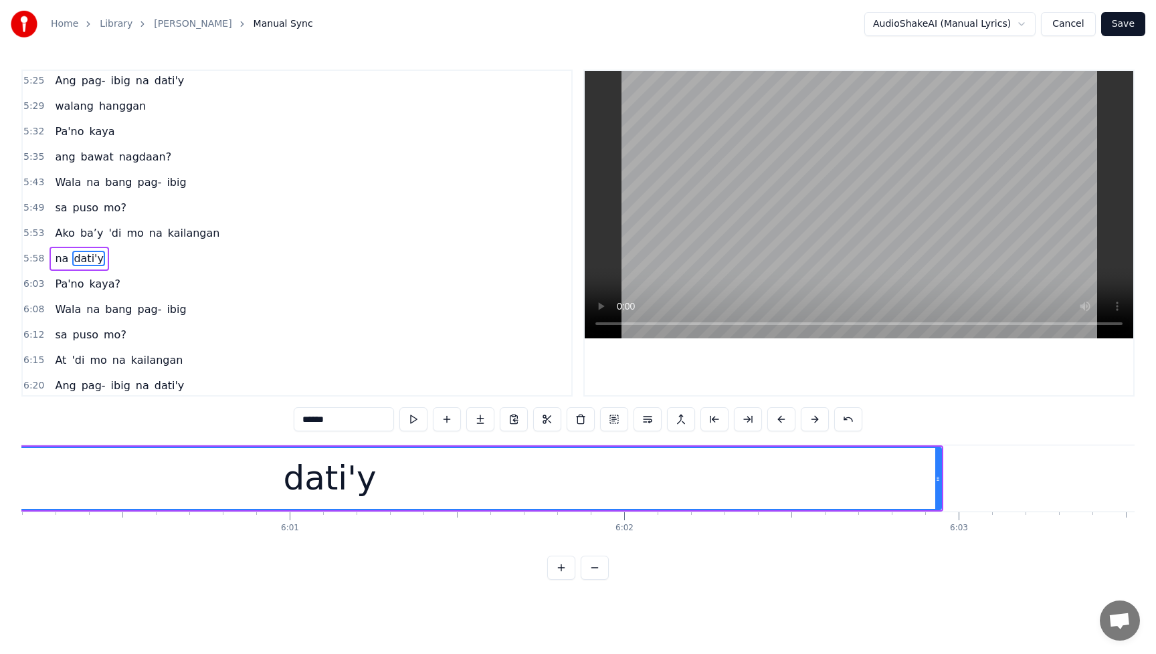
scroll to position [0, 120445]
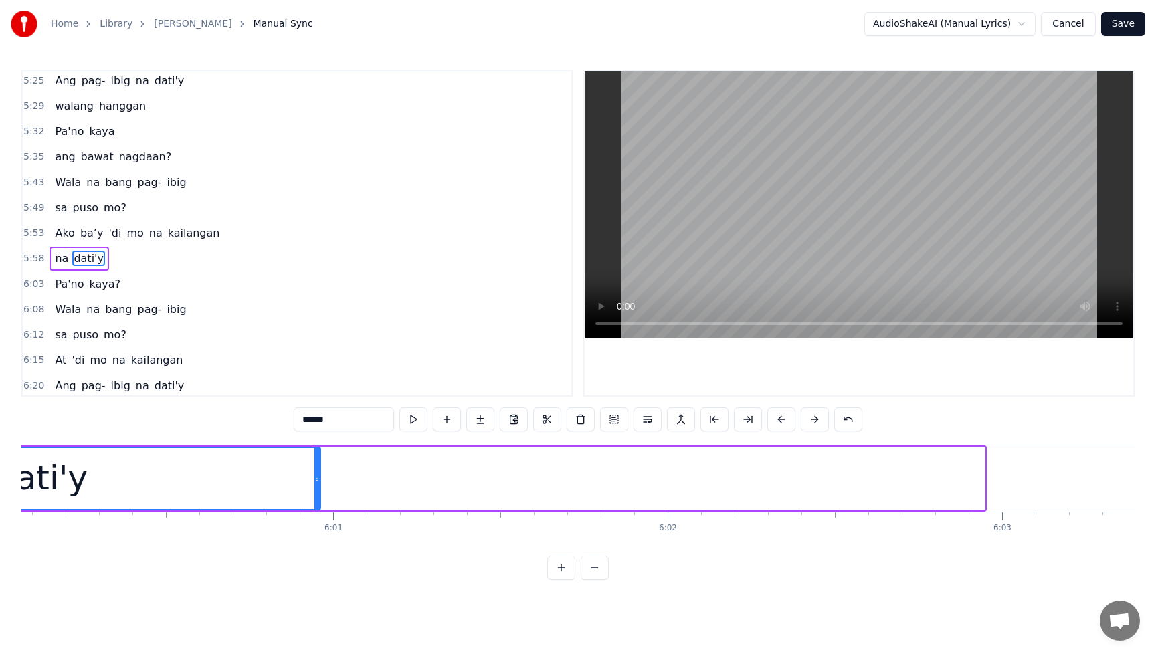
drag, startPoint x: 982, startPoint y: 482, endPoint x: 318, endPoint y: 500, distance: 664.6
click at [318, 500] on div at bounding box center [316, 478] width 5 height 61
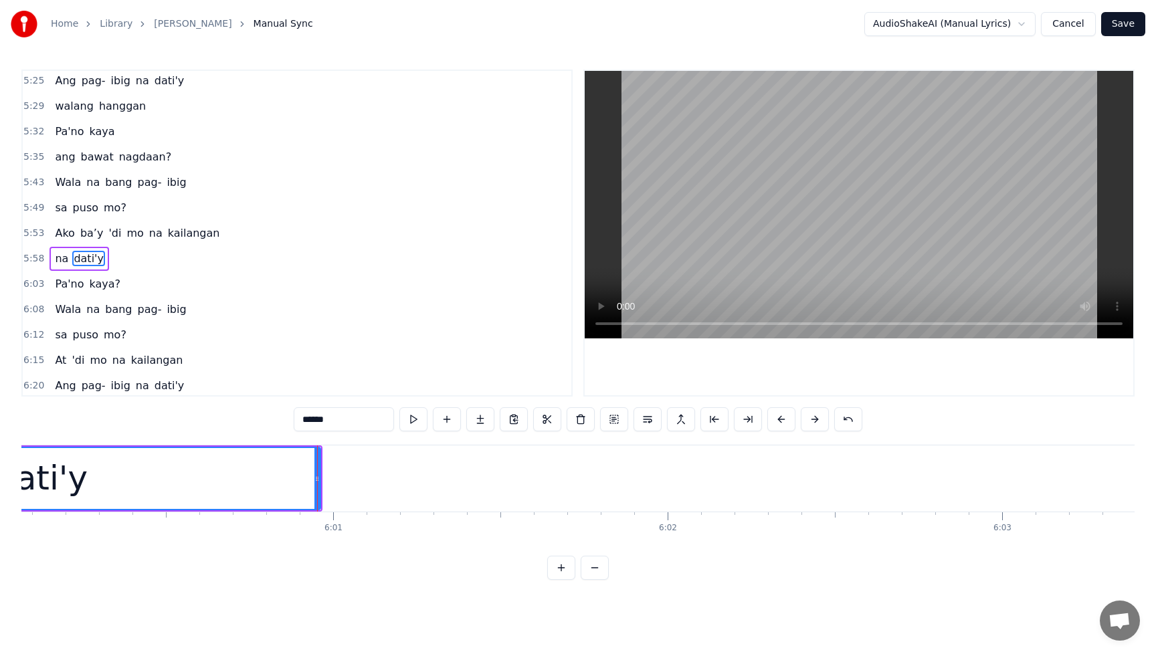
scroll to position [1833, 0]
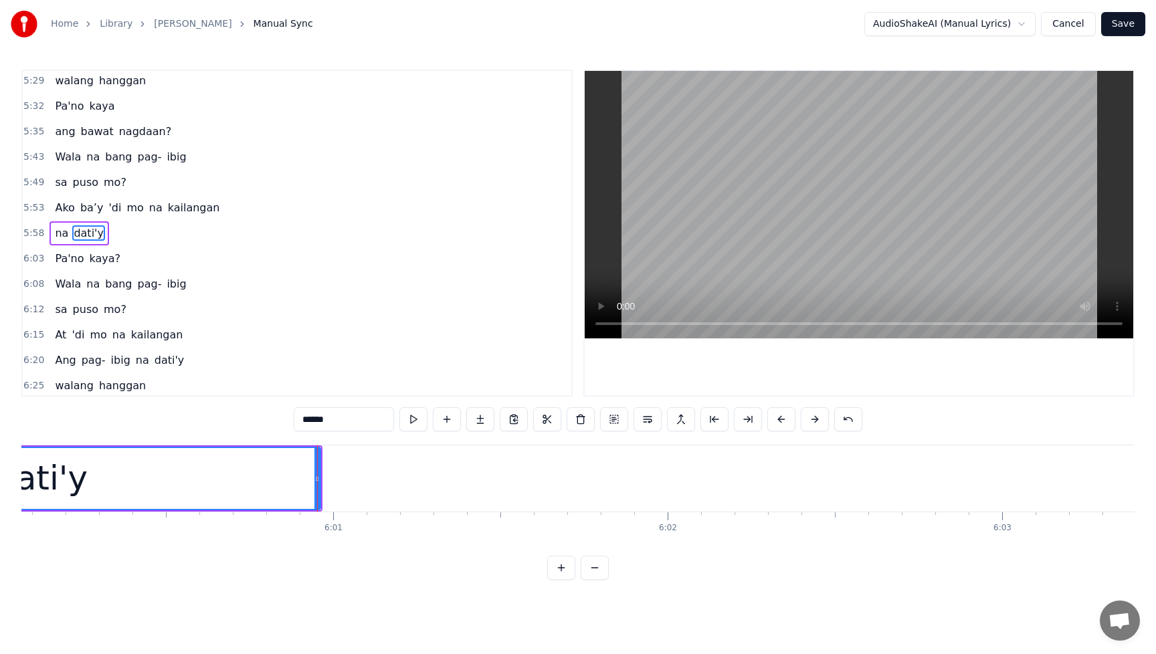
click at [55, 197] on div "Ako ba’y 'di mo na kailangan" at bounding box center [137, 208] width 175 height 24
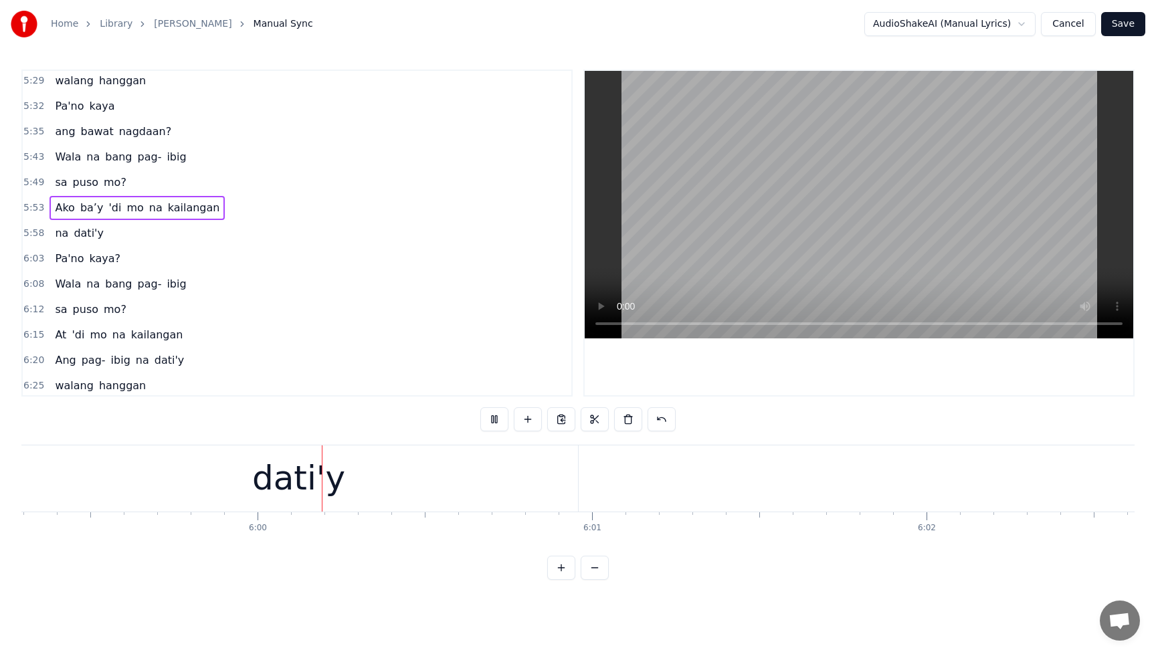
scroll to position [0, 120210]
click at [85, 233] on span "dati'y" at bounding box center [88, 232] width 33 height 15
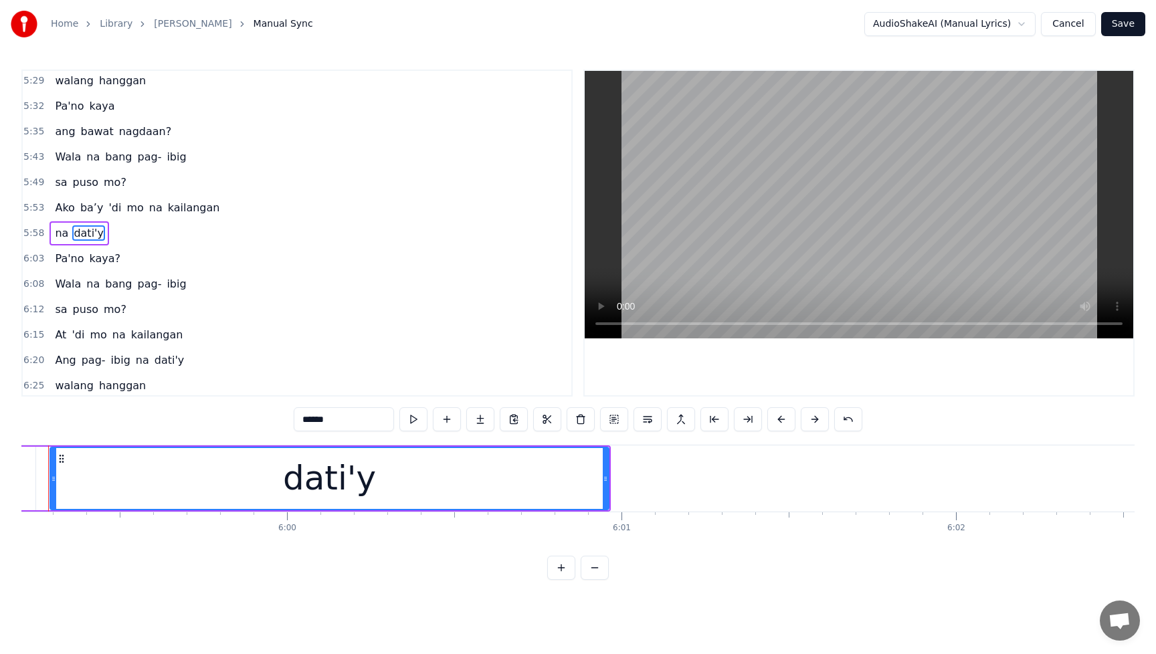
scroll to position [0, 120117]
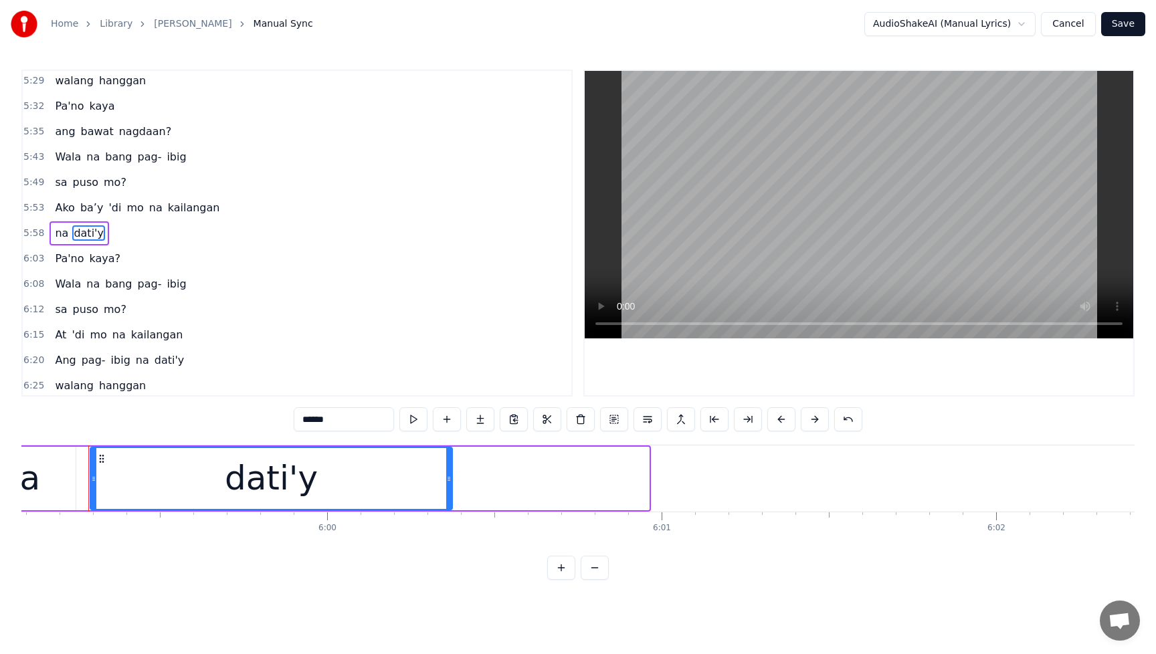
drag, startPoint x: 647, startPoint y: 482, endPoint x: 450, endPoint y: 486, distance: 196.7
click at [450, 486] on div at bounding box center [448, 478] width 5 height 61
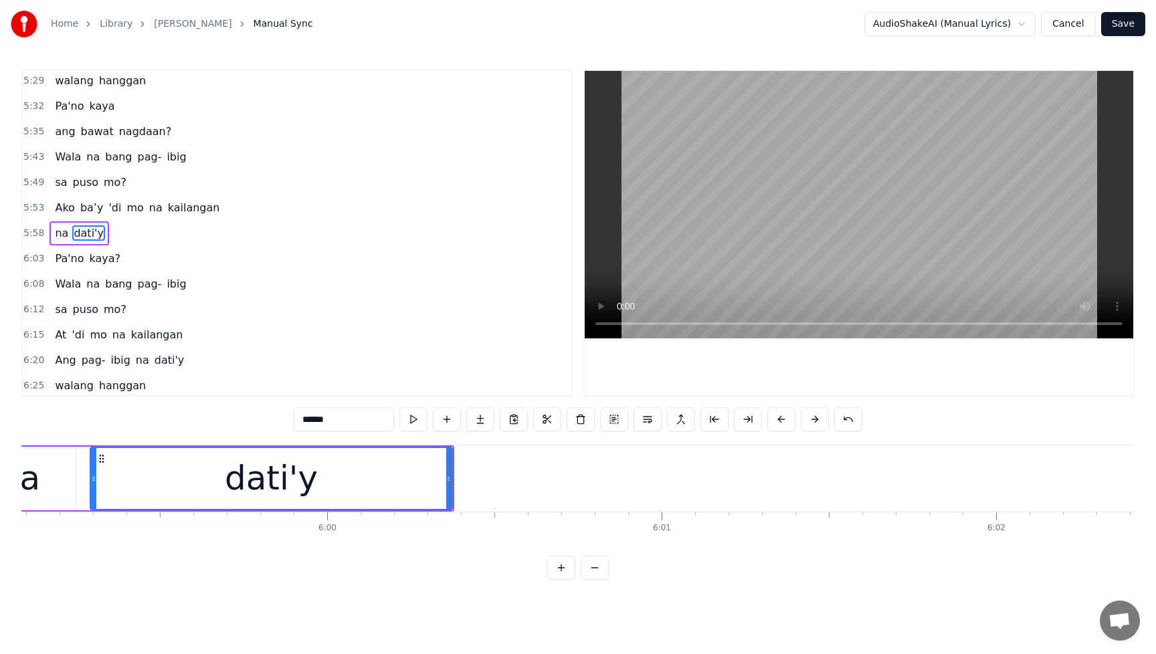
click at [66, 200] on span "Ako" at bounding box center [65, 207] width 22 height 15
type input "***"
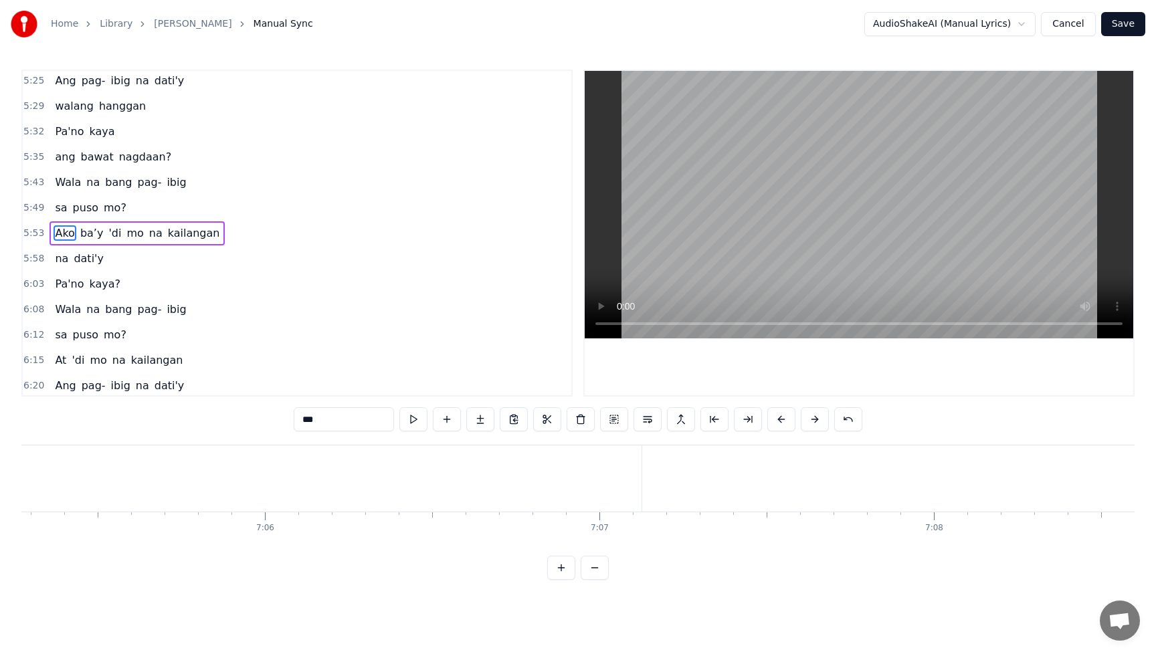
scroll to position [0, 142257]
click at [1132, 31] on button "Save" at bounding box center [1123, 24] width 44 height 24
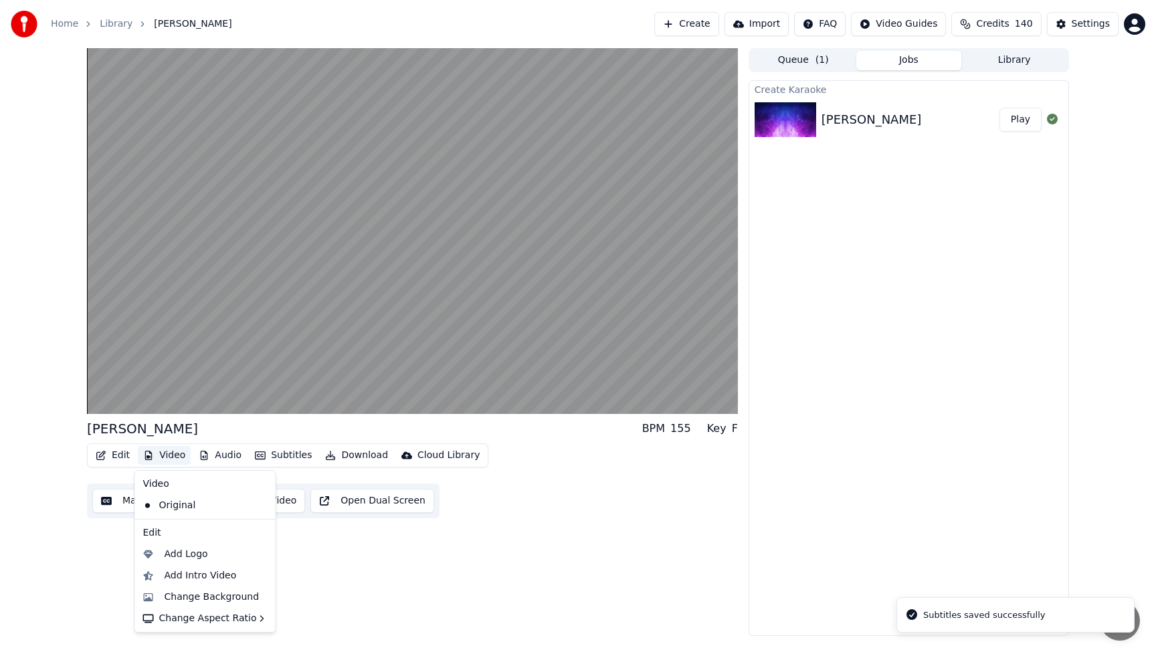
click at [172, 452] on button "Video" at bounding box center [164, 455] width 53 height 19
click at [183, 571] on div "Add Intro Video" at bounding box center [201, 575] width 72 height 13
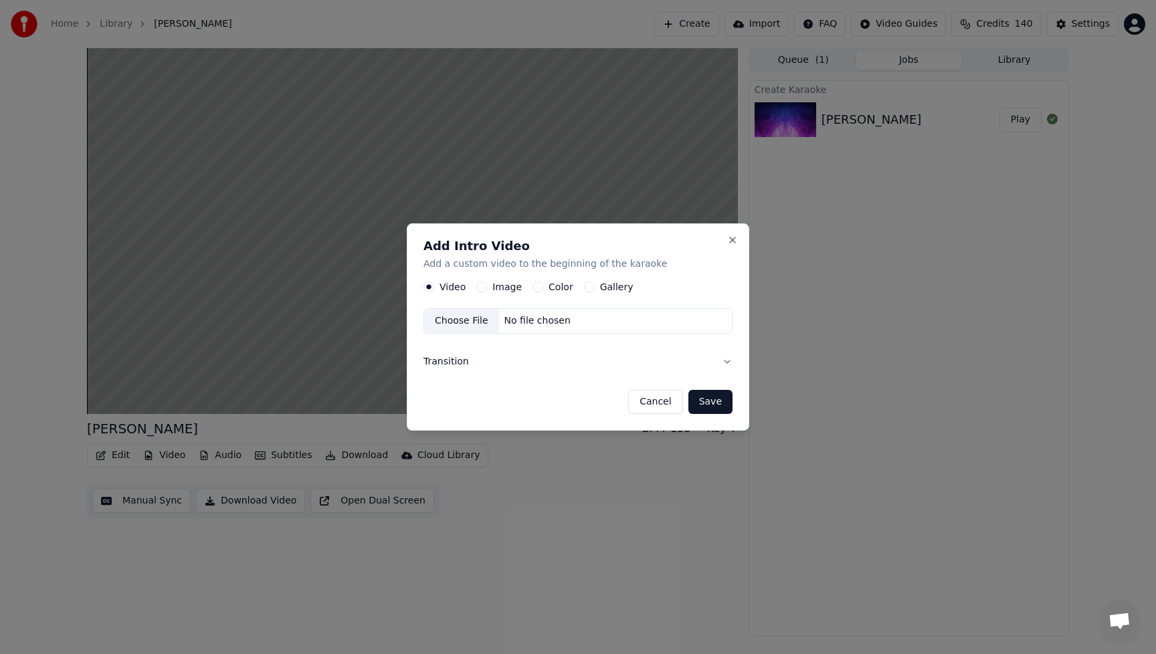
click at [486, 289] on div "Image" at bounding box center [498, 287] width 45 height 11
click at [482, 286] on button "Image" at bounding box center [481, 287] width 11 height 11
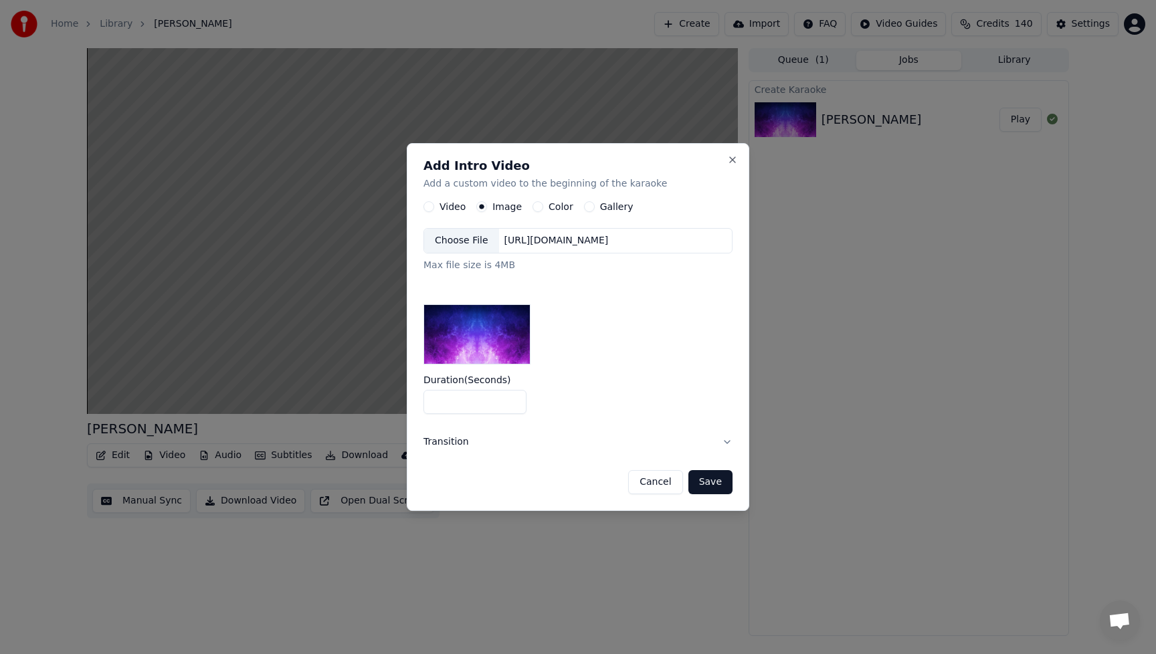
click at [462, 242] on div "Choose File" at bounding box center [461, 241] width 75 height 24
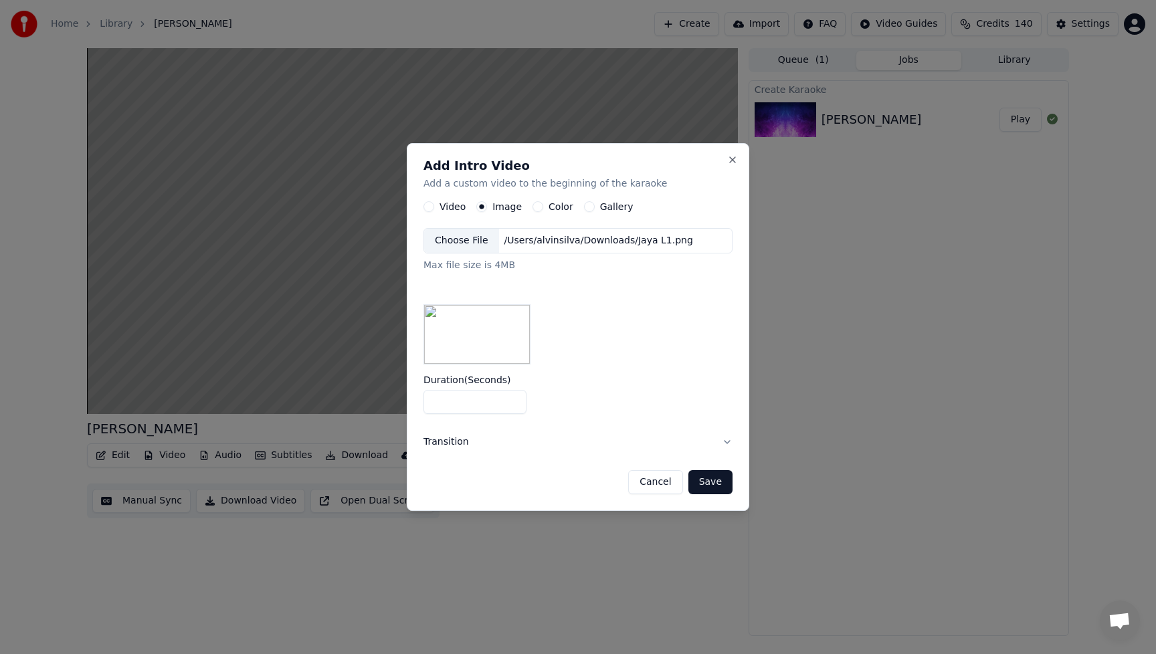
click at [723, 489] on button "Save" at bounding box center [710, 482] width 44 height 24
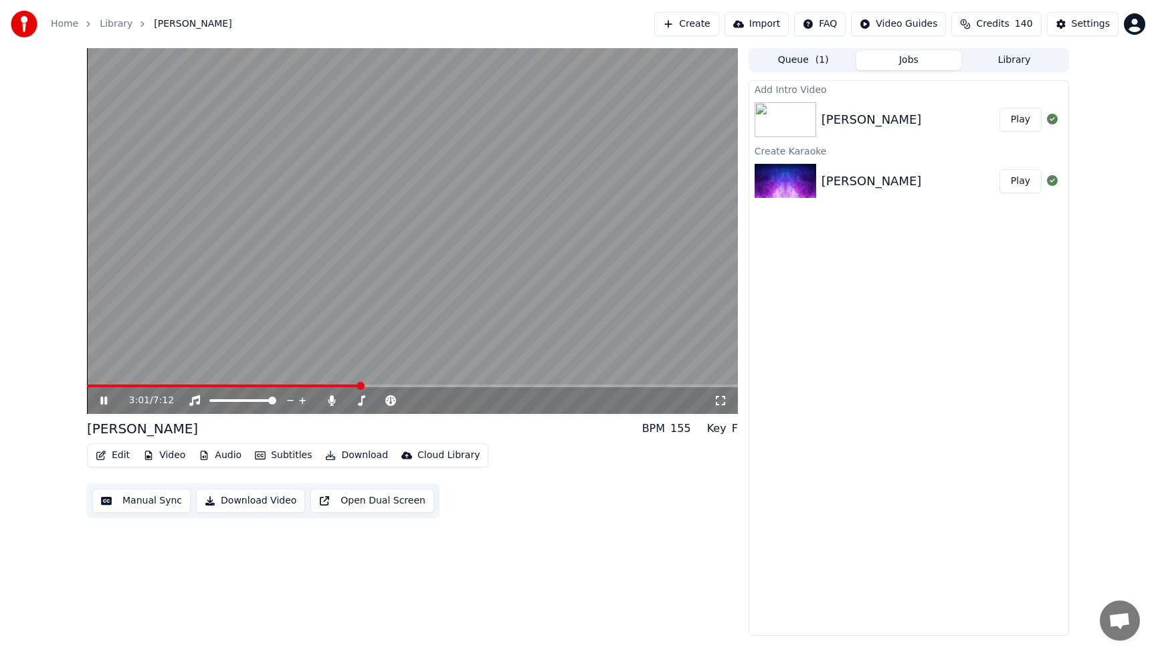
click at [1024, 126] on button "Play" at bounding box center [1021, 120] width 42 height 24
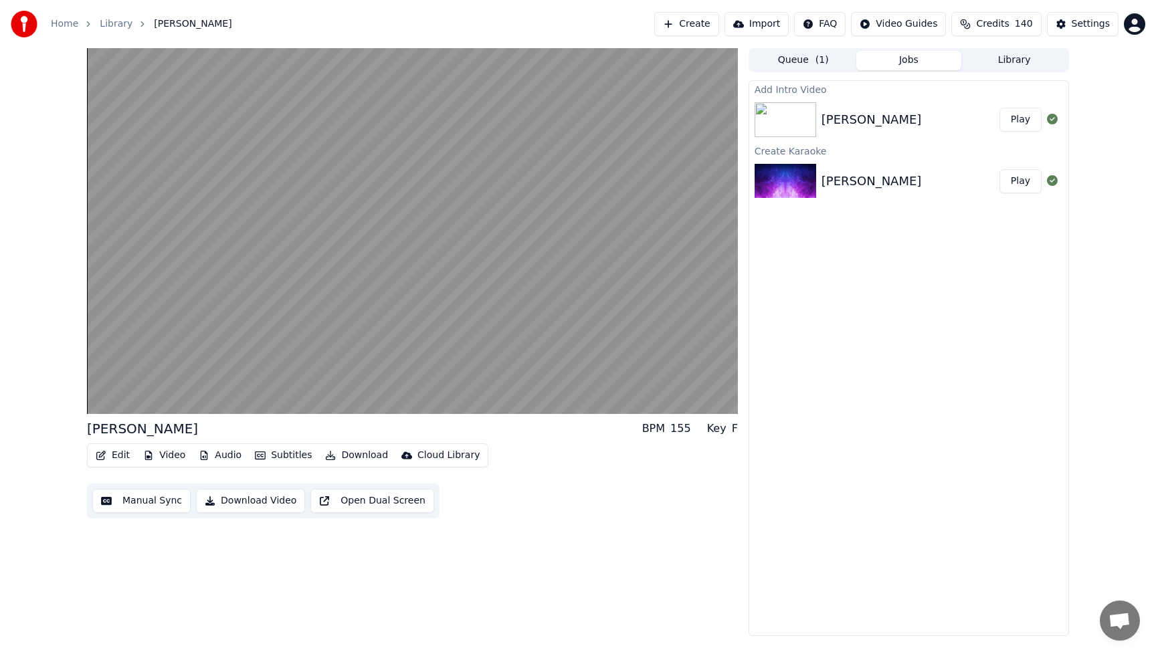
click at [124, 458] on button "Edit" at bounding box center [112, 455] width 45 height 19
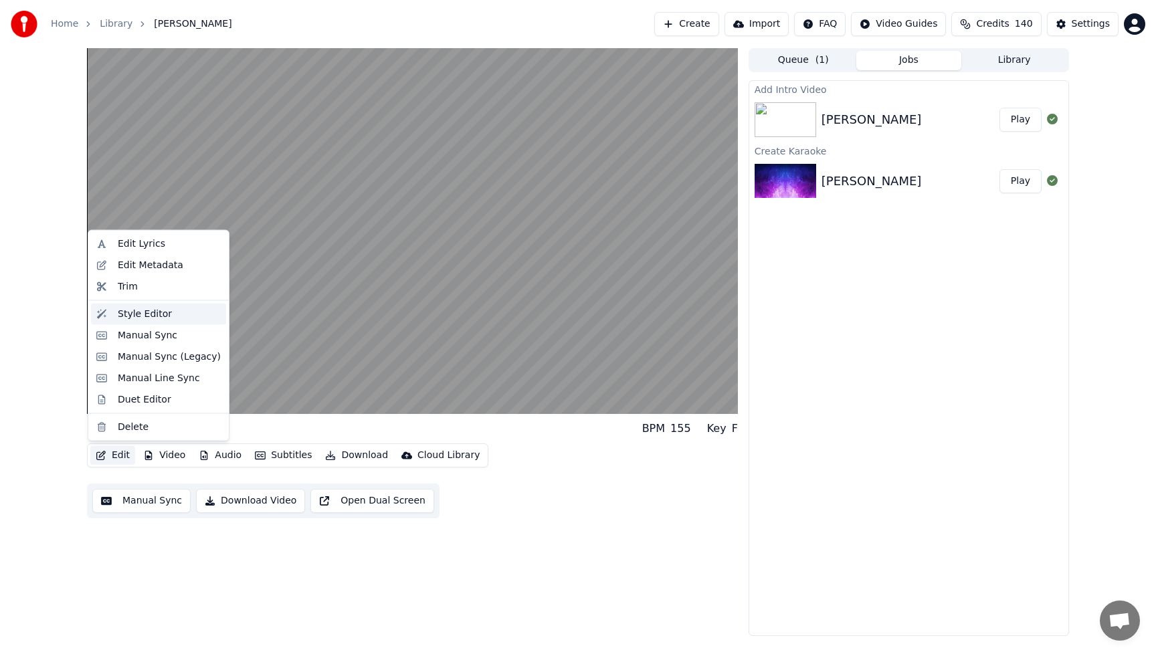
click at [140, 320] on div "Style Editor" at bounding box center [145, 313] width 54 height 13
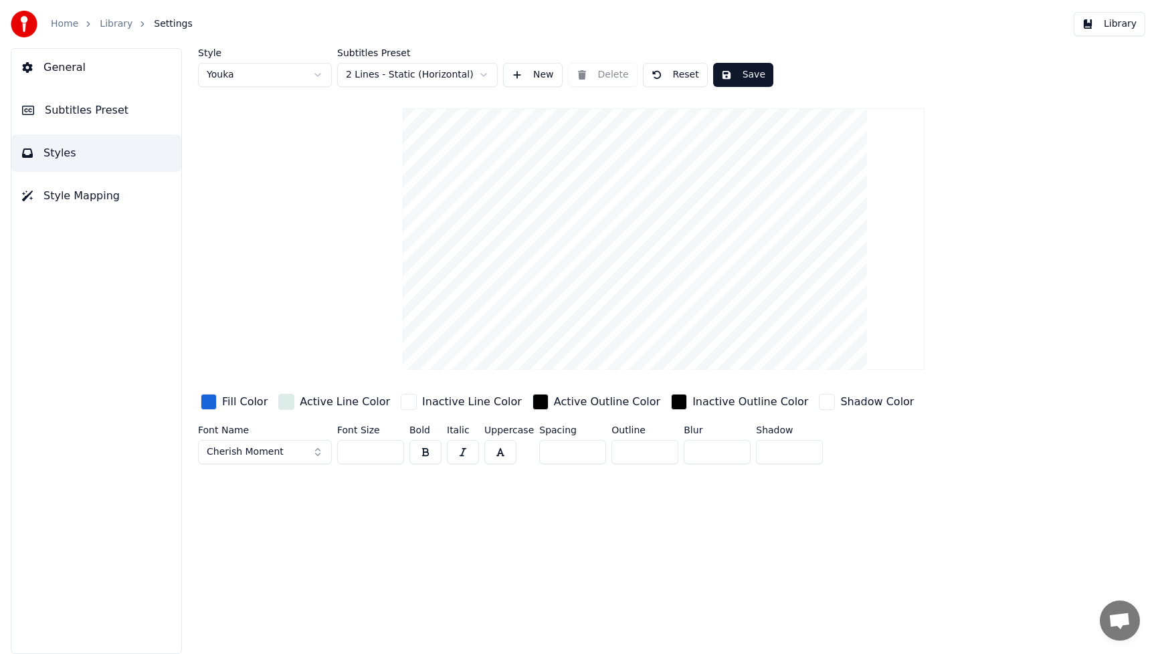
click at [215, 405] on div "button" at bounding box center [209, 402] width 16 height 16
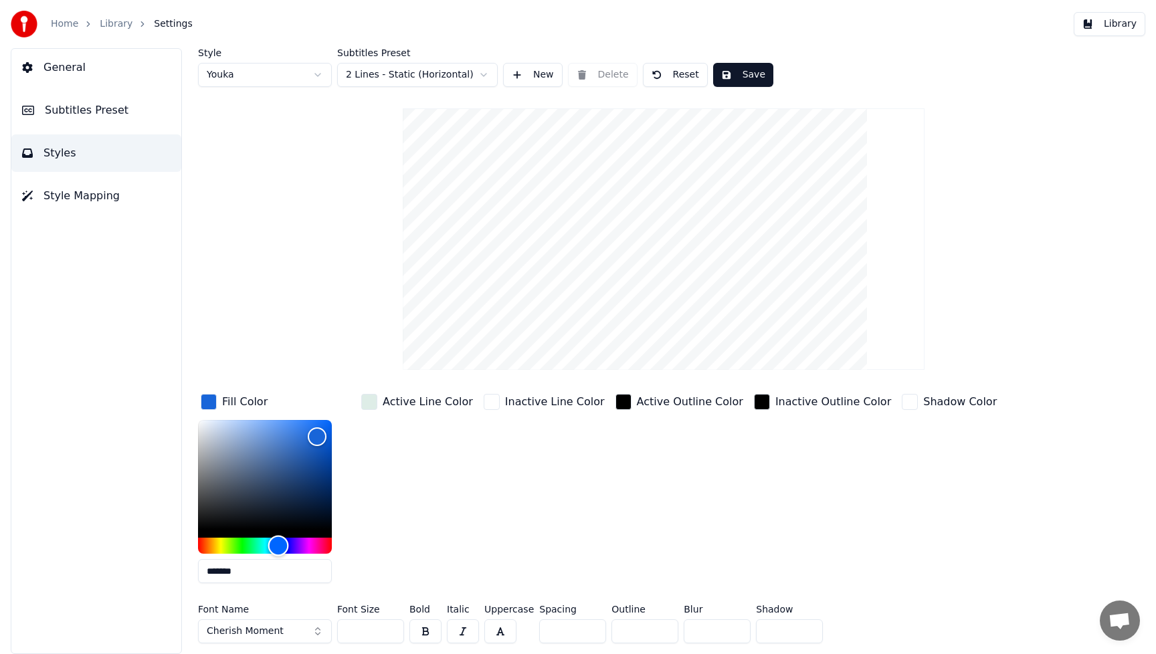
type input "*******"
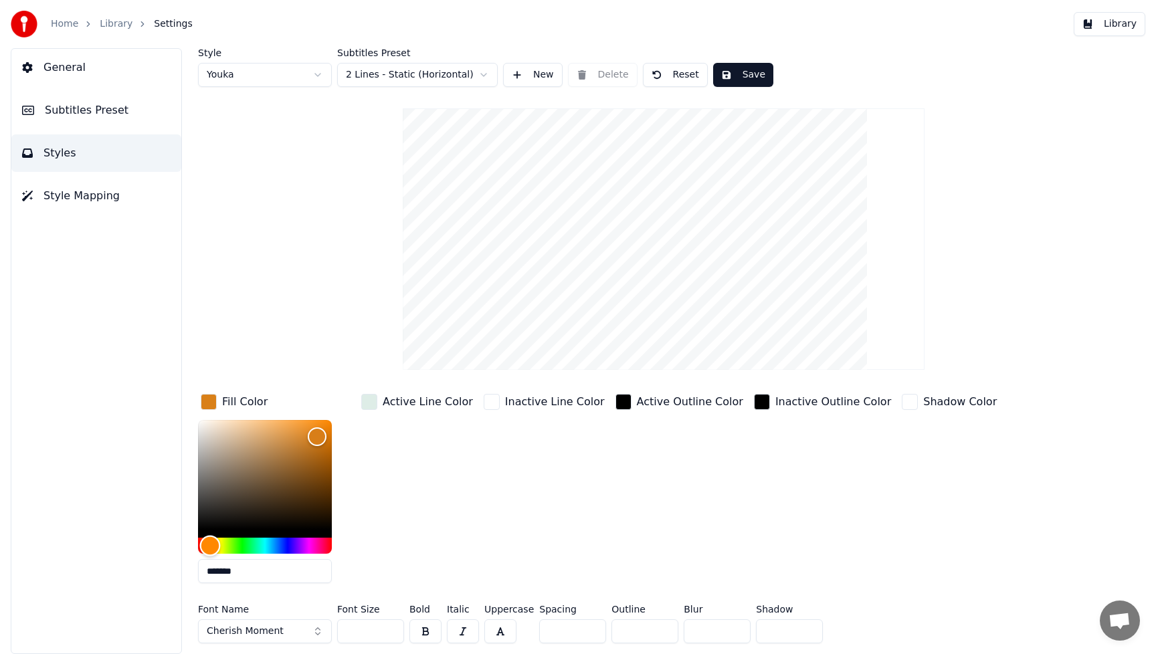
click at [210, 547] on div "Hue" at bounding box center [265, 546] width 134 height 16
click at [754, 72] on button "Save" at bounding box center [743, 75] width 60 height 24
click at [1120, 28] on button "Library" at bounding box center [1110, 24] width 72 height 24
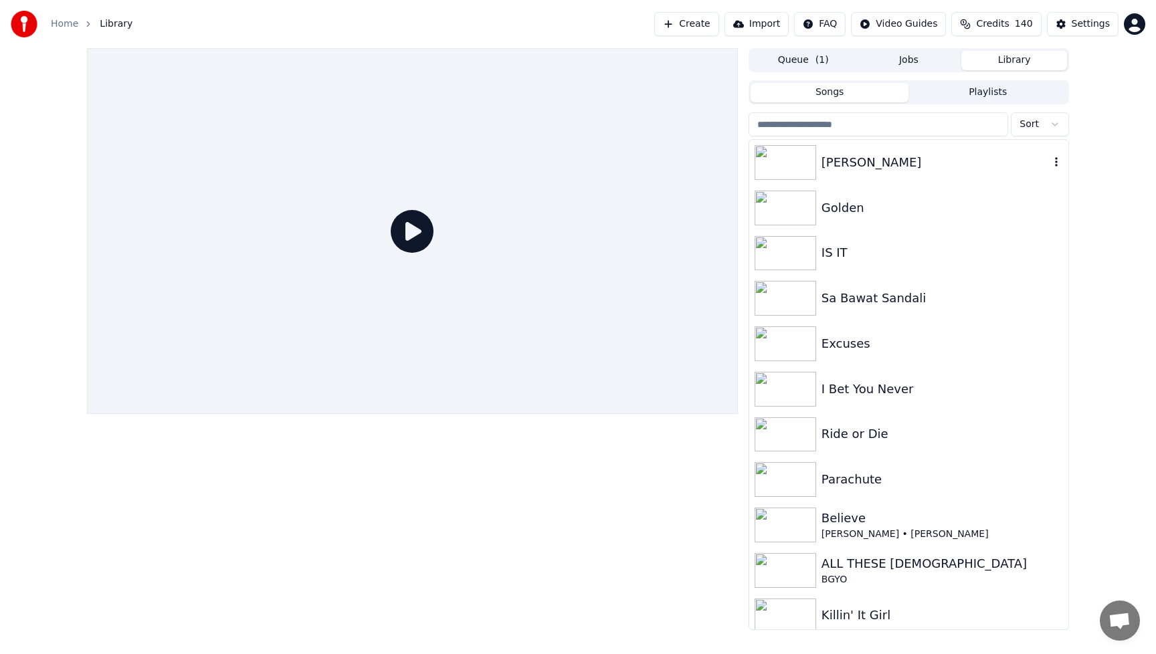
click at [783, 167] on img at bounding box center [786, 162] width 62 height 35
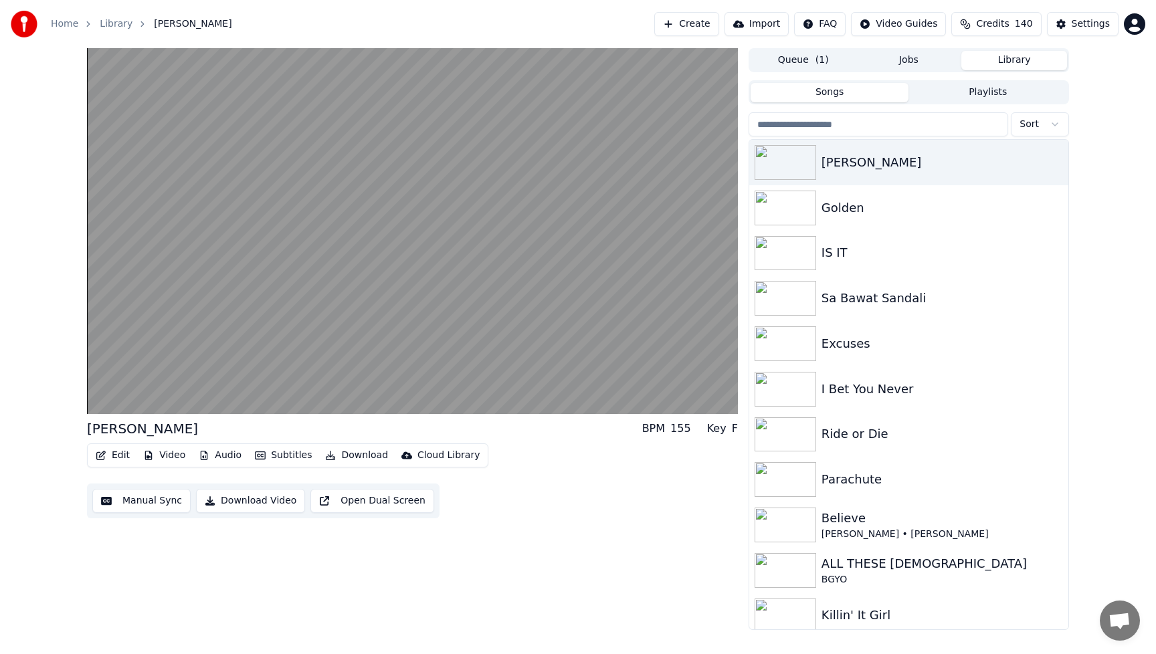
click at [270, 501] on button "Download Video" at bounding box center [250, 501] width 109 height 24
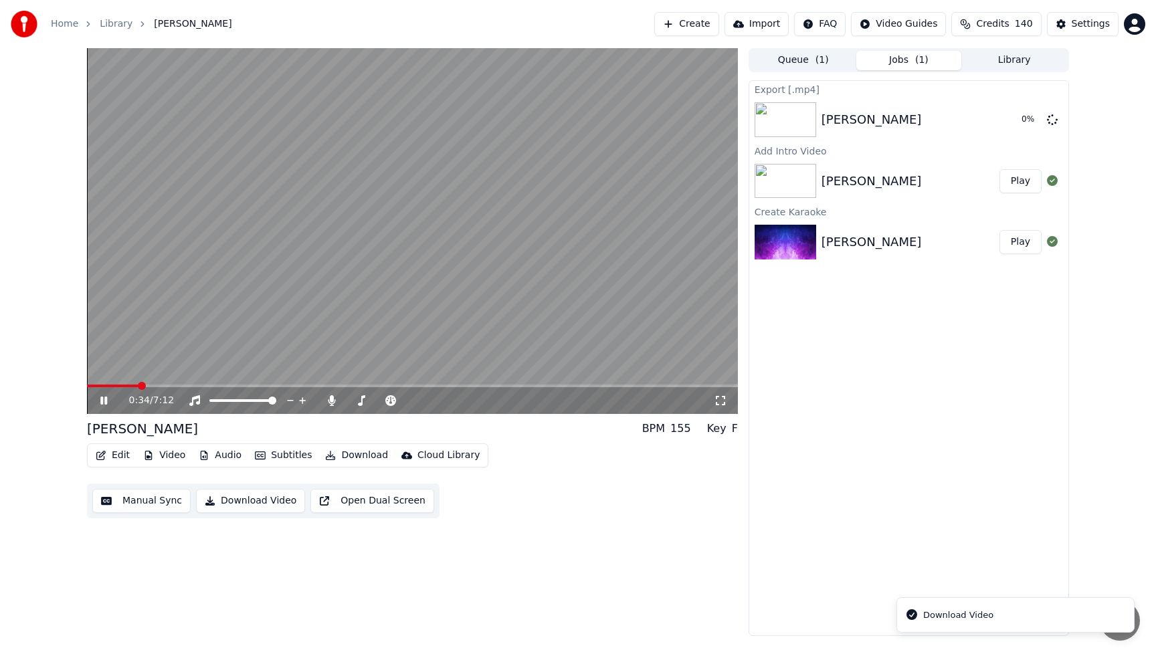
click at [102, 400] on icon at bounding box center [103, 401] width 7 height 8
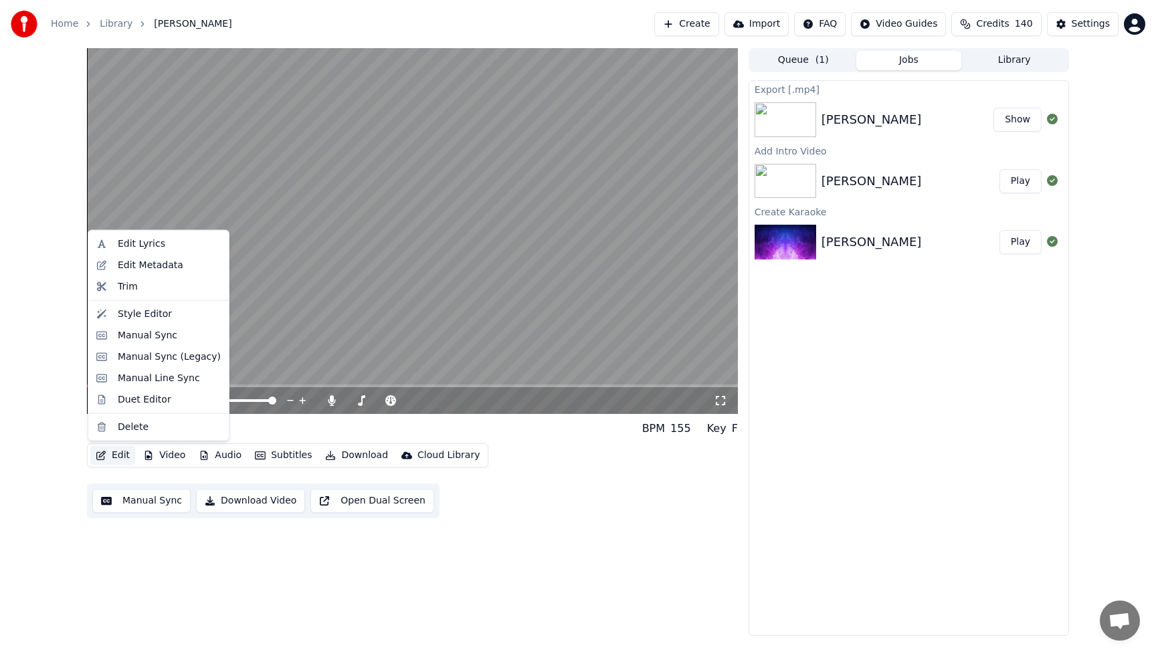
click at [119, 455] on button "Edit" at bounding box center [112, 455] width 45 height 19
click at [138, 316] on div "Style Editor" at bounding box center [145, 313] width 54 height 13
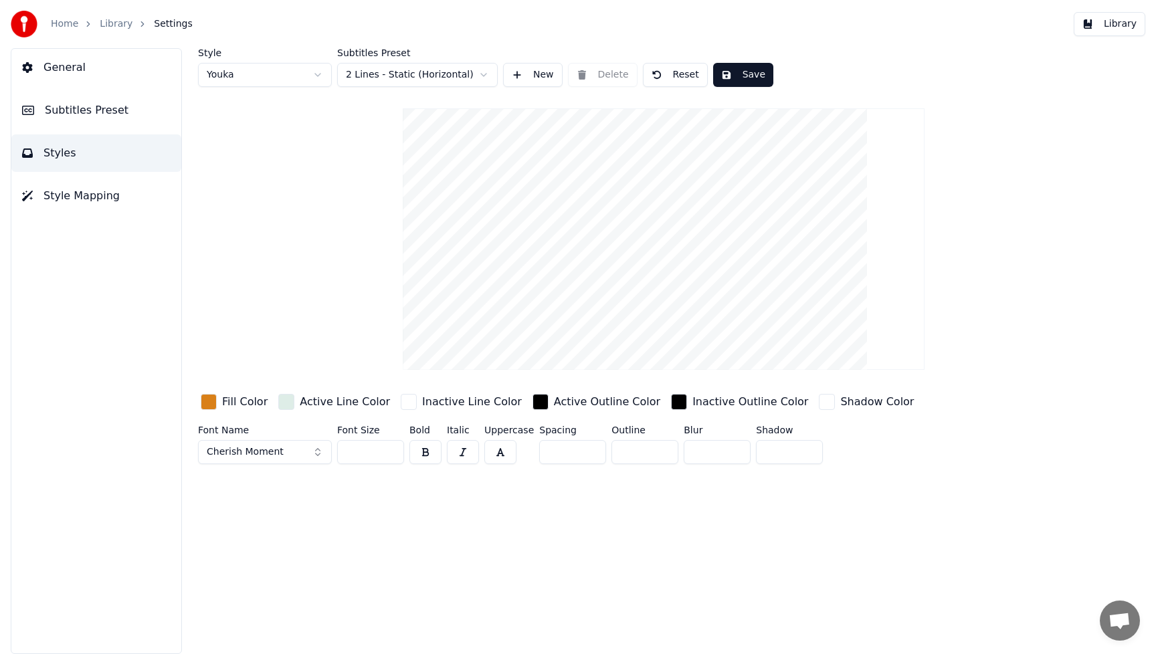
click at [206, 403] on div "button" at bounding box center [209, 402] width 16 height 16
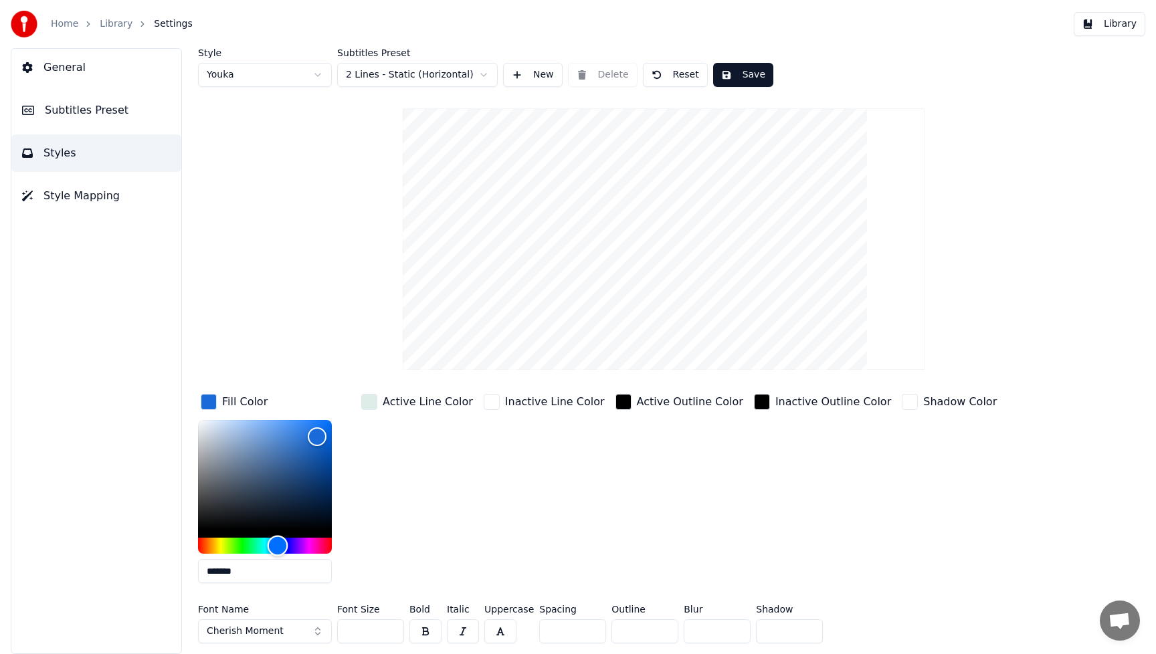
type input "*******"
drag, startPoint x: 211, startPoint y: 545, endPoint x: 277, endPoint y: 551, distance: 66.4
click at [277, 551] on div "Hue" at bounding box center [277, 546] width 21 height 21
click at [757, 78] on button "Save" at bounding box center [743, 75] width 60 height 24
click at [383, 633] on input "***" at bounding box center [370, 632] width 67 height 24
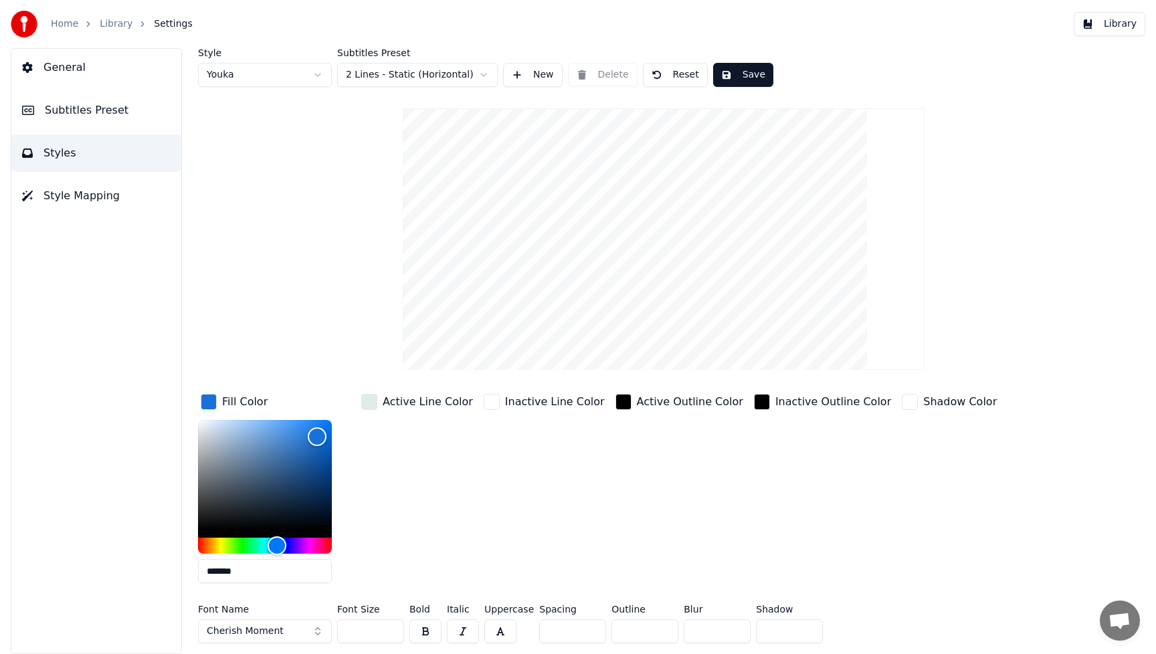
drag, startPoint x: 383, startPoint y: 633, endPoint x: 335, endPoint y: 638, distance: 47.7
click at [335, 638] on div "Font Name Cherish Moment Font Size *** Bold Italic Uppercase Spacing * Outline …" at bounding box center [603, 627] width 810 height 44
type input "***"
click at [797, 556] on div "Inactive Outline Color" at bounding box center [822, 492] width 143 height 203
click at [750, 79] on button "Save" at bounding box center [743, 75] width 60 height 24
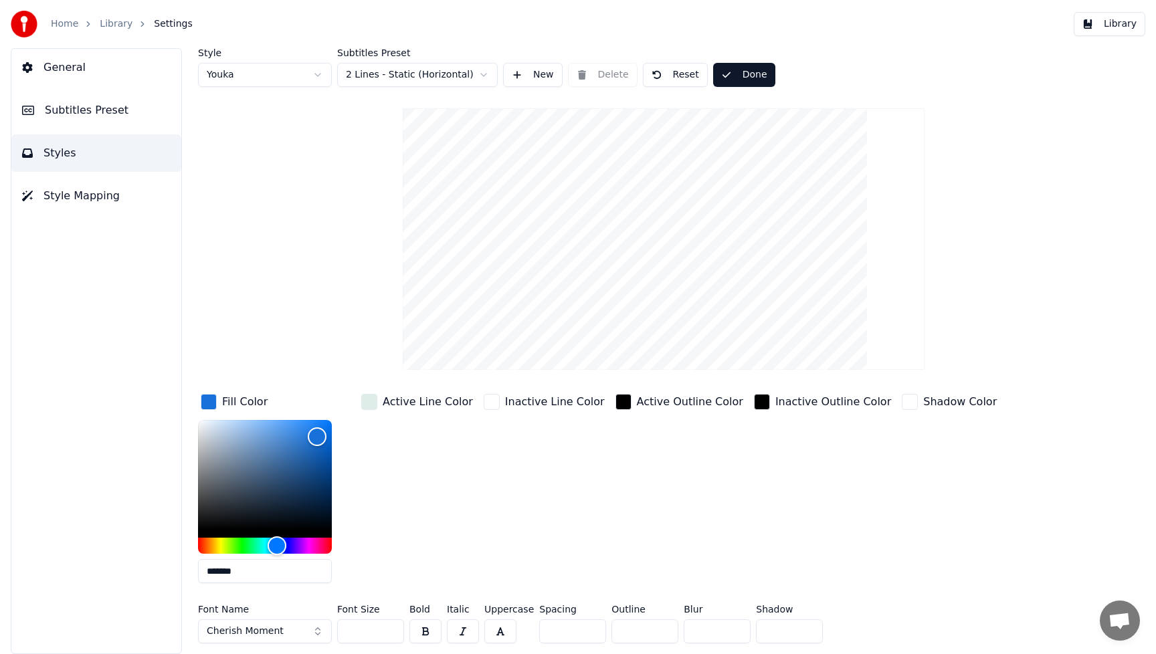
click at [1117, 21] on button "Library" at bounding box center [1110, 24] width 72 height 24
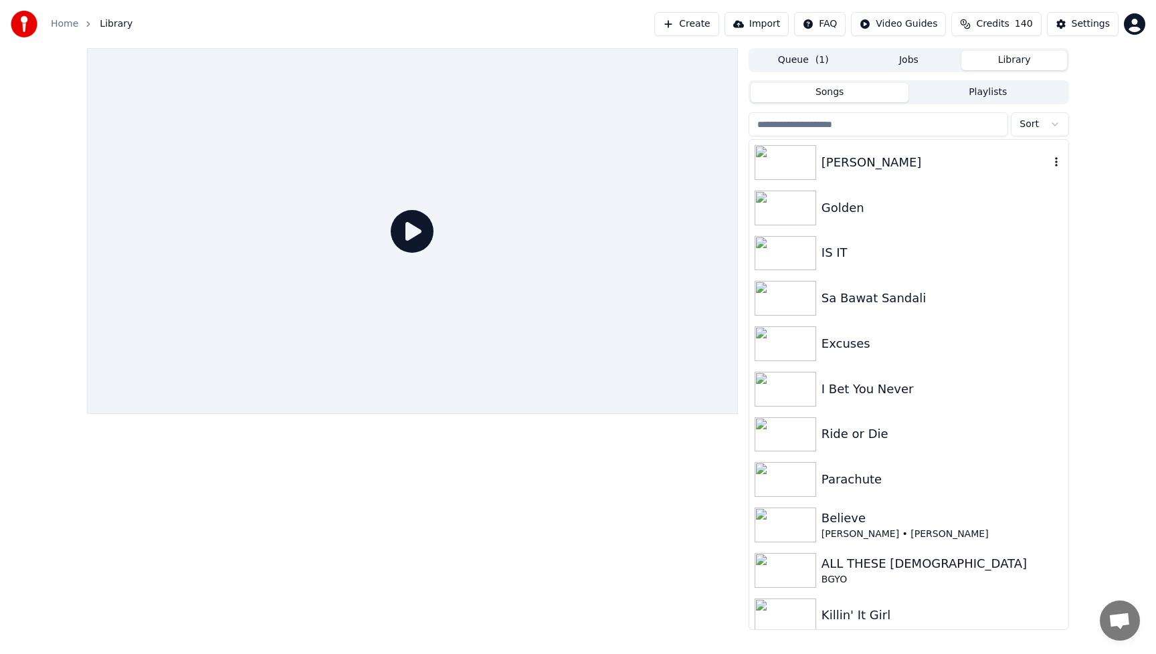
click at [888, 161] on div "[PERSON_NAME]" at bounding box center [936, 162] width 228 height 19
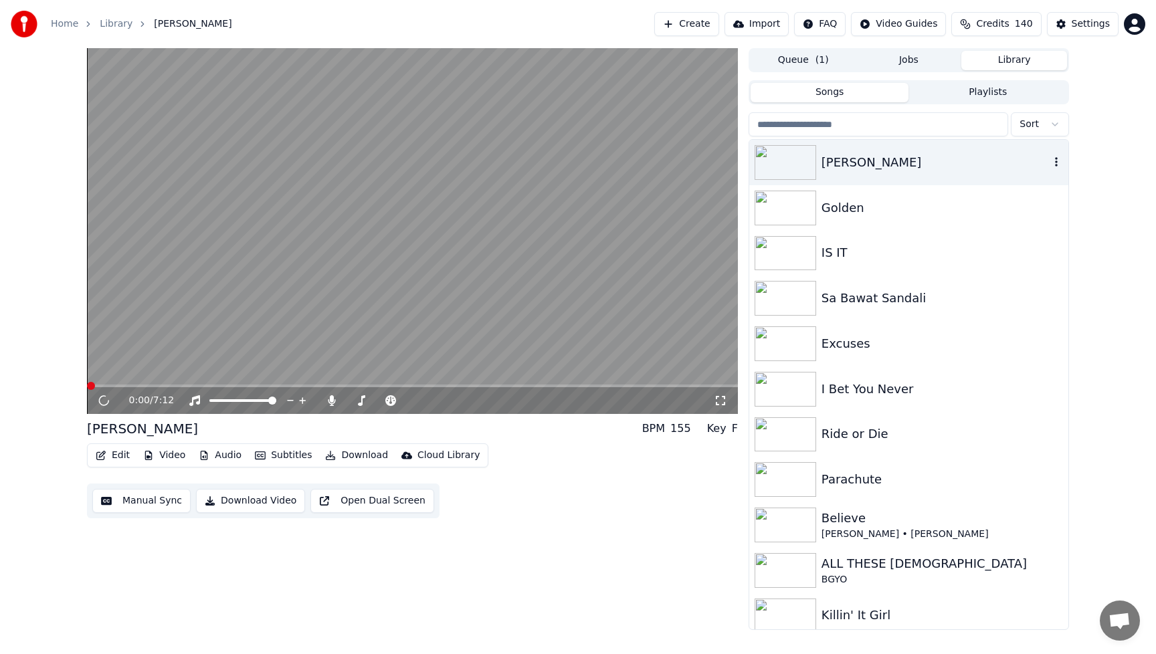
click at [888, 161] on div "[PERSON_NAME]" at bounding box center [936, 162] width 228 height 19
click at [171, 456] on button "Video" at bounding box center [164, 455] width 53 height 19
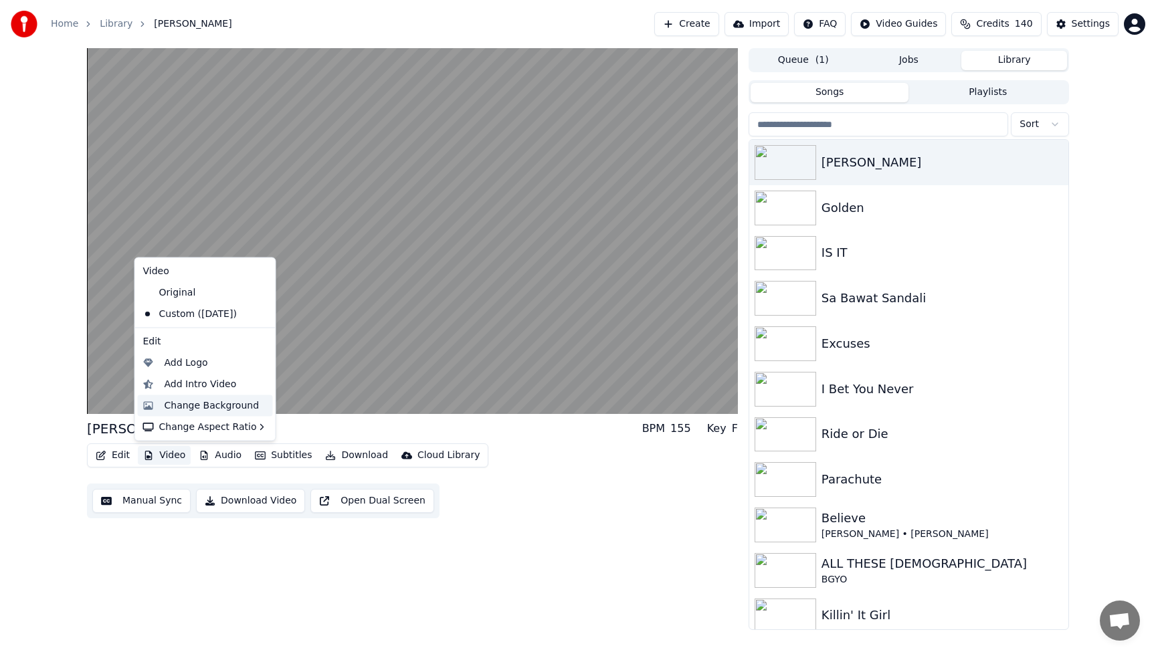
click at [183, 403] on div "Change Background" at bounding box center [212, 405] width 95 height 13
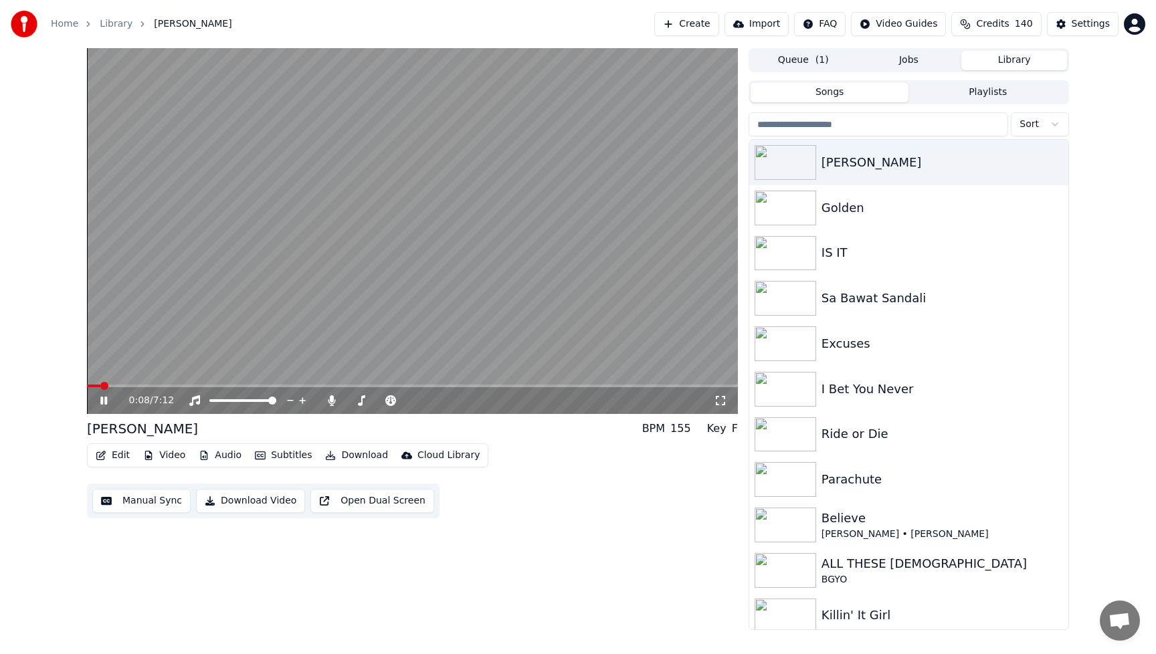
click at [103, 399] on icon at bounding box center [113, 400] width 31 height 11
click at [173, 456] on button "Video" at bounding box center [164, 455] width 53 height 19
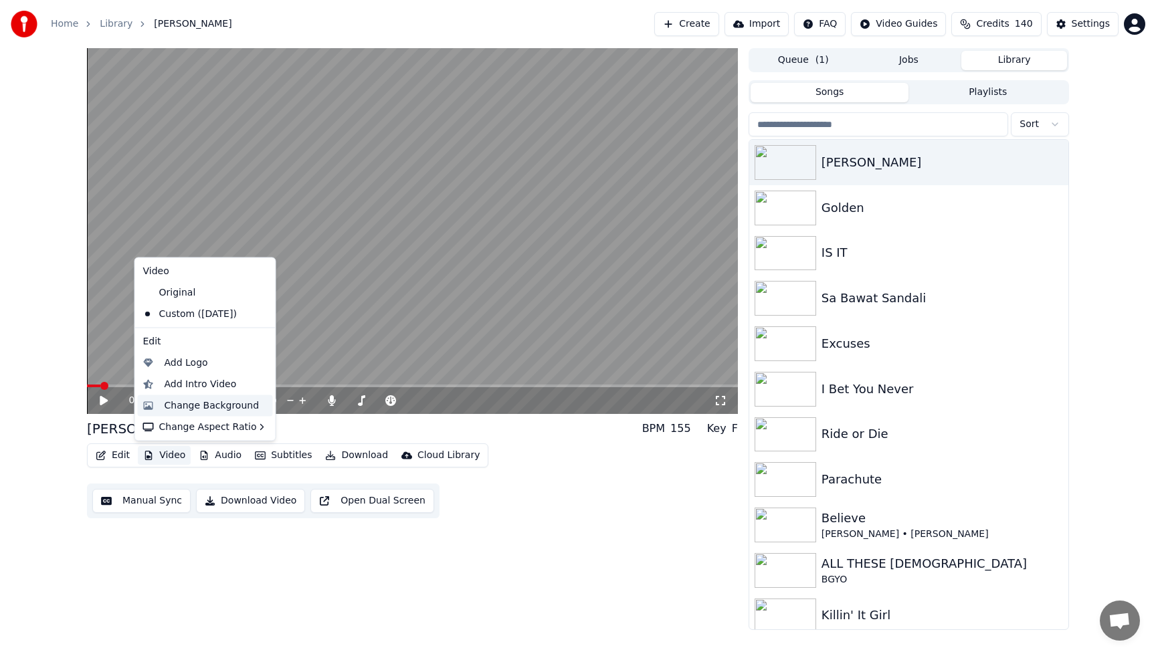
click at [184, 402] on div "Change Background" at bounding box center [212, 405] width 95 height 13
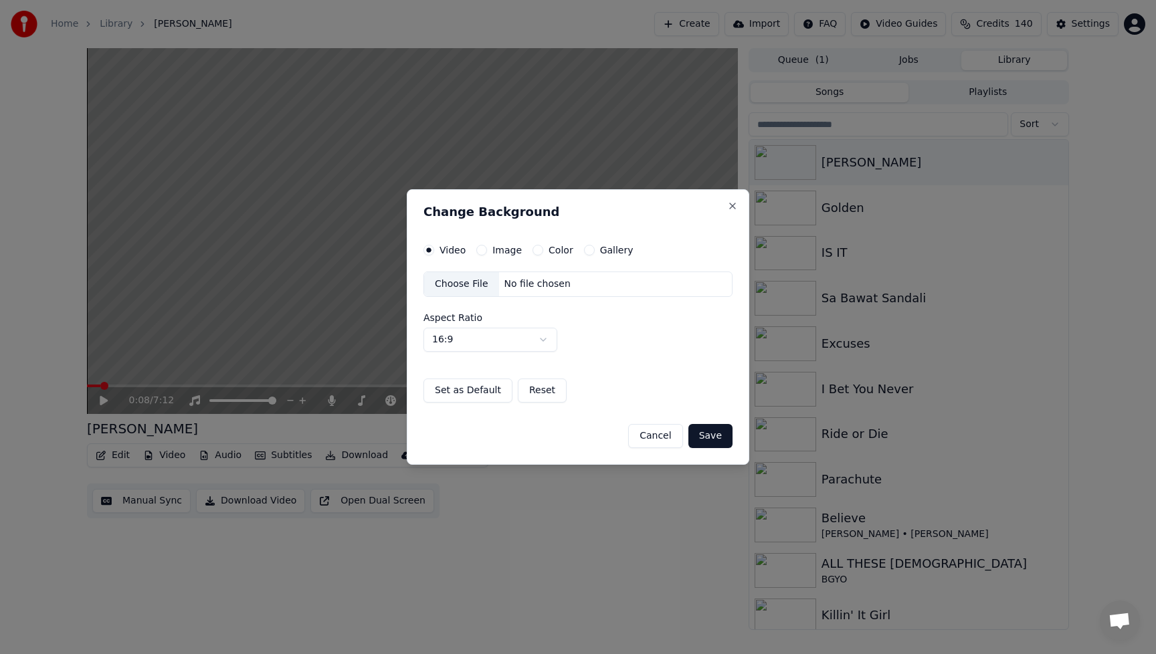
click at [465, 285] on div "Choose File" at bounding box center [461, 284] width 75 height 24
click at [464, 290] on div "Choose File" at bounding box center [461, 284] width 75 height 24
click at [465, 286] on div "Choose File" at bounding box center [461, 284] width 75 height 24
click at [710, 440] on button "Save" at bounding box center [710, 436] width 44 height 24
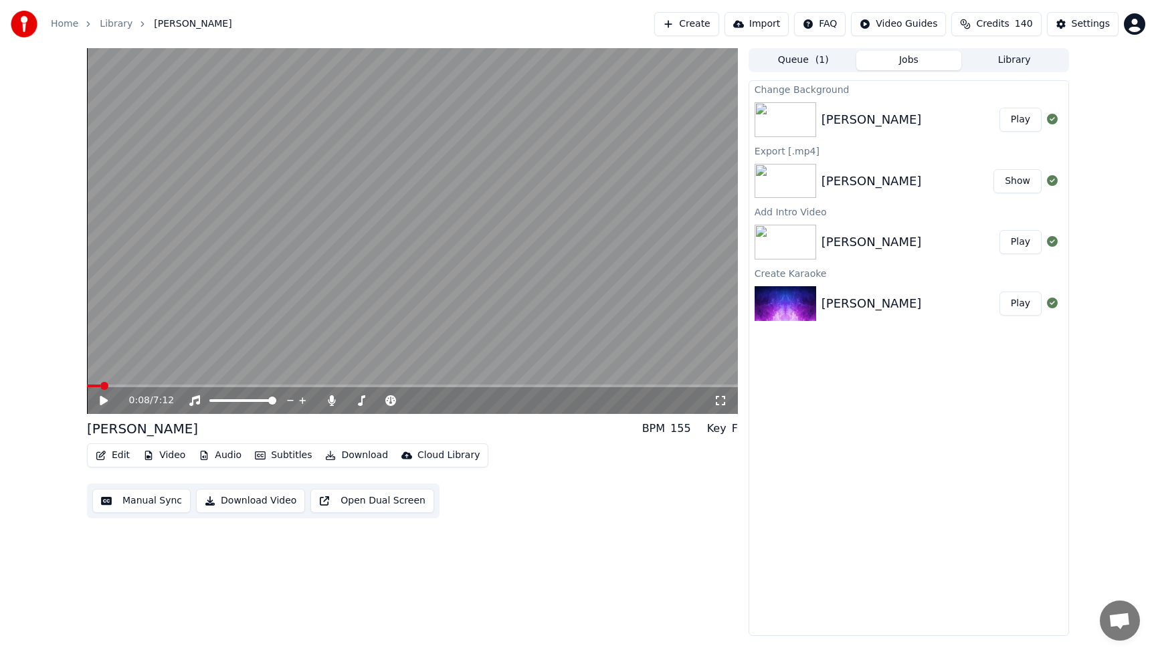
click at [1024, 122] on button "Play" at bounding box center [1021, 120] width 42 height 24
click at [549, 534] on div "0:10 / 7:13 [PERSON_NAME] BPM 155 Key F Edit Video Audio Subtitles Download Clo…" at bounding box center [412, 342] width 651 height 588
click at [103, 402] on icon at bounding box center [113, 400] width 31 height 11
click at [168, 458] on button "Video" at bounding box center [164, 455] width 53 height 19
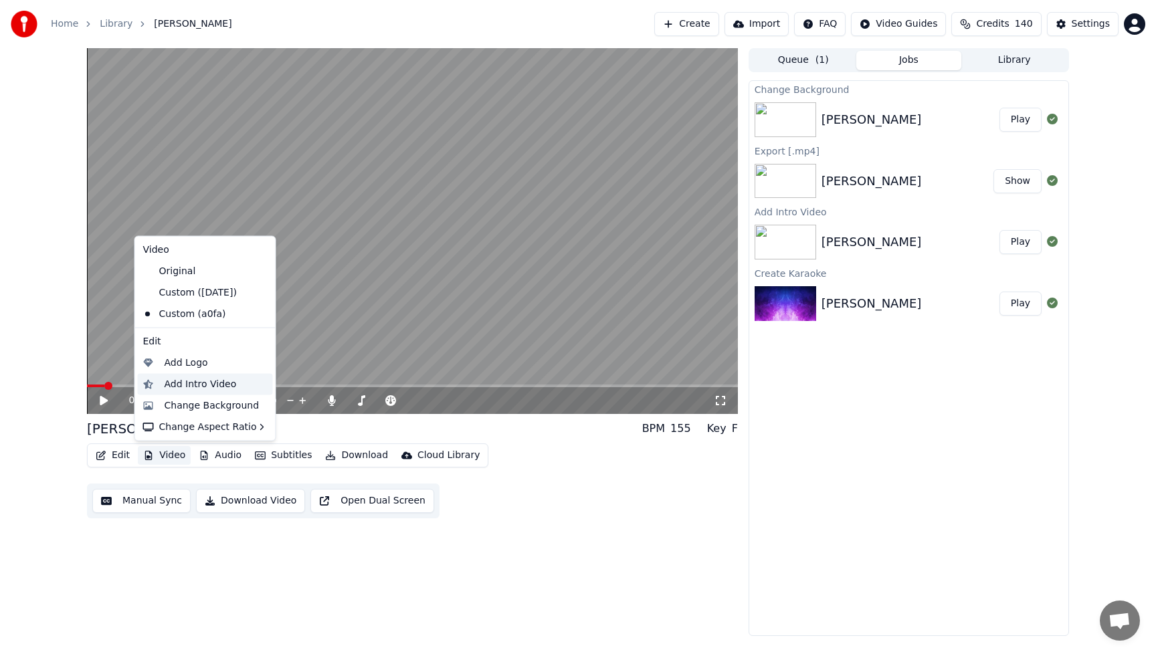
click at [202, 381] on div "Add Intro Video" at bounding box center [201, 383] width 72 height 13
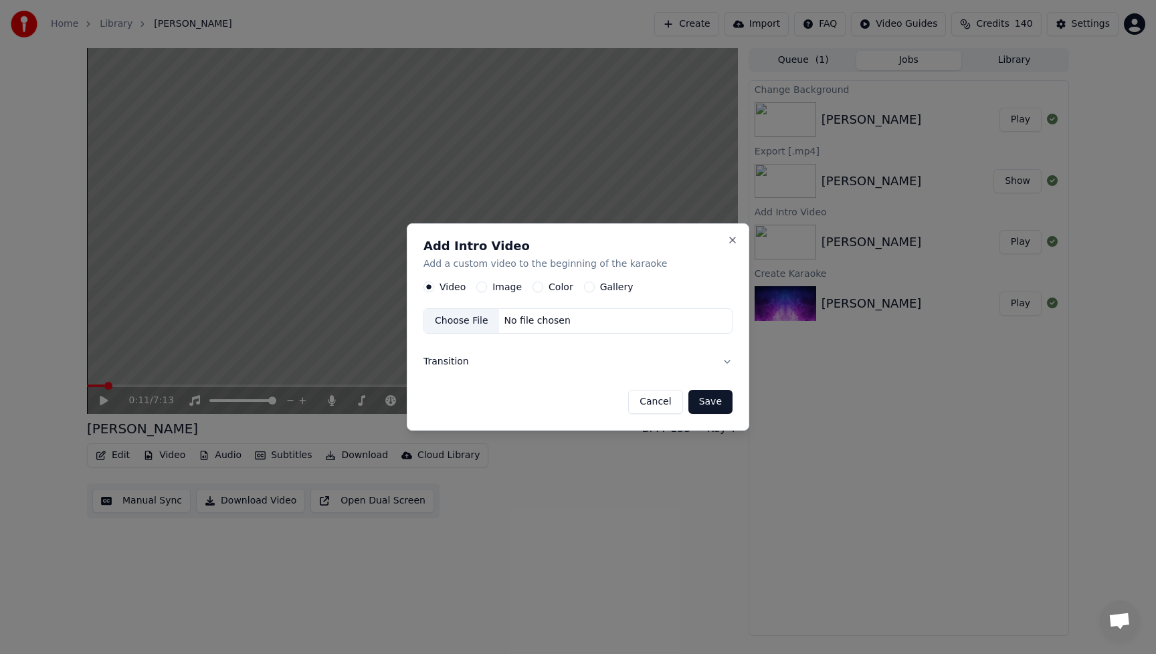
click at [482, 286] on button "Image" at bounding box center [481, 287] width 11 height 11
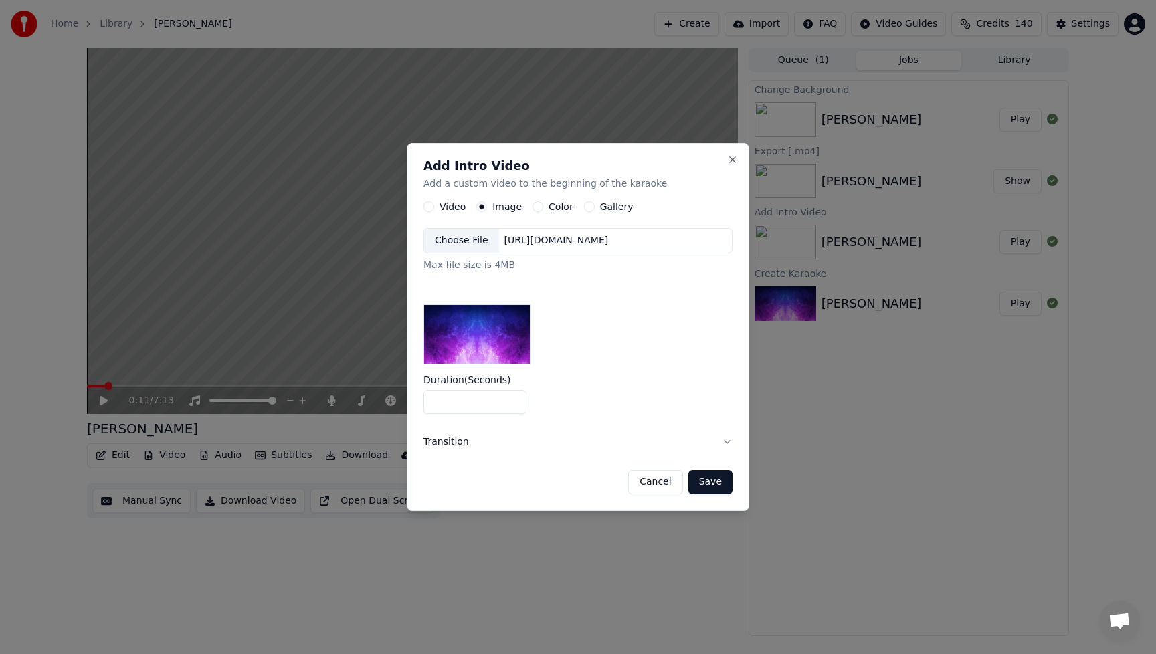
click at [466, 242] on div "Choose File" at bounding box center [461, 241] width 75 height 24
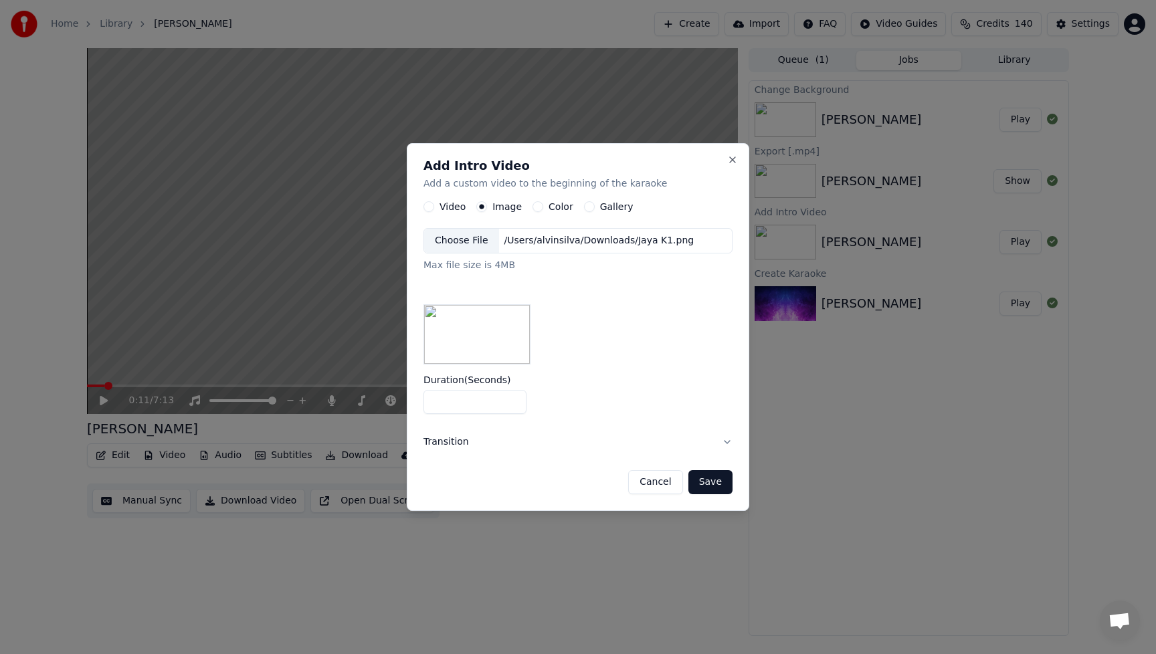
click at [723, 482] on button "Save" at bounding box center [710, 482] width 44 height 24
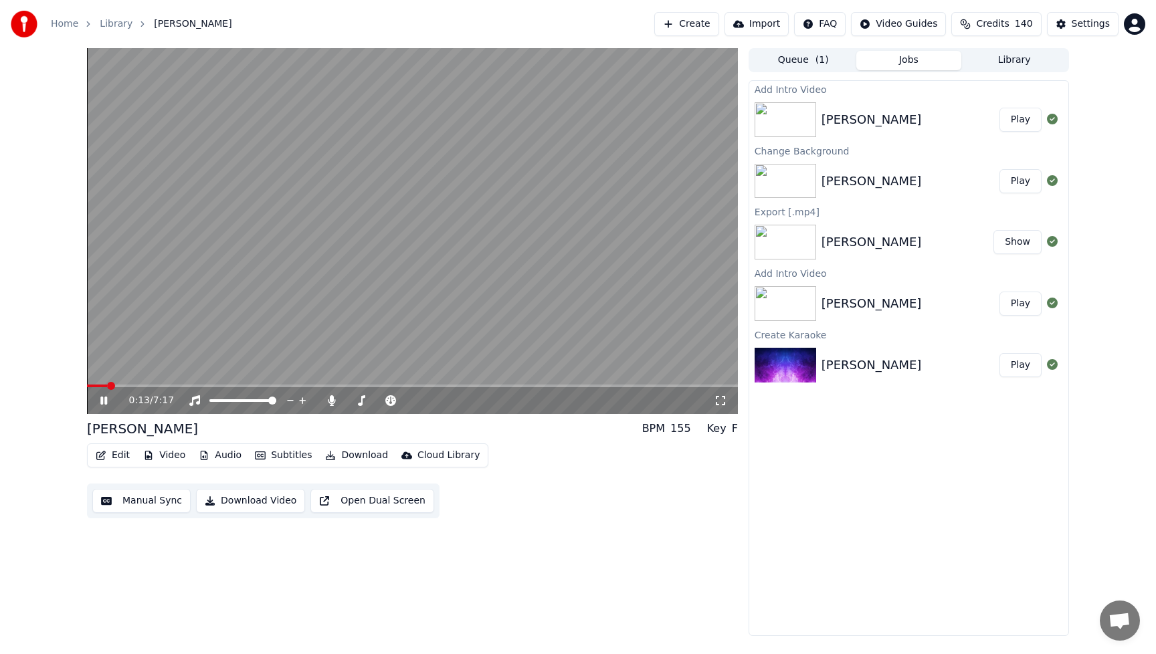
click at [1029, 120] on button "Play" at bounding box center [1021, 120] width 42 height 24
click at [333, 401] on icon at bounding box center [331, 400] width 13 height 11
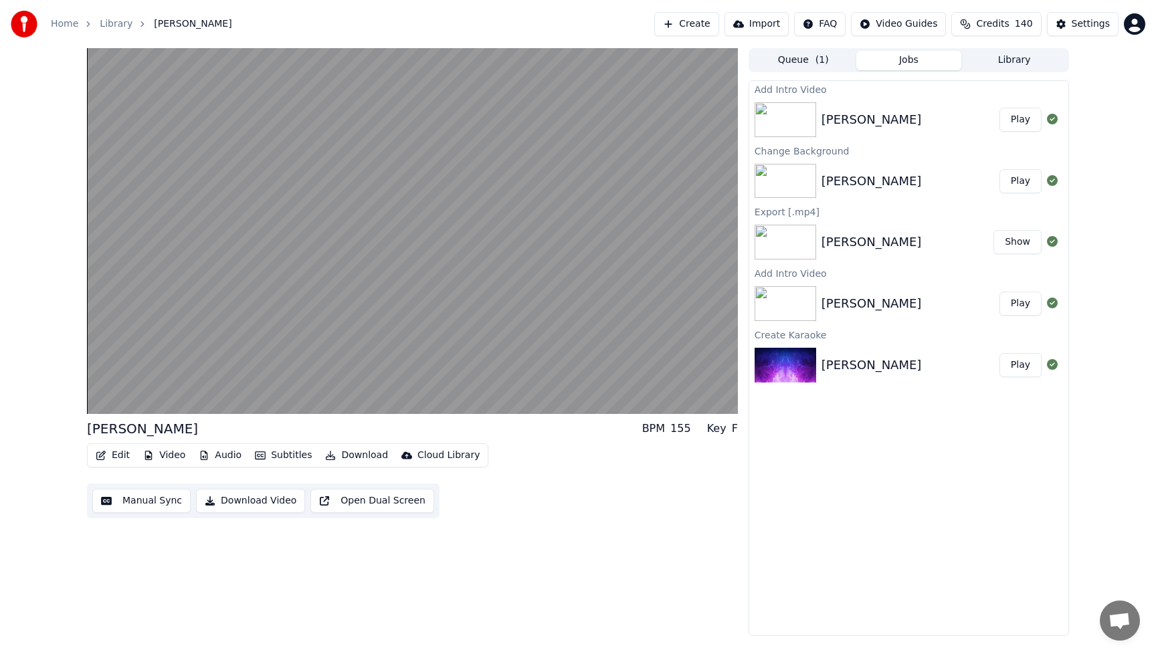
click at [561, 507] on div "Edit Video Audio Subtitles Download Cloud Library Manual Sync Download Video Op…" at bounding box center [412, 481] width 651 height 75
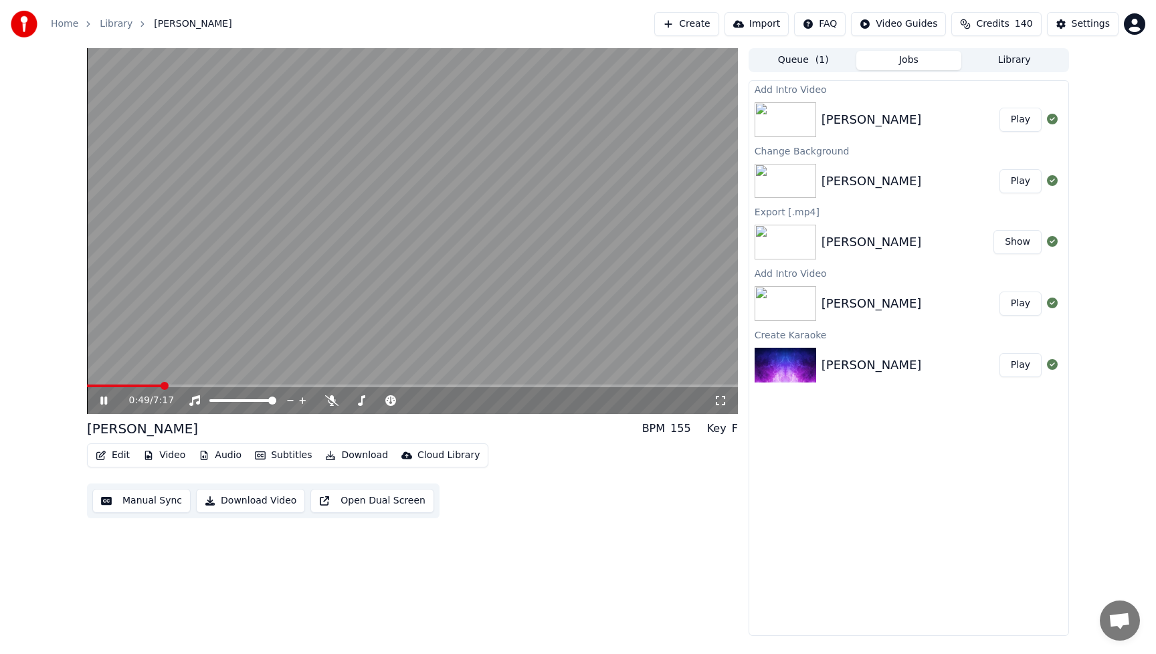
click at [100, 399] on icon at bounding box center [103, 401] width 7 height 8
click at [618, 490] on div "Edit Video Audio Subtitles Download Cloud Library Manual Sync Download Video Op…" at bounding box center [412, 481] width 651 height 75
click at [260, 500] on button "Download Video" at bounding box center [250, 501] width 109 height 24
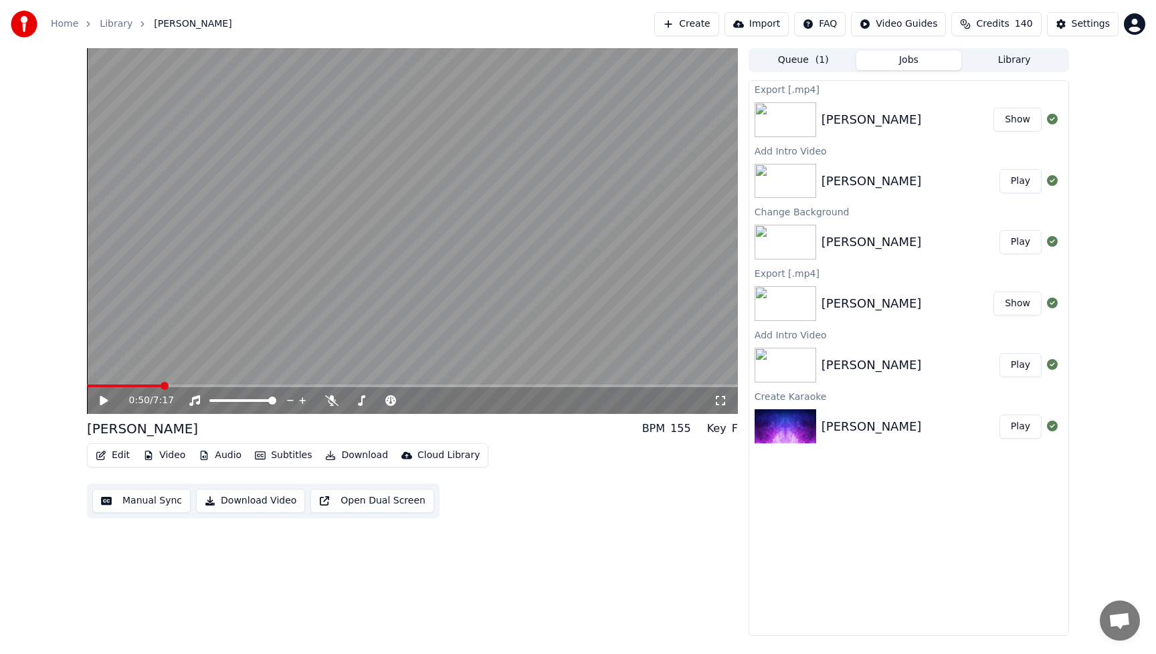
click at [1020, 122] on button "Show" at bounding box center [1017, 120] width 48 height 24
click at [1023, 62] on button "Library" at bounding box center [1014, 60] width 106 height 19
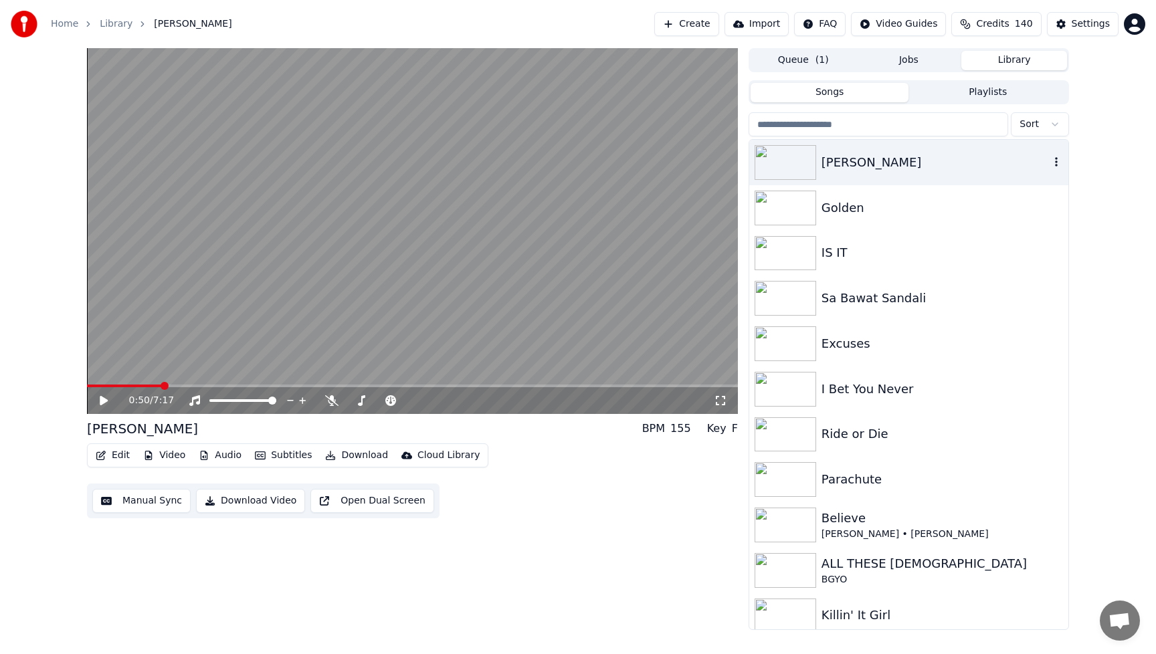
click at [781, 161] on img at bounding box center [786, 162] width 62 height 35
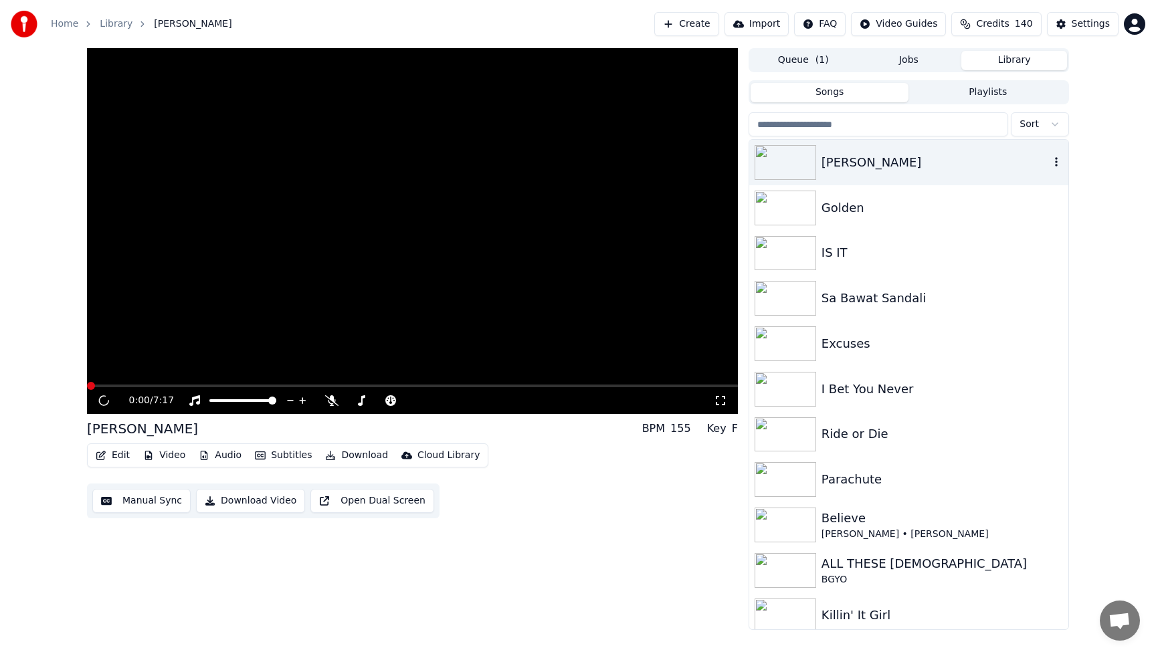
click at [781, 161] on img at bounding box center [786, 162] width 62 height 35
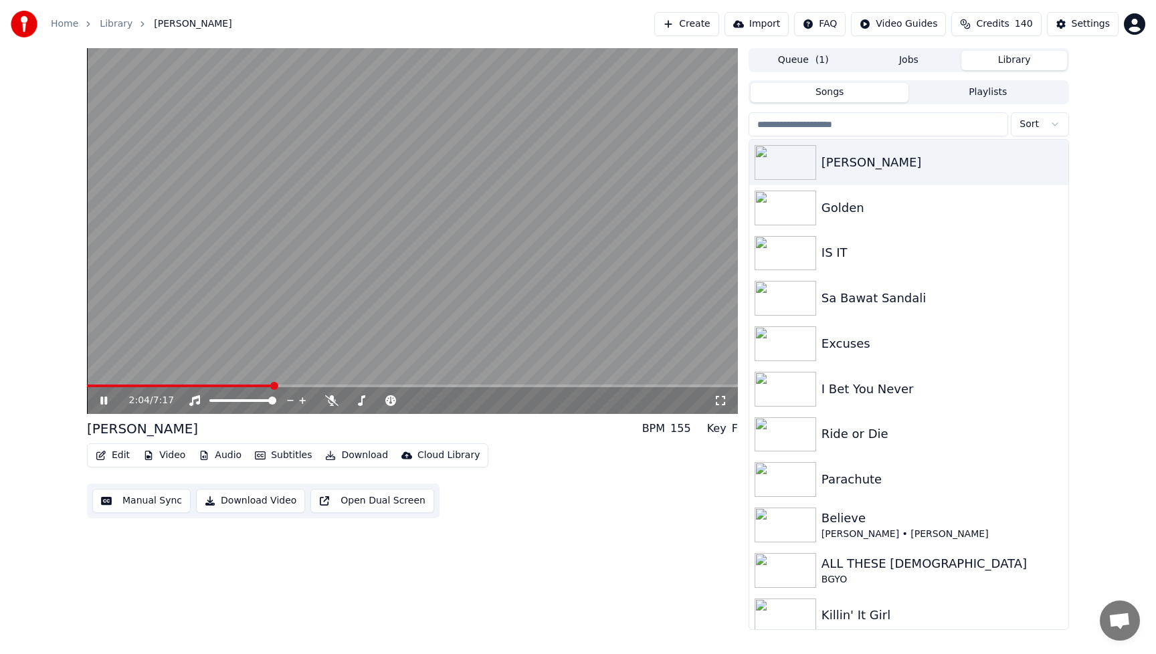
click at [101, 400] on icon at bounding box center [103, 401] width 7 height 8
click at [654, 526] on div "2:04 / 7:17 [PERSON_NAME] BPM 155 Key F Edit Video Audio Subtitles Download Clo…" at bounding box center [412, 339] width 651 height 582
click at [121, 456] on button "Edit" at bounding box center [112, 455] width 45 height 19
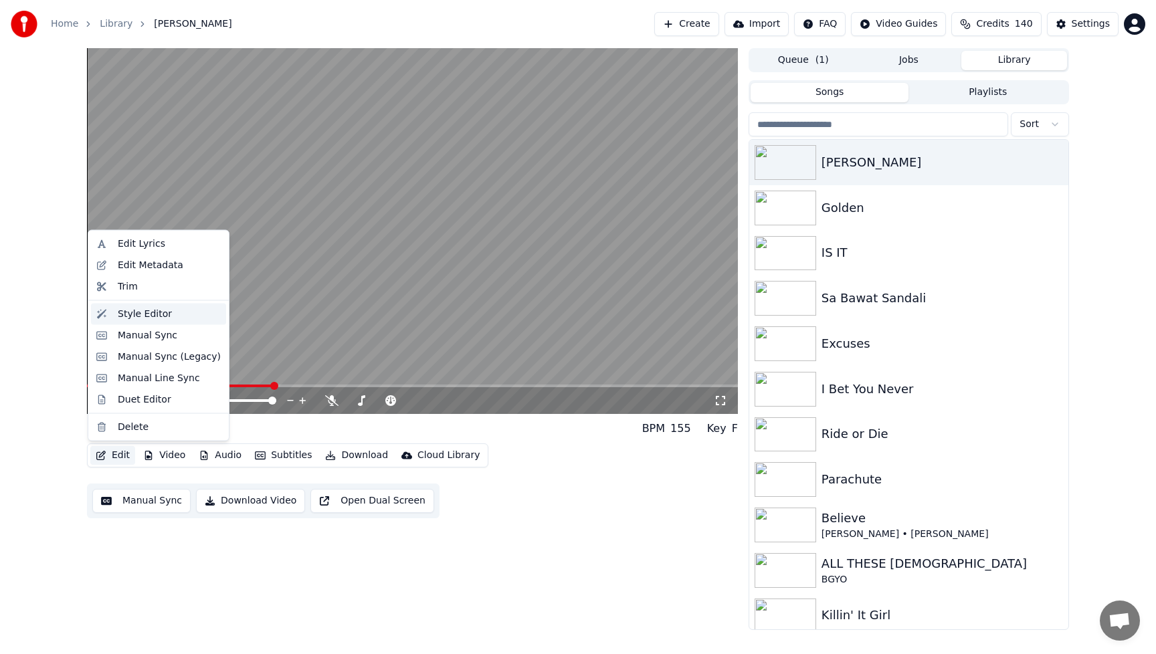
click at [139, 318] on div "Style Editor" at bounding box center [145, 313] width 54 height 13
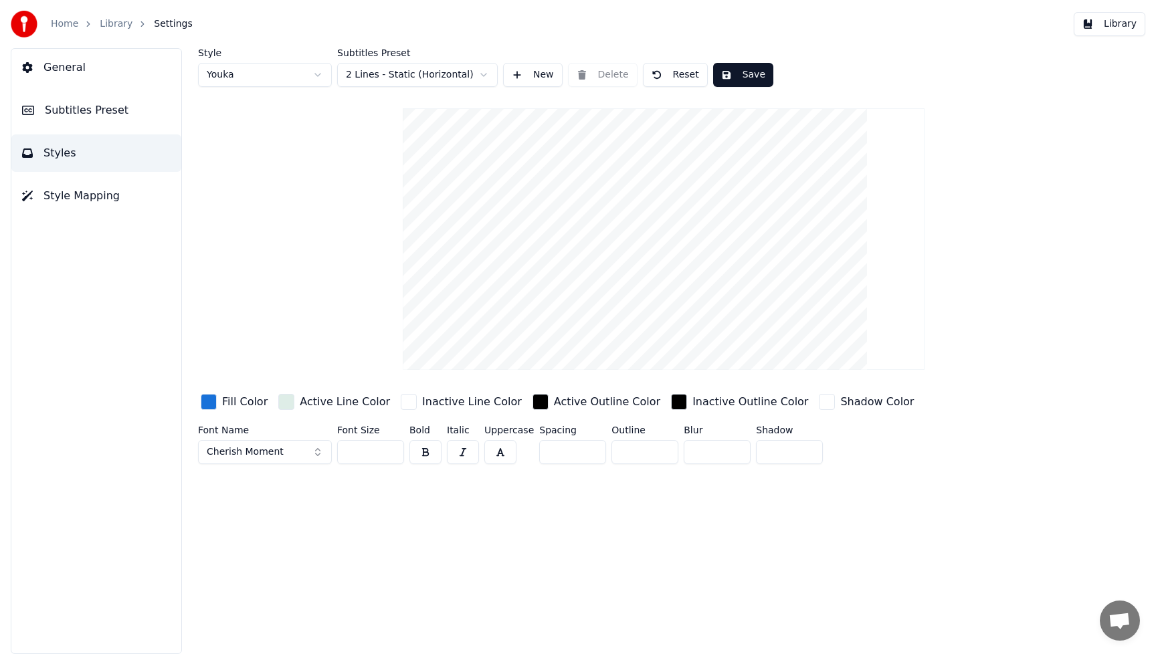
click at [209, 404] on div "button" at bounding box center [209, 402] width 16 height 16
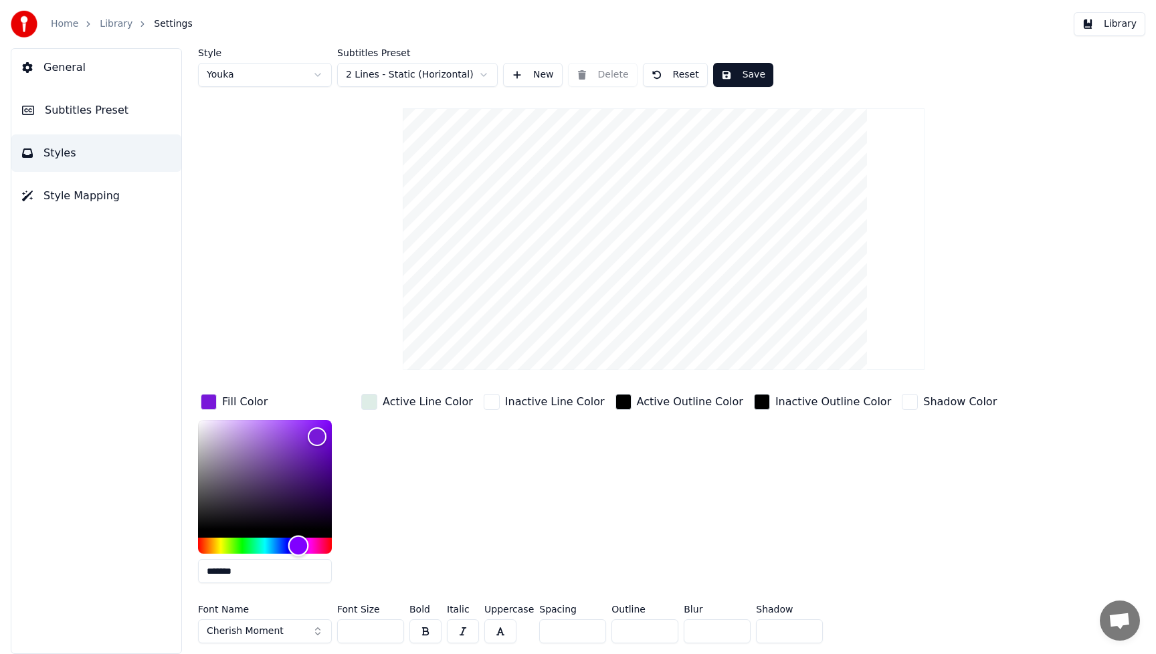
drag, startPoint x: 272, startPoint y: 549, endPoint x: 298, endPoint y: 551, distance: 26.8
click at [298, 551] on div "Hue" at bounding box center [298, 546] width 21 height 21
type input "*******"
drag, startPoint x: 314, startPoint y: 436, endPoint x: 265, endPoint y: 431, distance: 49.7
click at [265, 431] on div "Color" at bounding box center [265, 431] width 21 height 21
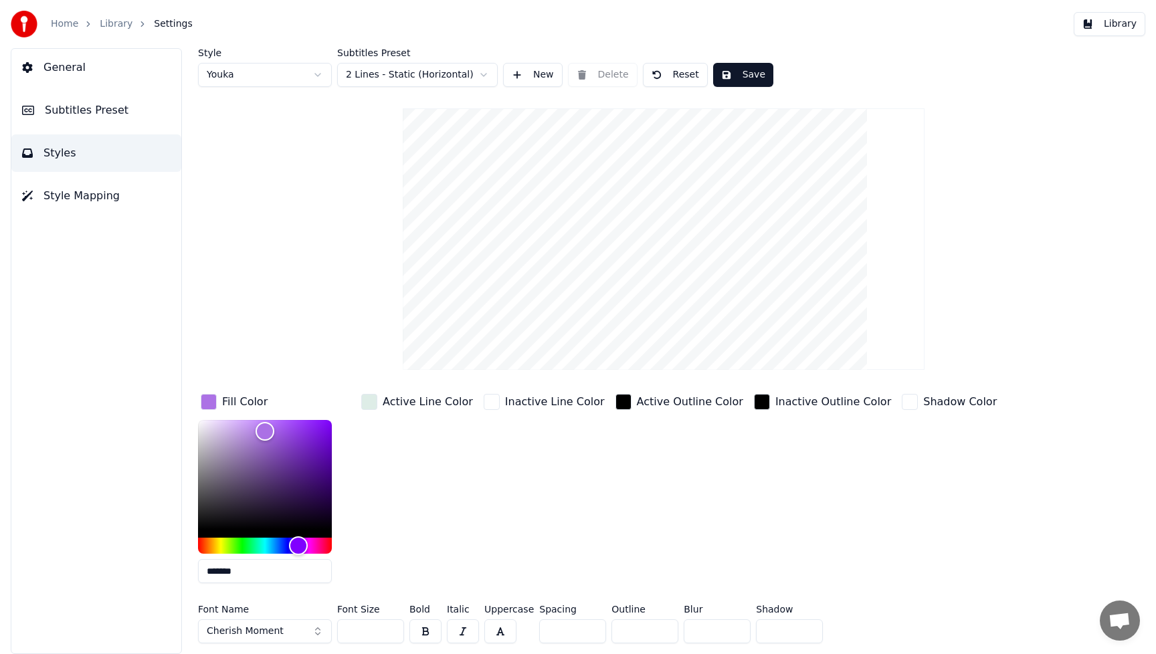
click at [613, 480] on div "Active Outline Color" at bounding box center [679, 492] width 133 height 203
click at [316, 633] on button "Cherish Moment" at bounding box center [265, 632] width 134 height 24
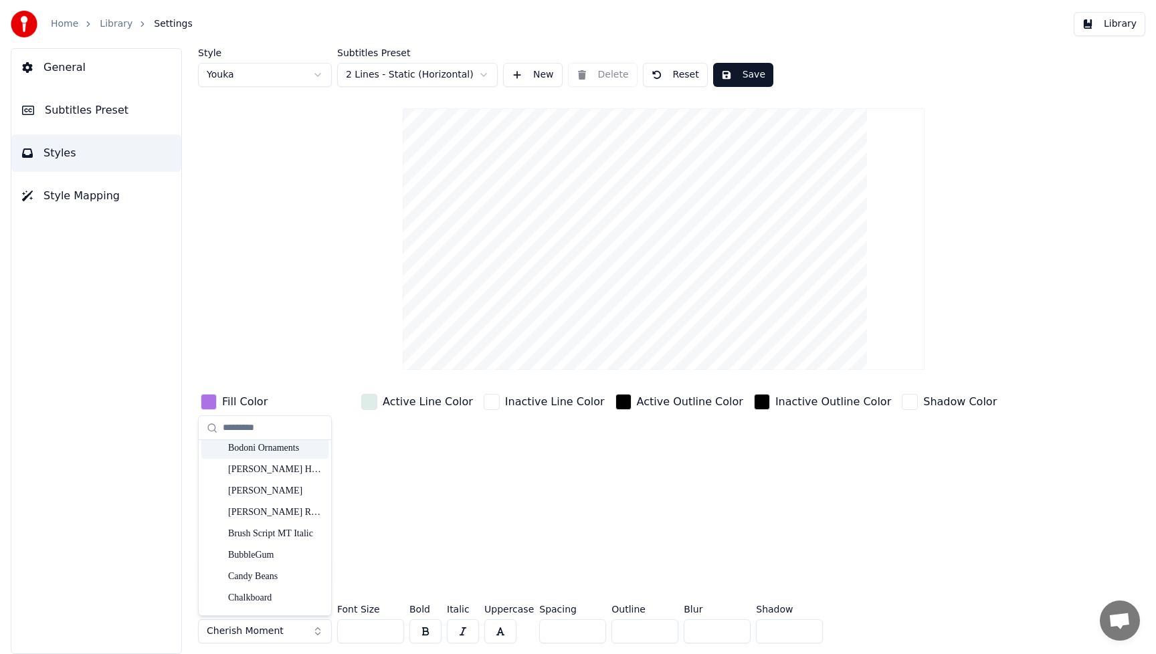
scroll to position [2512, 0]
click at [260, 494] on div "[PERSON_NAME]" at bounding box center [275, 487] width 95 height 13
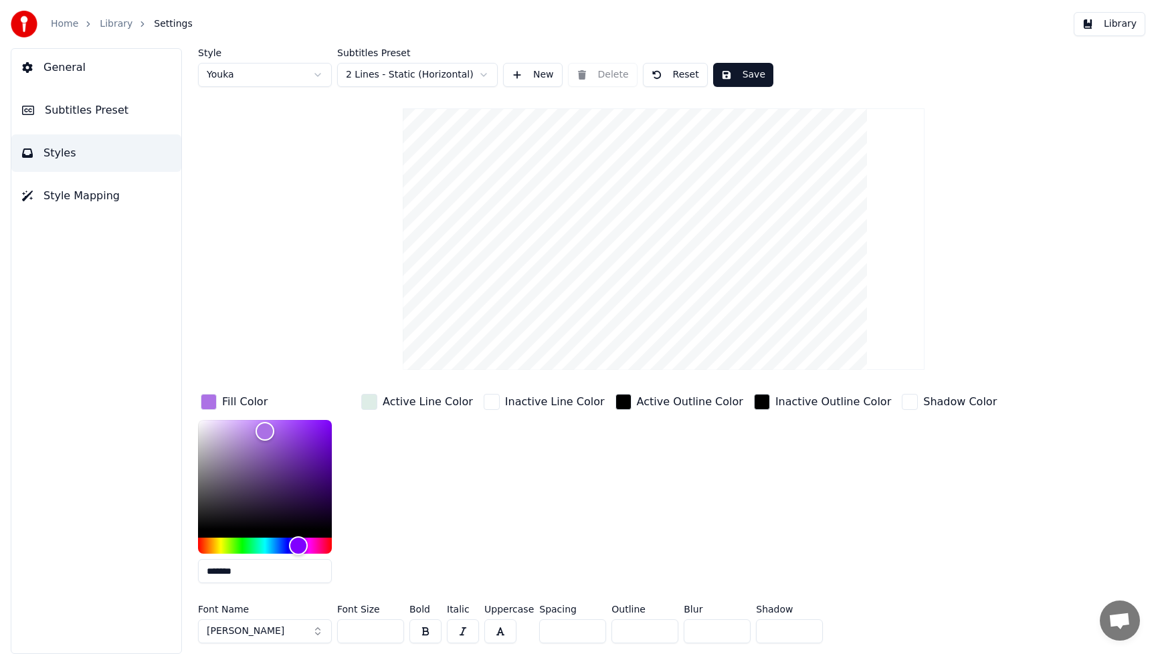
click at [318, 632] on button "[PERSON_NAME]" at bounding box center [265, 632] width 134 height 24
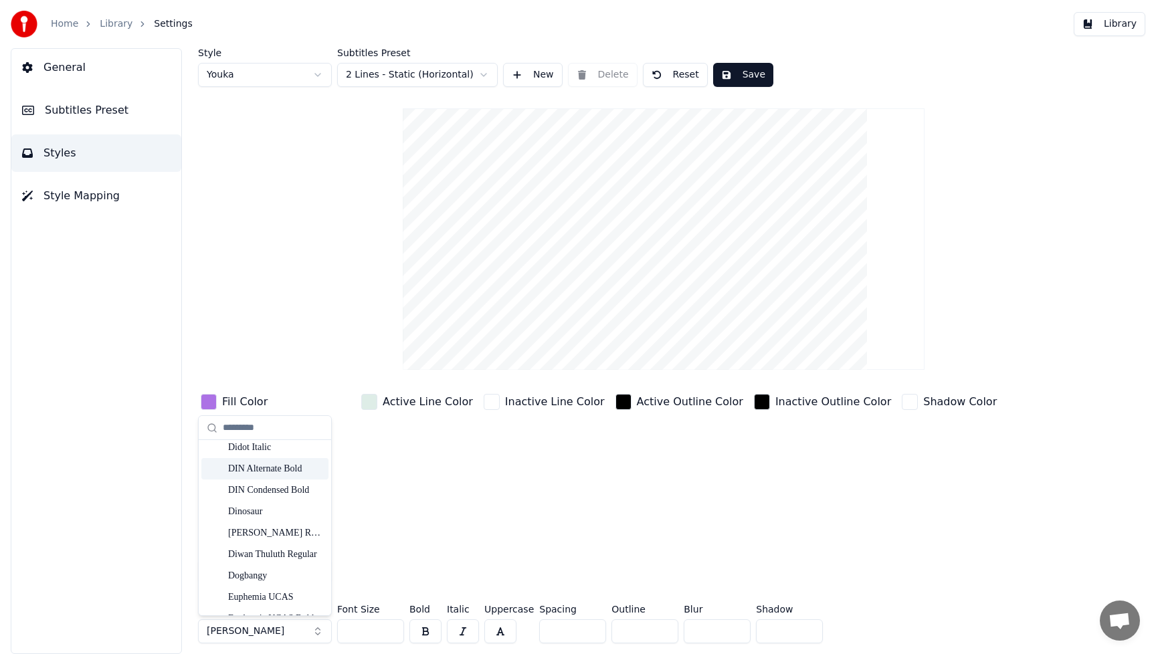
scroll to position [3715, 0]
click at [292, 567] on div "Dogbangy" at bounding box center [275, 568] width 95 height 13
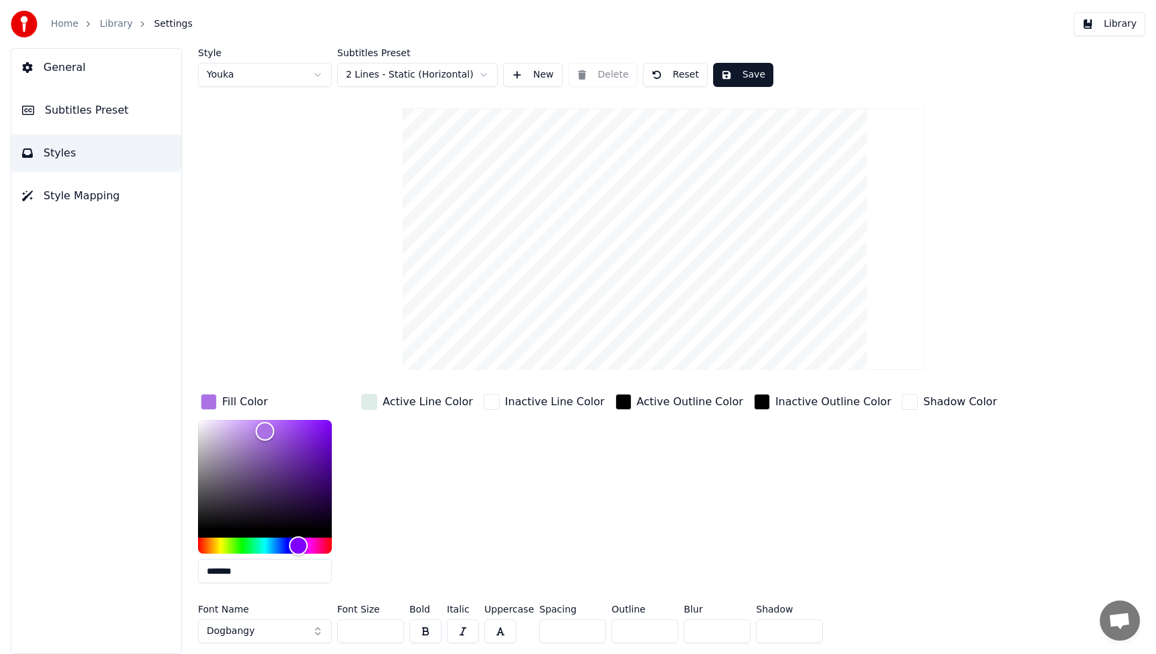
drag, startPoint x: 375, startPoint y: 629, endPoint x: 335, endPoint y: 630, distance: 40.1
click at [335, 630] on div "Font Name Dogbangy Font Size *** Bold Italic Uppercase Spacing * Outline * Blur…" at bounding box center [603, 627] width 810 height 44
click at [900, 536] on div "Shadow Color" at bounding box center [949, 492] width 100 height 203
click at [425, 631] on button "button" at bounding box center [425, 632] width 32 height 24
click at [762, 75] on button "Save" at bounding box center [743, 75] width 60 height 24
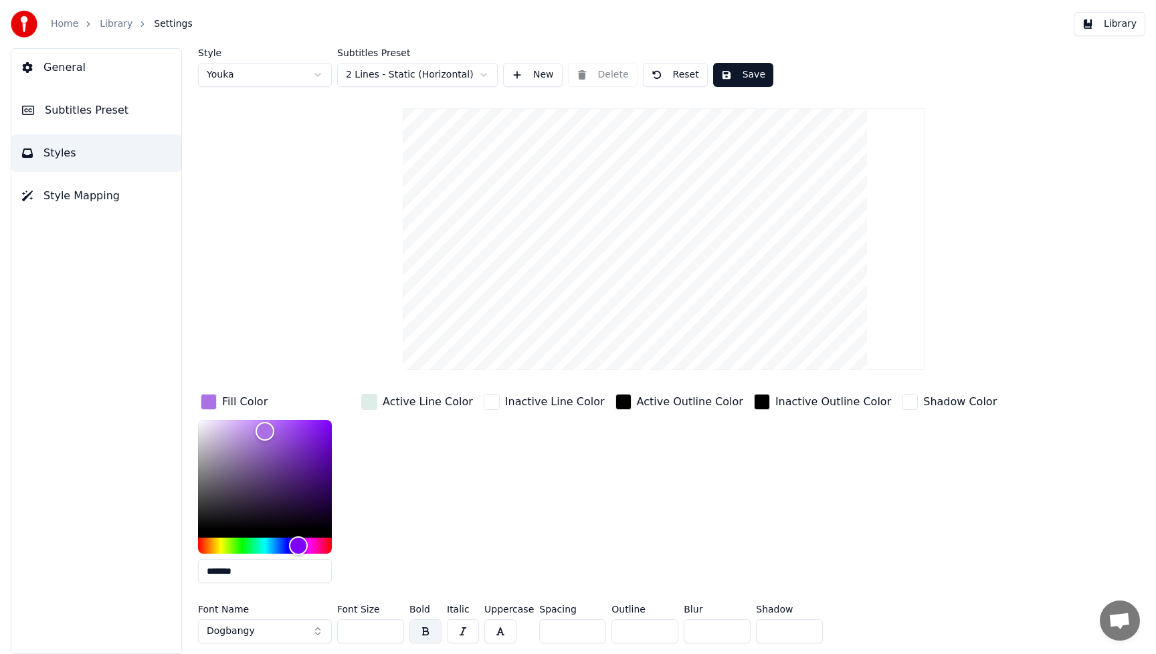
drag, startPoint x: 371, startPoint y: 639, endPoint x: 326, endPoint y: 632, distance: 44.7
click at [326, 632] on div "Font Name Dogbangy Font Size ** Bold Italic Uppercase Spacing * Outline * Blur …" at bounding box center [603, 627] width 810 height 44
type input "**"
click at [684, 535] on div "Active Outline Color" at bounding box center [679, 492] width 133 height 203
click at [761, 76] on button "Save" at bounding box center [743, 75] width 60 height 24
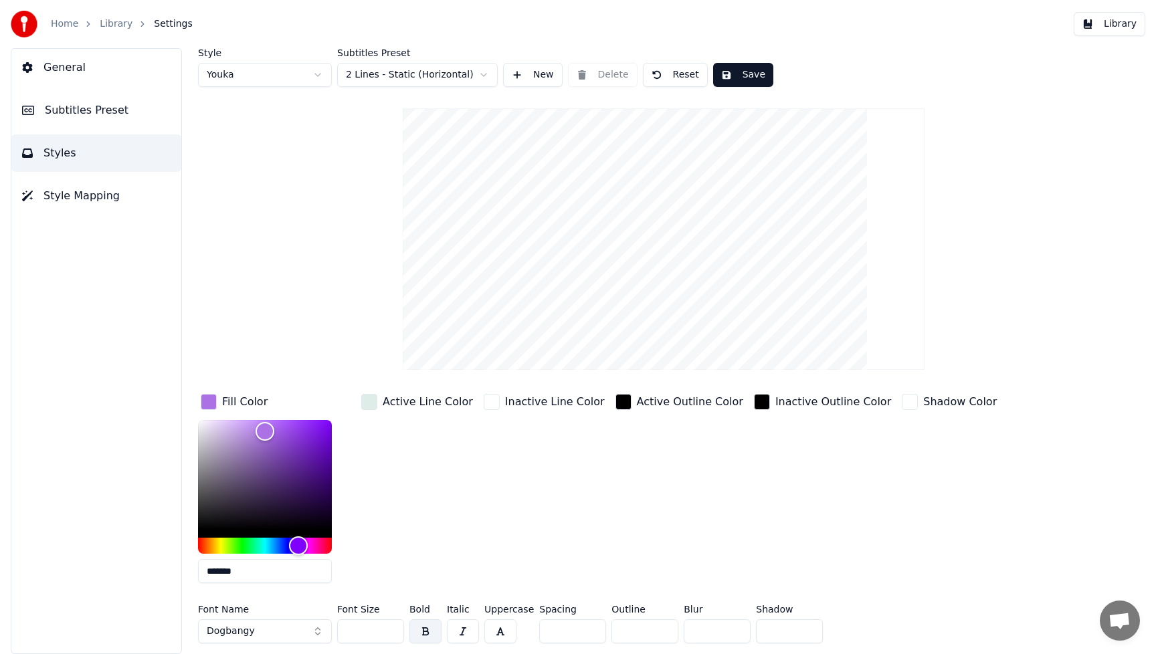
click at [1125, 28] on button "Library" at bounding box center [1110, 24] width 72 height 24
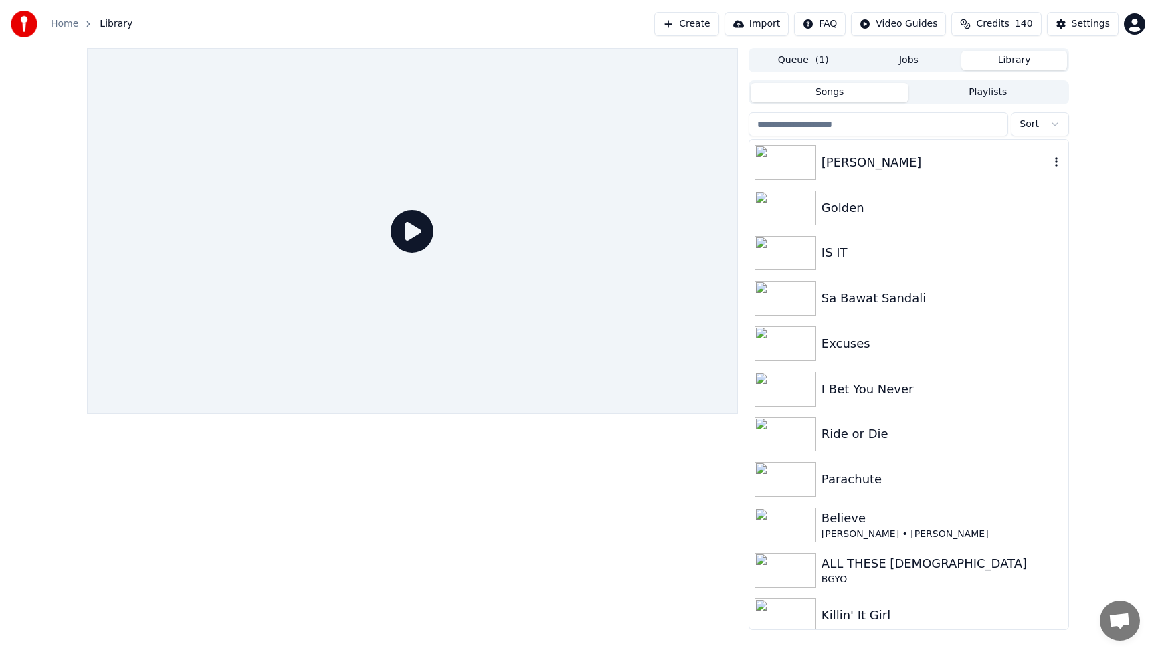
click at [803, 165] on img at bounding box center [786, 162] width 62 height 35
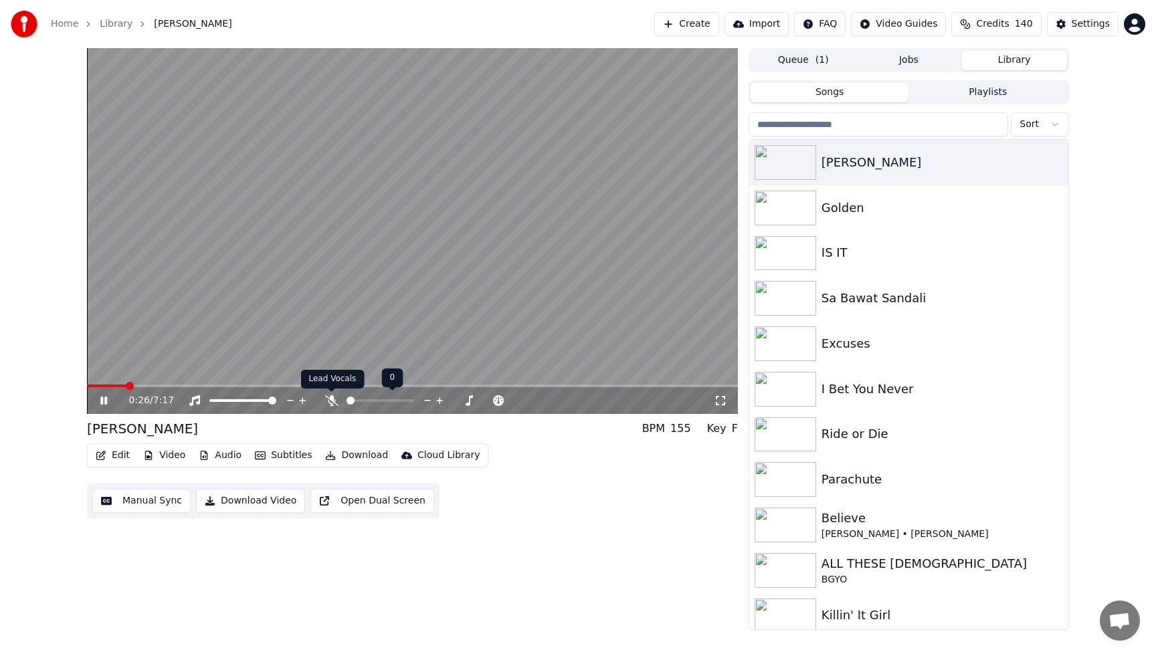
click at [328, 402] on icon at bounding box center [331, 400] width 13 height 11
click at [330, 401] on icon at bounding box center [331, 400] width 7 height 11
click at [100, 405] on icon at bounding box center [113, 400] width 31 height 11
click at [628, 537] on div "0:44 / 7:17 [PERSON_NAME] BPM 155 Key F Edit Video Audio Subtitles Download Clo…" at bounding box center [412, 339] width 651 height 582
click at [157, 455] on button "Video" at bounding box center [164, 455] width 53 height 19
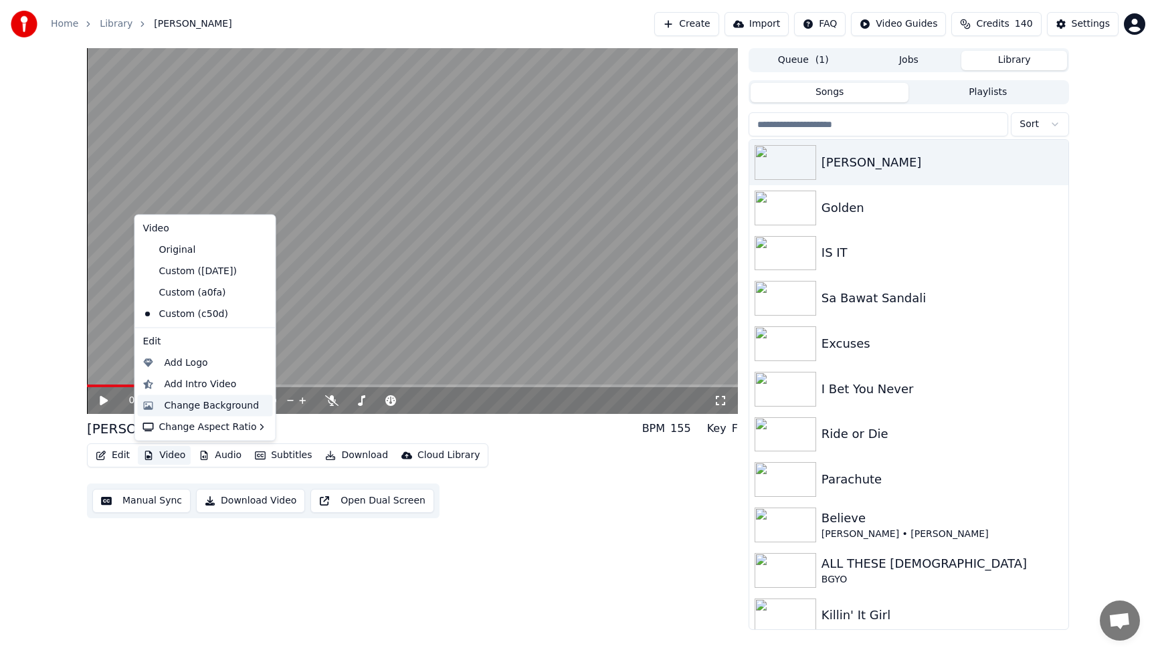
click at [177, 405] on div "Change Background" at bounding box center [212, 405] width 95 height 13
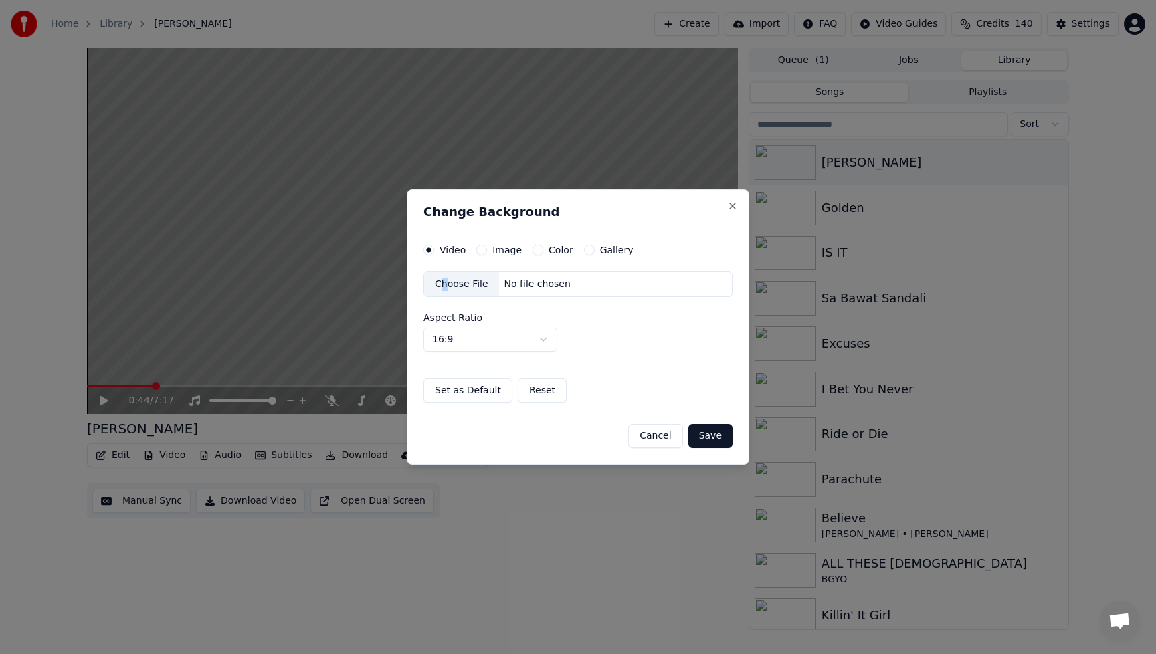
click at [444, 287] on div "Choose File" at bounding box center [461, 284] width 75 height 24
click at [719, 434] on button "Save" at bounding box center [710, 436] width 44 height 24
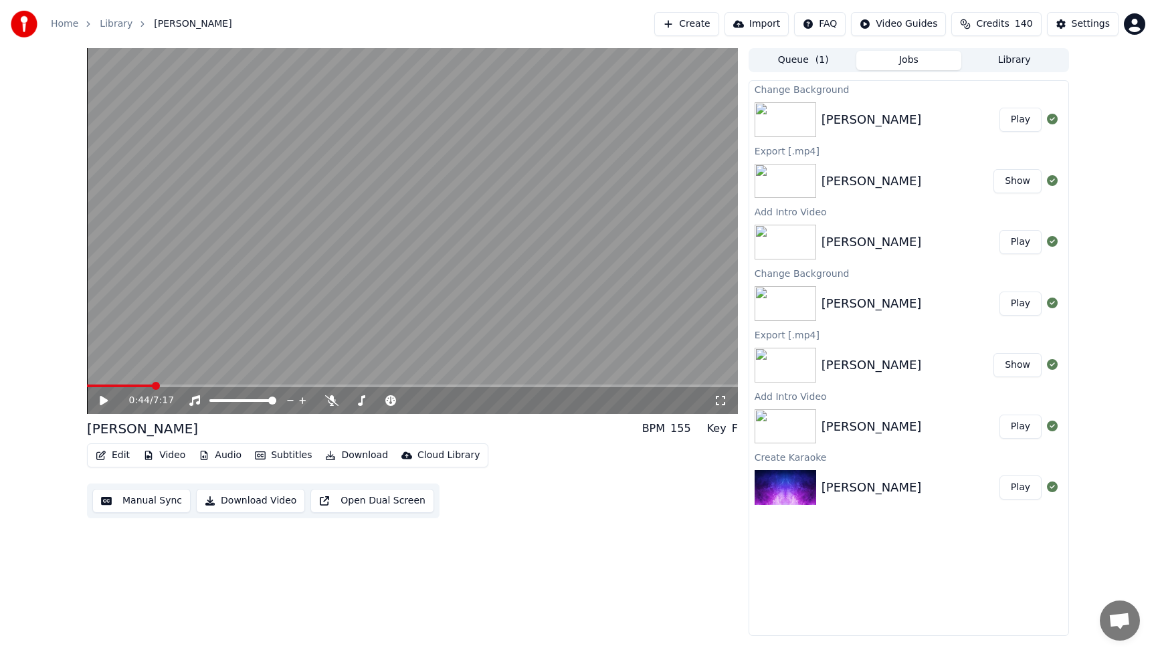
click at [163, 456] on button "Video" at bounding box center [164, 455] width 53 height 19
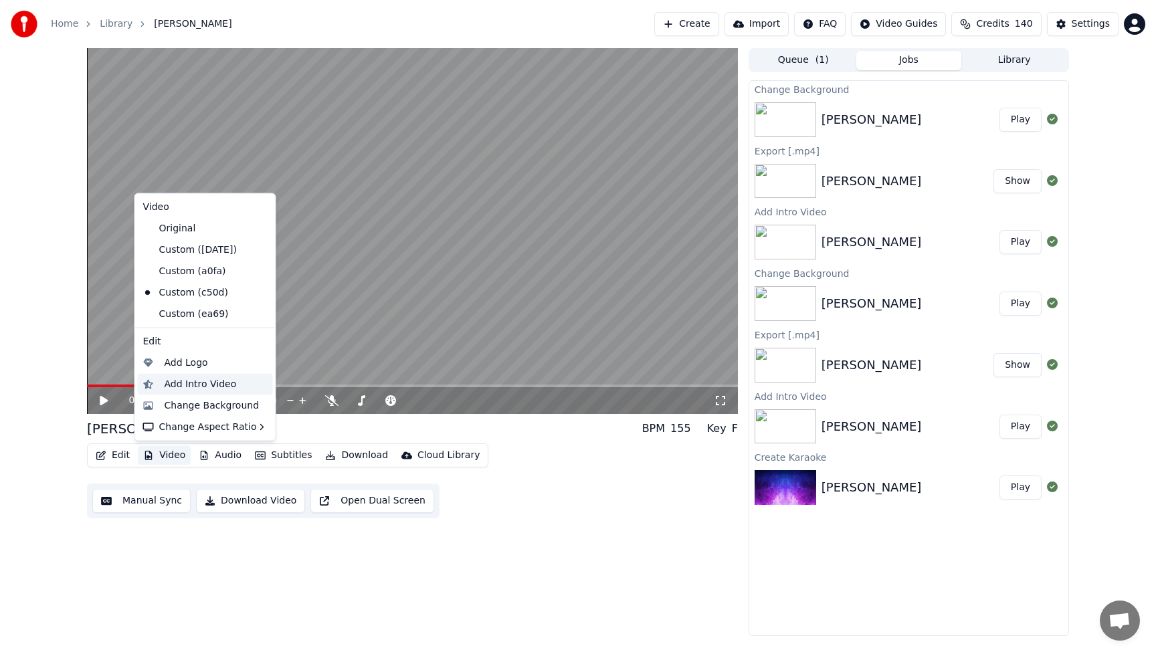
click at [165, 384] on div "Add Intro Video" at bounding box center [201, 383] width 72 height 13
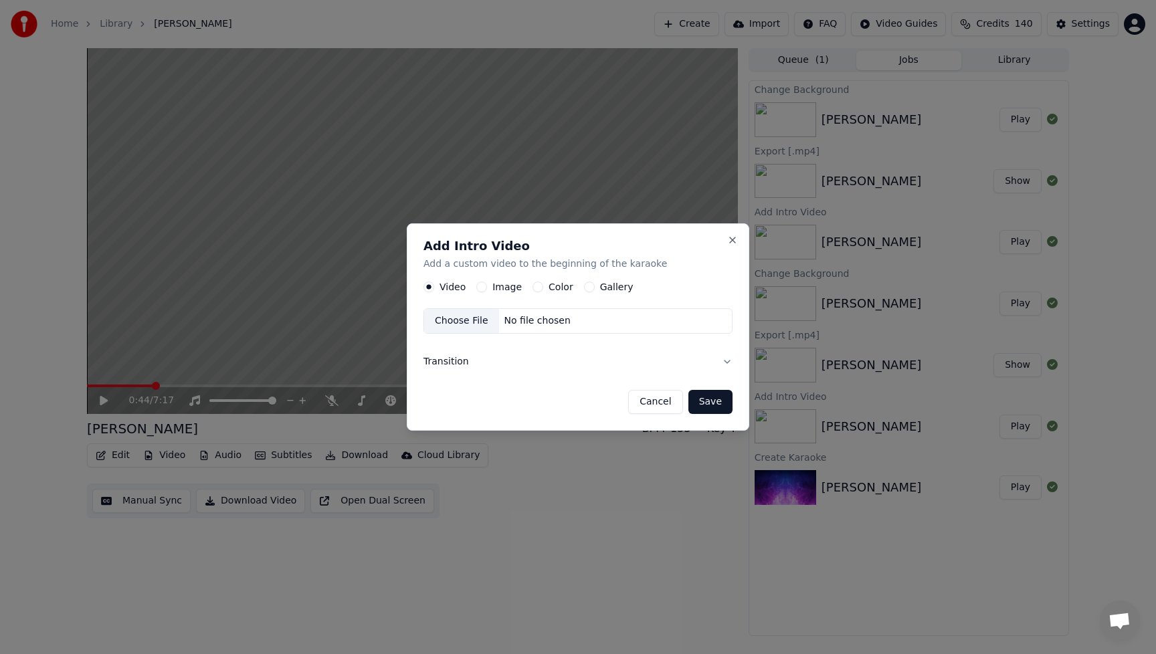
click at [478, 287] on button "Image" at bounding box center [481, 287] width 11 height 11
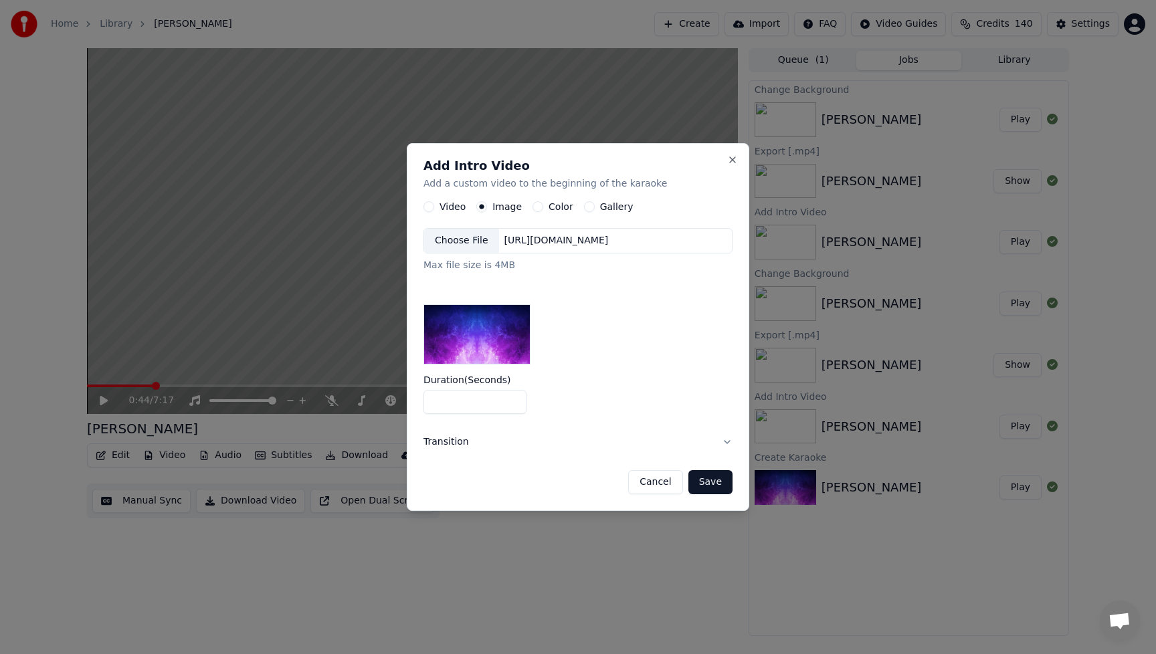
click at [463, 237] on div "Choose File" at bounding box center [461, 241] width 75 height 24
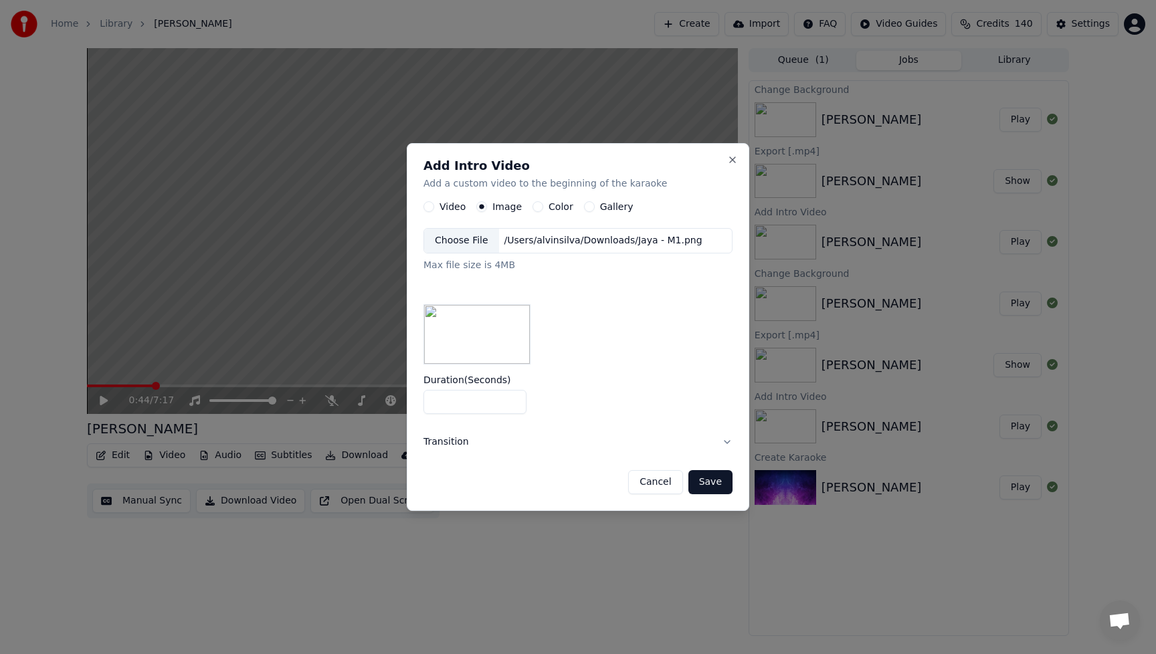
click at [723, 487] on button "Save" at bounding box center [710, 482] width 44 height 24
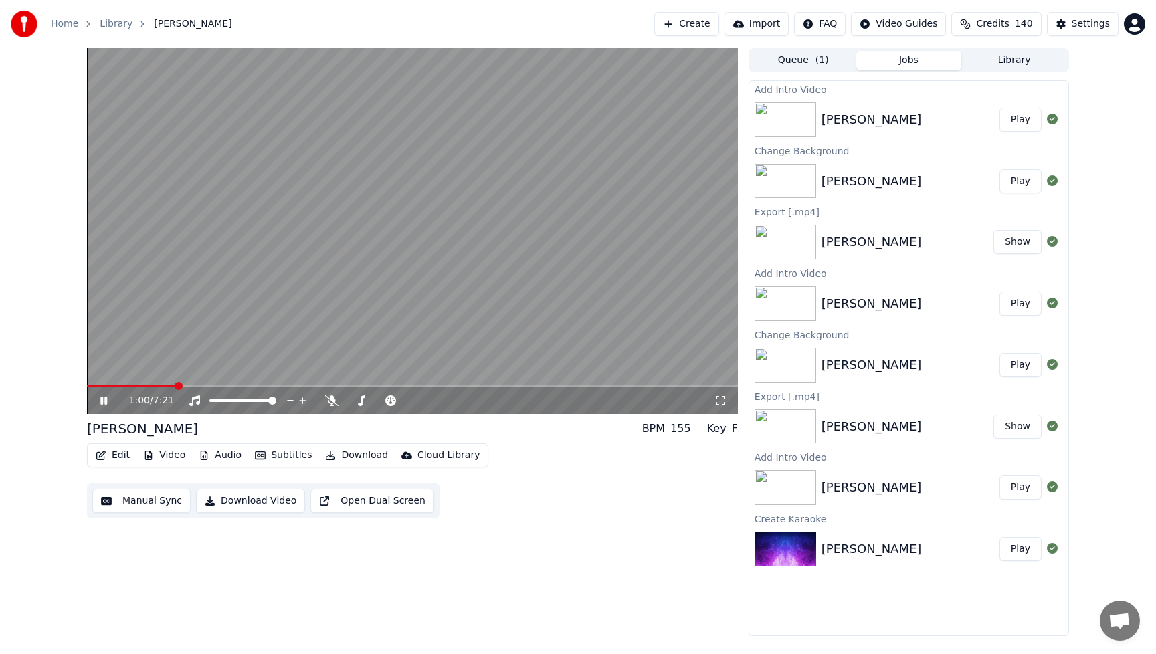
click at [109, 399] on icon at bounding box center [113, 400] width 31 height 11
